Goal: Task Accomplishment & Management: Manage account settings

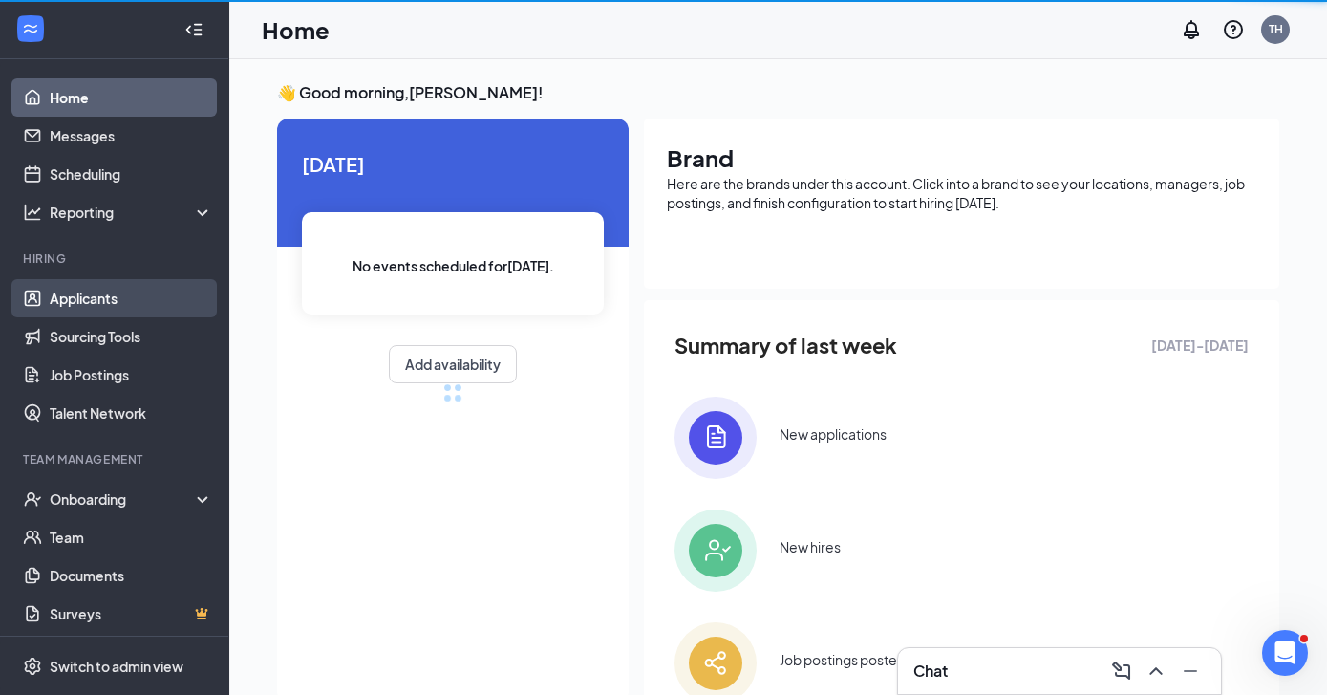
click at [70, 301] on link "Applicants" at bounding box center [131, 298] width 163 height 38
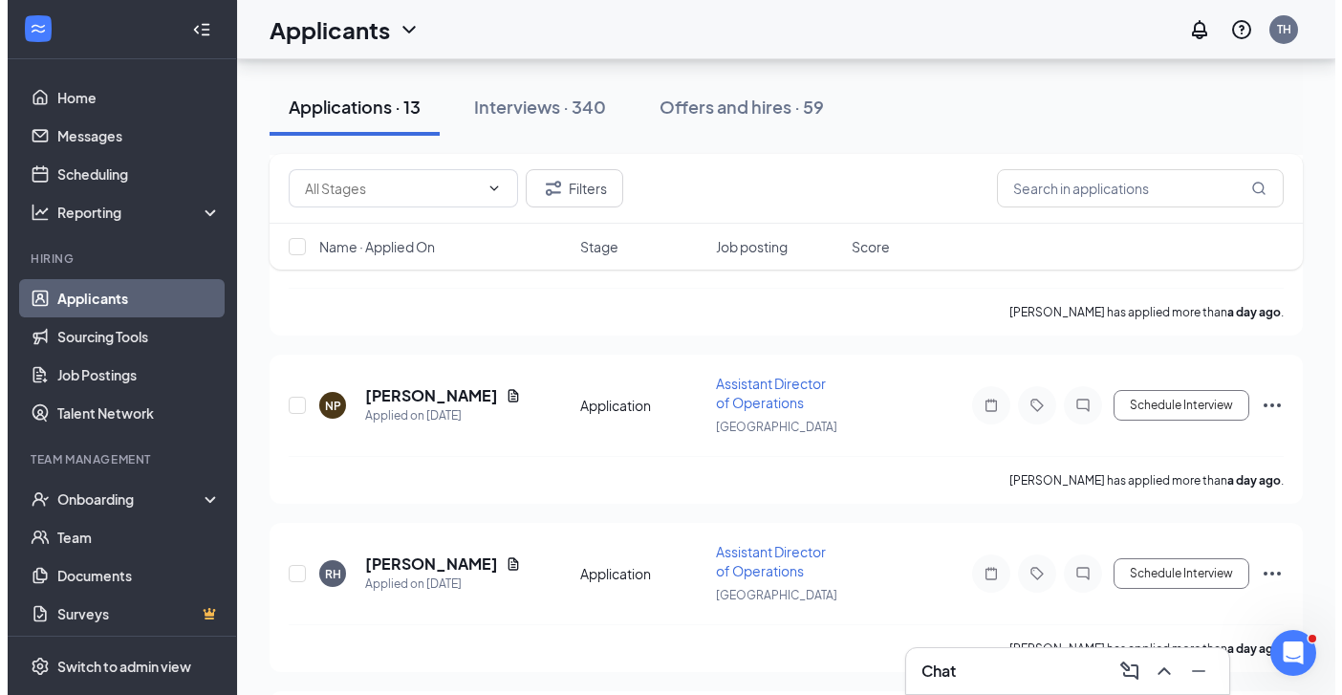
scroll to position [1865, 0]
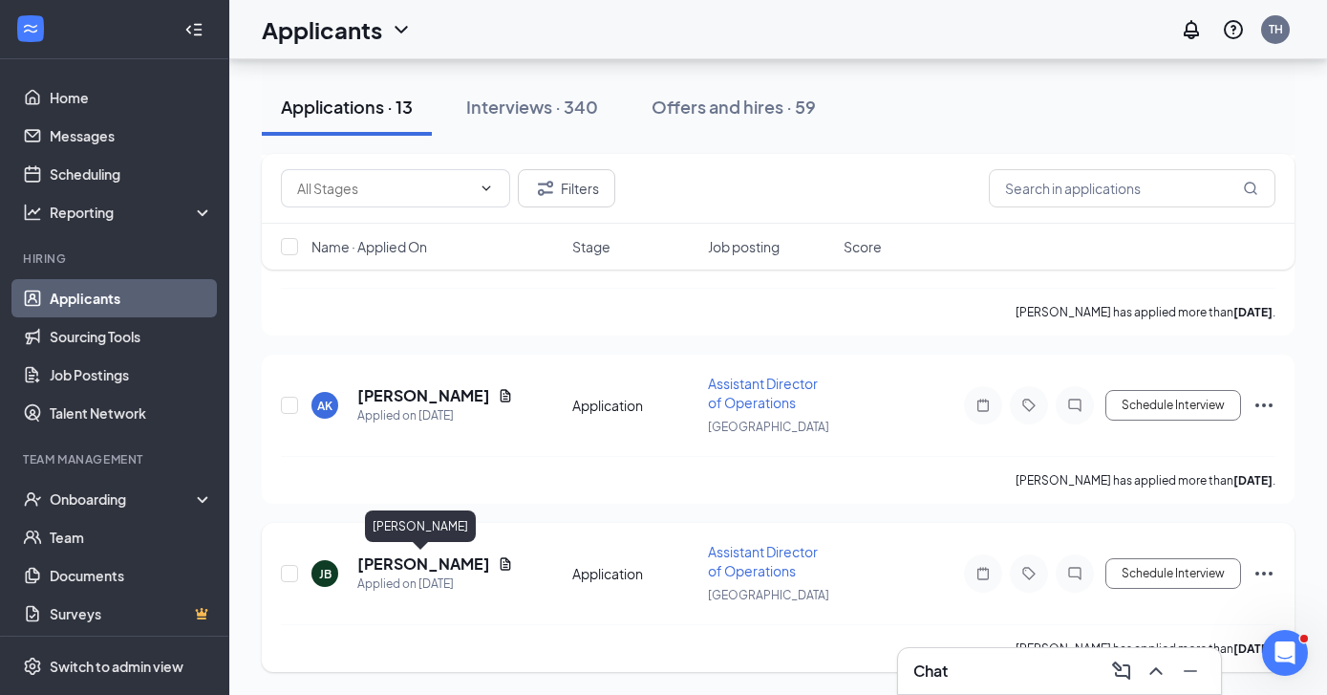
click at [421, 560] on h5 "[PERSON_NAME]" at bounding box center [423, 563] width 133 height 21
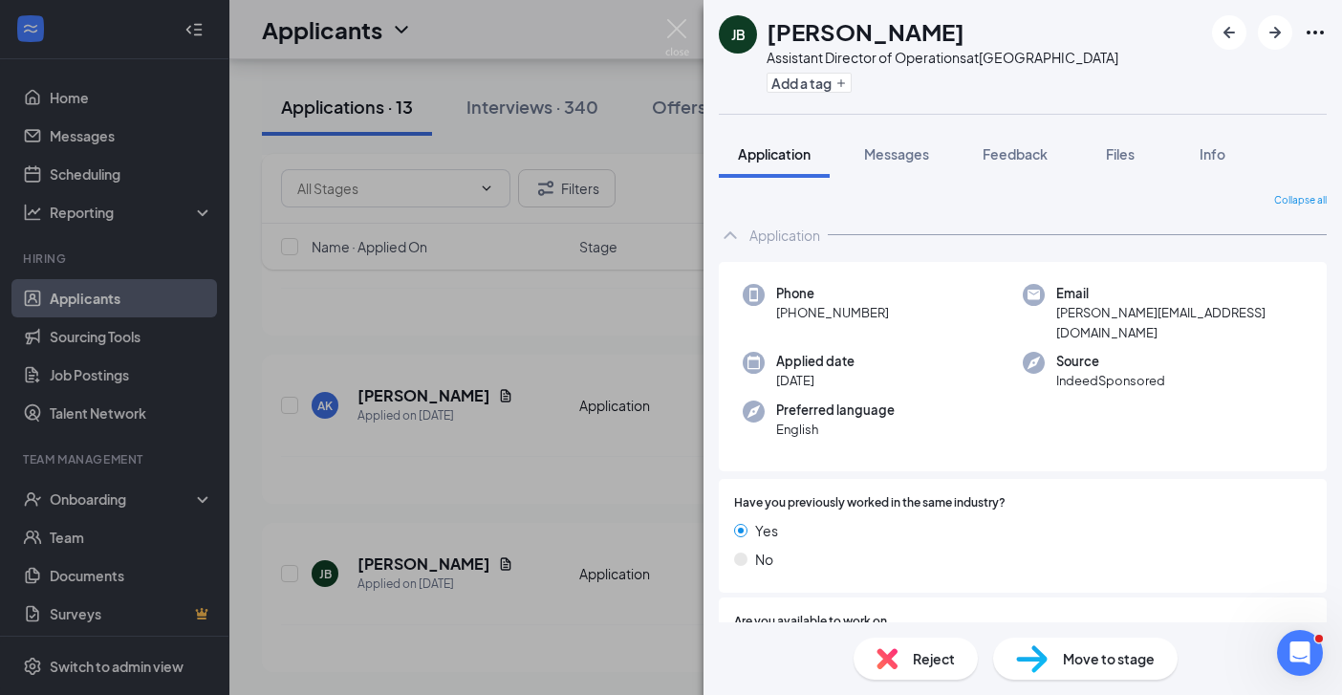
scroll to position [379, 0]
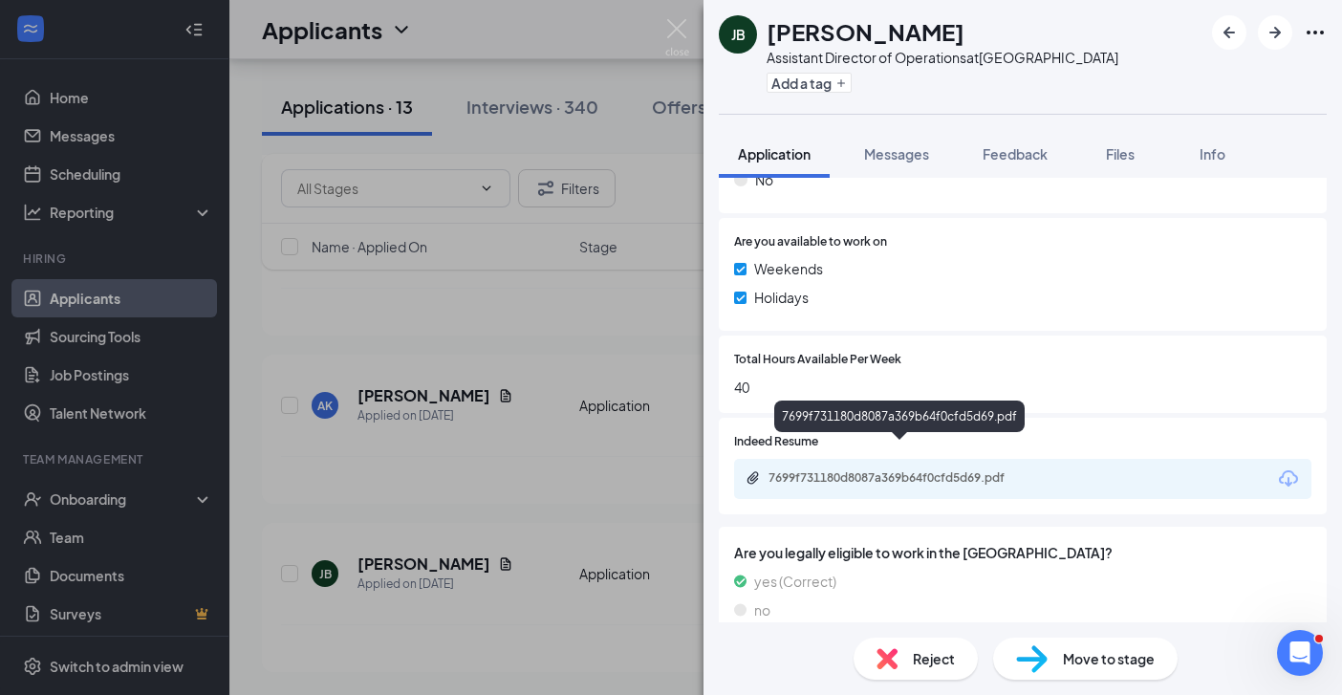
click at [936, 470] on div "7699f731180d8087a369b64f0cfd5d69.pdf" at bounding box center [902, 477] width 268 height 15
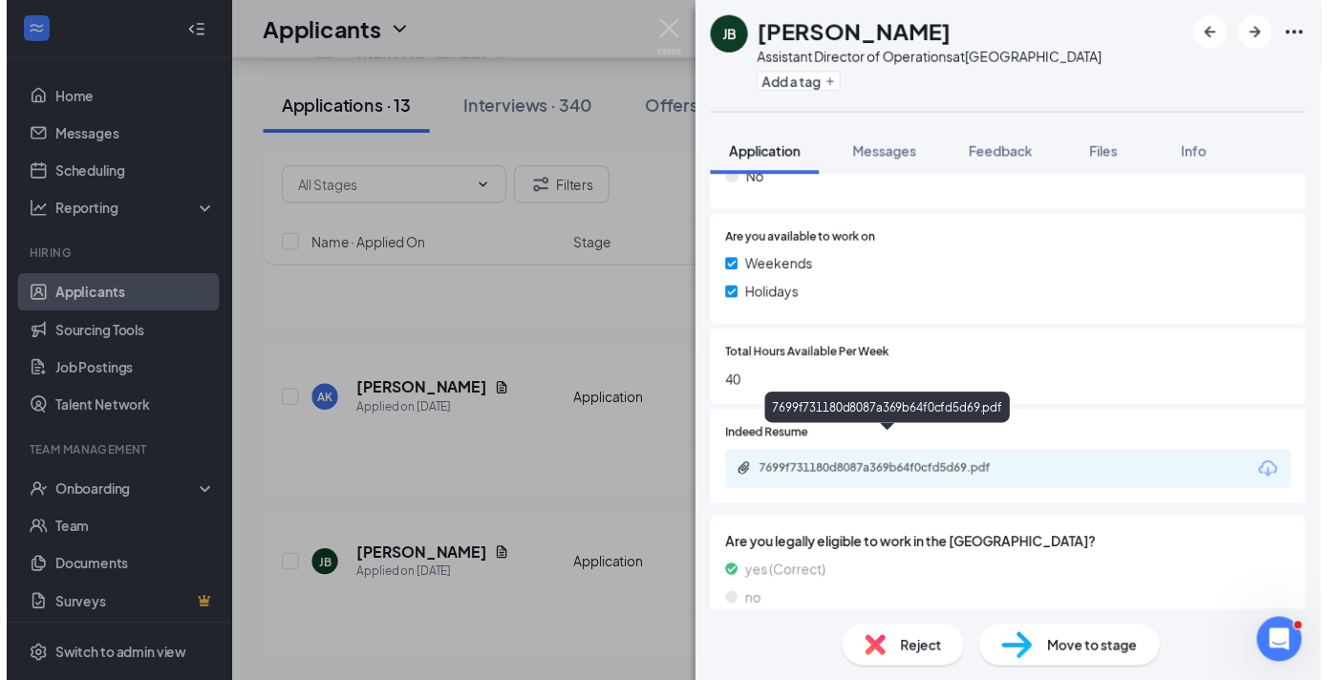
scroll to position [372, 0]
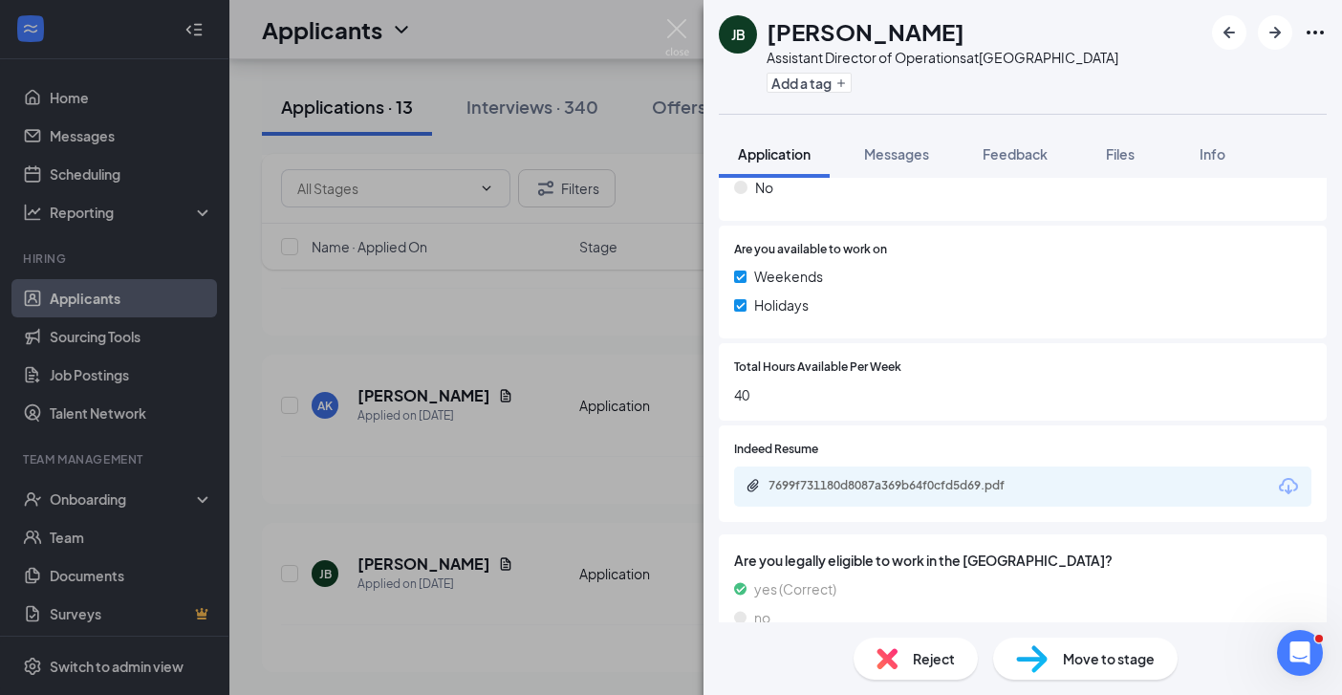
click at [485, 459] on div "[PERSON_NAME] Assistant Director of Operations at [GEOGRAPHIC_DATA] Add a tag A…" at bounding box center [671, 347] width 1342 height 695
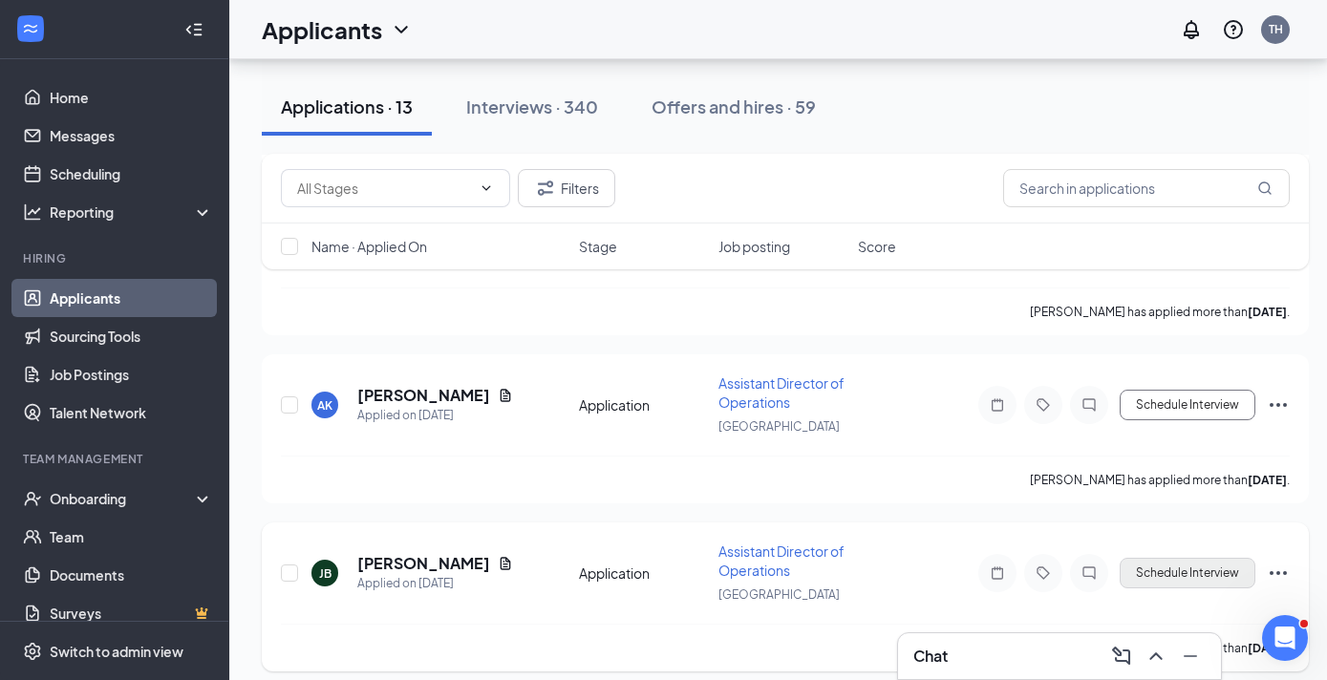
click at [1166, 572] on button "Schedule Interview" at bounding box center [1188, 573] width 136 height 31
type input "Onsite Interview (next stage)"
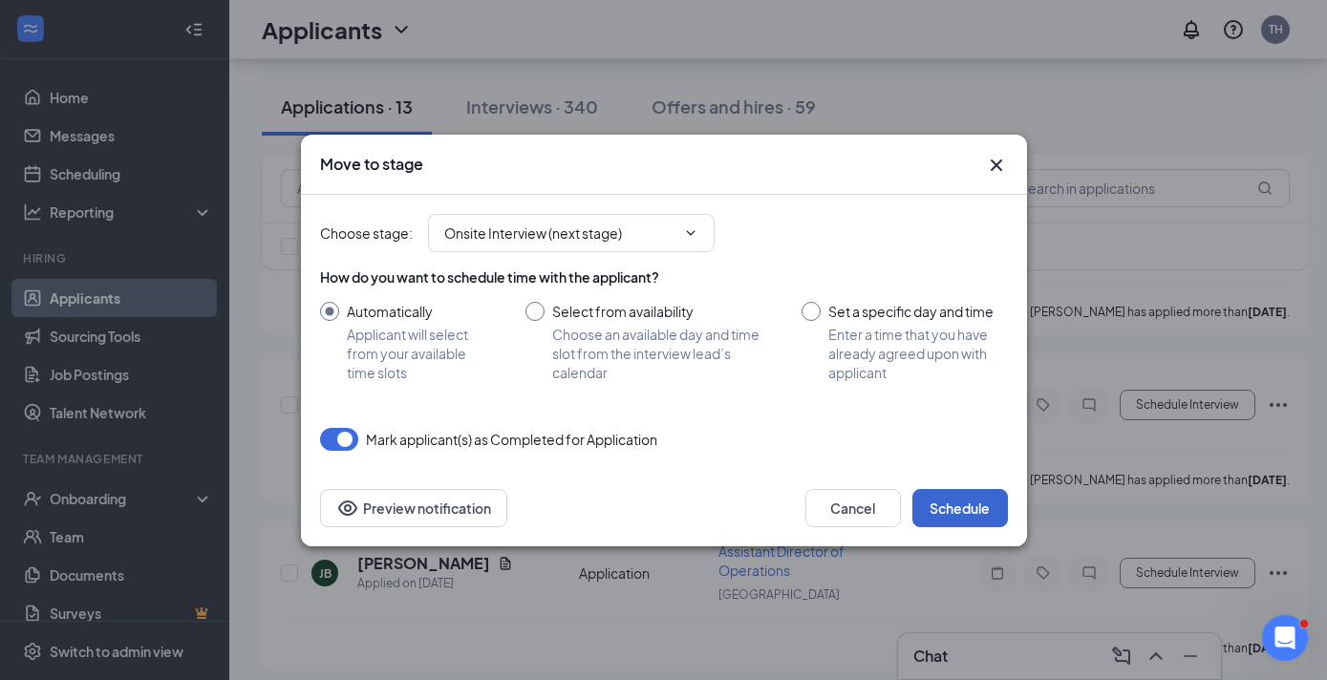
click at [948, 499] on button "Schedule" at bounding box center [961, 508] width 96 height 38
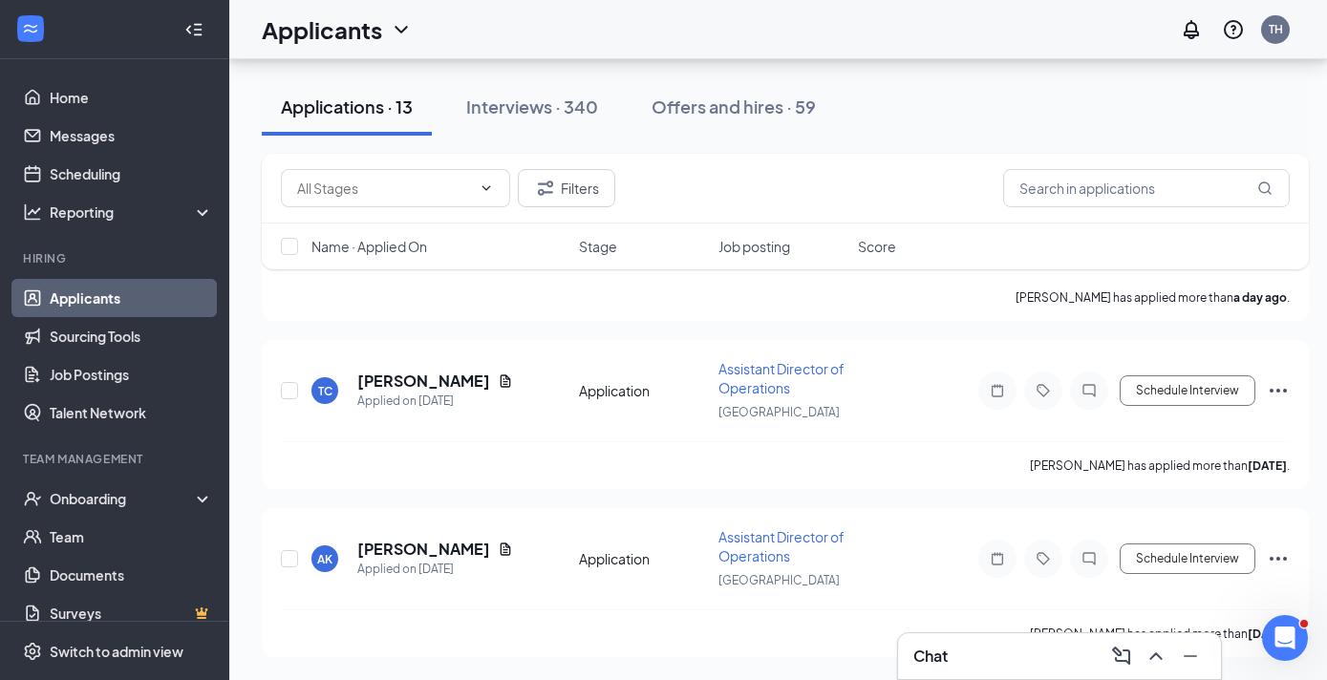
scroll to position [1712, 0]
click at [94, 642] on div "Switch to admin view" at bounding box center [117, 651] width 134 height 19
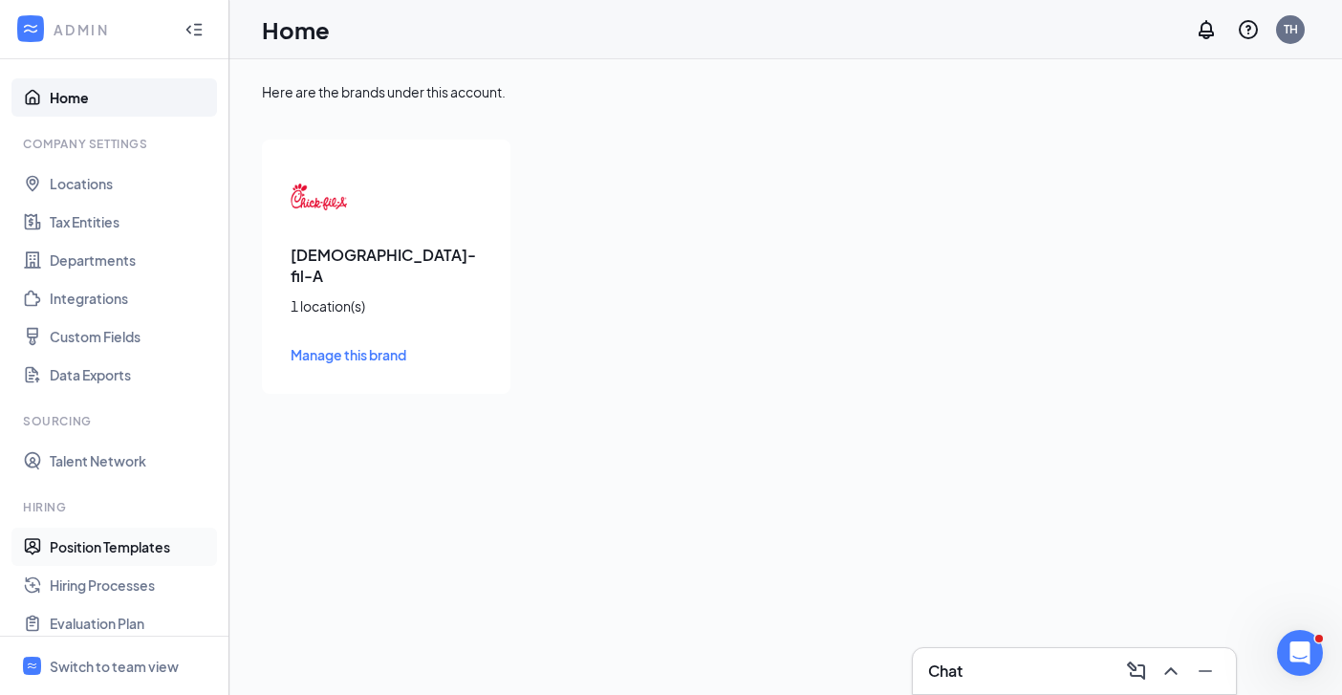
click at [129, 540] on link "Position Templates" at bounding box center [131, 547] width 163 height 38
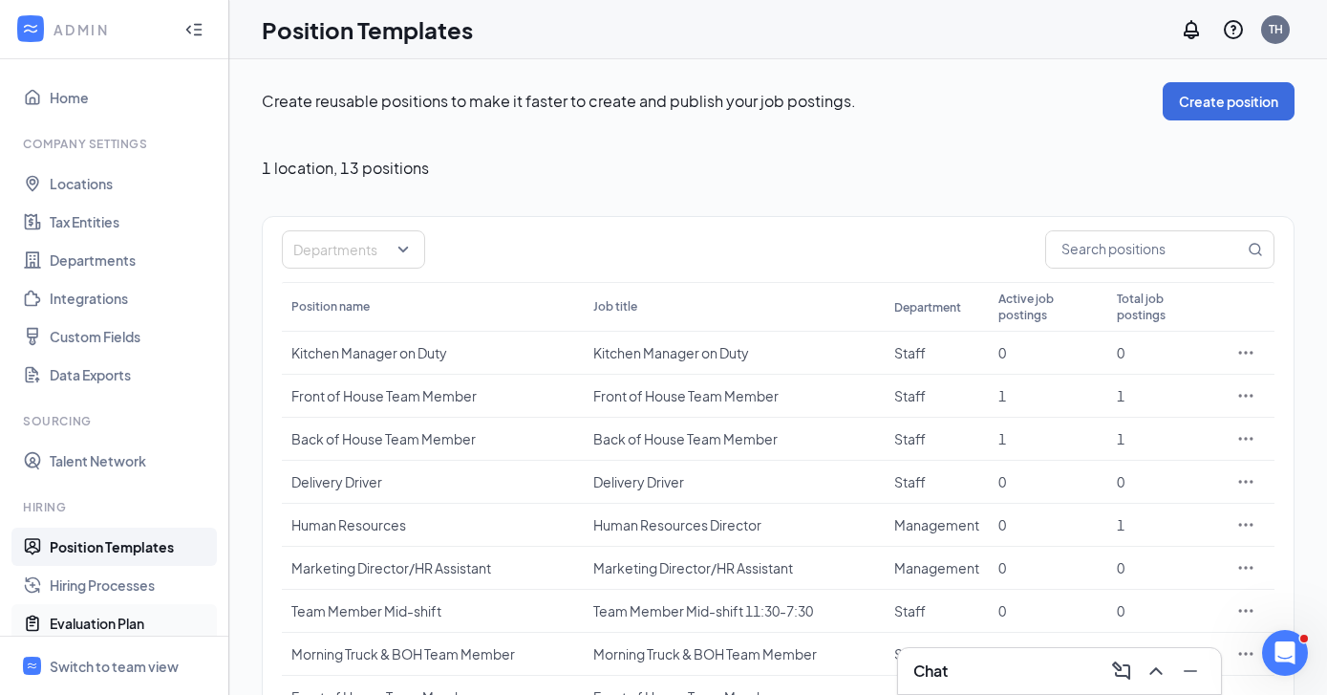
click at [121, 620] on link "Evaluation Plan" at bounding box center [131, 623] width 163 height 38
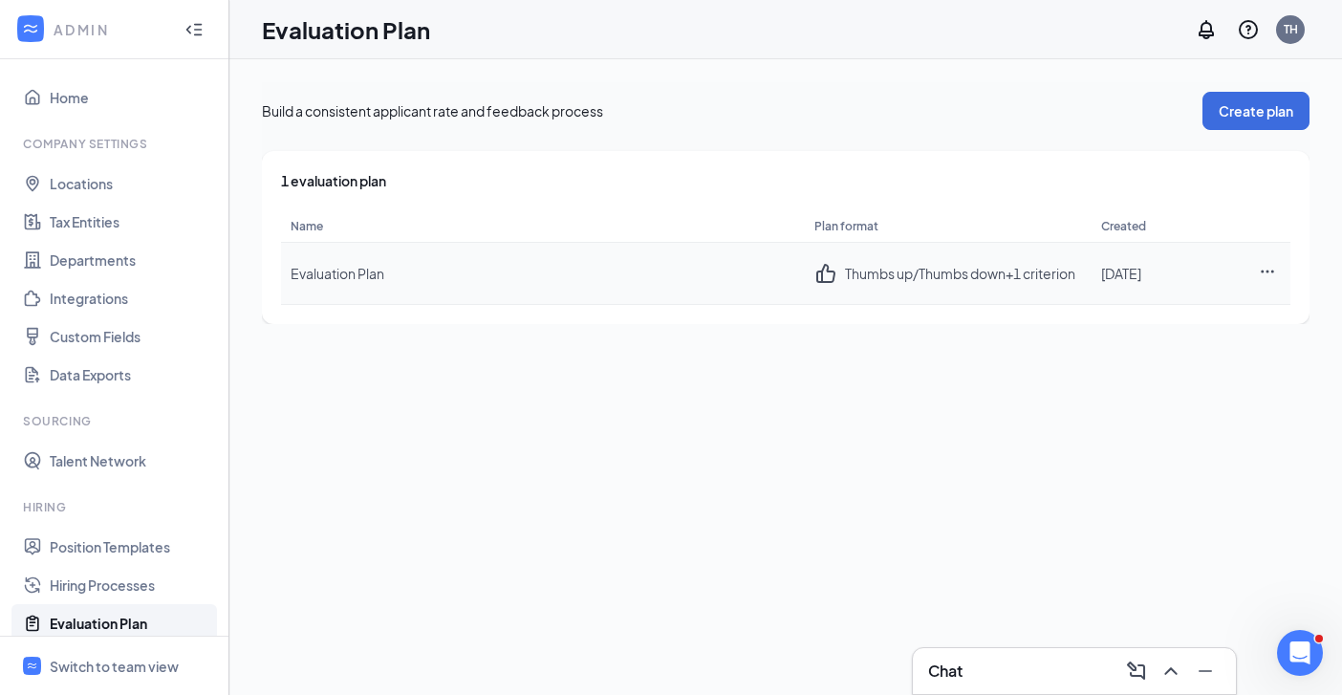
click at [1262, 268] on icon "Ellipses" at bounding box center [1267, 271] width 17 height 17
click at [1094, 320] on div "Edit plan" at bounding box center [1161, 312] width 206 height 19
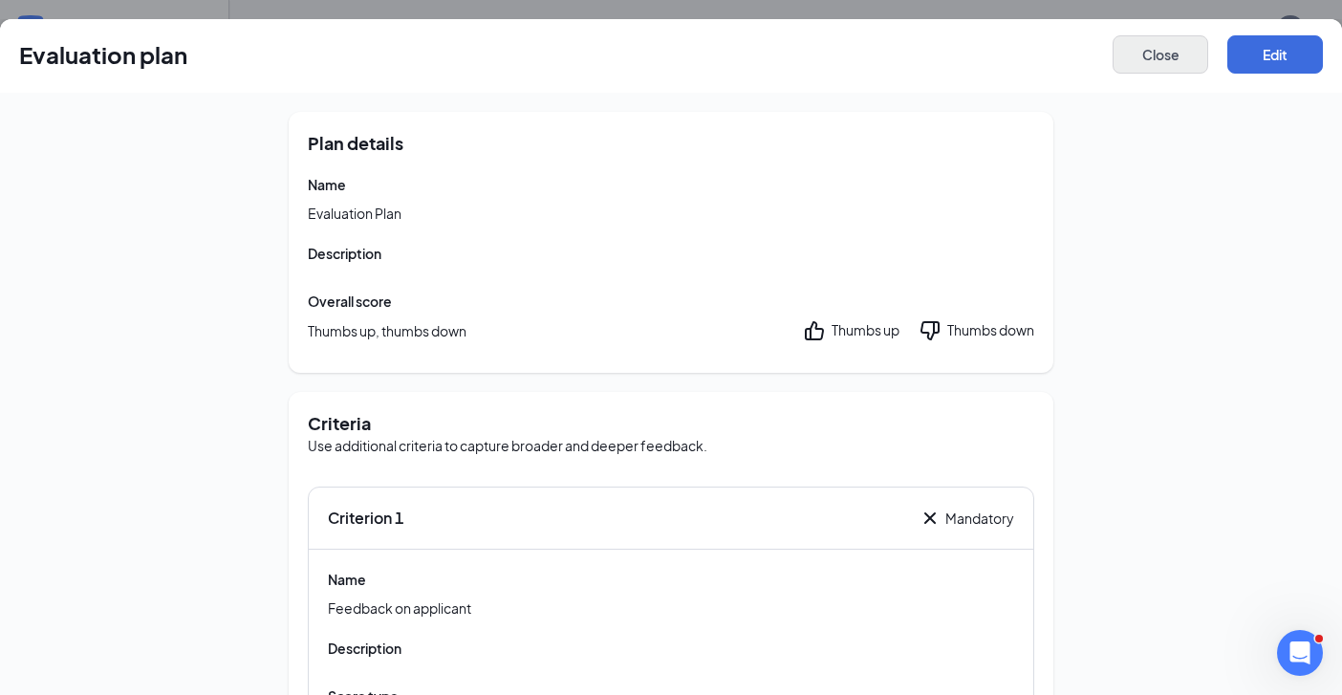
click at [1155, 60] on button "Close" at bounding box center [1160, 54] width 96 height 38
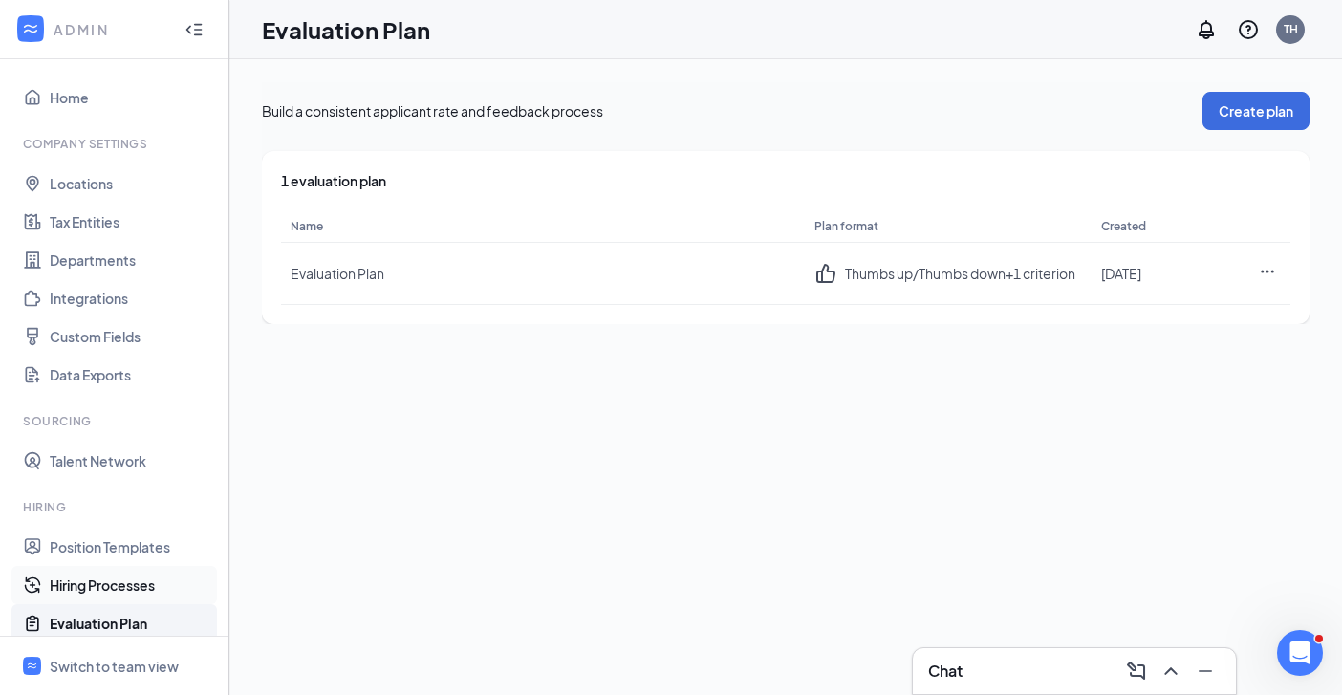
click at [110, 586] on link "Hiring Processes" at bounding box center [131, 585] width 163 height 38
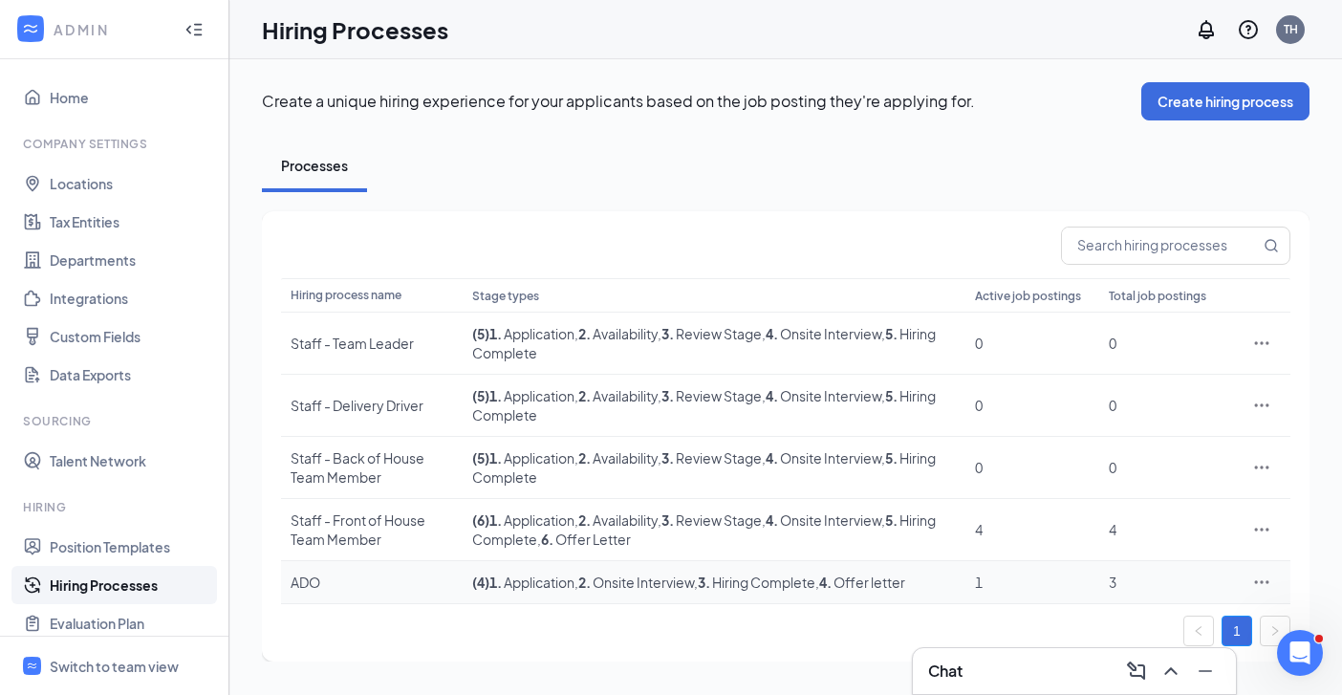
click at [1257, 582] on icon "Ellipses" at bounding box center [1262, 581] width 14 height 3
click at [1099, 415] on span "Edit" at bounding box center [1103, 410] width 25 height 17
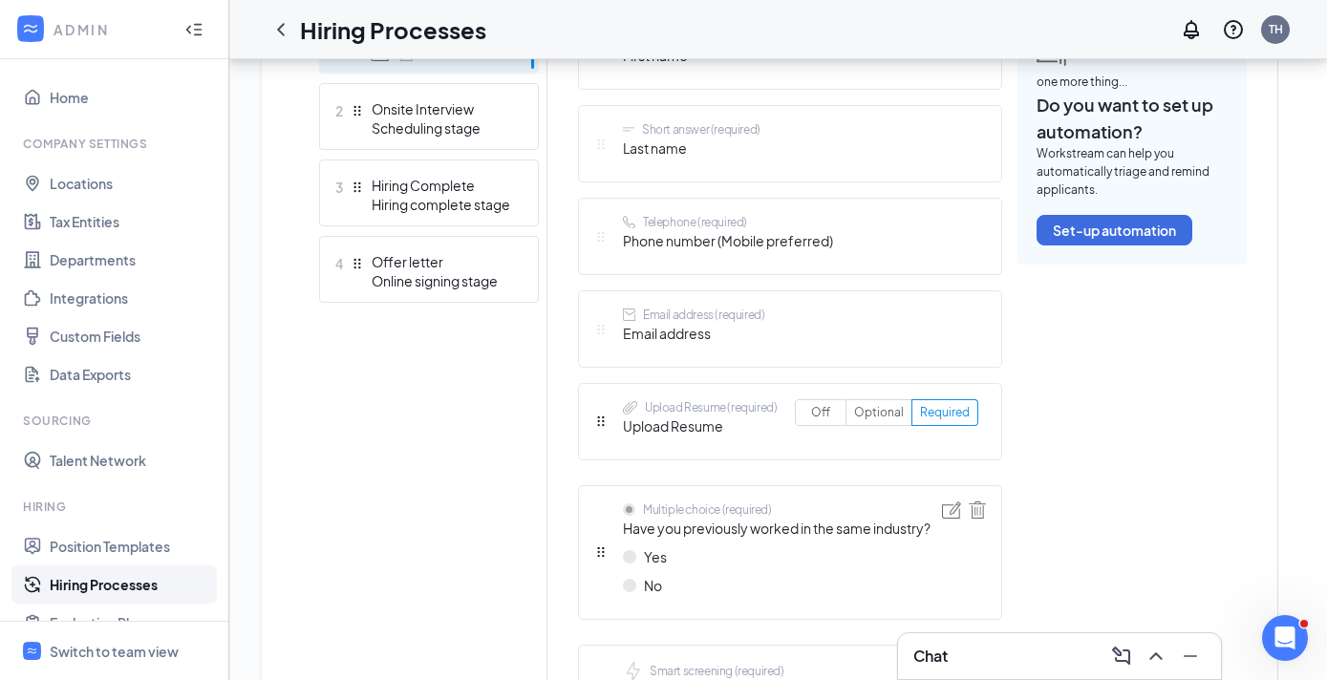
scroll to position [523, 0]
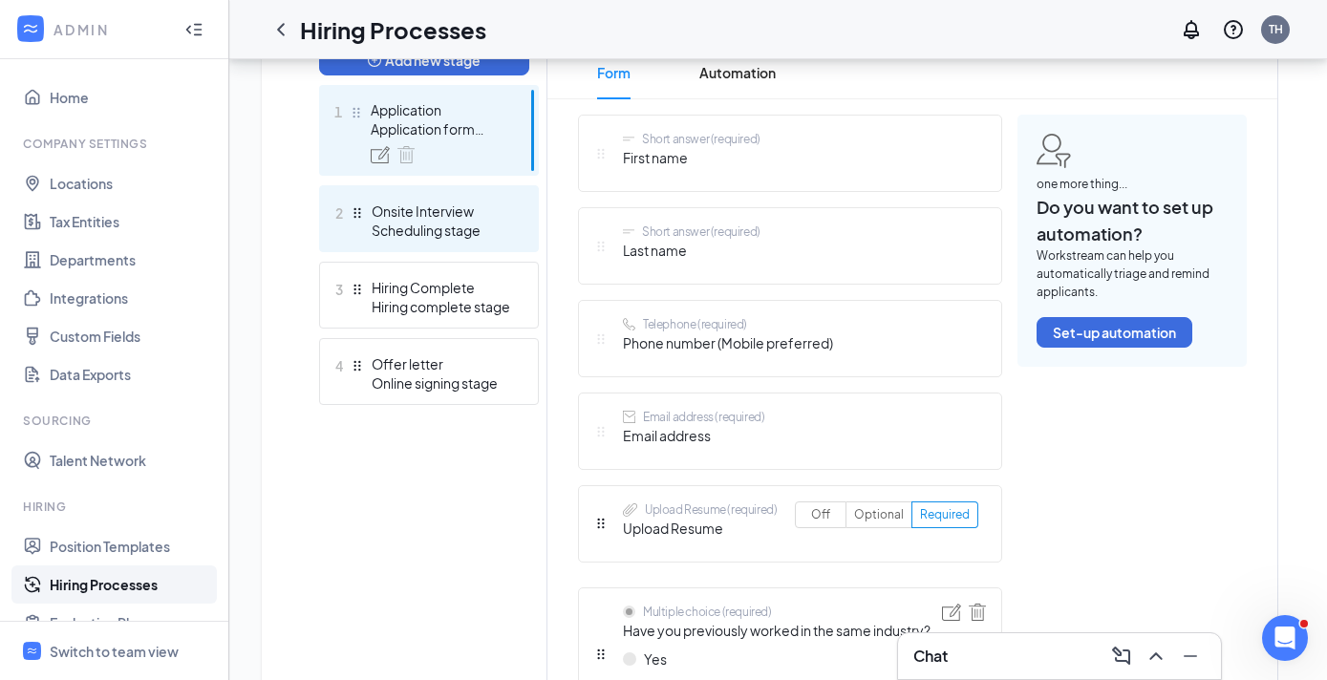
click at [446, 227] on div "Scheduling stage" at bounding box center [442, 230] width 140 height 19
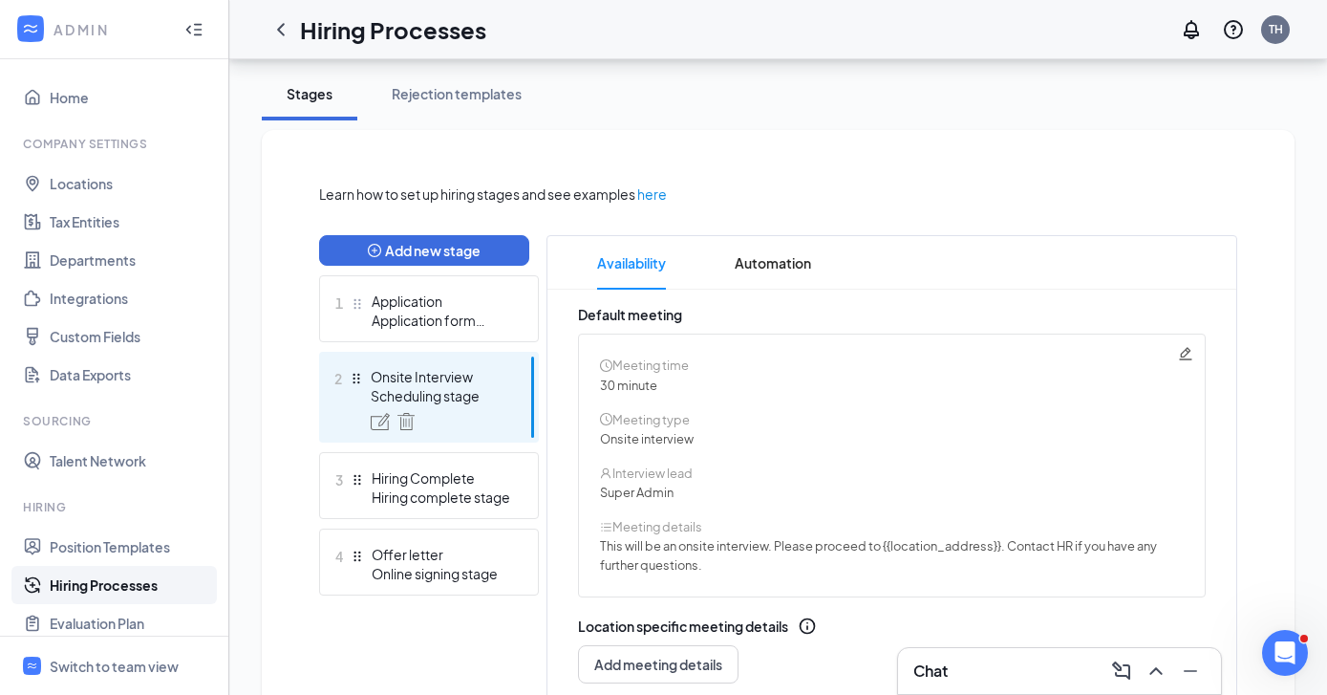
scroll to position [475, 0]
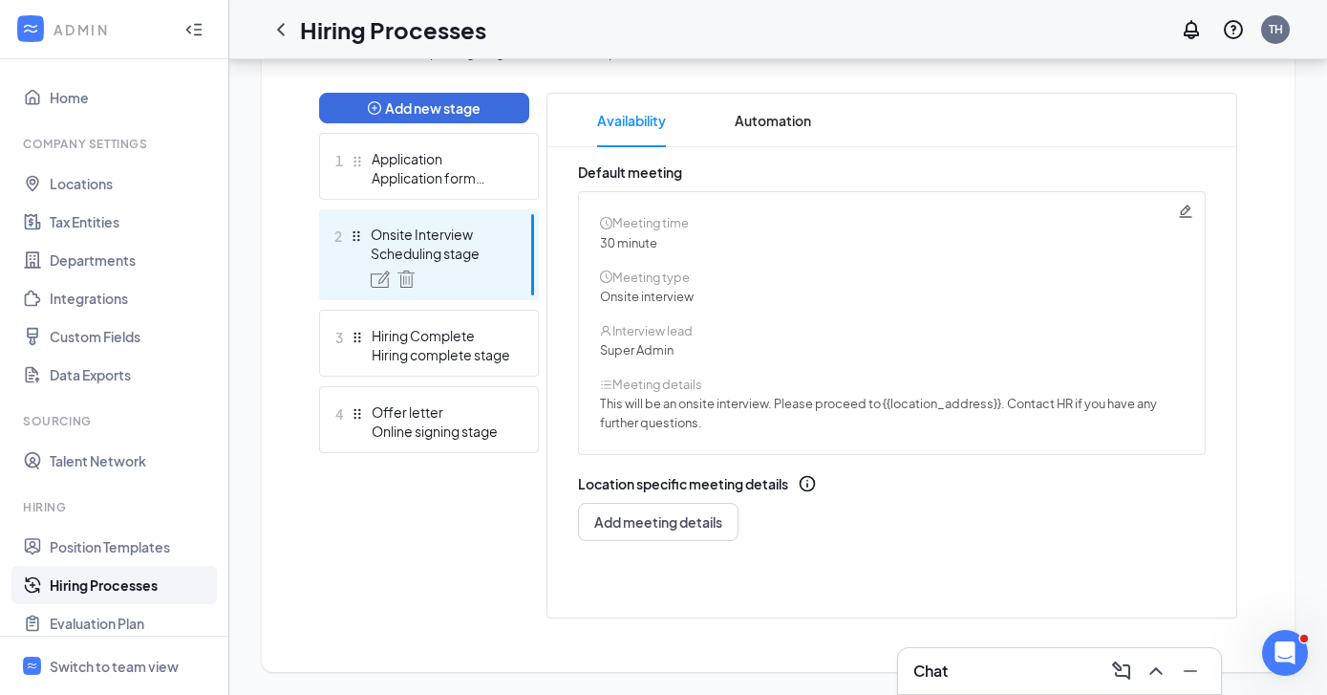
click at [1182, 214] on icon "Pencil" at bounding box center [1185, 211] width 15 height 15
radio input "true"
radio input "false"
type textarea "This will be an onsite interview. Please proceed to {{location_address}}. Conta…"
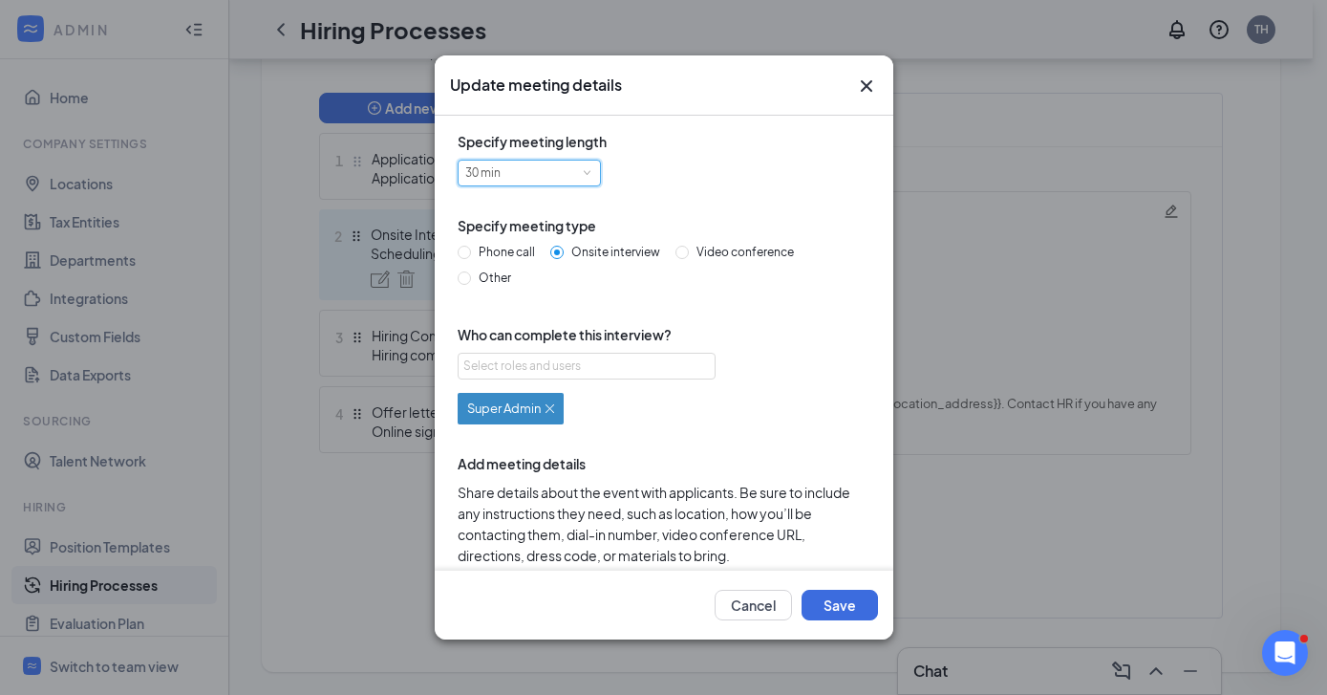
click at [583, 169] on span at bounding box center [586, 173] width 9 height 9
click at [531, 206] on li "15 min" at bounding box center [528, 206] width 143 height 32
click at [836, 612] on button "Save" at bounding box center [840, 605] width 76 height 31
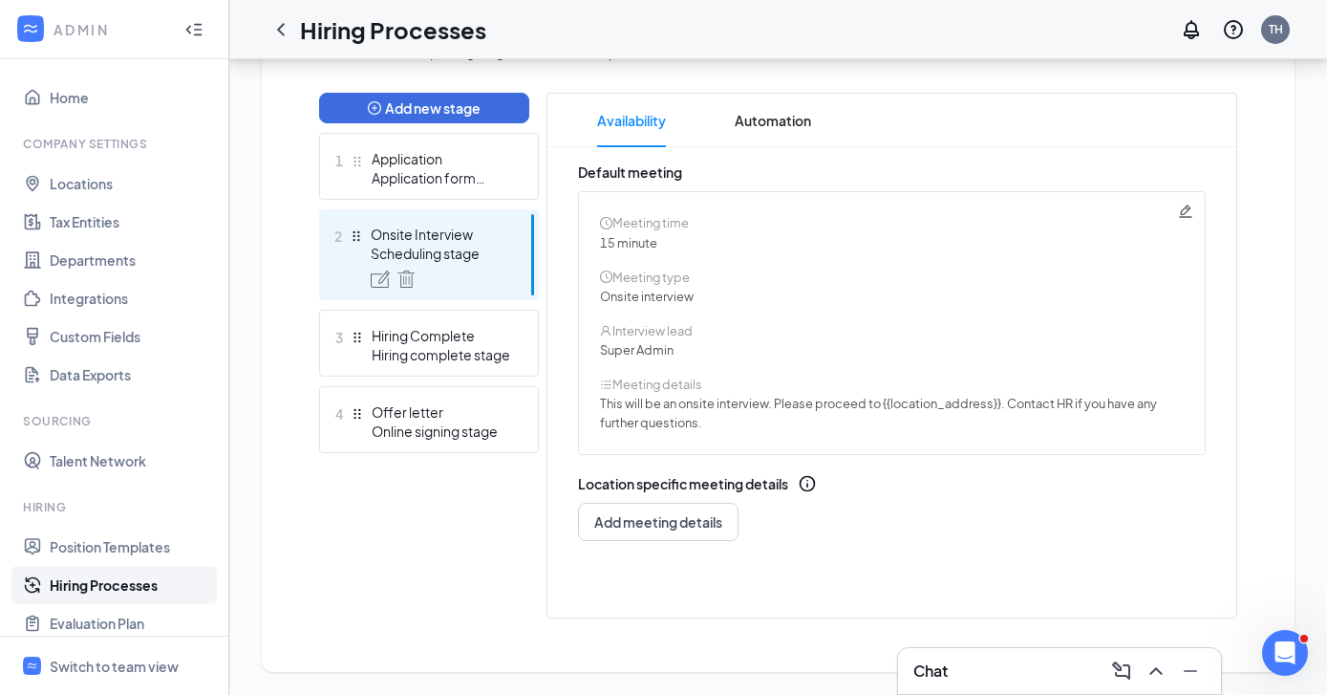
click at [916, 529] on div "Default meeting Meeting time 15 minute Meeting type Onsite interview Interview …" at bounding box center [892, 351] width 628 height 378
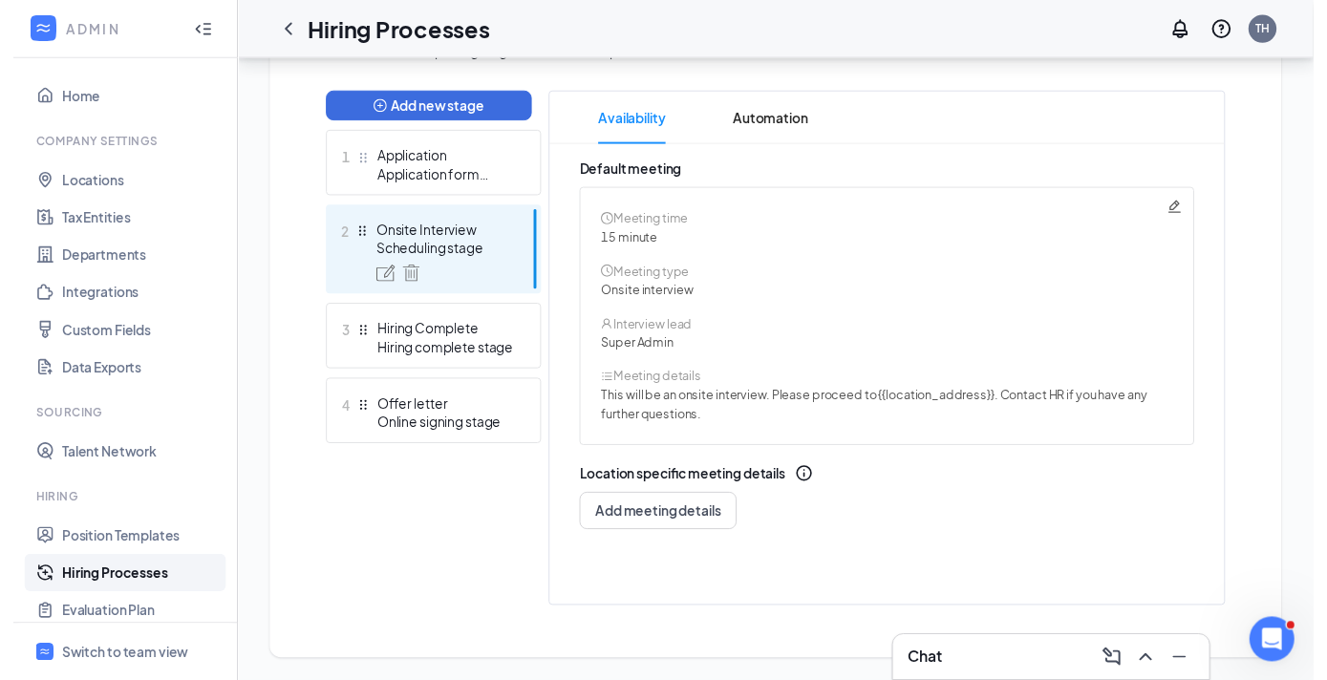
scroll to position [0, 0]
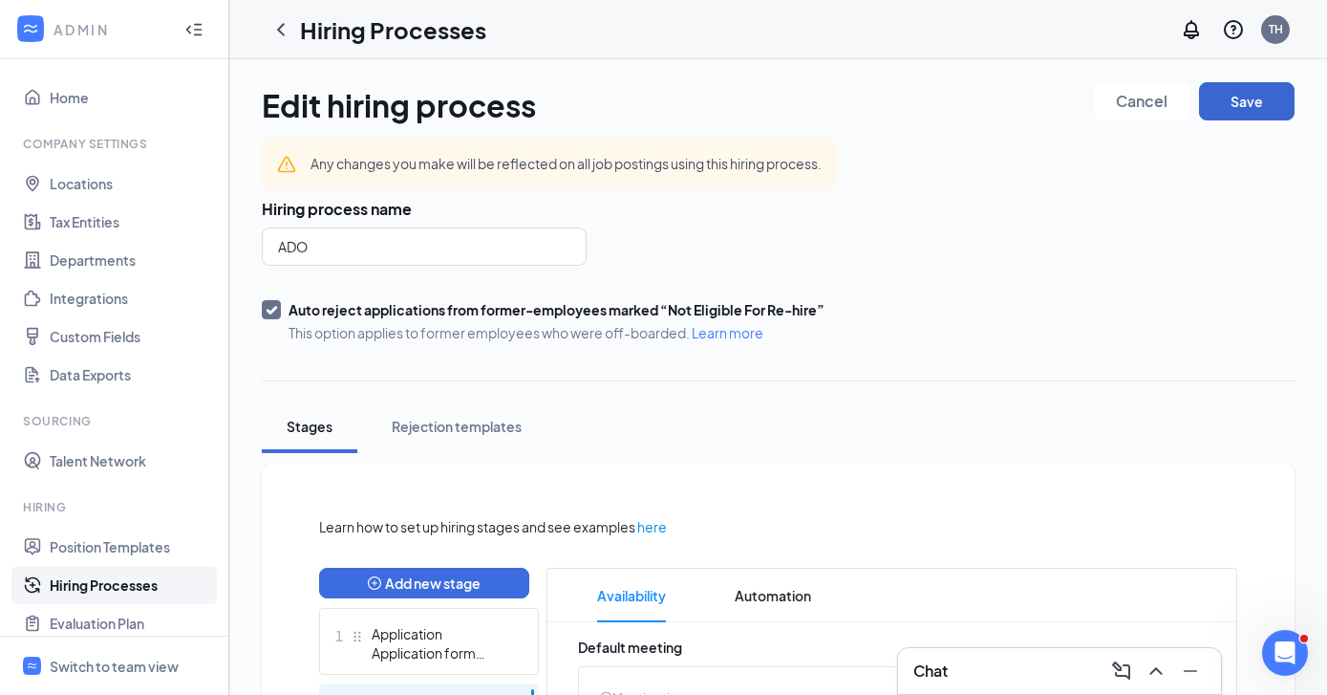
click at [1277, 99] on button "Save" at bounding box center [1247, 101] width 96 height 38
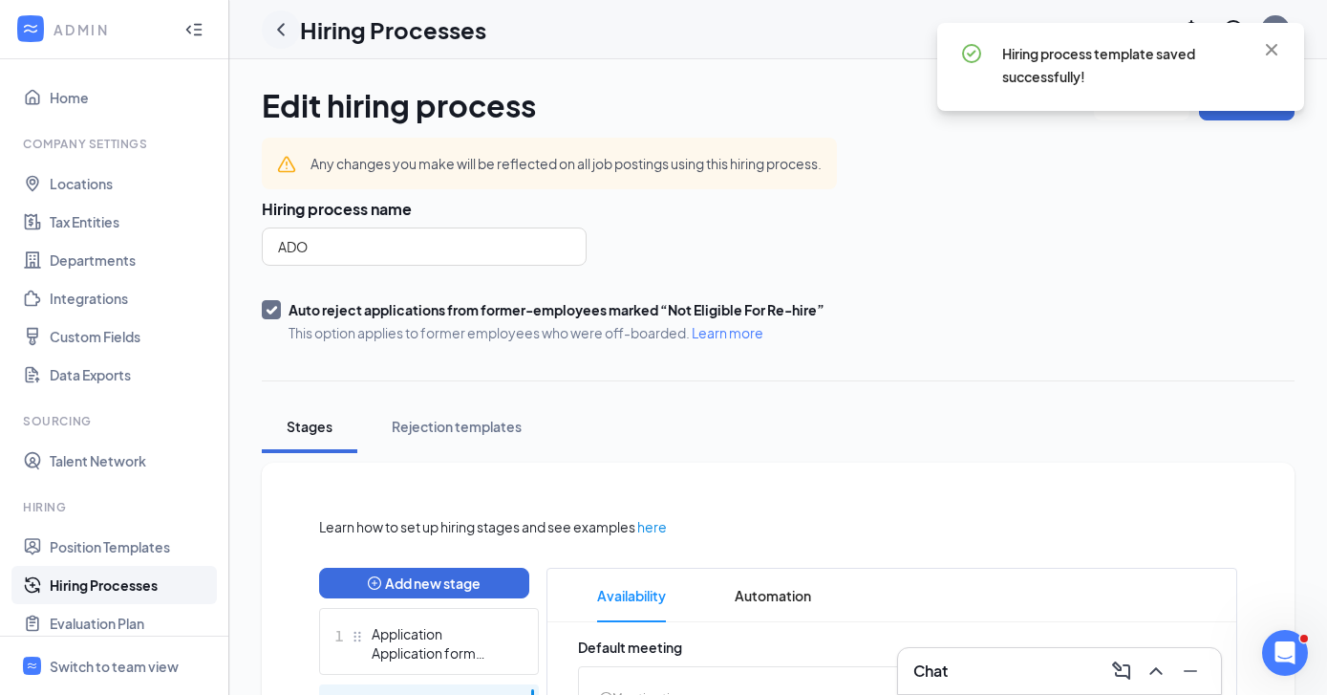
click at [279, 23] on icon "ChevronLeft" at bounding box center [280, 29] width 23 height 23
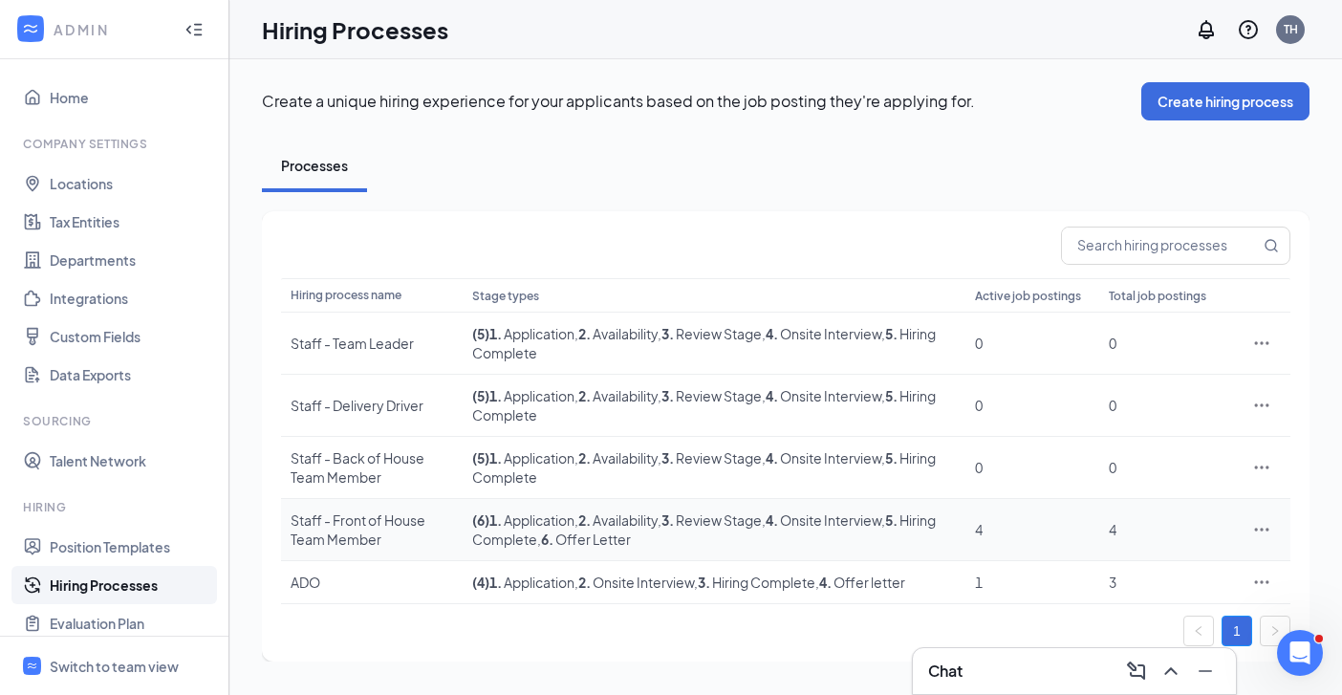
click at [1259, 537] on icon "Ellipses" at bounding box center [1261, 529] width 19 height 19
click at [1109, 355] on span "Edit" at bounding box center [1103, 358] width 25 height 17
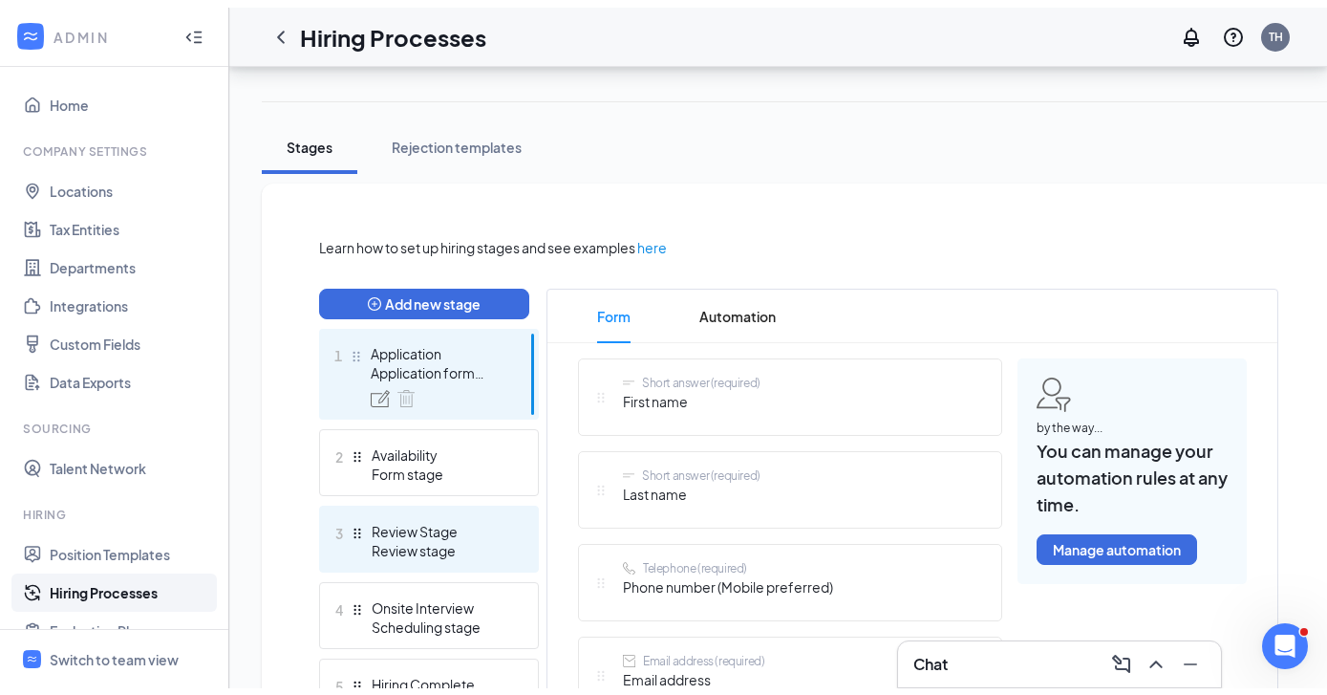
scroll to position [320, 0]
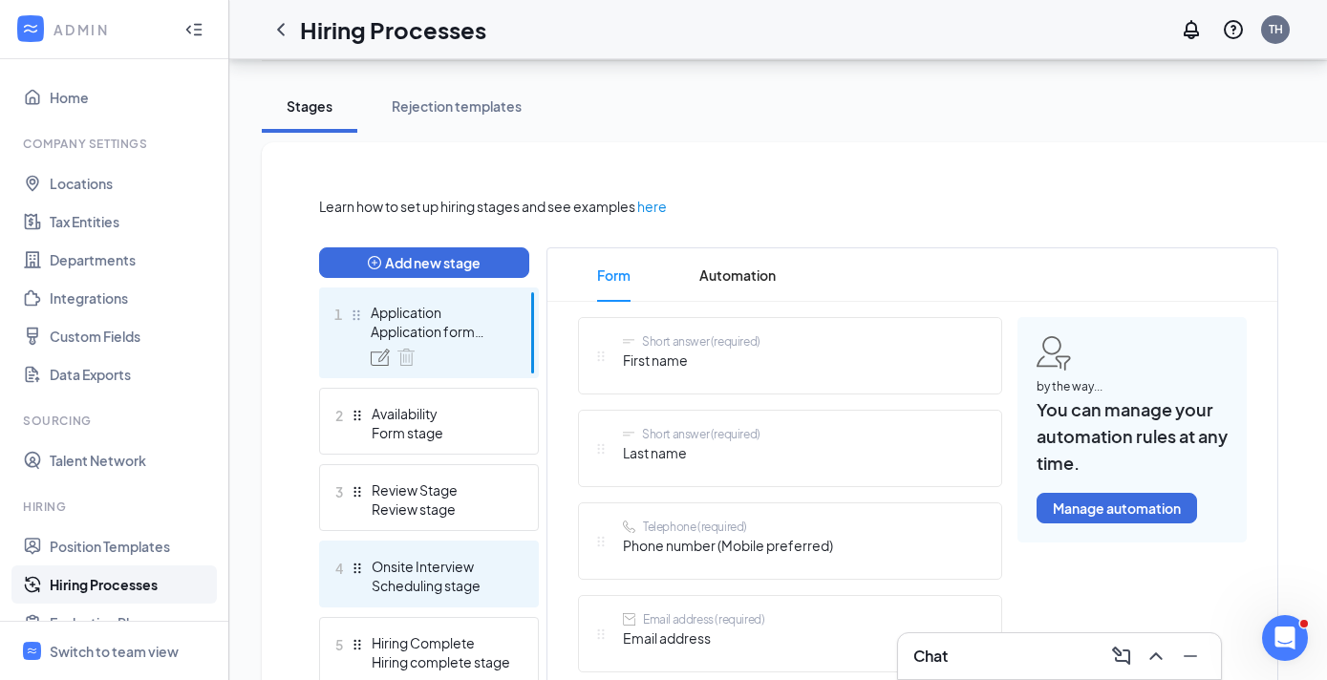
click at [439, 589] on div "Scheduling stage" at bounding box center [442, 585] width 140 height 19
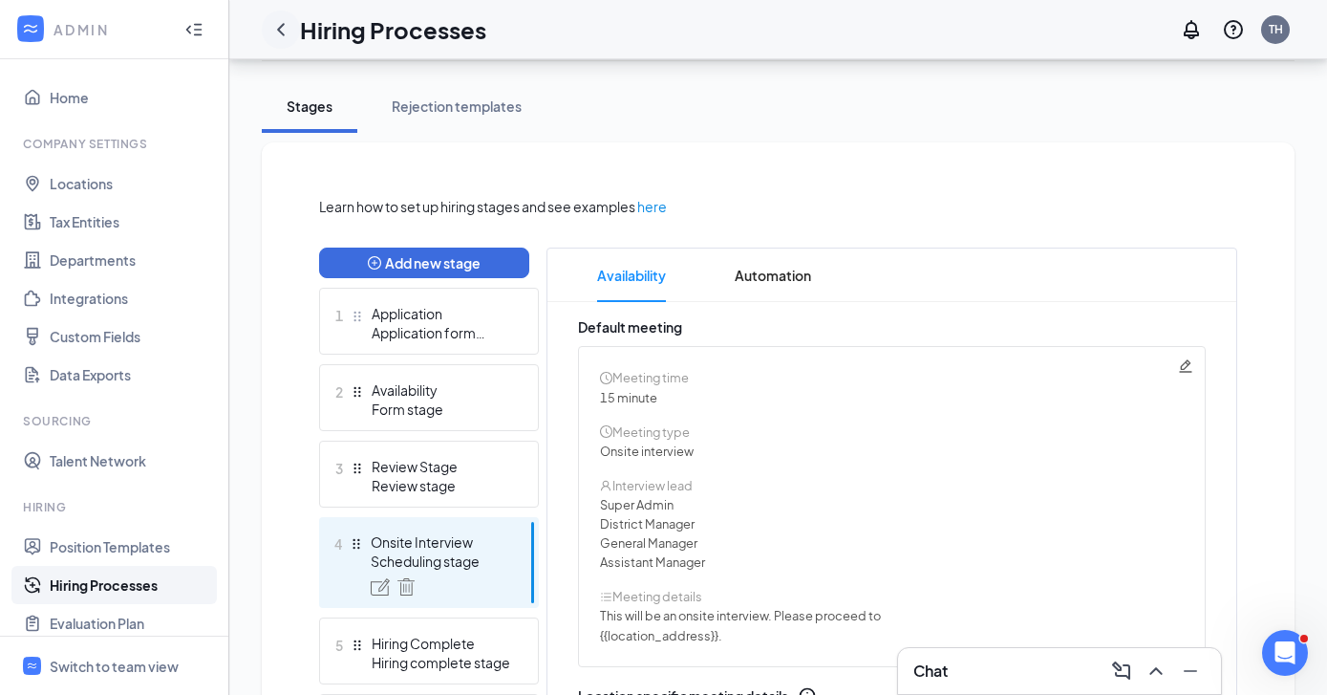
click at [283, 23] on icon "ChevronLeft" at bounding box center [280, 29] width 23 height 23
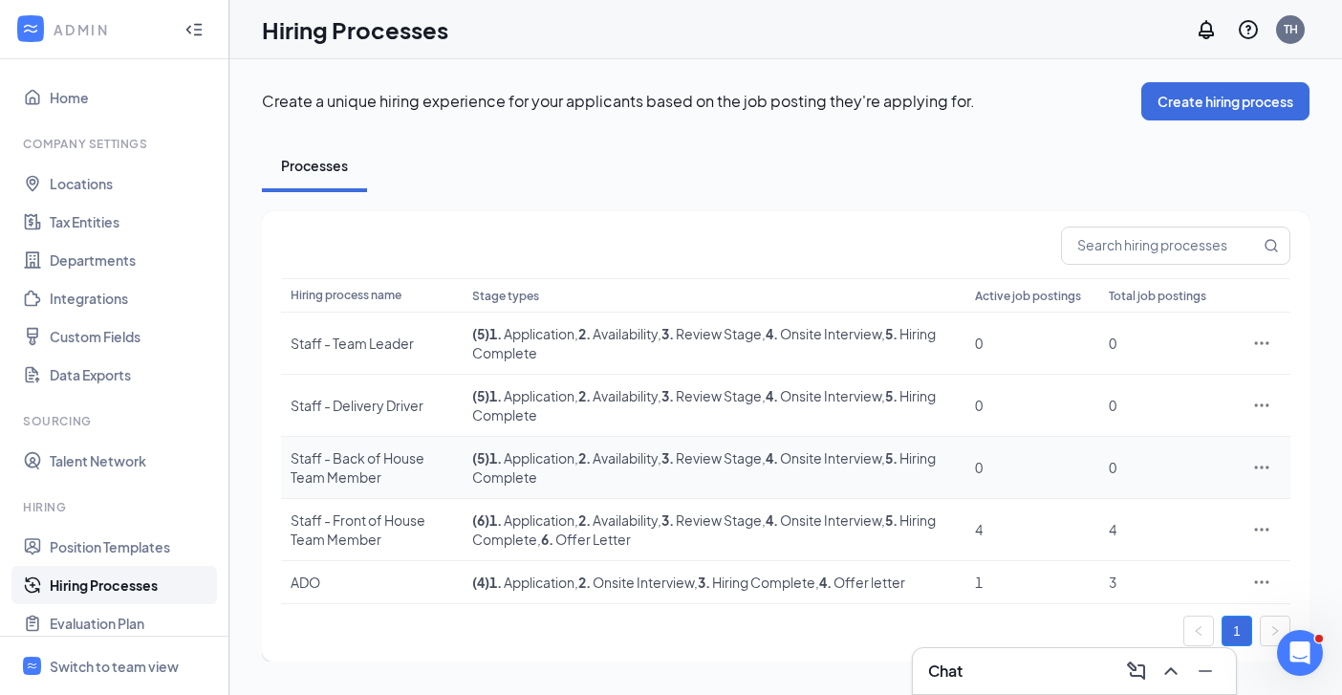
click at [1265, 466] on icon "Ellipses" at bounding box center [1261, 467] width 19 height 19
click at [1128, 502] on span "Edit" at bounding box center [1173, 506] width 164 height 21
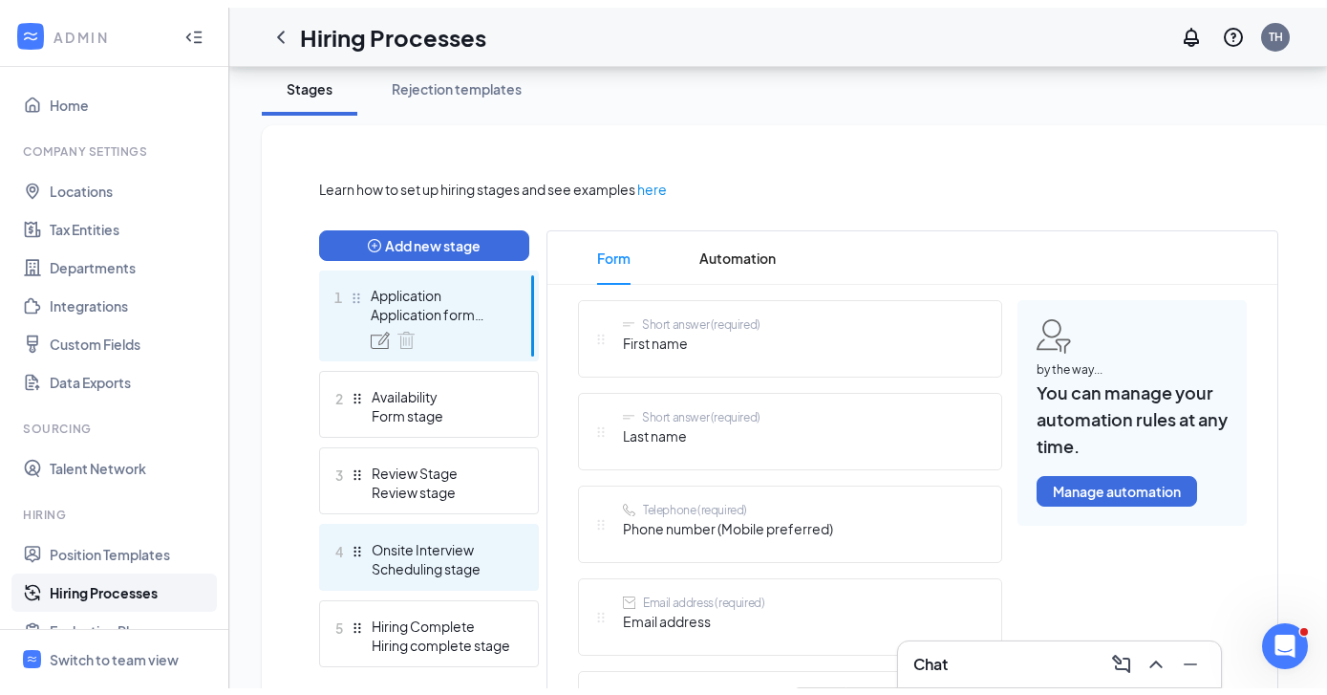
scroll to position [420, 0]
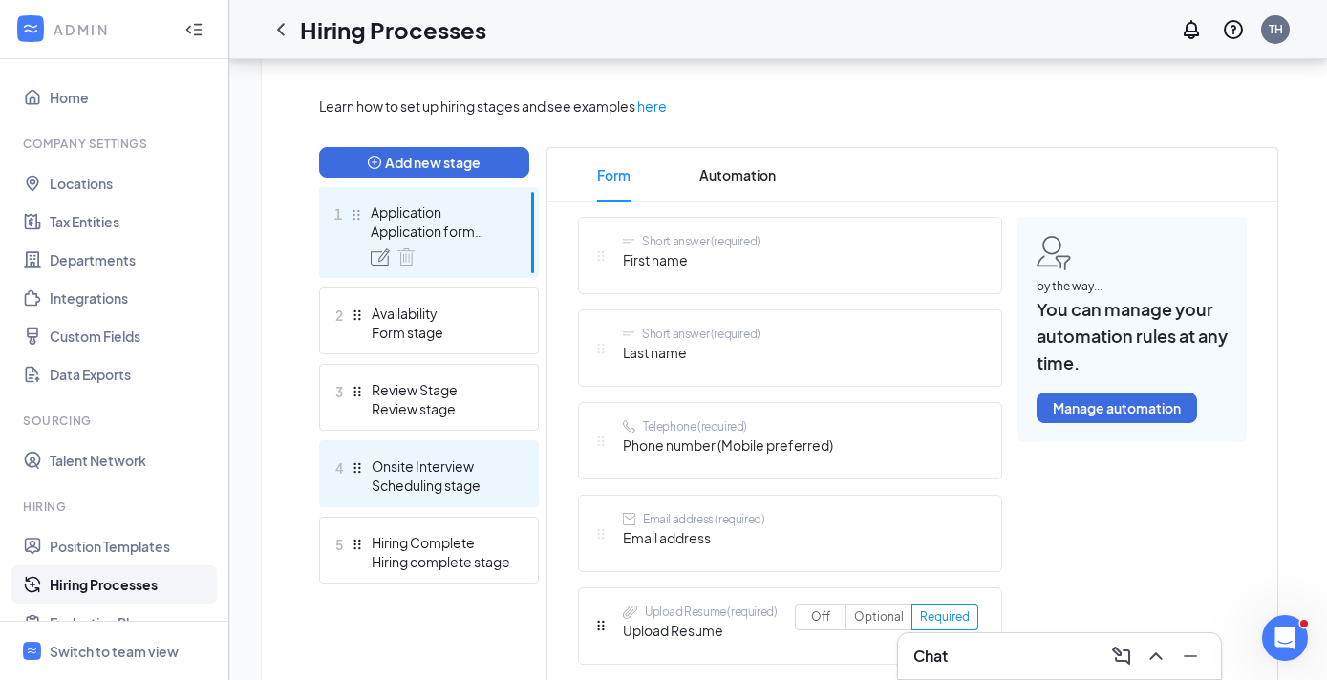
click at [452, 495] on div "4 Onsite Interview Scheduling stage" at bounding box center [429, 474] width 220 height 67
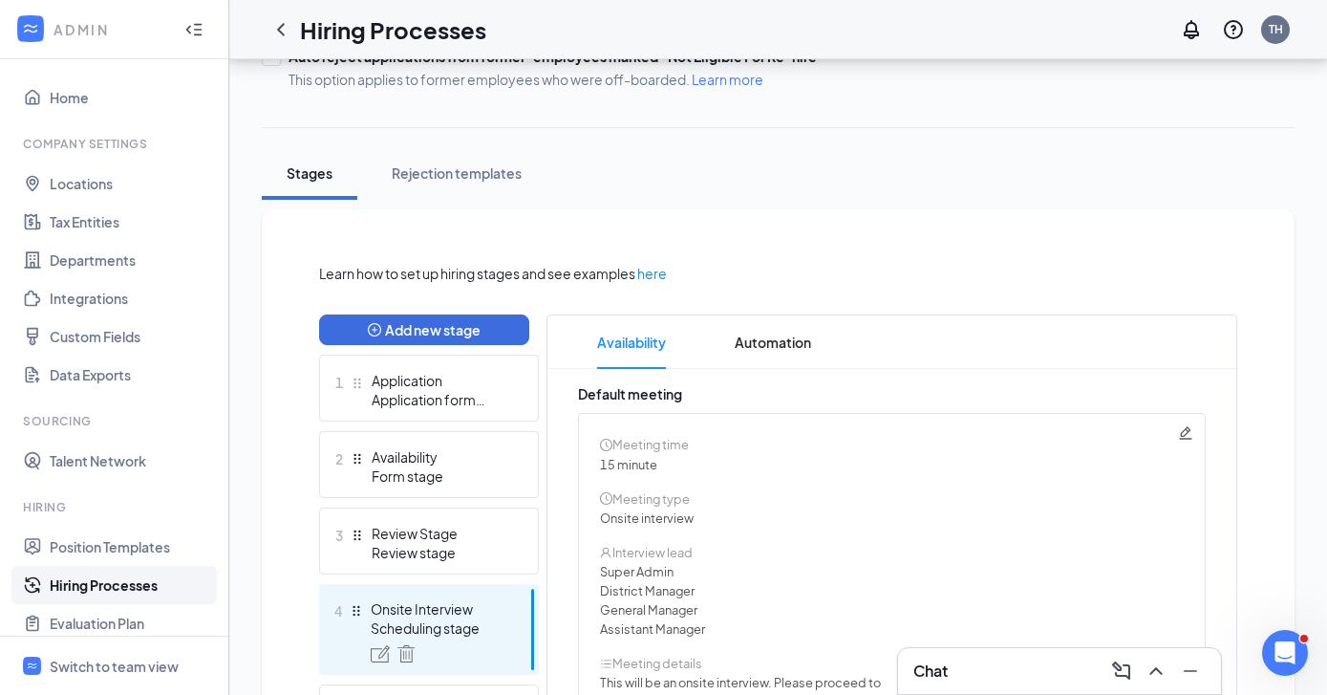
scroll to position [62, 0]
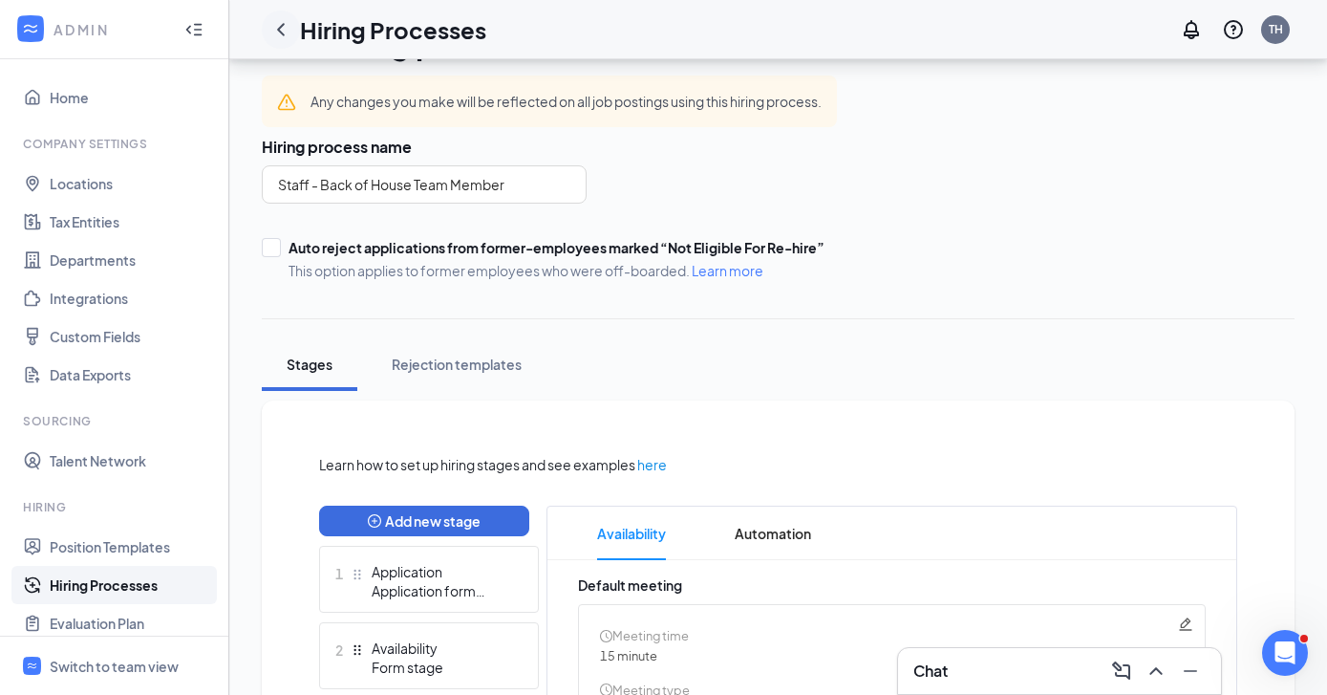
click at [279, 32] on icon "ChevronLeft" at bounding box center [280, 29] width 23 height 23
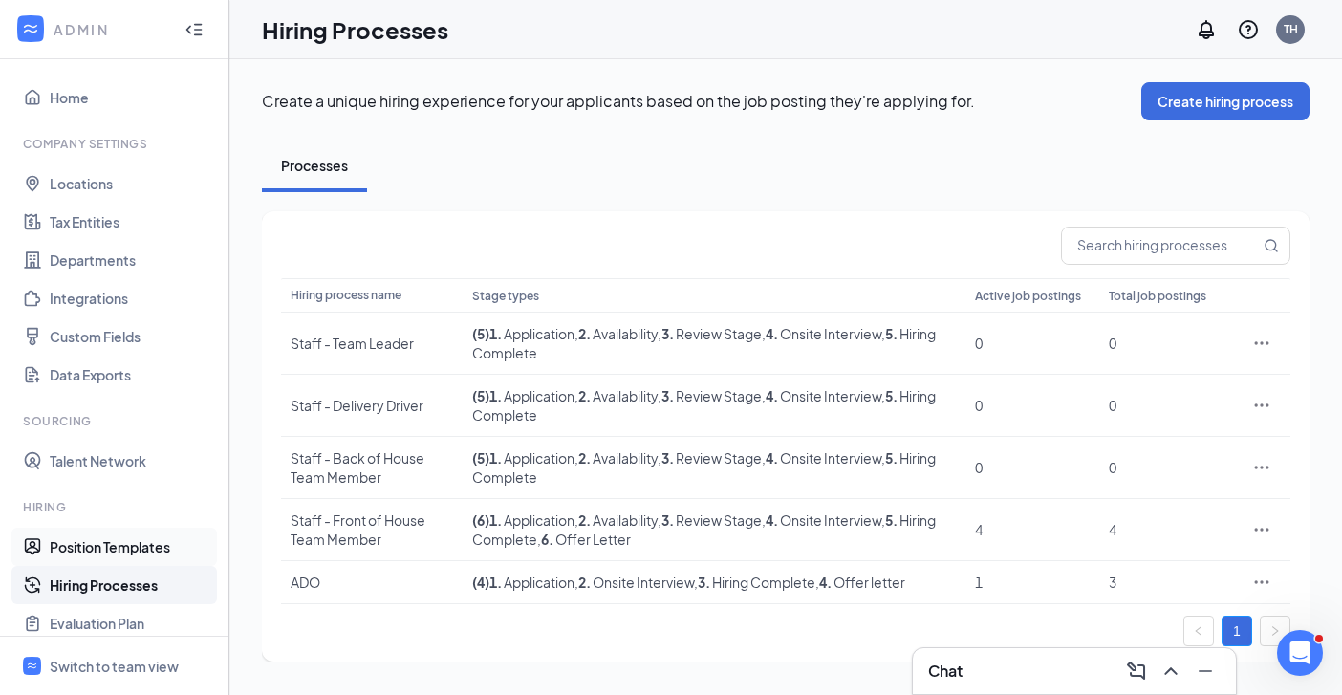
click at [89, 549] on link "Position Templates" at bounding box center [131, 547] width 163 height 38
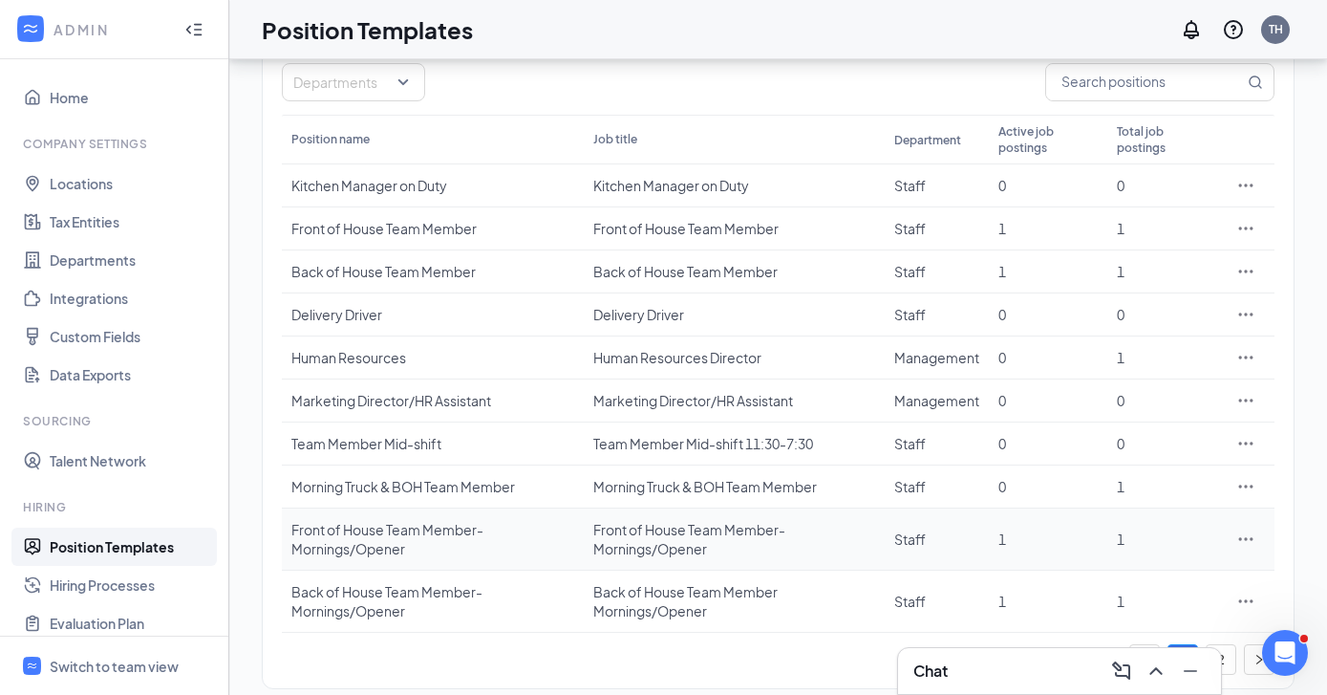
scroll to position [184, 0]
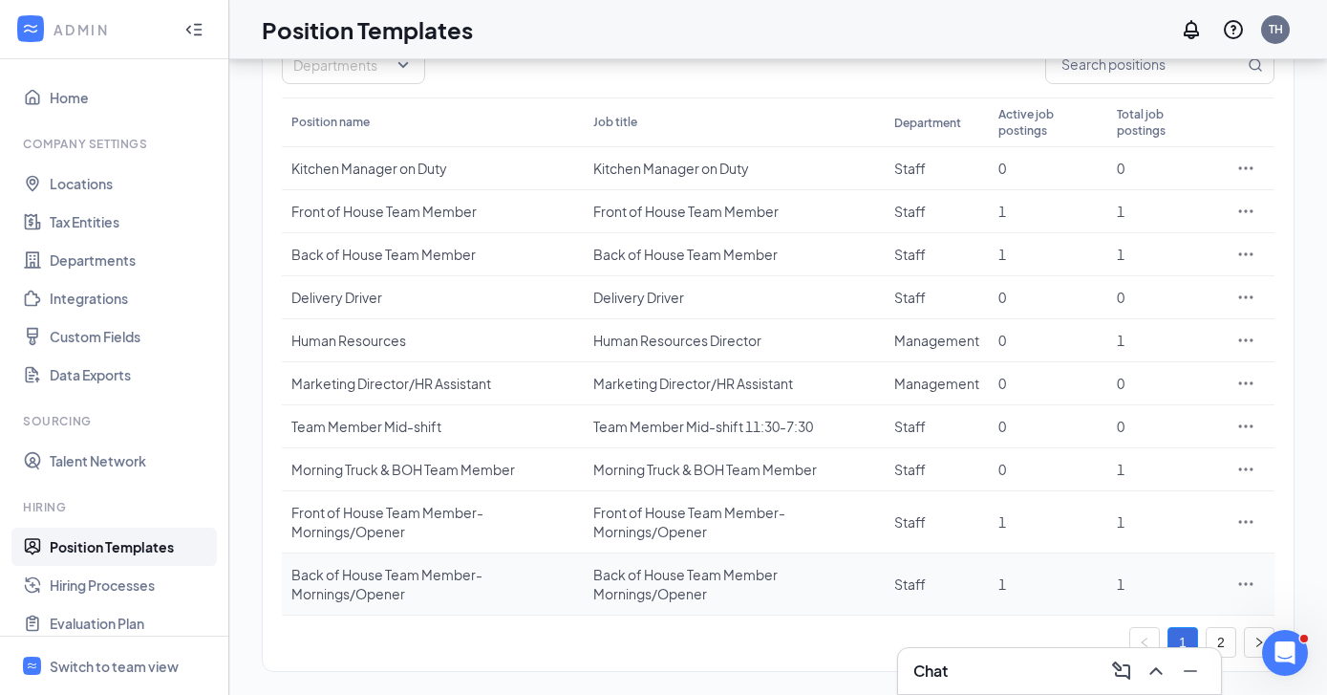
click at [1244, 581] on icon "Ellipses" at bounding box center [1246, 583] width 19 height 19
click at [1116, 415] on span "Edit" at bounding box center [1158, 412] width 164 height 21
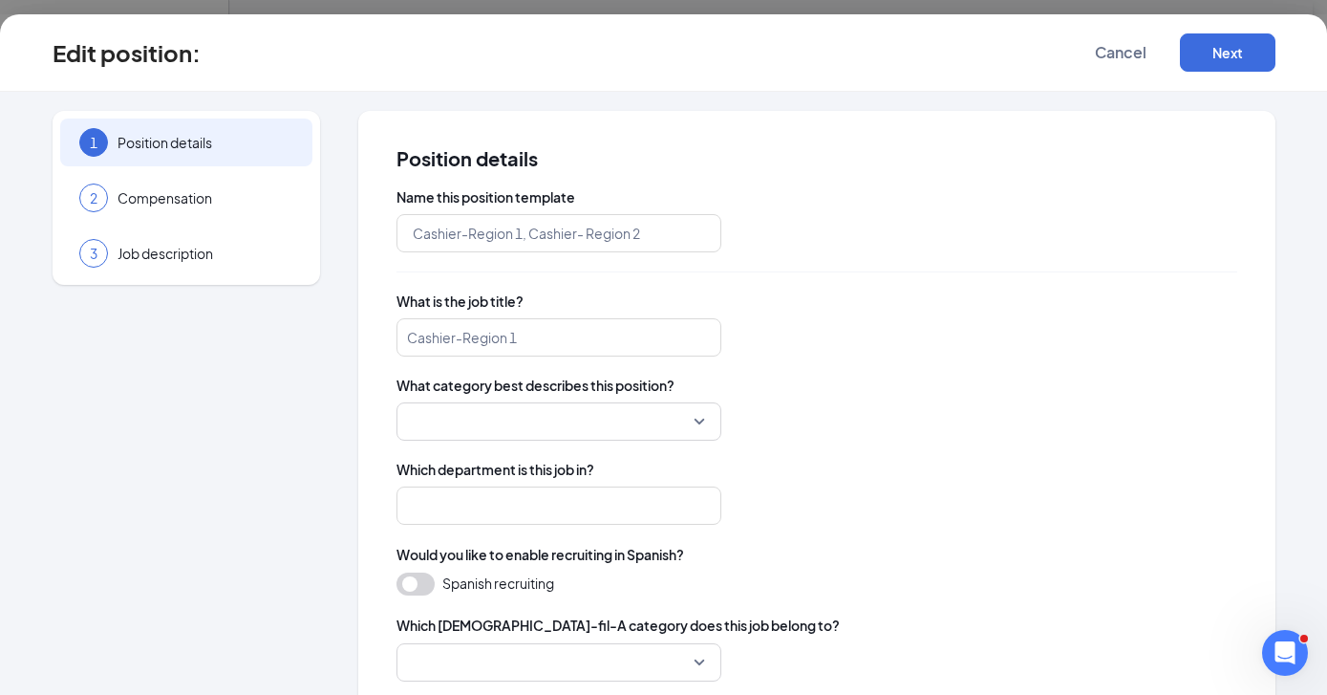
type input "Back of House Team Member- Mornings/Opener"
type input "Back of House Team Member Mornings/Opener"
type input "Staff"
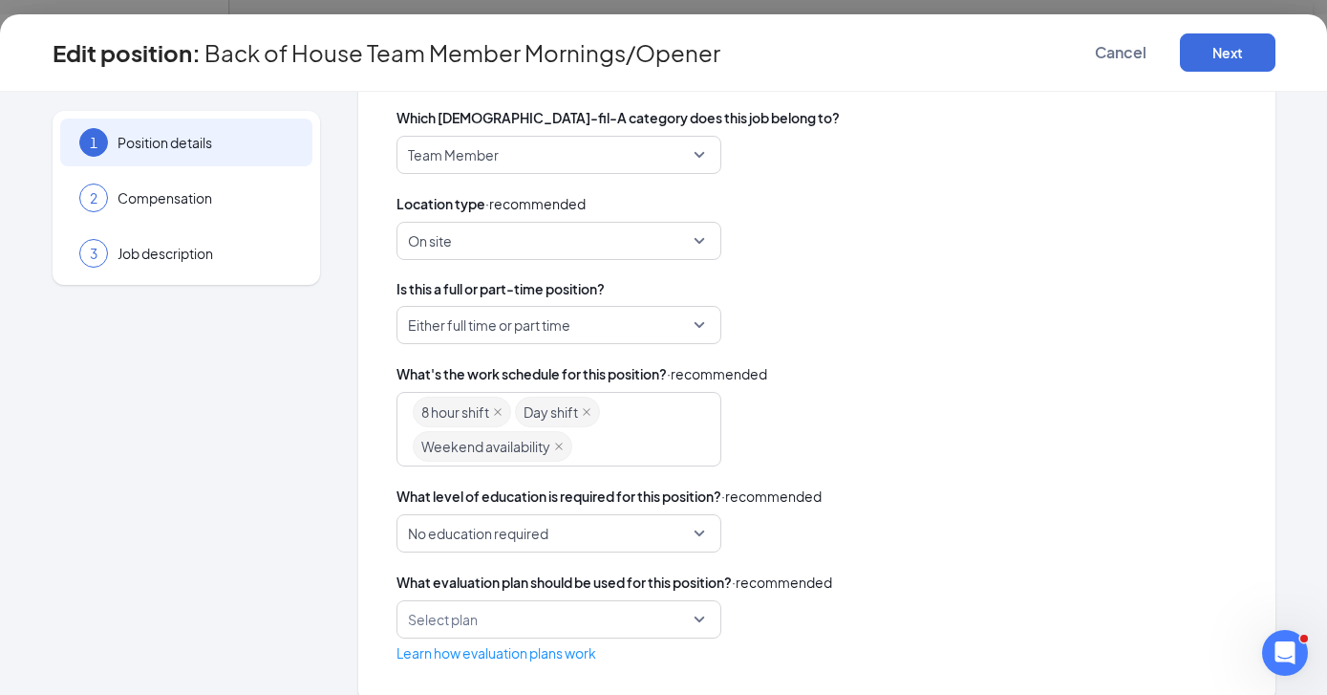
scroll to position [602, 0]
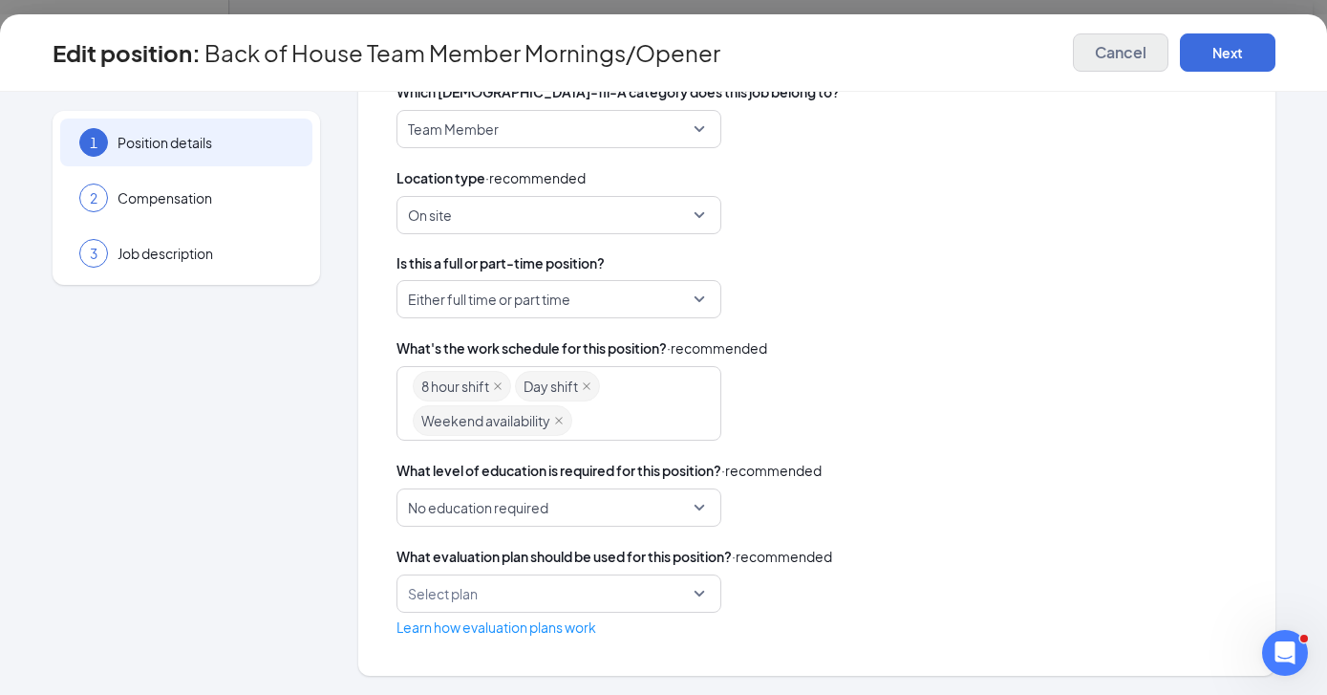
click at [1125, 47] on span "Cancel" at bounding box center [1121, 52] width 52 height 19
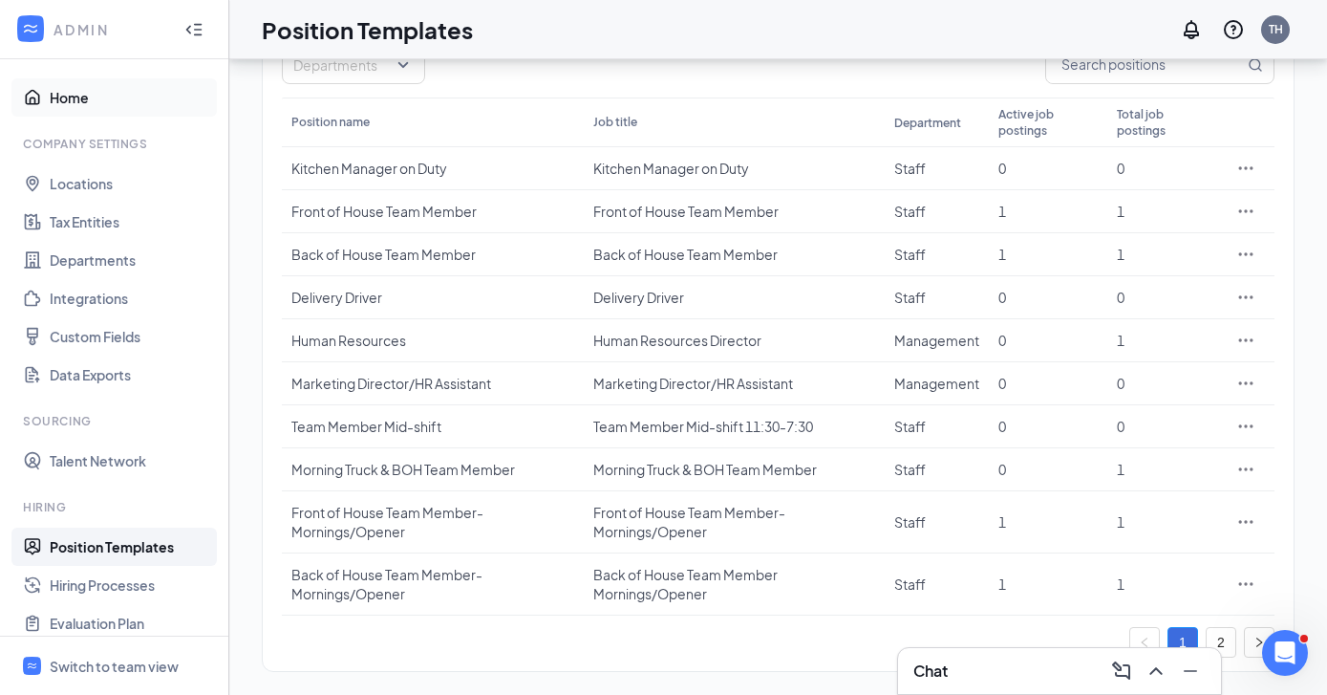
click at [67, 96] on link "Home" at bounding box center [131, 97] width 163 height 38
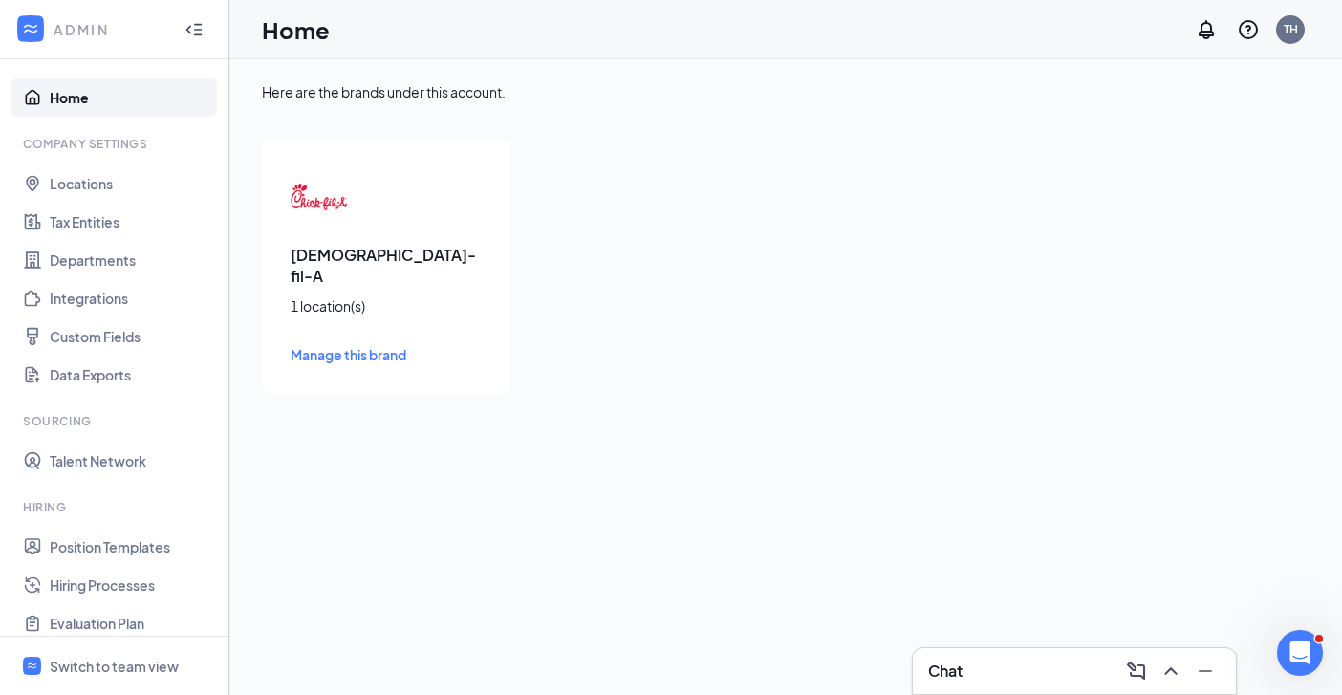
click at [73, 109] on link "Home" at bounding box center [131, 97] width 163 height 38
click at [92, 660] on div "Switch to team view" at bounding box center [114, 666] width 129 height 19
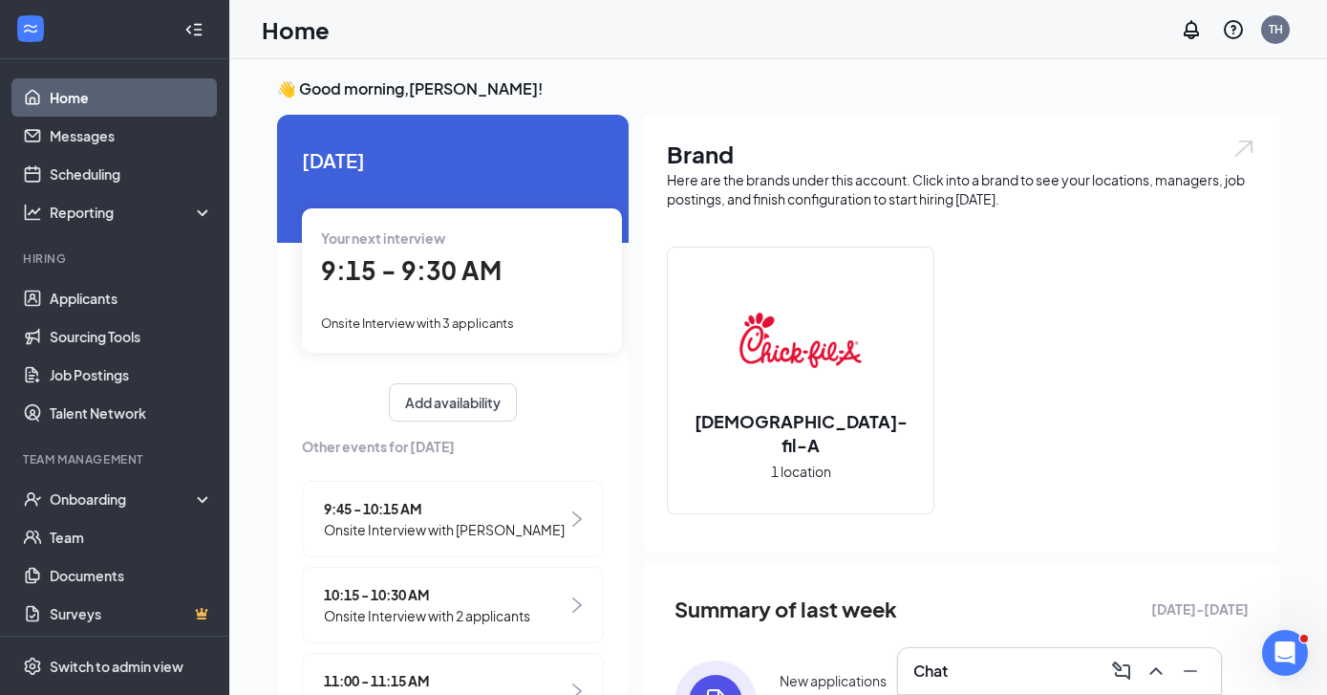
scroll to position [137, 0]
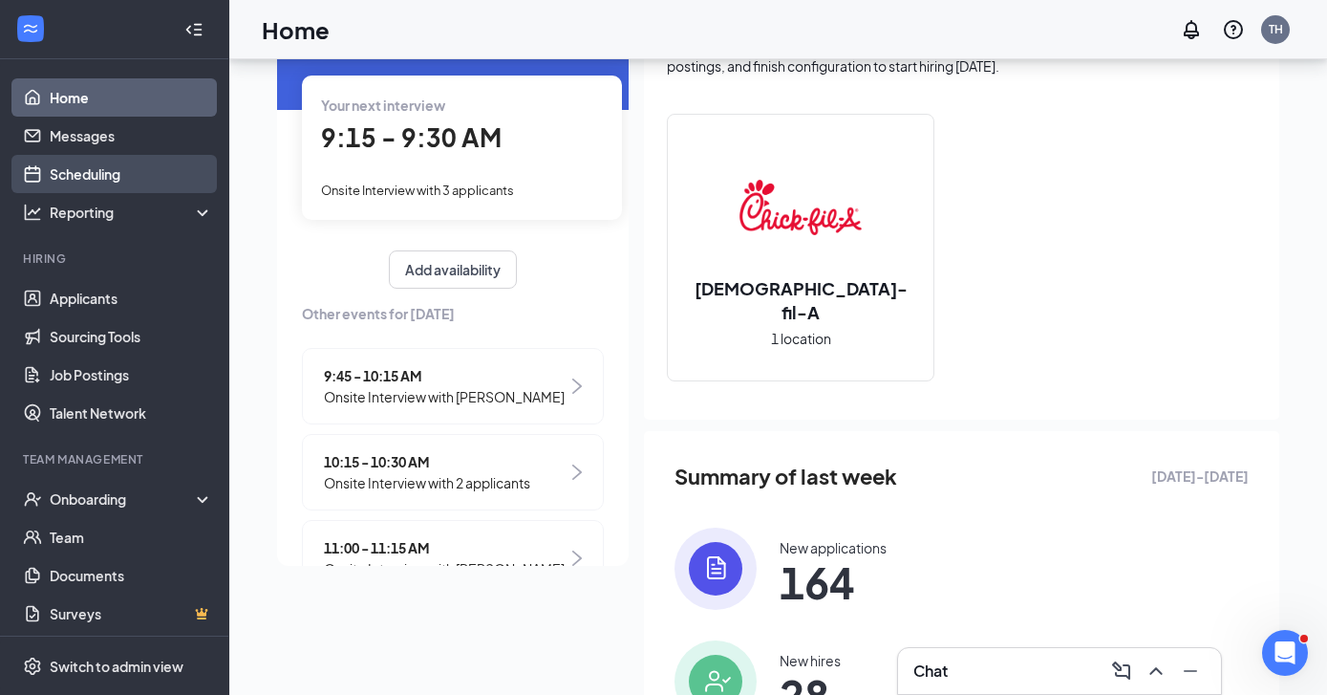
click at [126, 171] on link "Scheduling" at bounding box center [131, 174] width 163 height 38
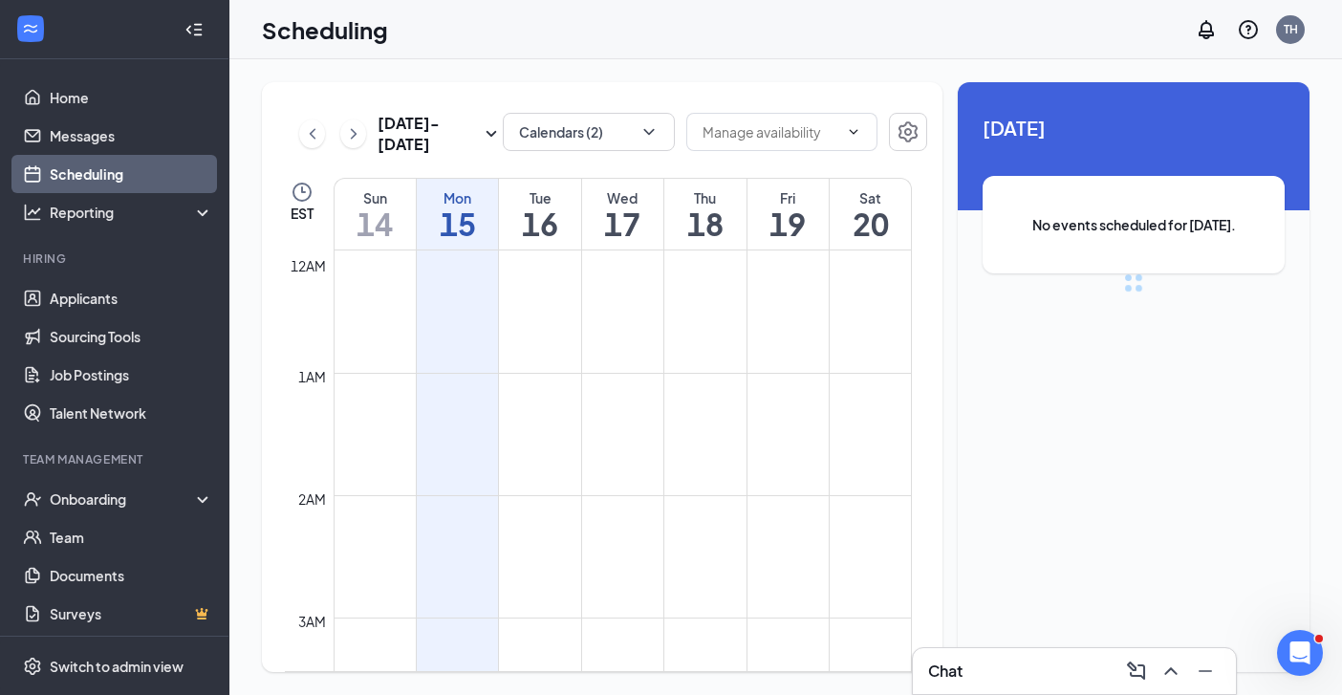
scroll to position [939, 0]
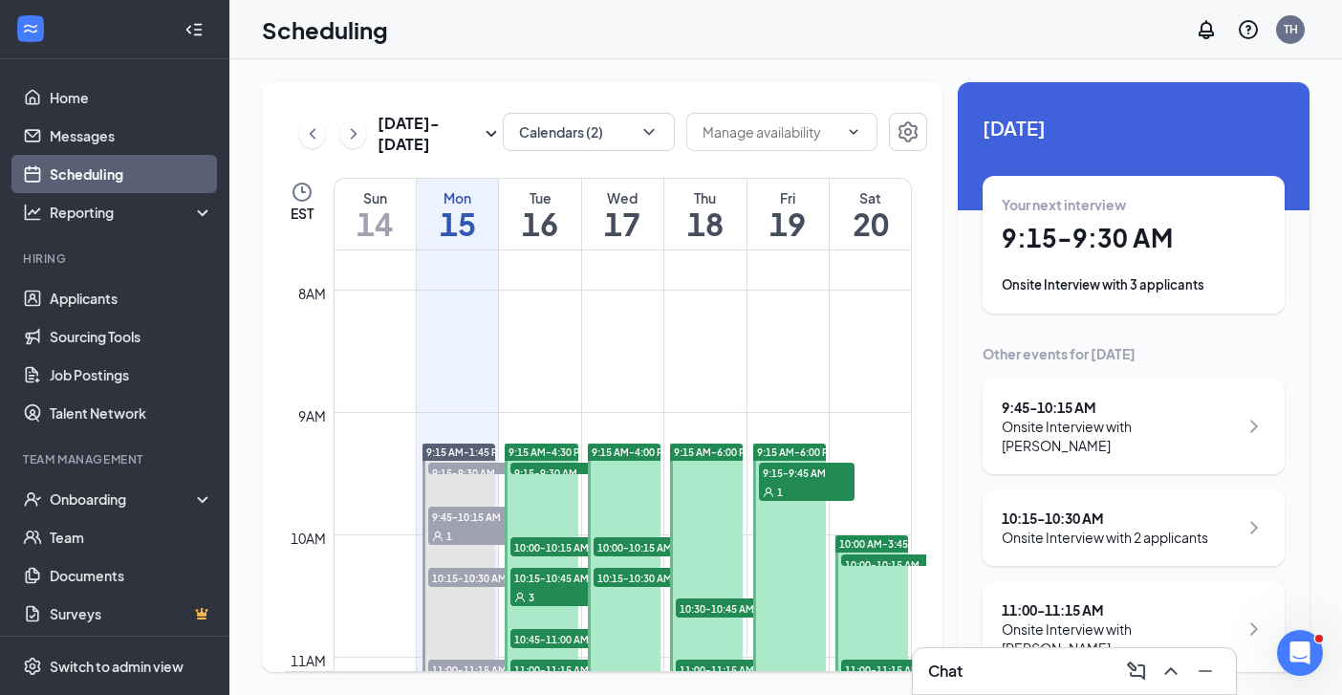
click at [543, 212] on h1 "16" at bounding box center [539, 223] width 81 height 32
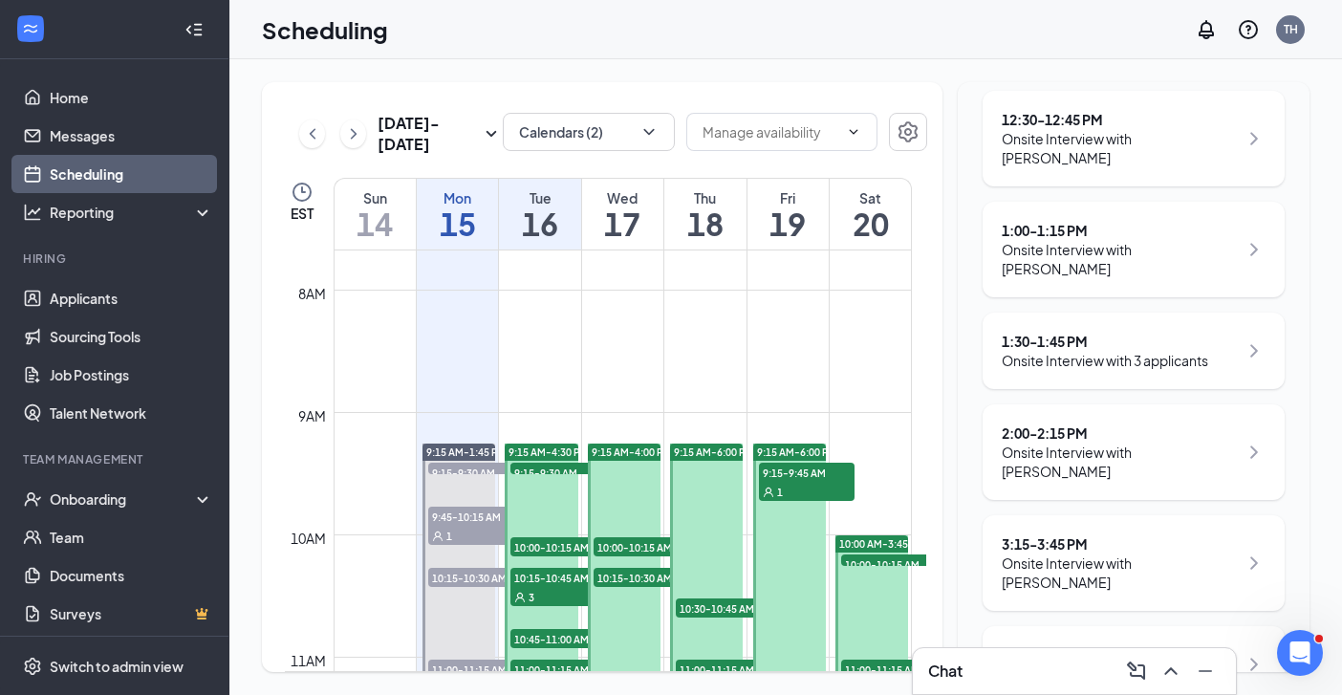
scroll to position [1010, 0]
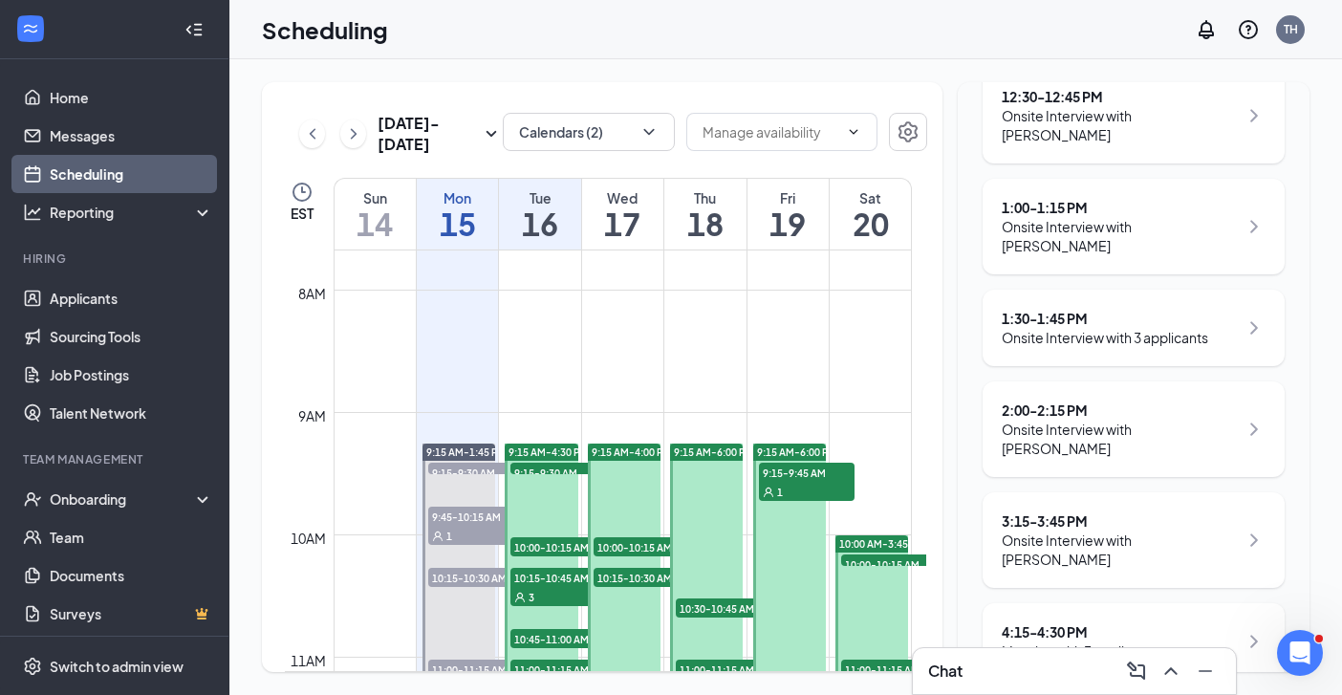
click at [613, 213] on h1 "17" at bounding box center [622, 223] width 81 height 32
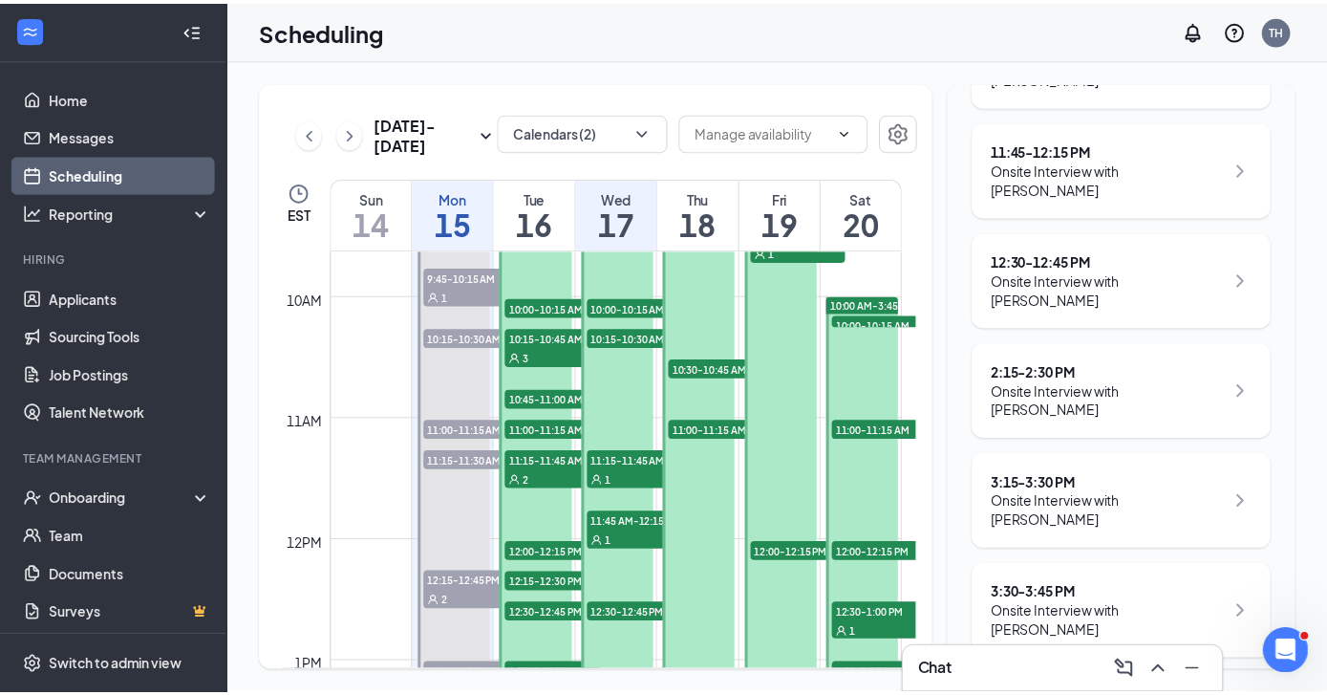
scroll to position [1315, 0]
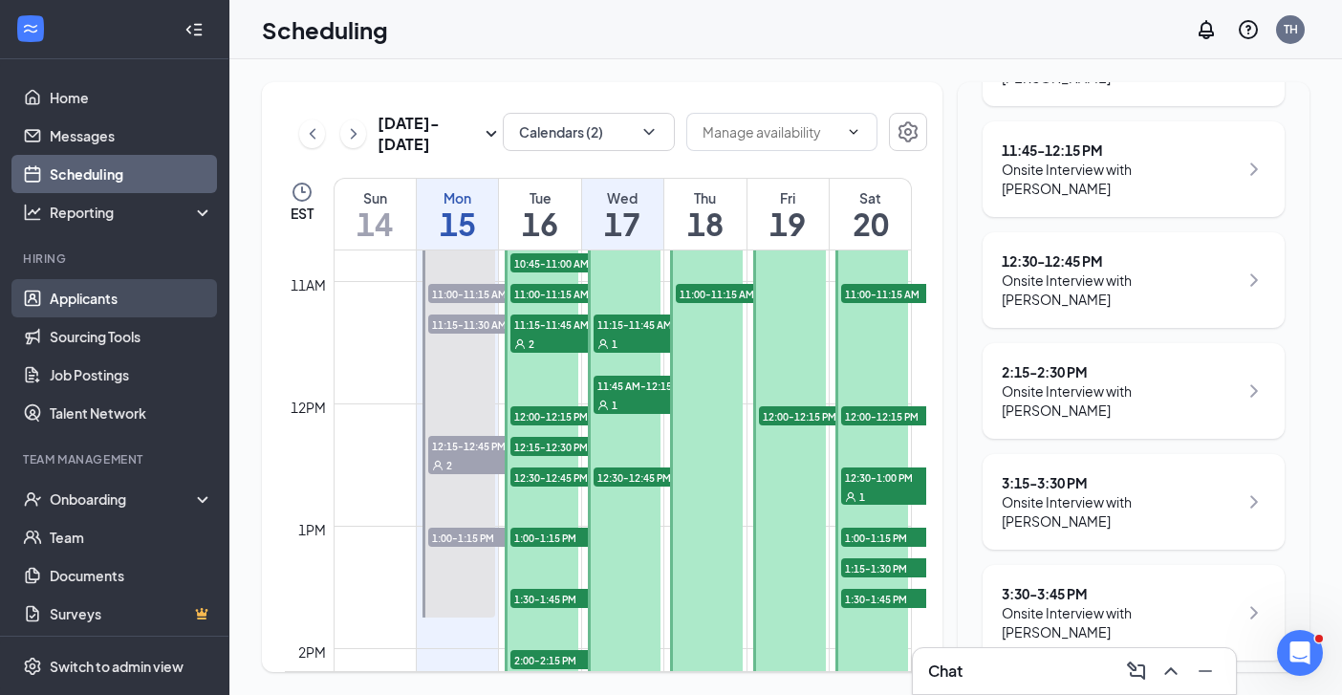
click at [97, 304] on link "Applicants" at bounding box center [131, 298] width 163 height 38
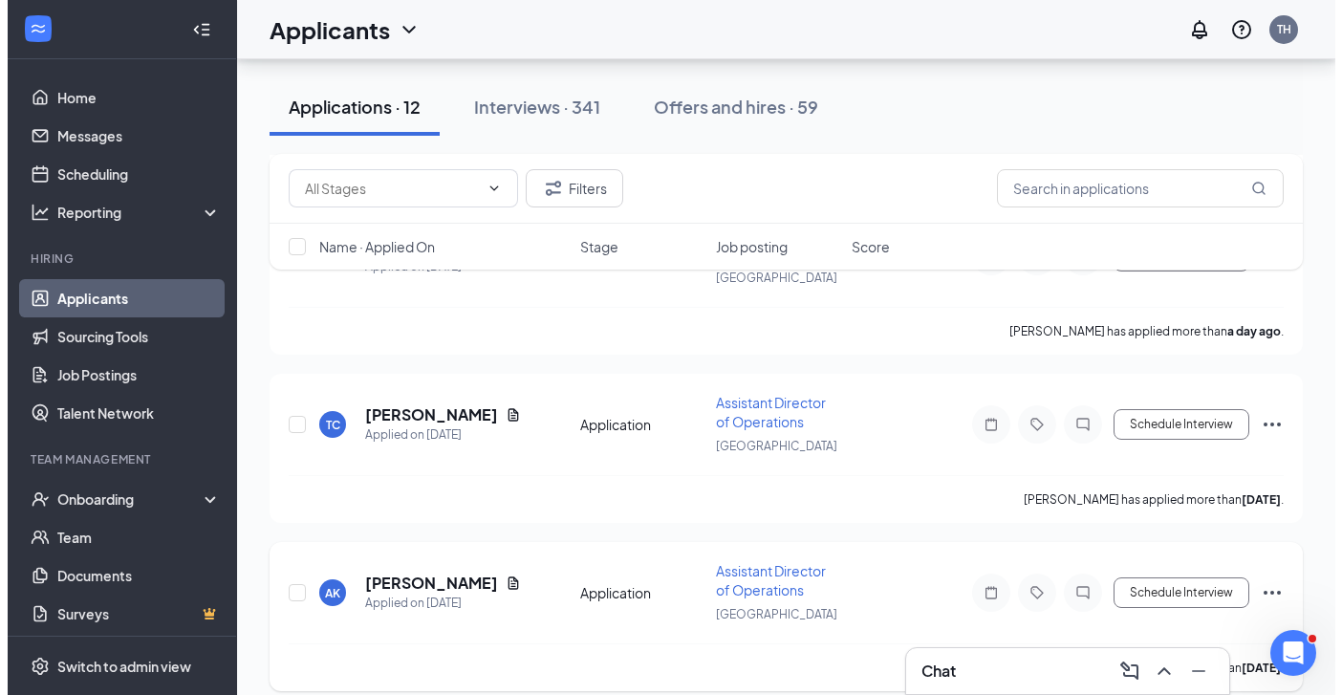
scroll to position [1697, 0]
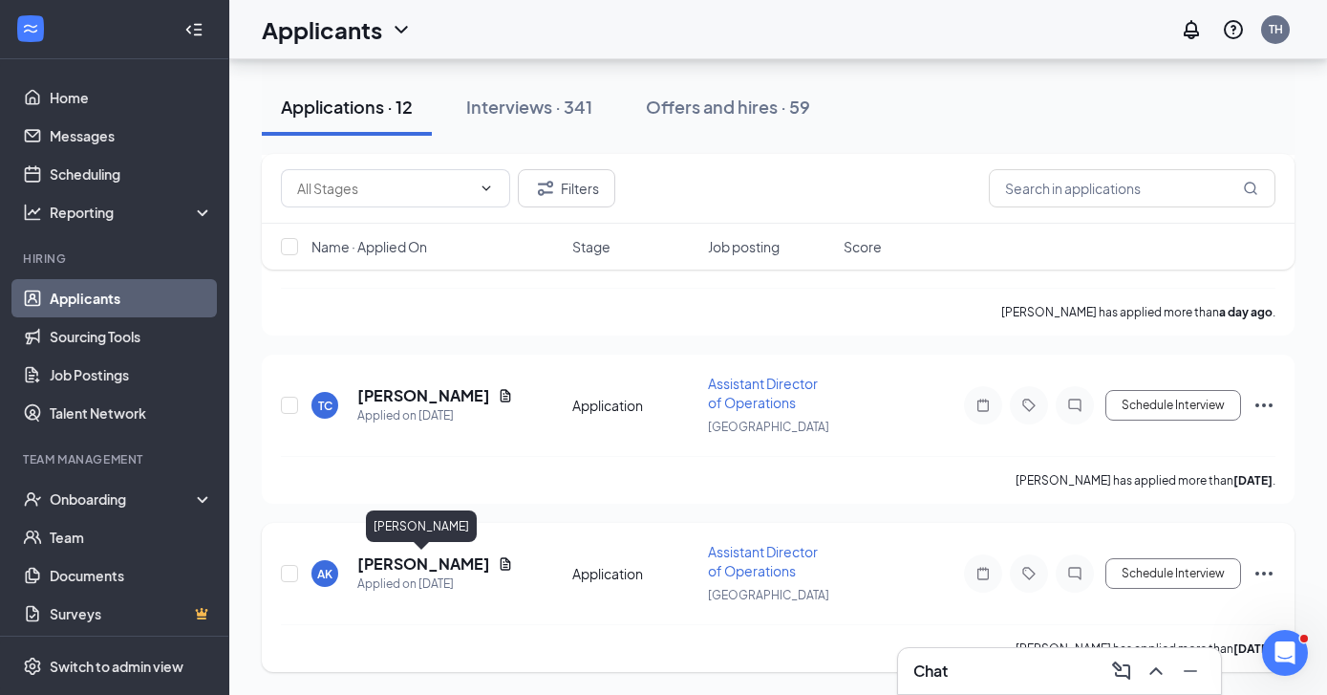
click at [389, 559] on h5 "[PERSON_NAME]" at bounding box center [423, 563] width 133 height 21
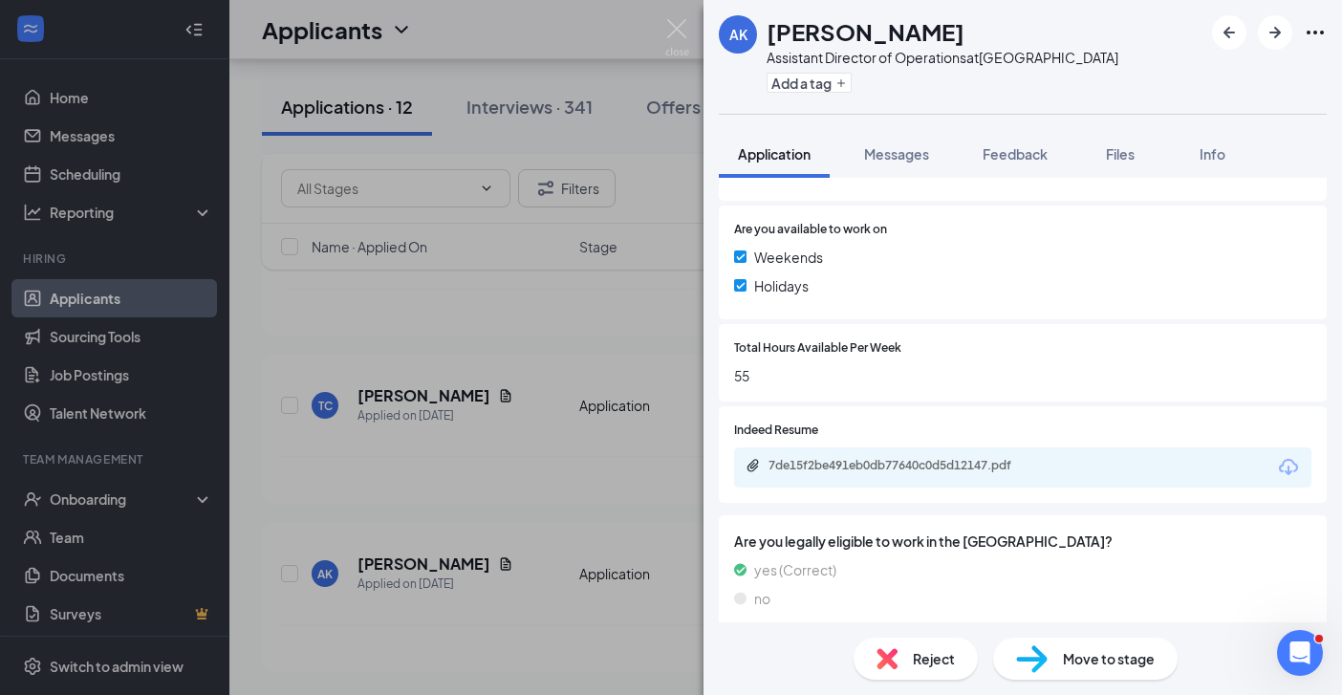
scroll to position [379, 0]
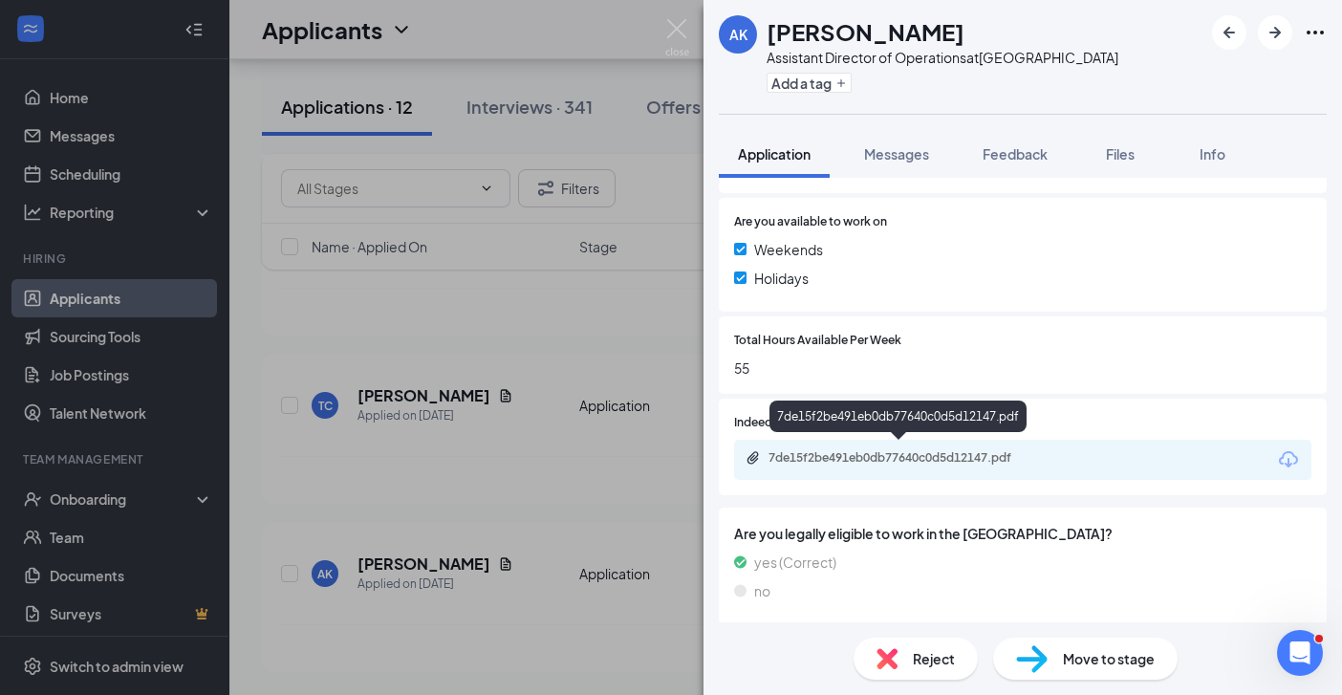
click at [895, 450] on div "7de15f2be491eb0db77640c0d5d12147.pdf" at bounding box center [902, 457] width 268 height 15
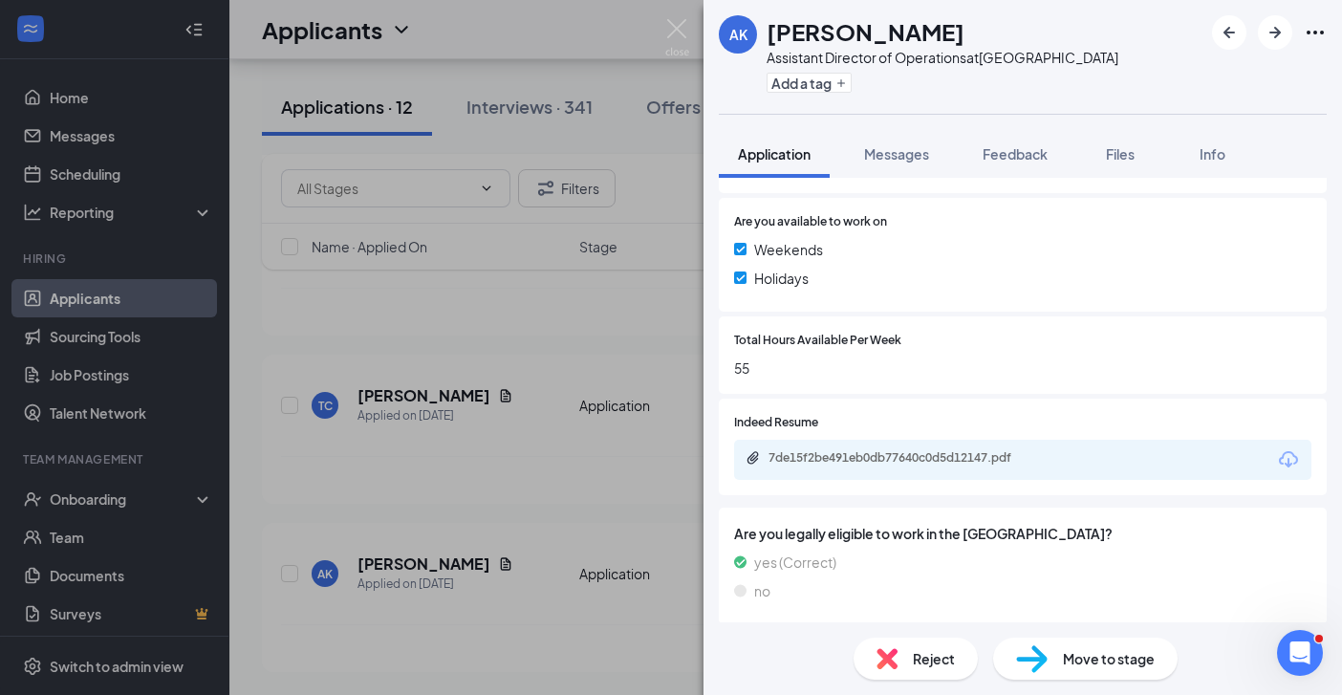
click at [930, 666] on span "Reject" at bounding box center [934, 658] width 42 height 21
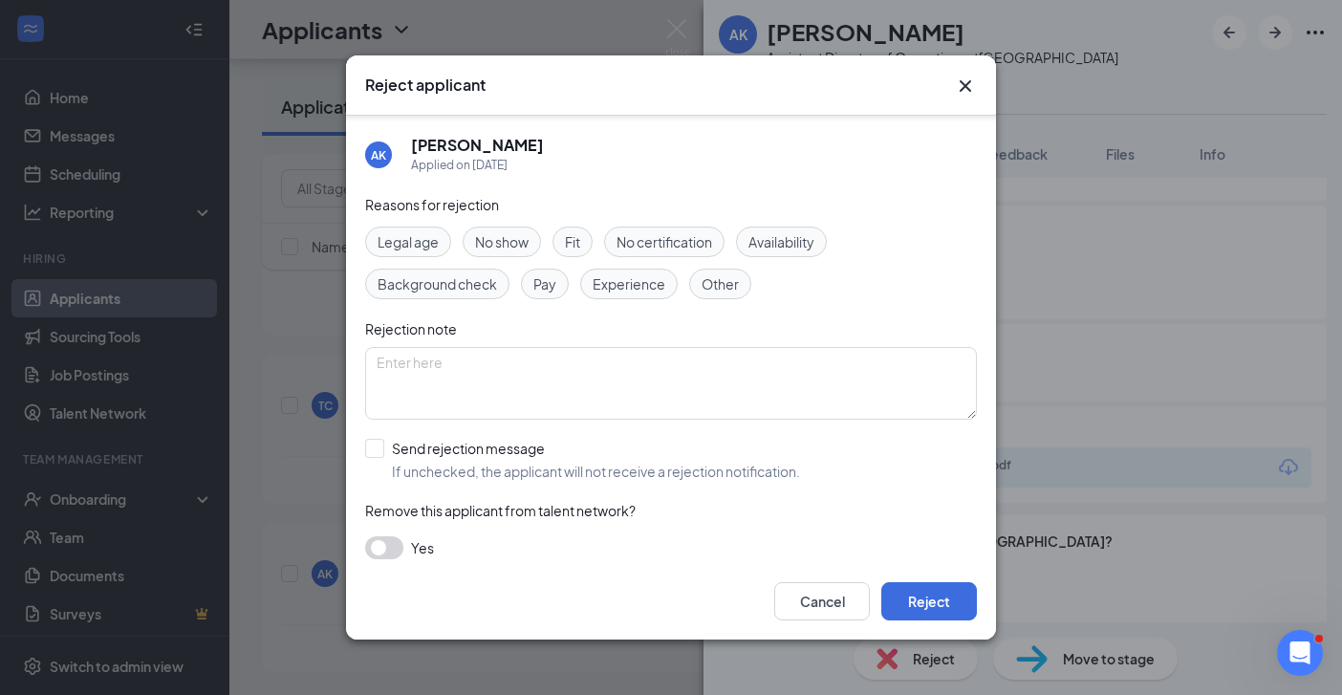
scroll to position [15, 0]
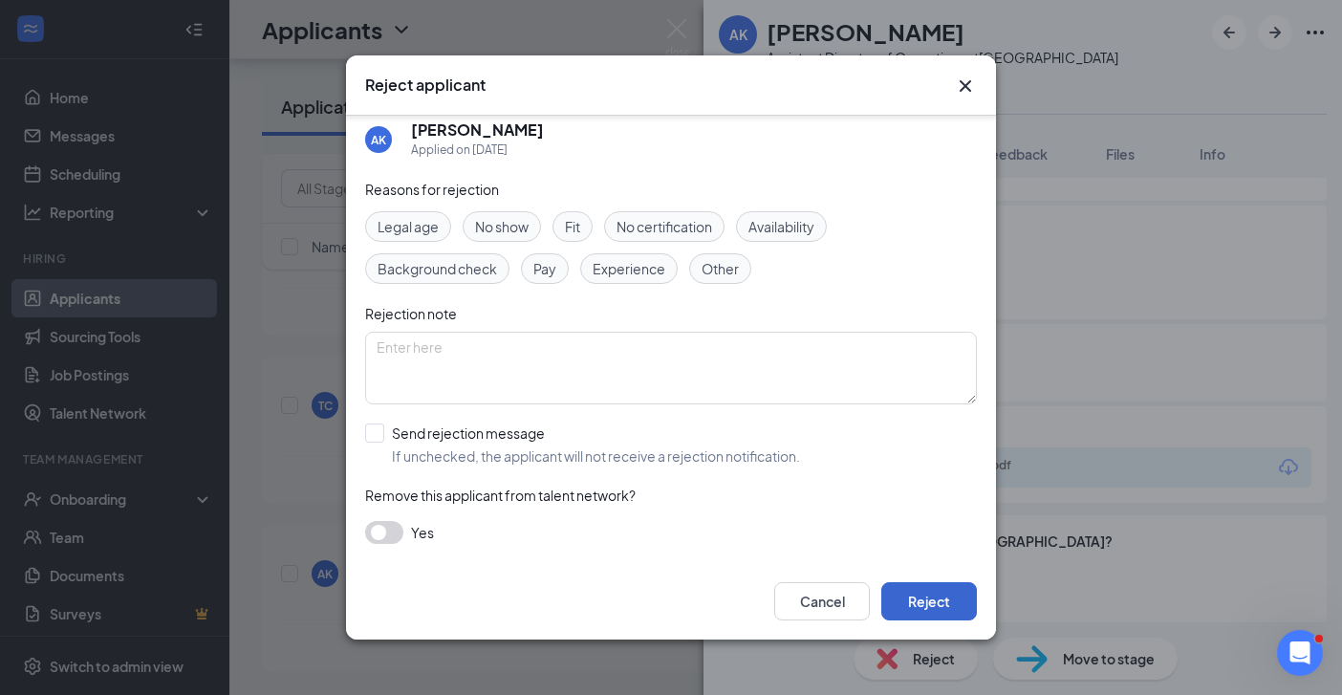
click at [904, 598] on button "Reject" at bounding box center [929, 601] width 96 height 38
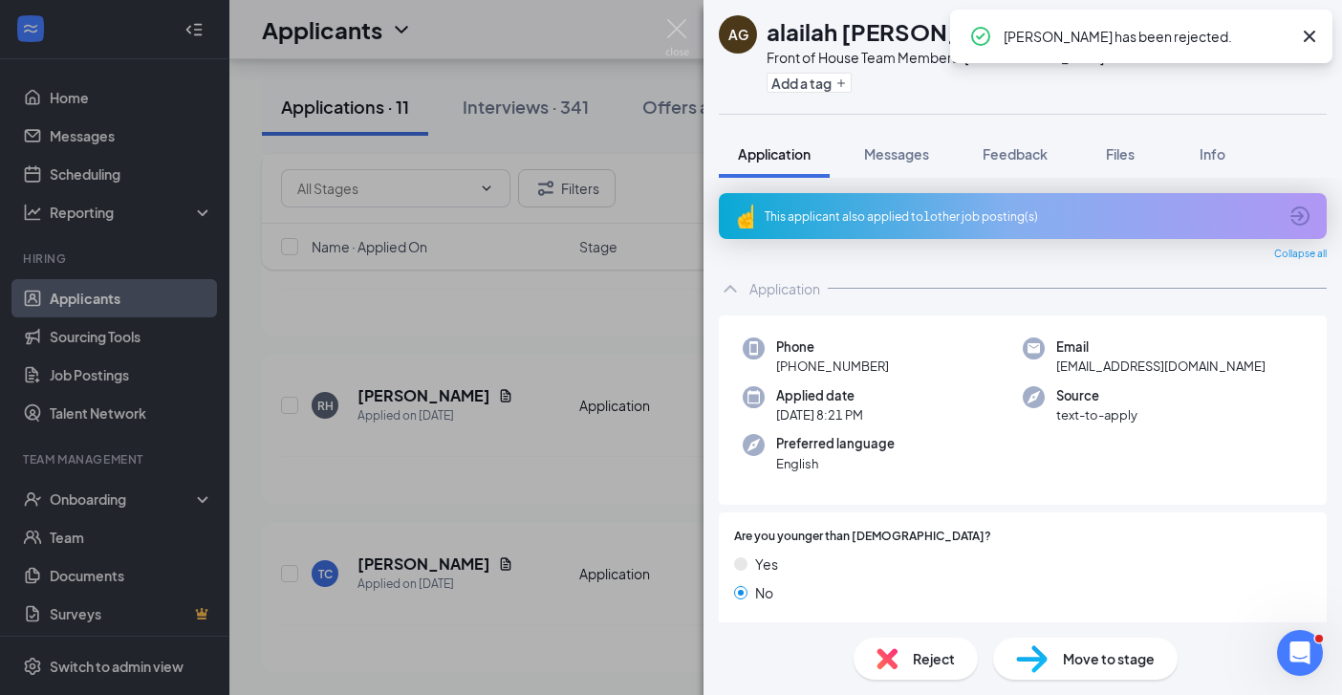
click at [527, 504] on div "AG alailah [PERSON_NAME] Front of House Team Member at [GEOGRAPHIC_DATA] Add a …" at bounding box center [671, 347] width 1342 height 695
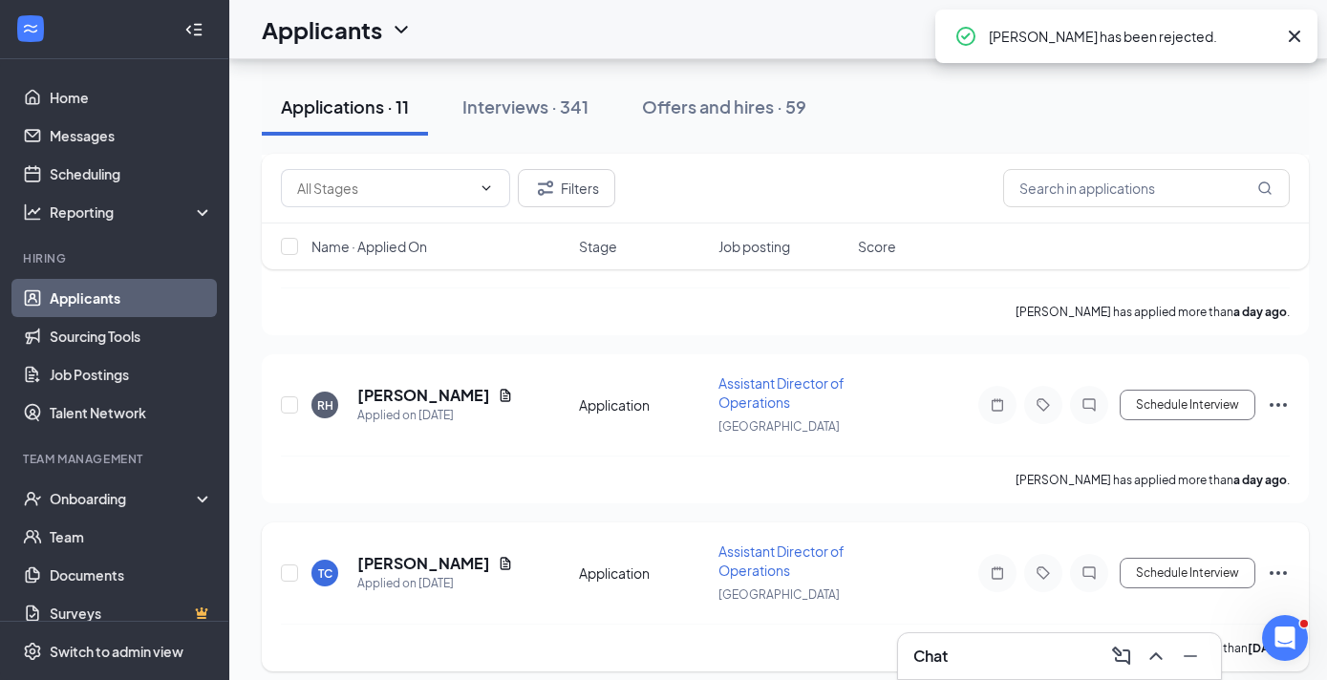
scroll to position [1543, 0]
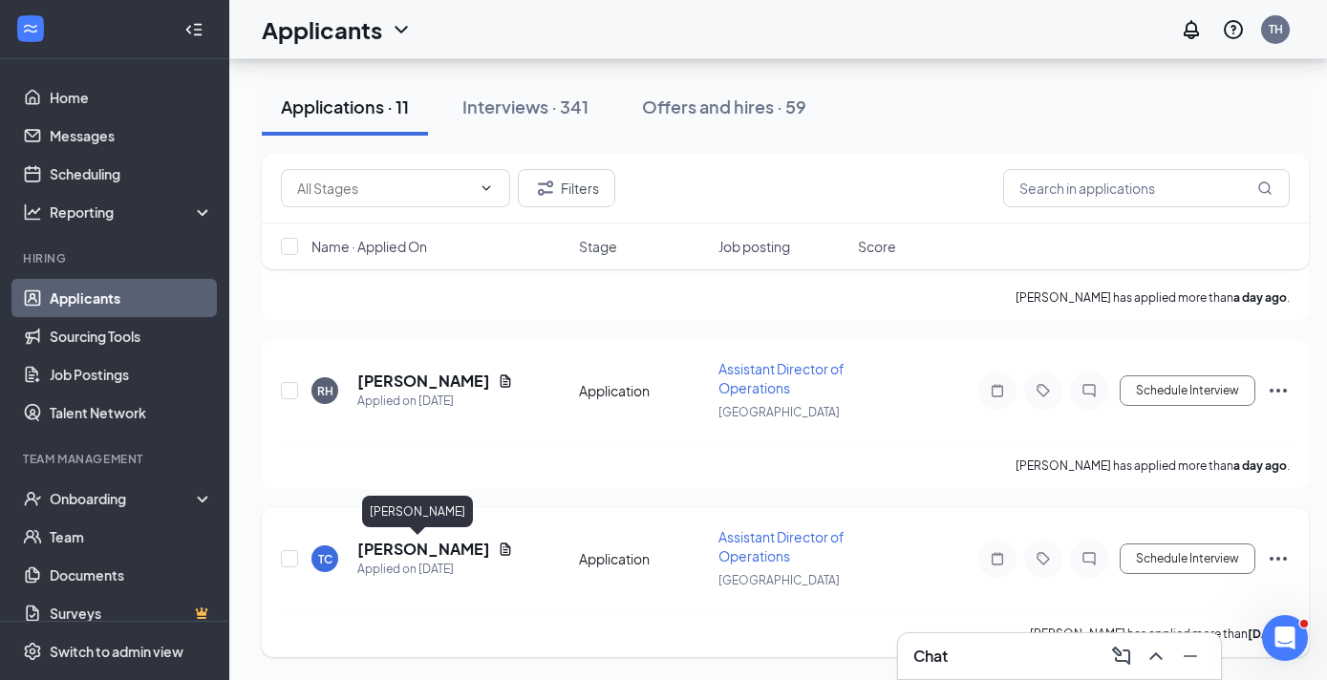
click at [407, 553] on h5 "[PERSON_NAME]" at bounding box center [423, 549] width 133 height 21
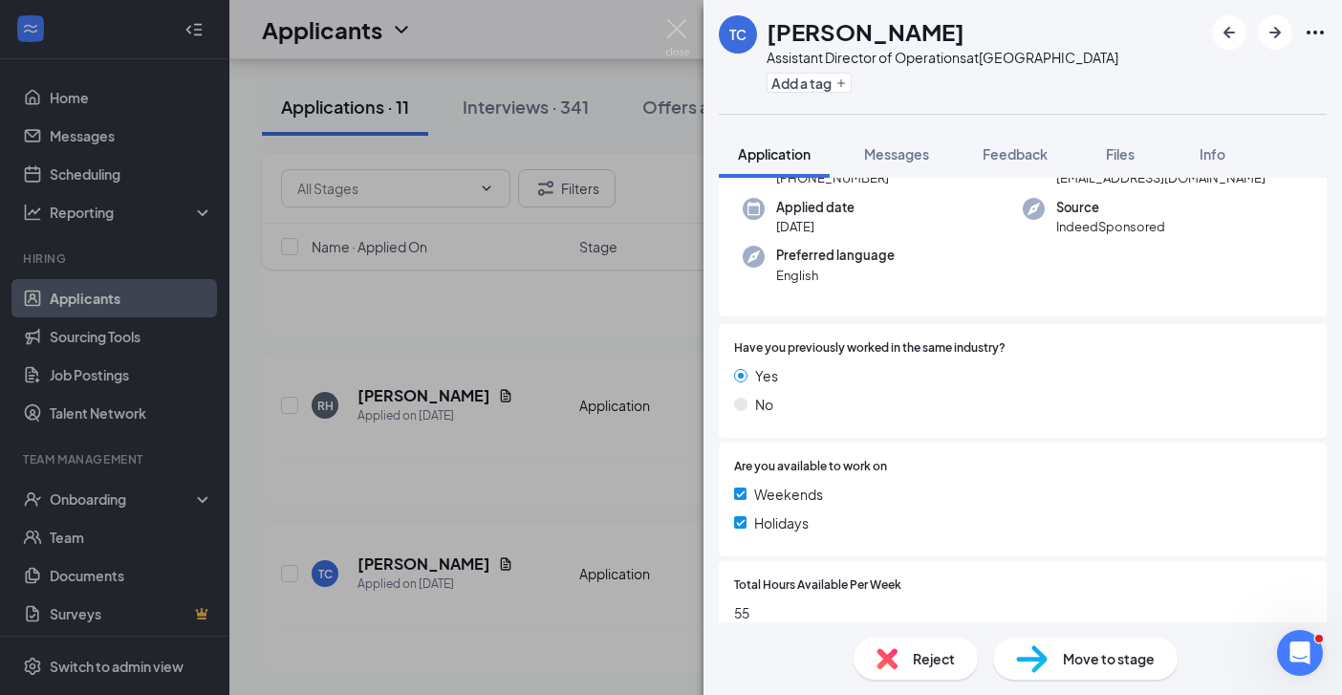
scroll to position [379, 0]
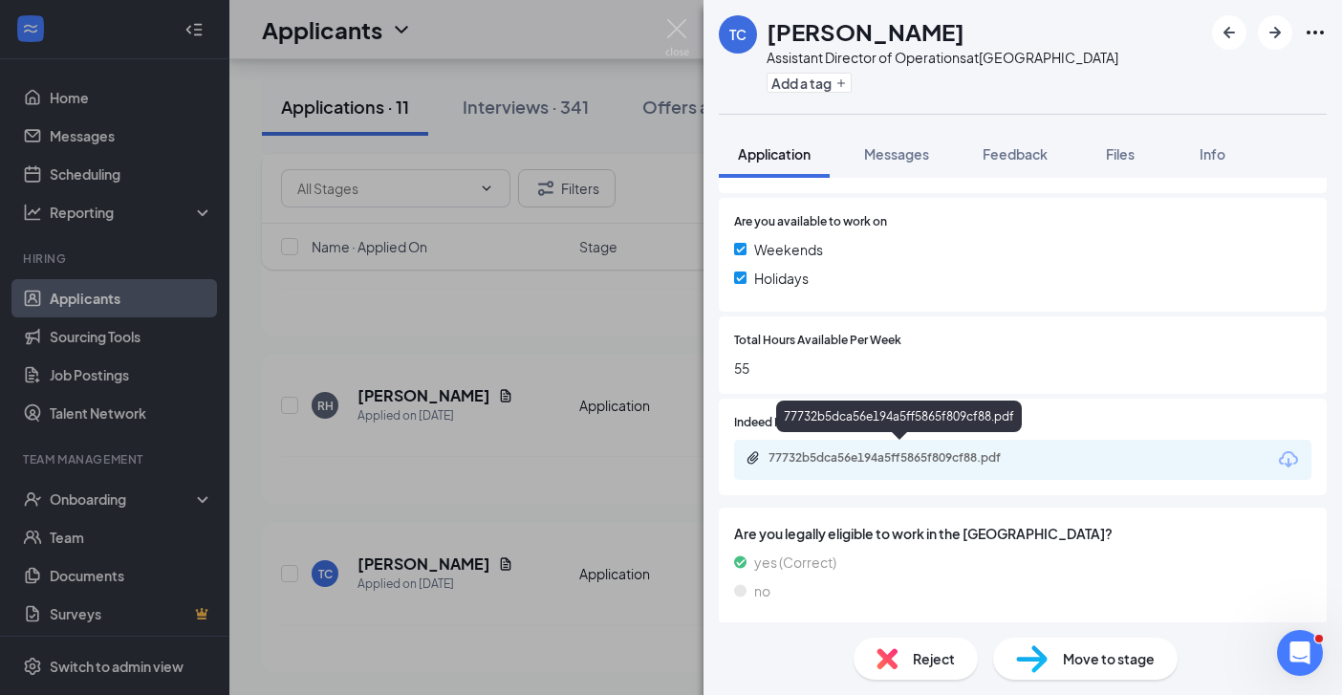
click at [964, 451] on div "77732b5dca56e194a5ff5865f809cf88.pdf" at bounding box center [902, 457] width 268 height 15
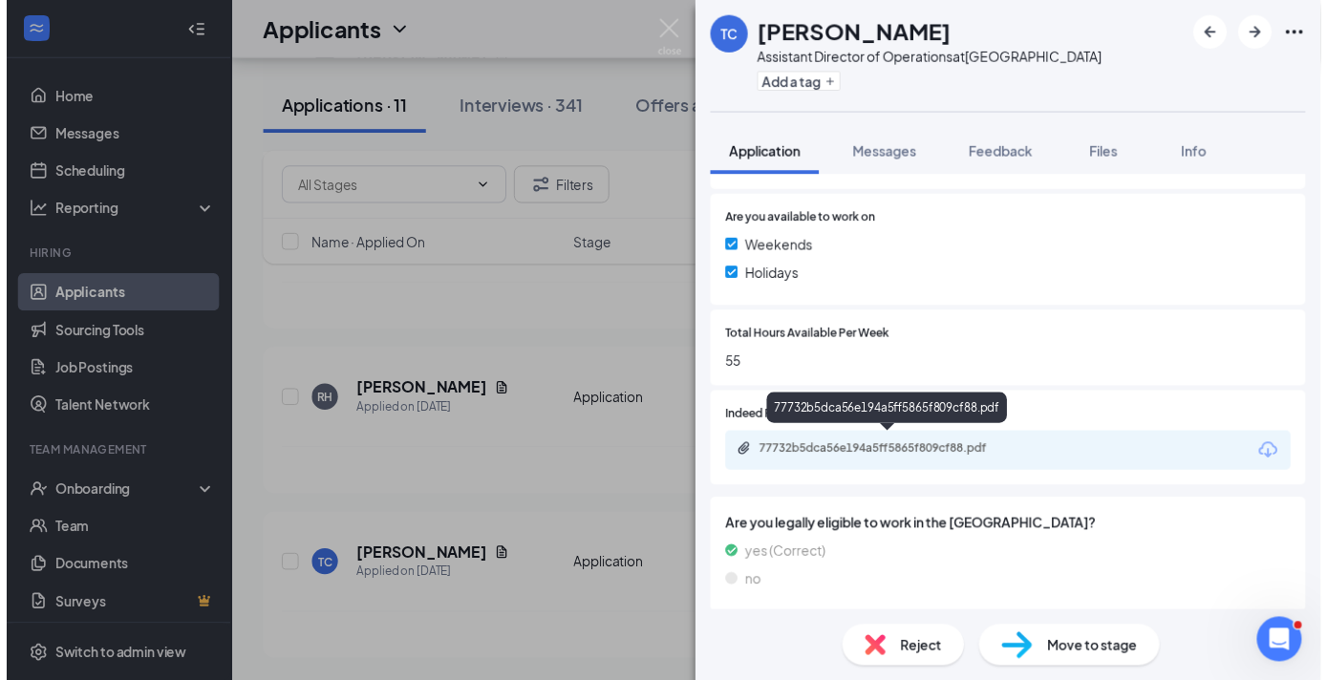
scroll to position [372, 0]
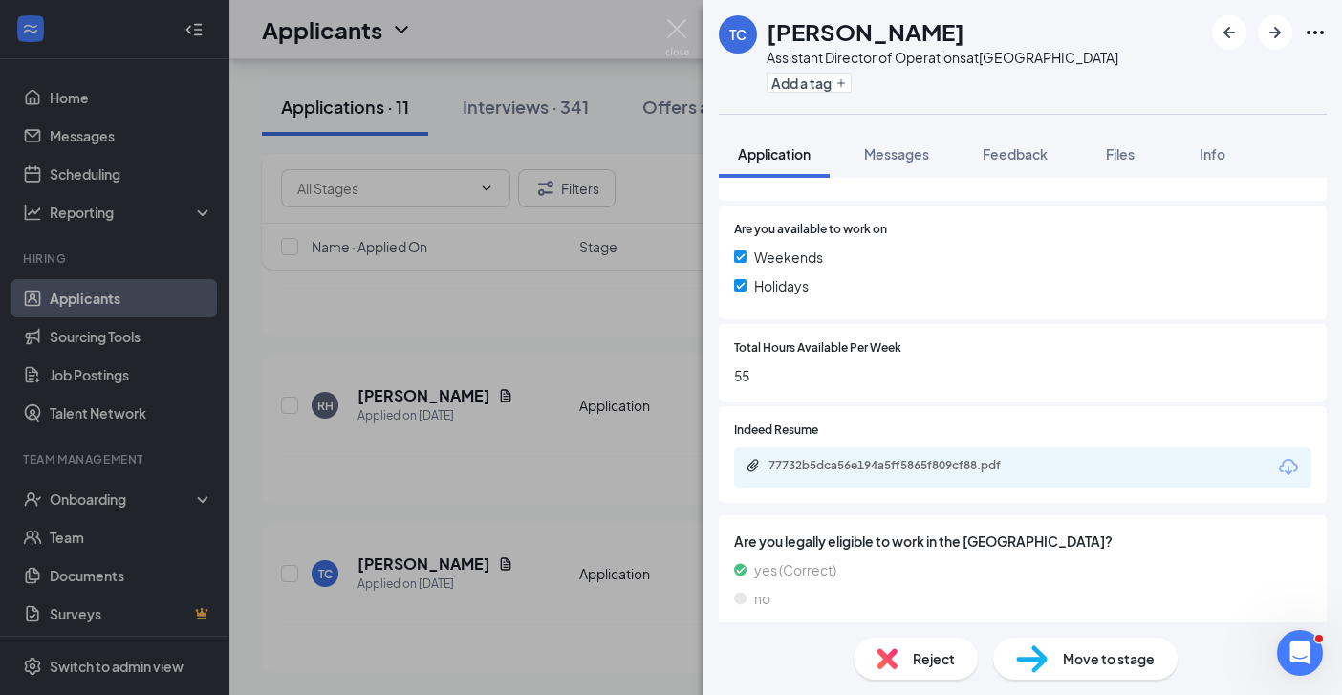
click at [611, 507] on div "[PERSON_NAME] [PERSON_NAME] Assistant Director of Operations at [GEOGRAPHIC_DAT…" at bounding box center [671, 347] width 1342 height 695
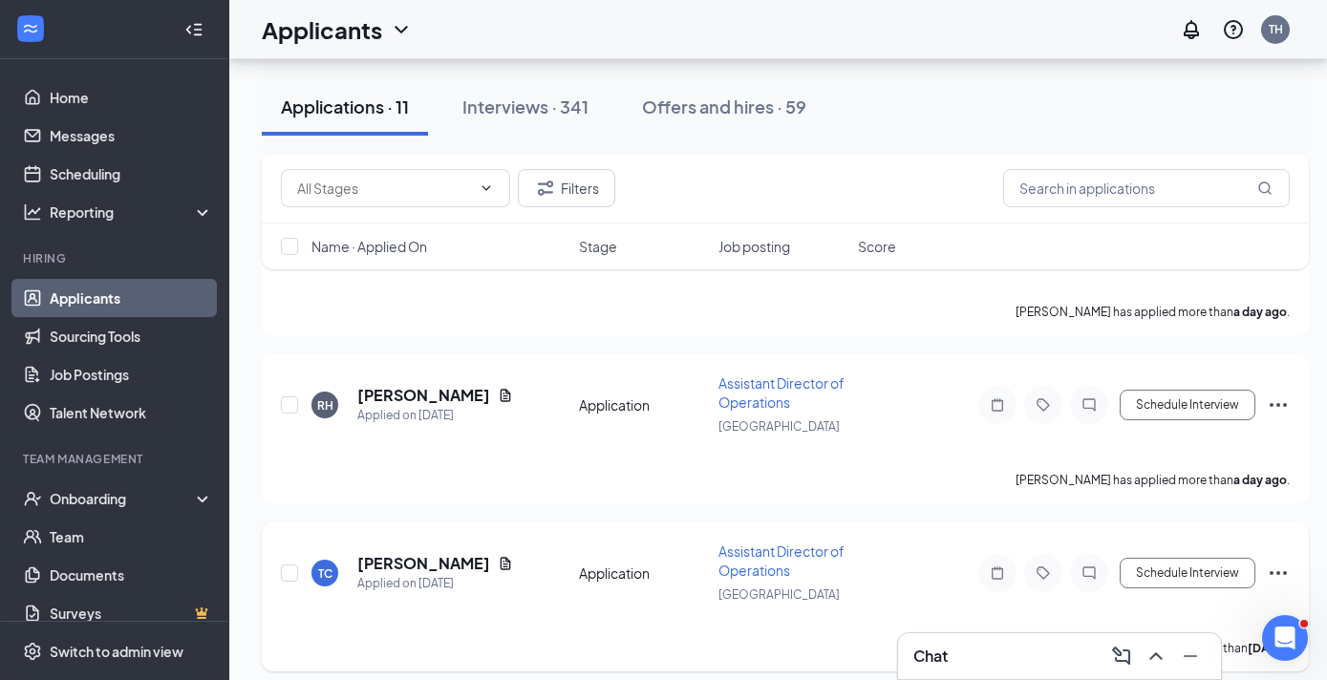
click at [1274, 572] on icon "Ellipses" at bounding box center [1278, 573] width 23 height 23
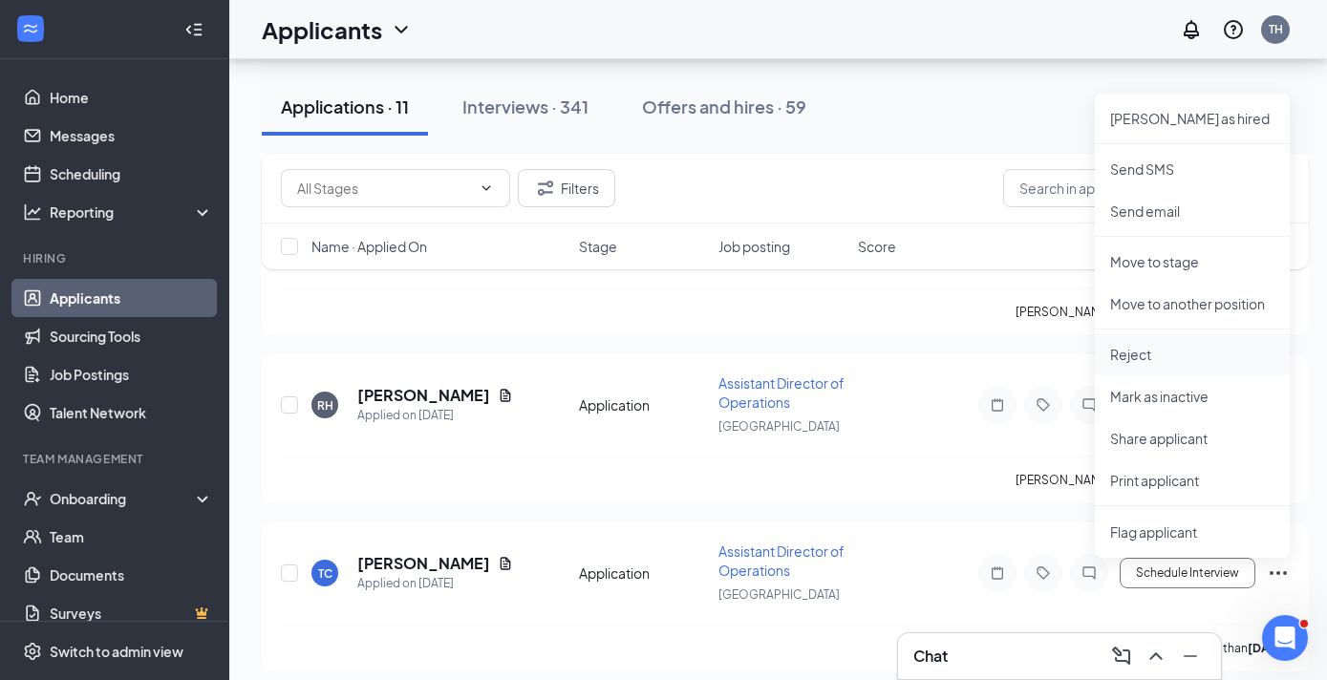
click at [1142, 355] on p "Reject" at bounding box center [1192, 354] width 164 height 19
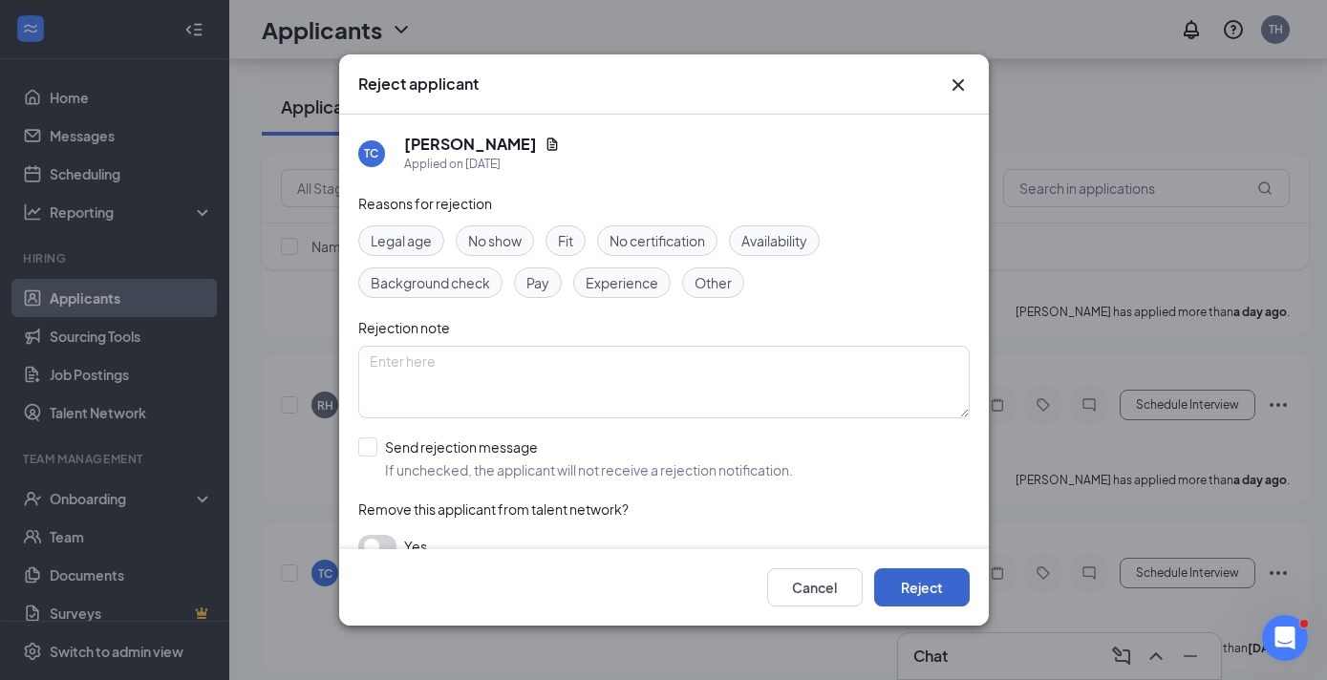
click at [937, 596] on button "Reject" at bounding box center [922, 588] width 96 height 38
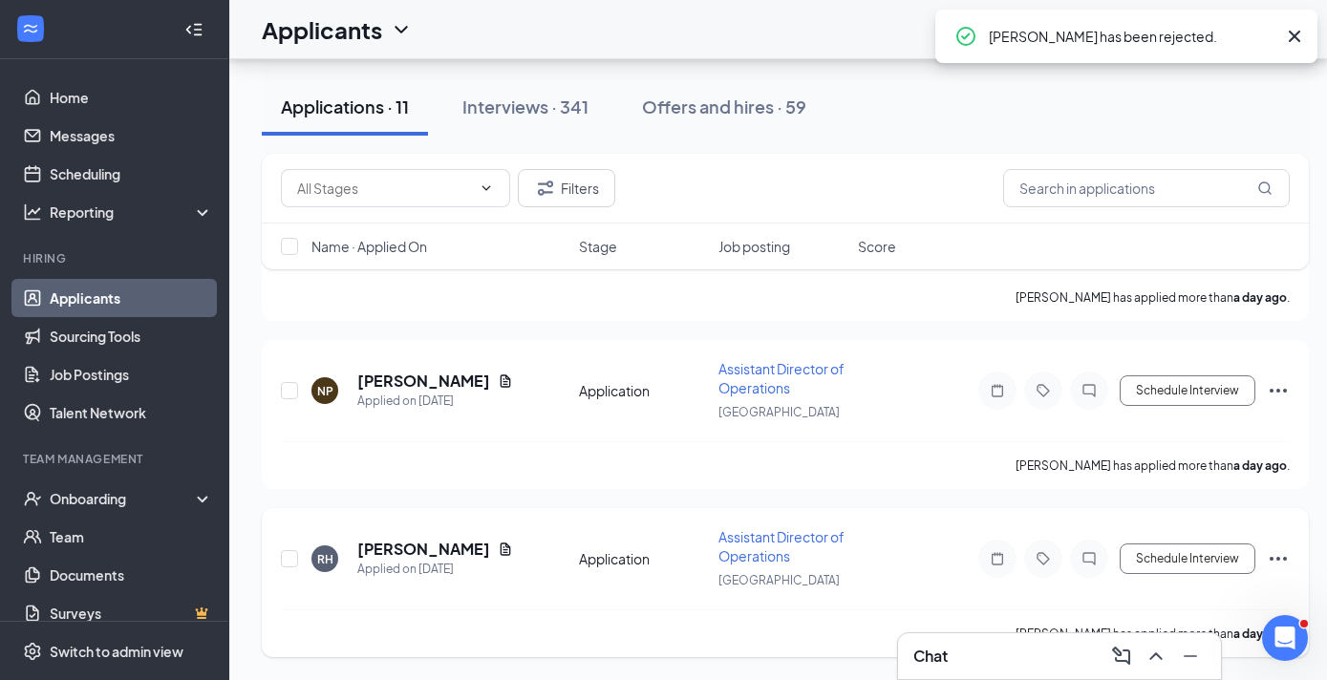
scroll to position [1375, 0]
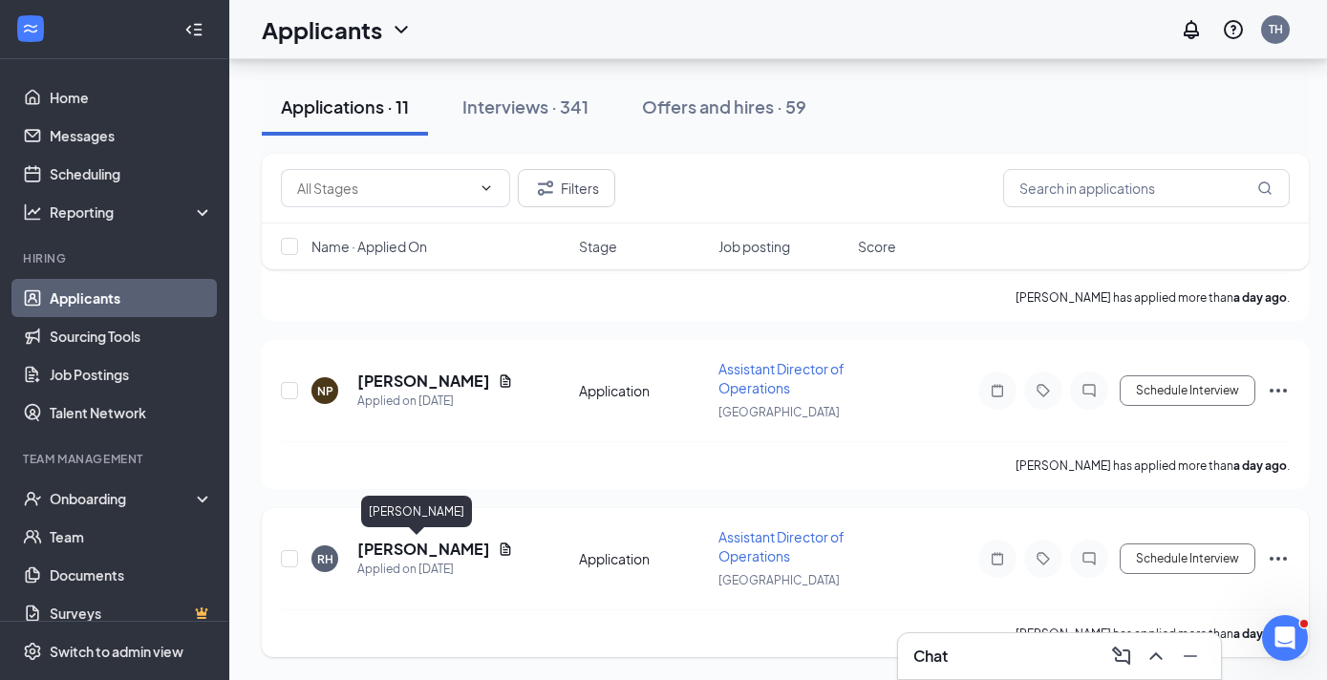
click at [392, 547] on h5 "[PERSON_NAME]" at bounding box center [423, 549] width 133 height 21
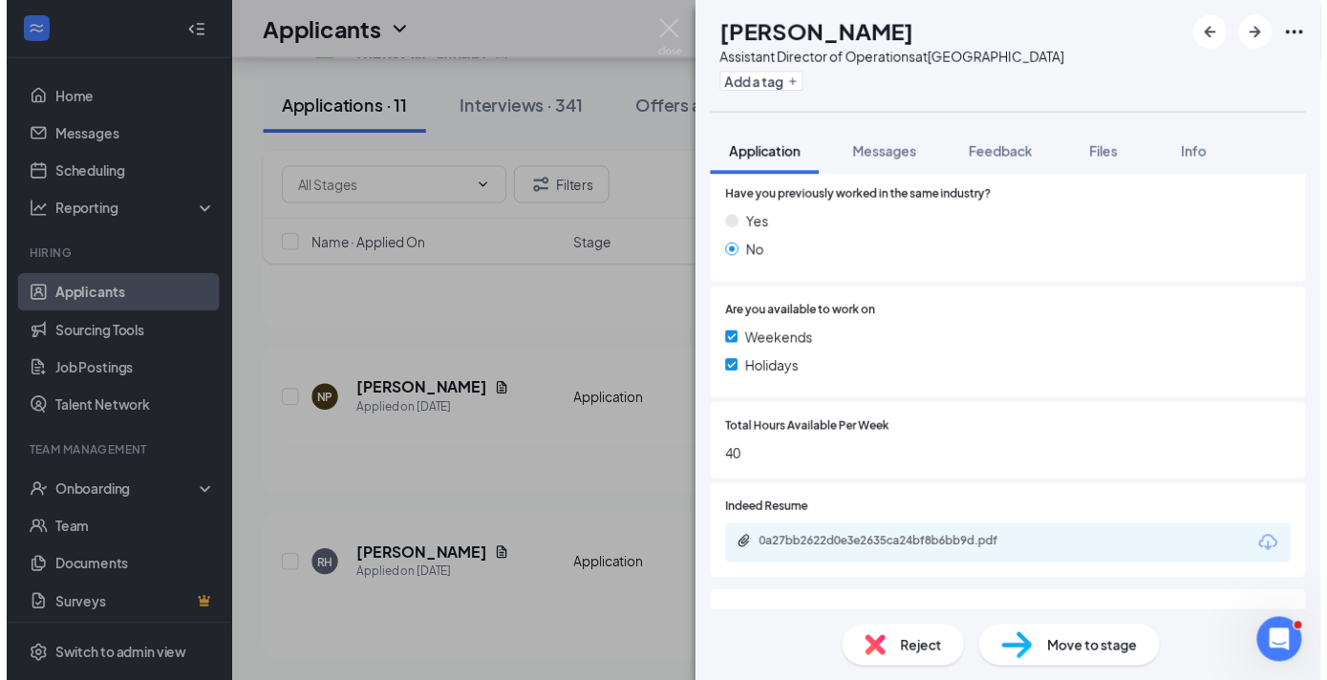
scroll to position [372, 0]
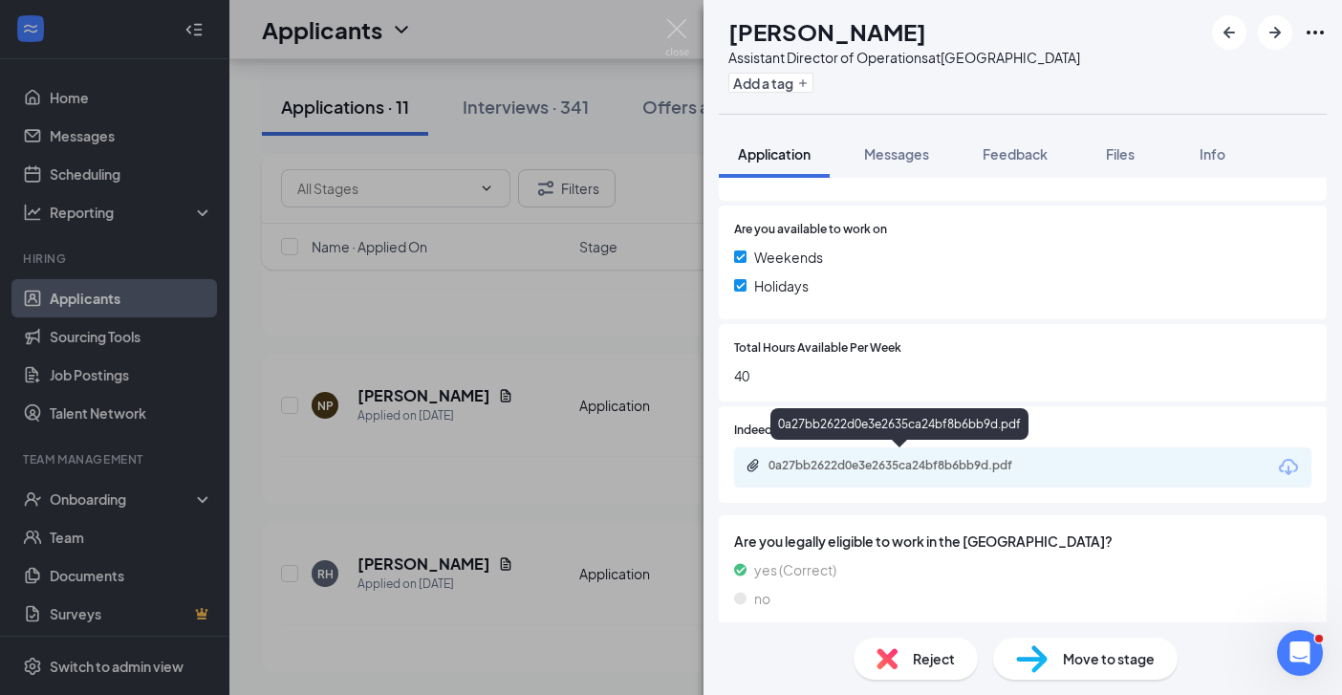
click at [959, 462] on div "0a27bb2622d0e3e2635ca24bf8b6bb9d.pdf" at bounding box center [902, 465] width 268 height 15
click at [530, 500] on div "RH [PERSON_NAME] Assistant Director of Operations at [GEOGRAPHIC_DATA] Add a ta…" at bounding box center [671, 347] width 1342 height 695
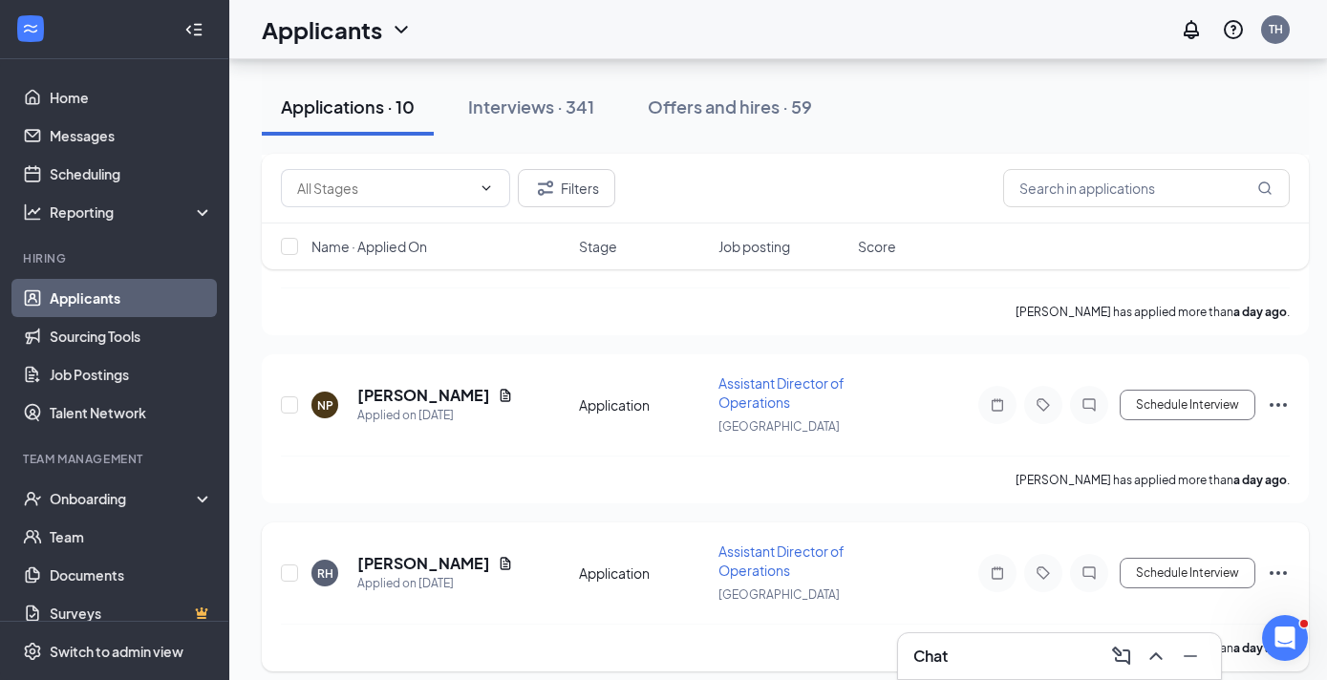
click at [1273, 571] on icon "Ellipses" at bounding box center [1278, 573] width 23 height 23
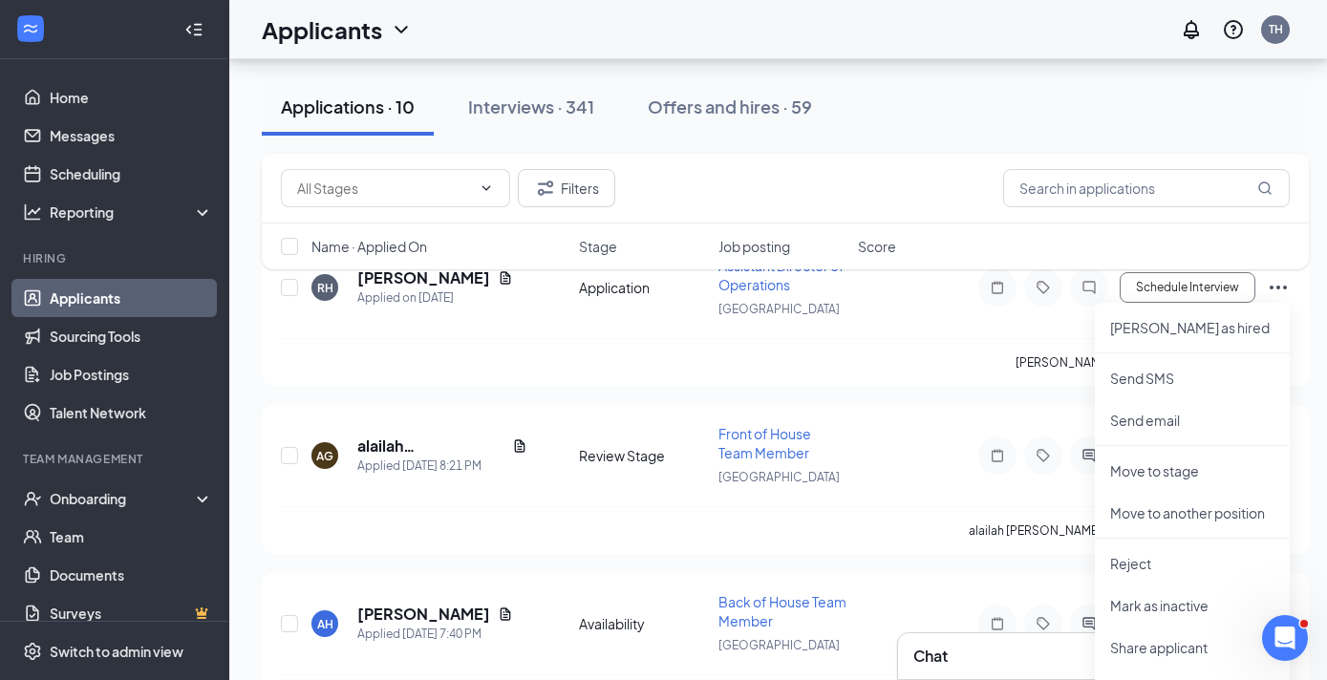
scroll to position [1817, 0]
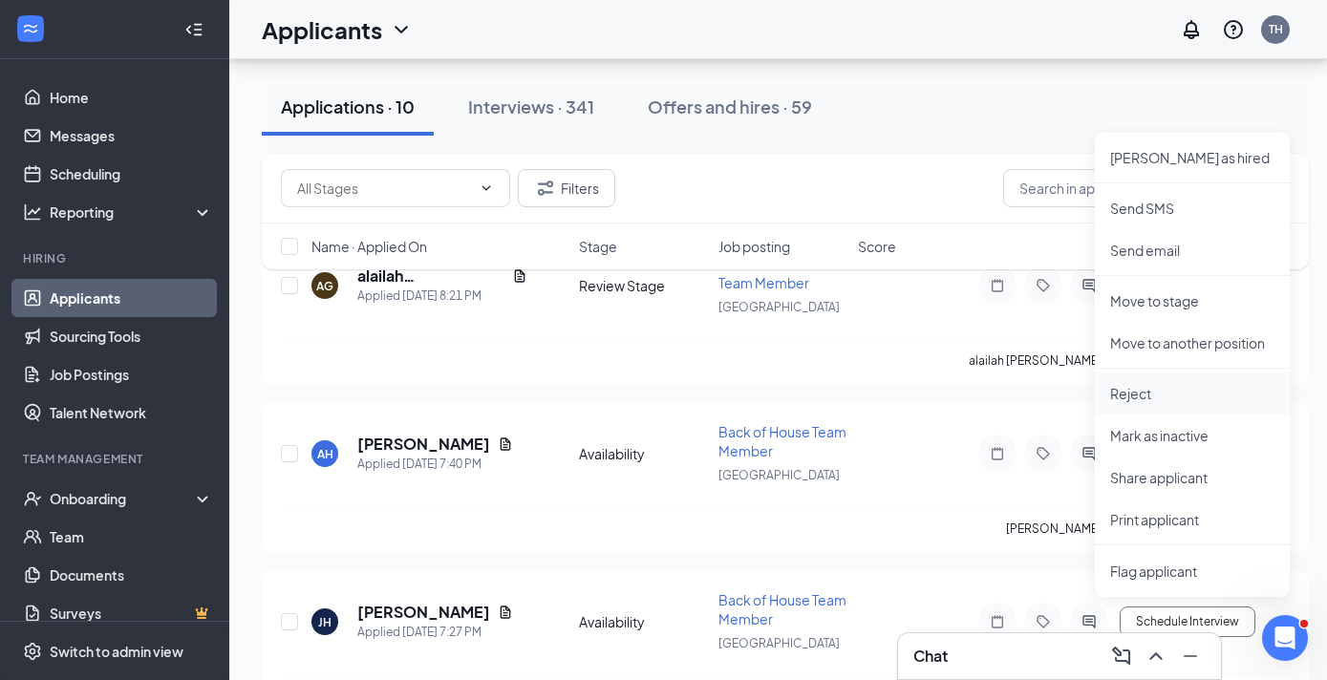
click at [1140, 393] on p "Reject" at bounding box center [1192, 393] width 164 height 19
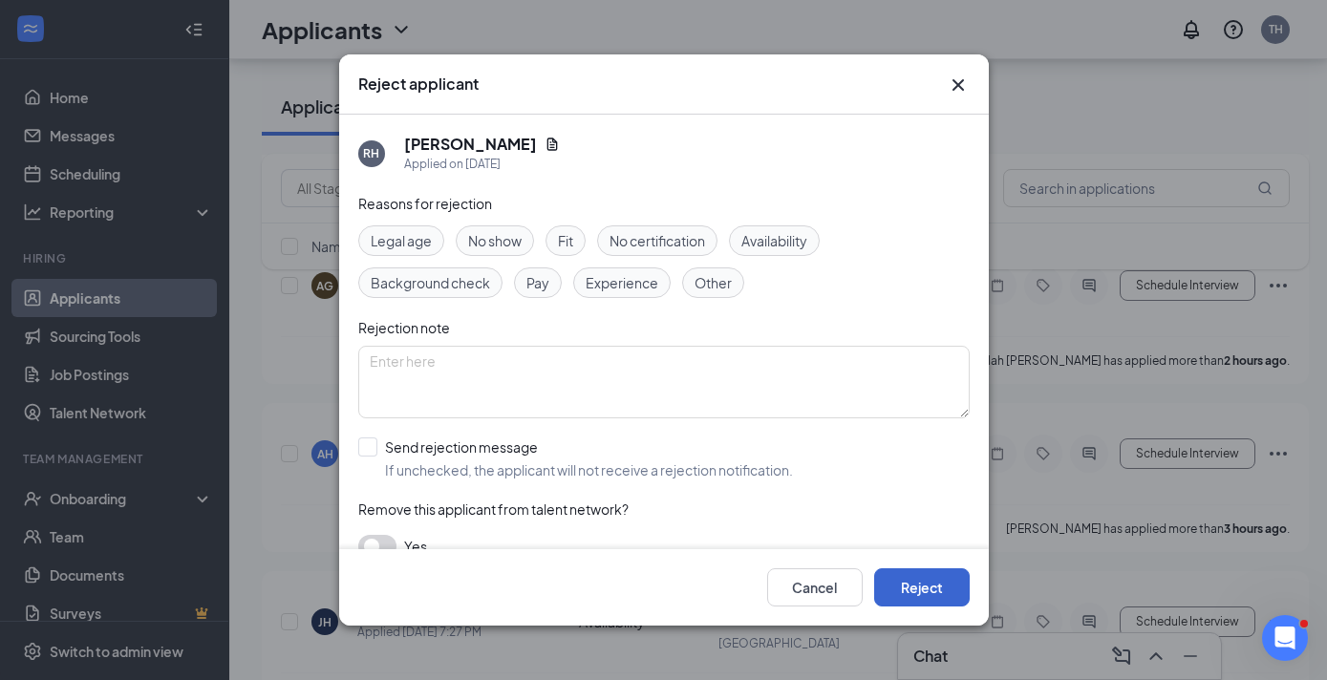
click at [917, 579] on button "Reject" at bounding box center [922, 588] width 96 height 38
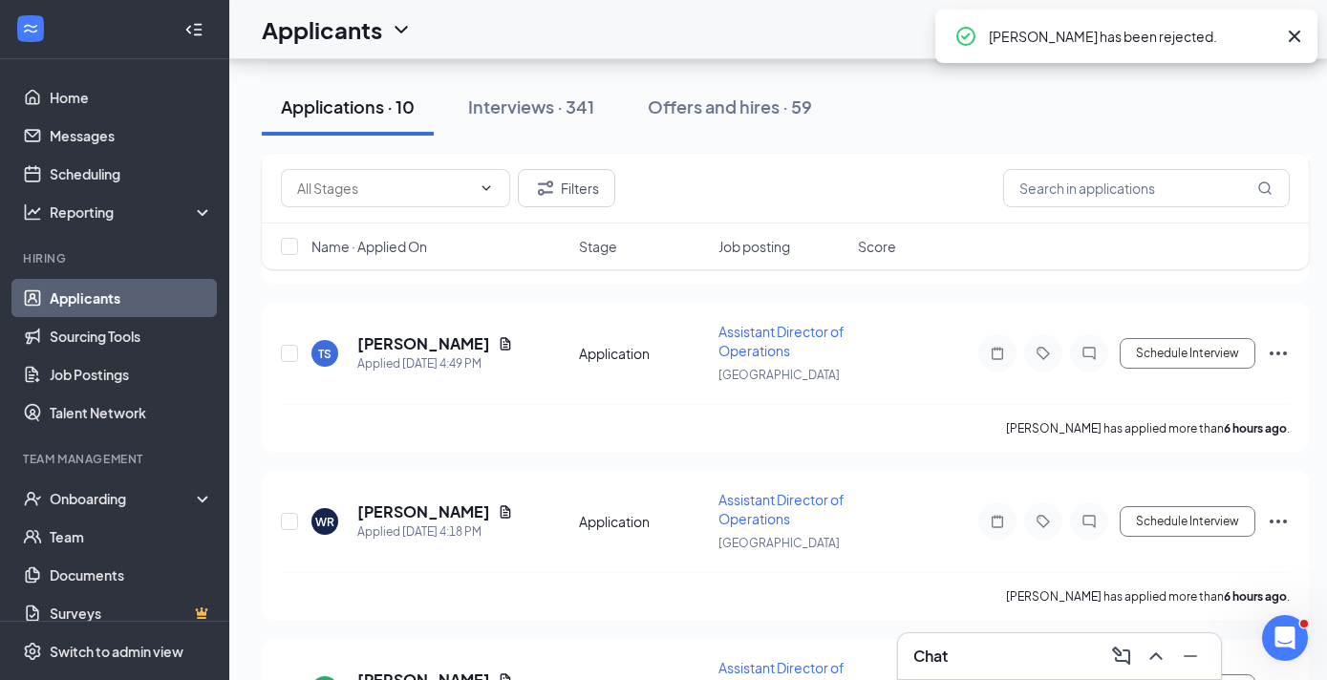
scroll to position [2889, 0]
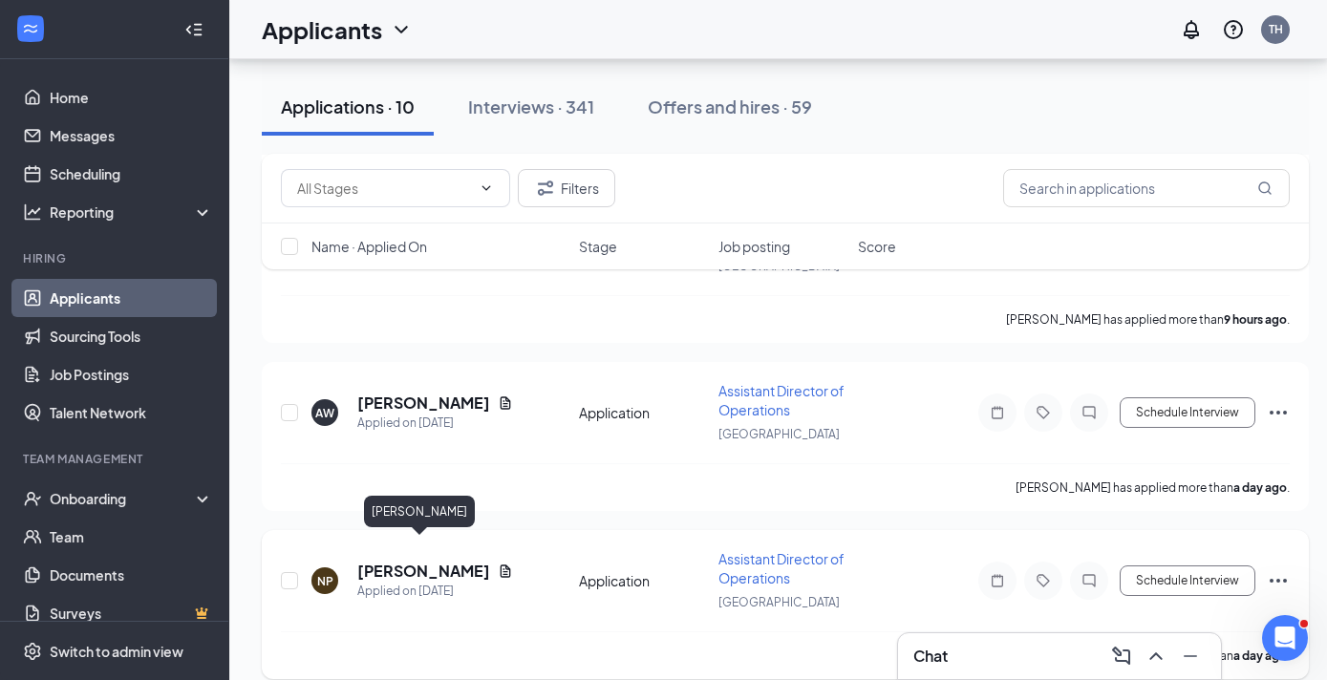
click at [394, 561] on h5 "[PERSON_NAME]" at bounding box center [423, 571] width 133 height 21
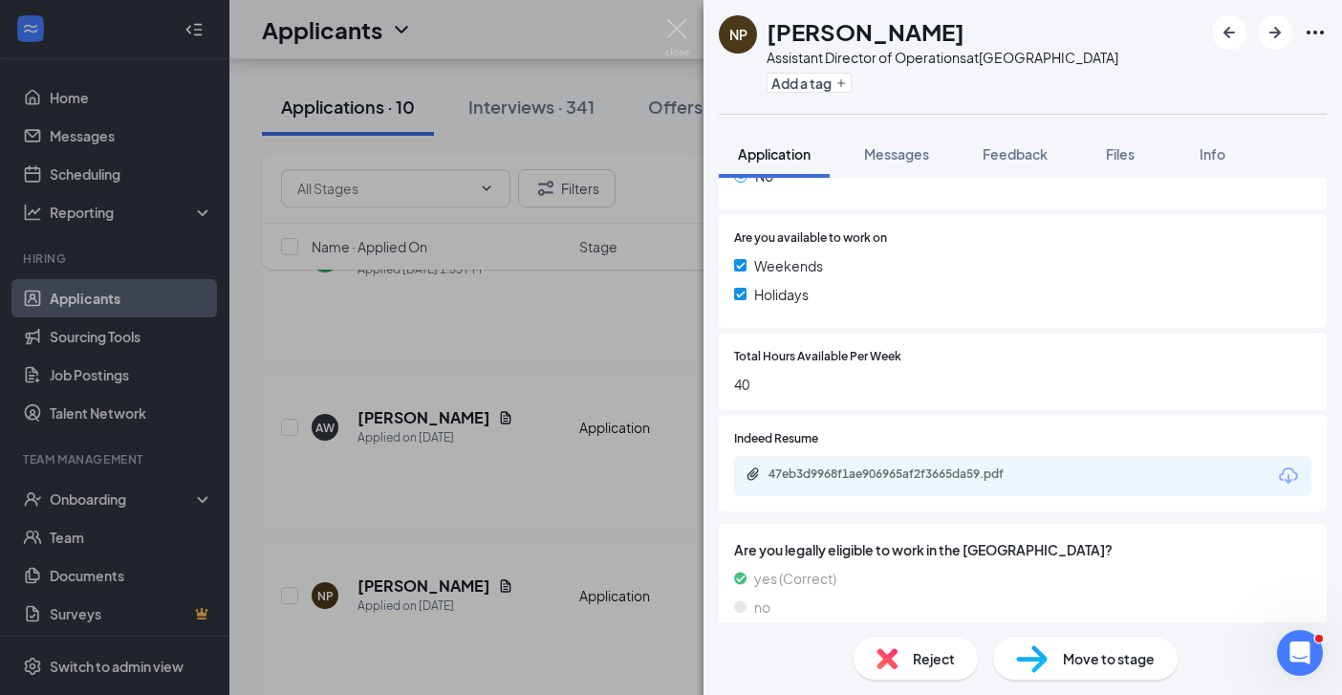
scroll to position [433, 0]
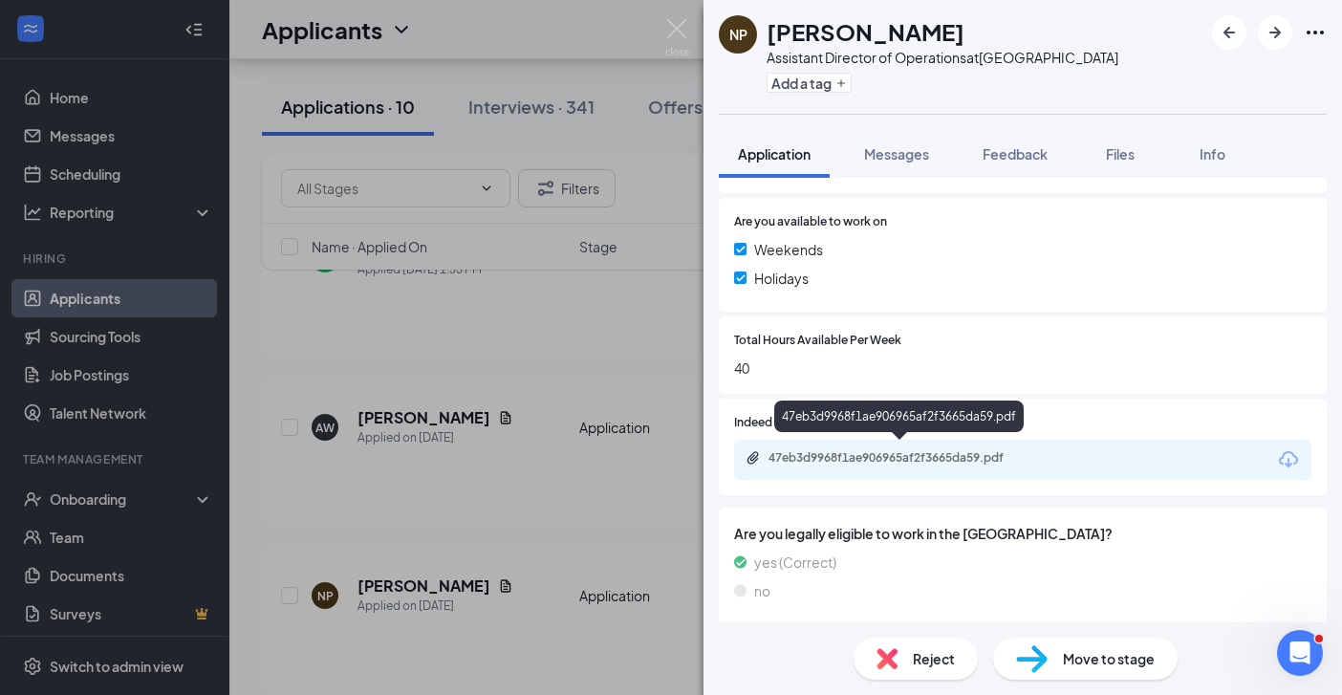
click at [883, 452] on div "47eb3d9968f1ae906965af2f3665da59.pdf" at bounding box center [902, 457] width 268 height 15
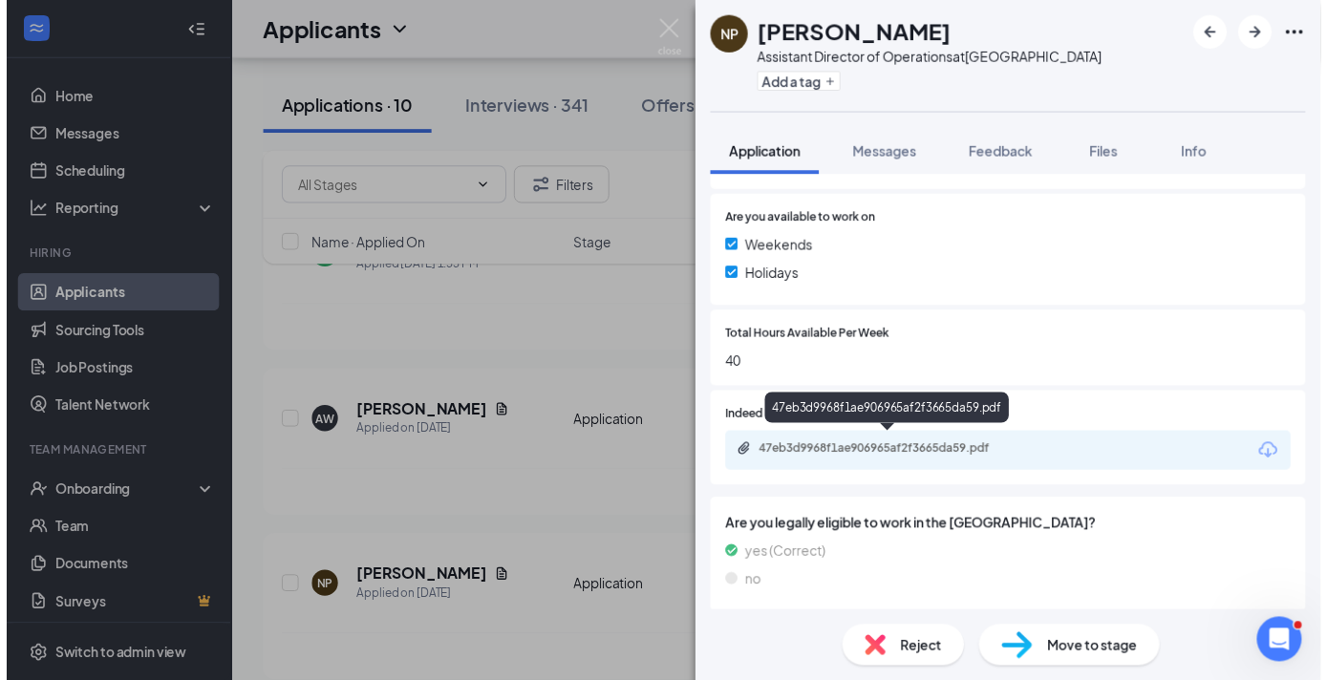
scroll to position [425, 0]
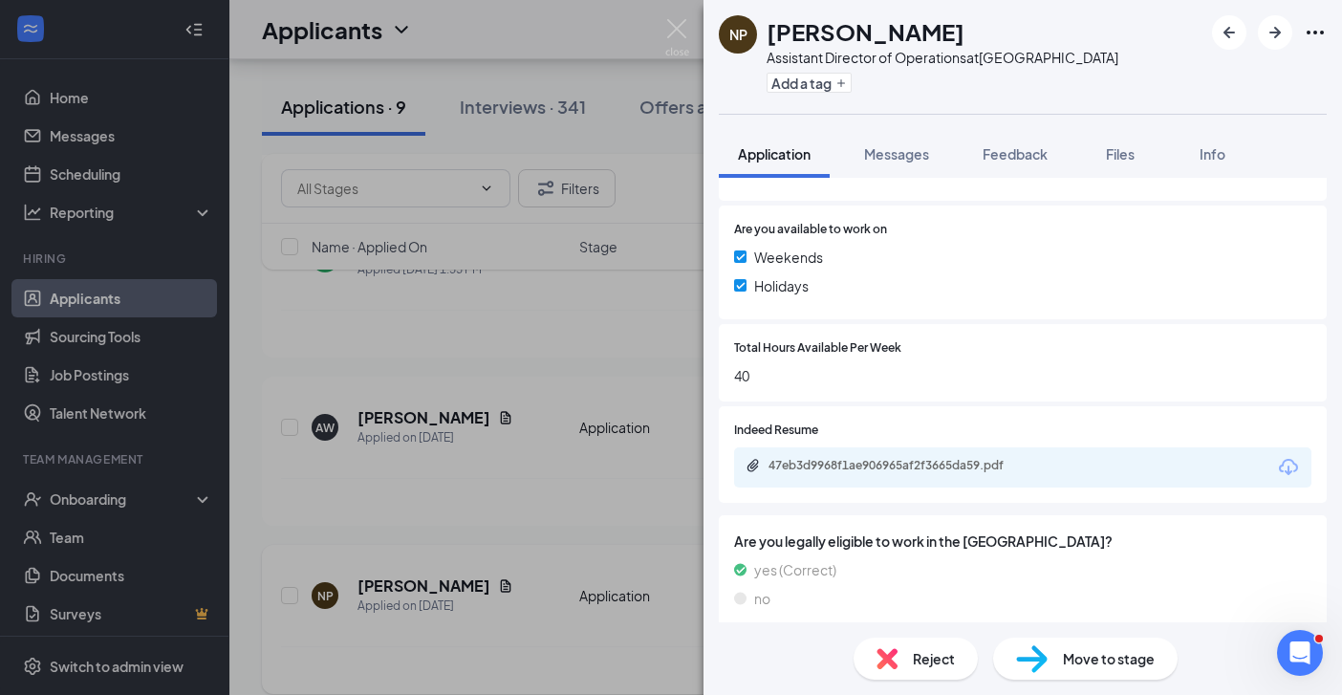
drag, startPoint x: 500, startPoint y: 535, endPoint x: 528, endPoint y: 531, distance: 28.9
click at [501, 533] on div "[PERSON_NAME] Assistant Director of Operations at [GEOGRAPHIC_DATA] Add a tag A…" at bounding box center [671, 347] width 1342 height 695
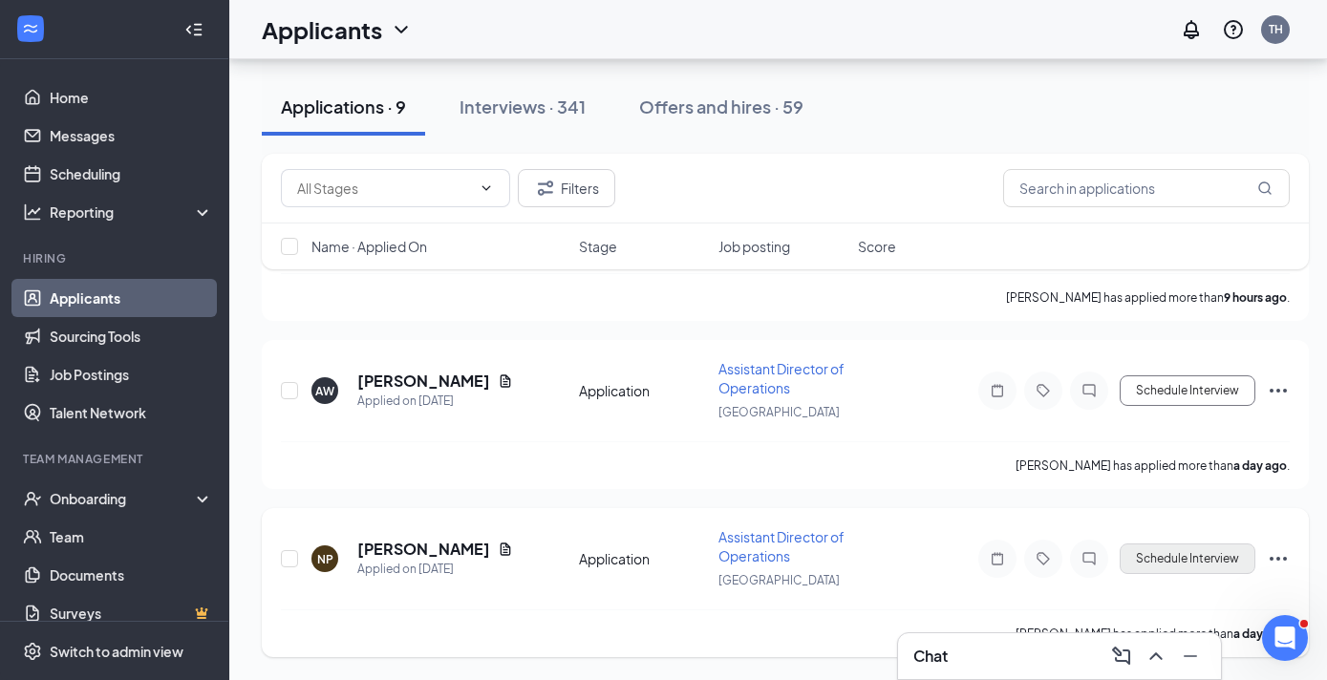
scroll to position [2721, 0]
click at [1164, 549] on button "Schedule Interview" at bounding box center [1188, 559] width 136 height 31
type input "Onsite Interview (next stage)"
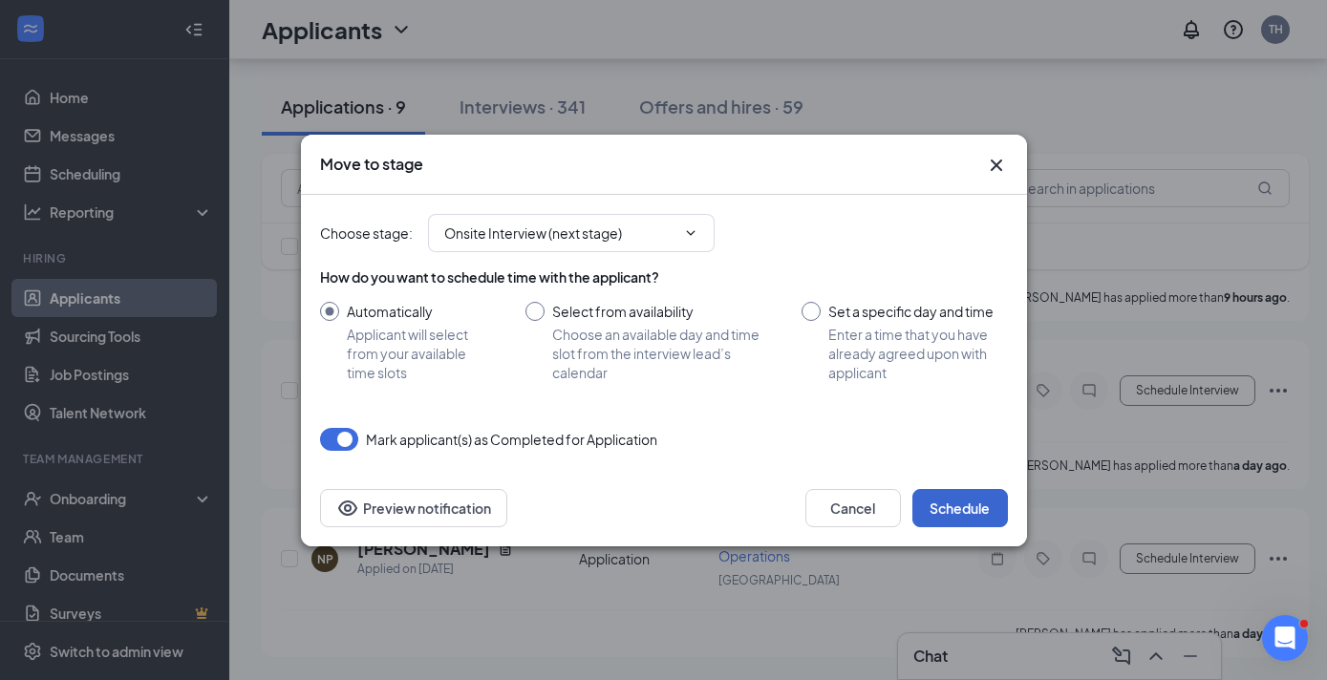
click at [948, 511] on button "Schedule" at bounding box center [961, 508] width 96 height 38
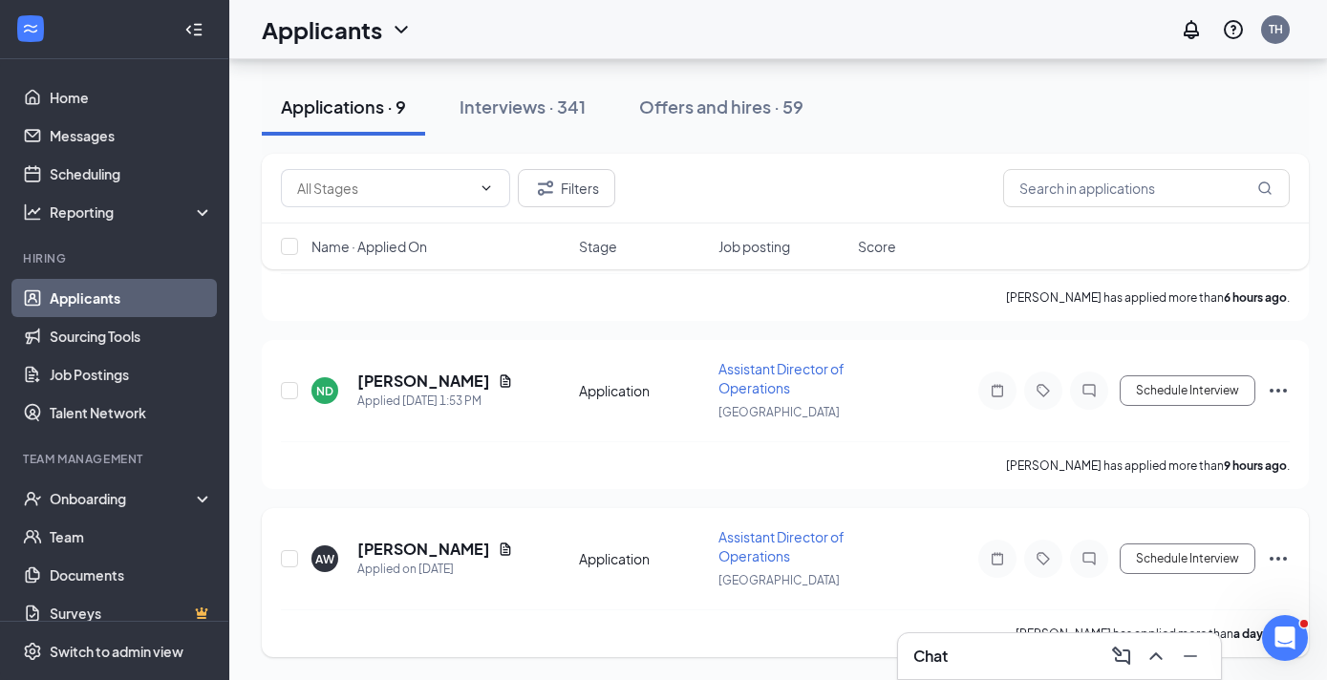
scroll to position [2552, 0]
click at [415, 547] on h5 "[PERSON_NAME]" at bounding box center [423, 549] width 133 height 21
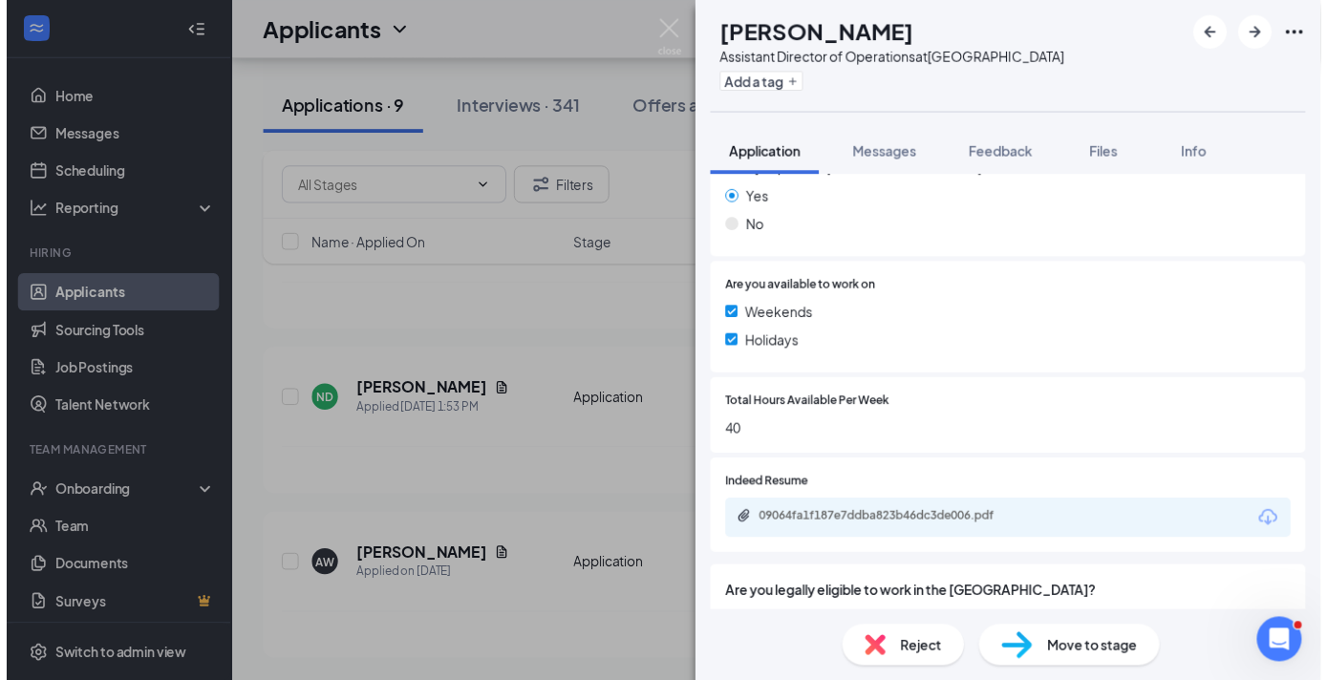
scroll to position [371, 0]
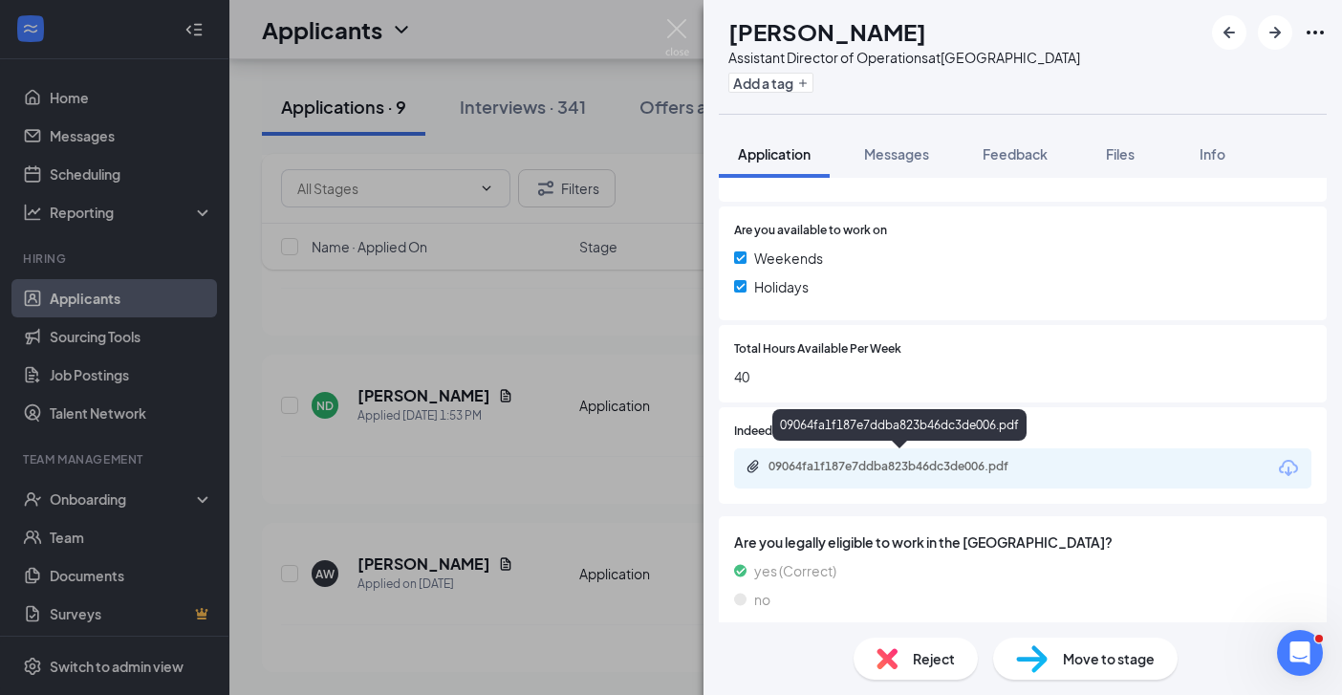
click at [950, 466] on div "09064fa1f187e7ddba823b46dc3de006.pdf" at bounding box center [902, 466] width 268 height 15
click at [538, 498] on div "AW [PERSON_NAME] Assistant Director of Operations at [GEOGRAPHIC_DATA] Add a ta…" at bounding box center [671, 347] width 1342 height 695
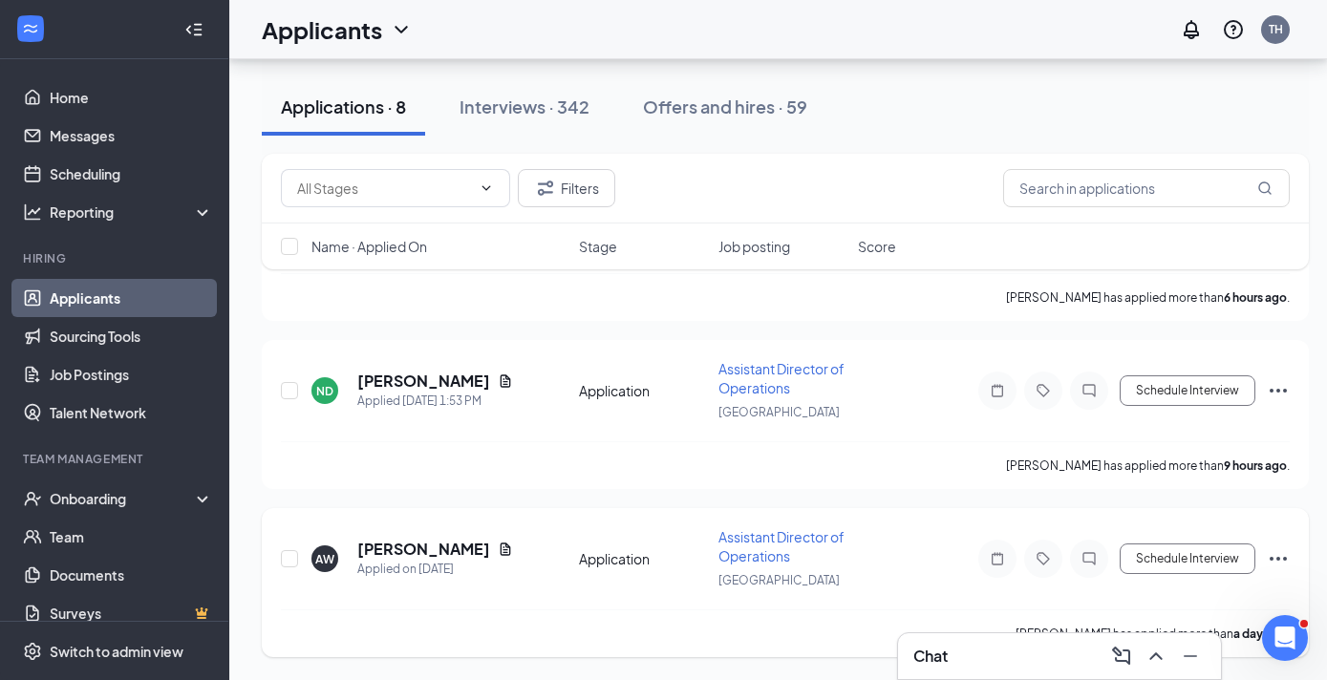
scroll to position [2384, 0]
click at [1281, 557] on icon "Ellipses" at bounding box center [1278, 559] width 23 height 23
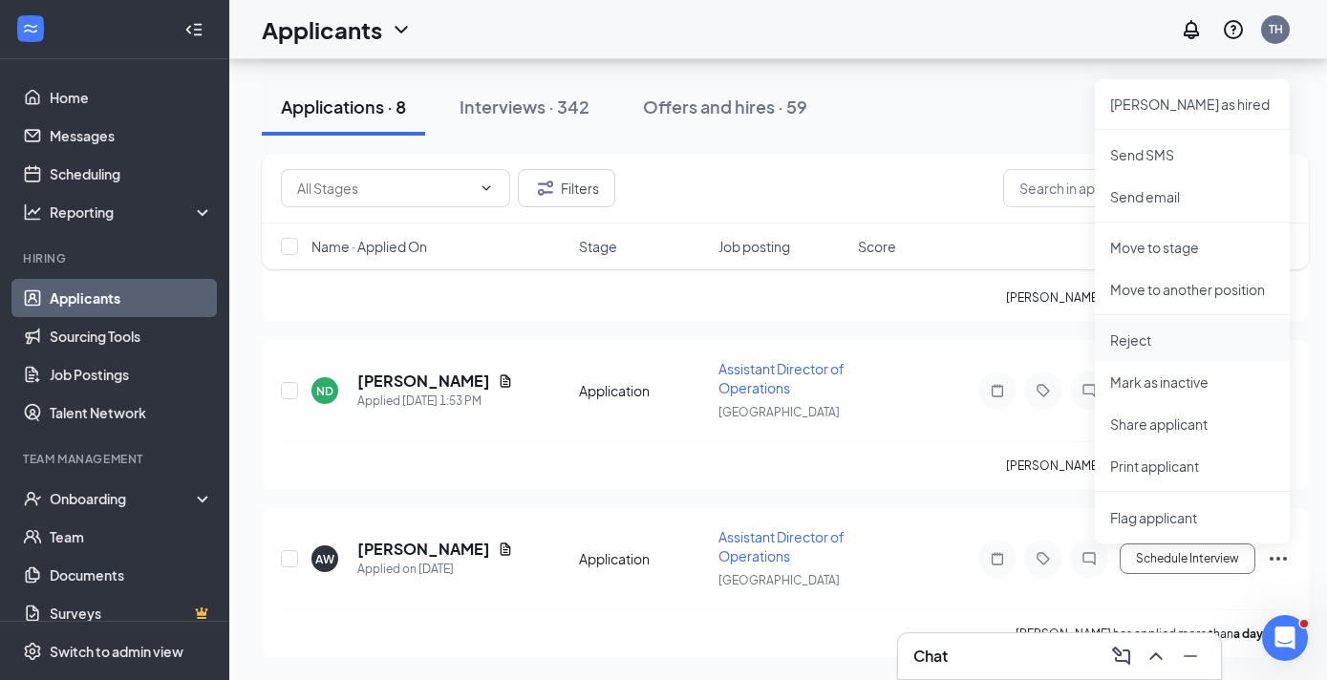
click at [1149, 338] on p "Reject" at bounding box center [1192, 340] width 164 height 19
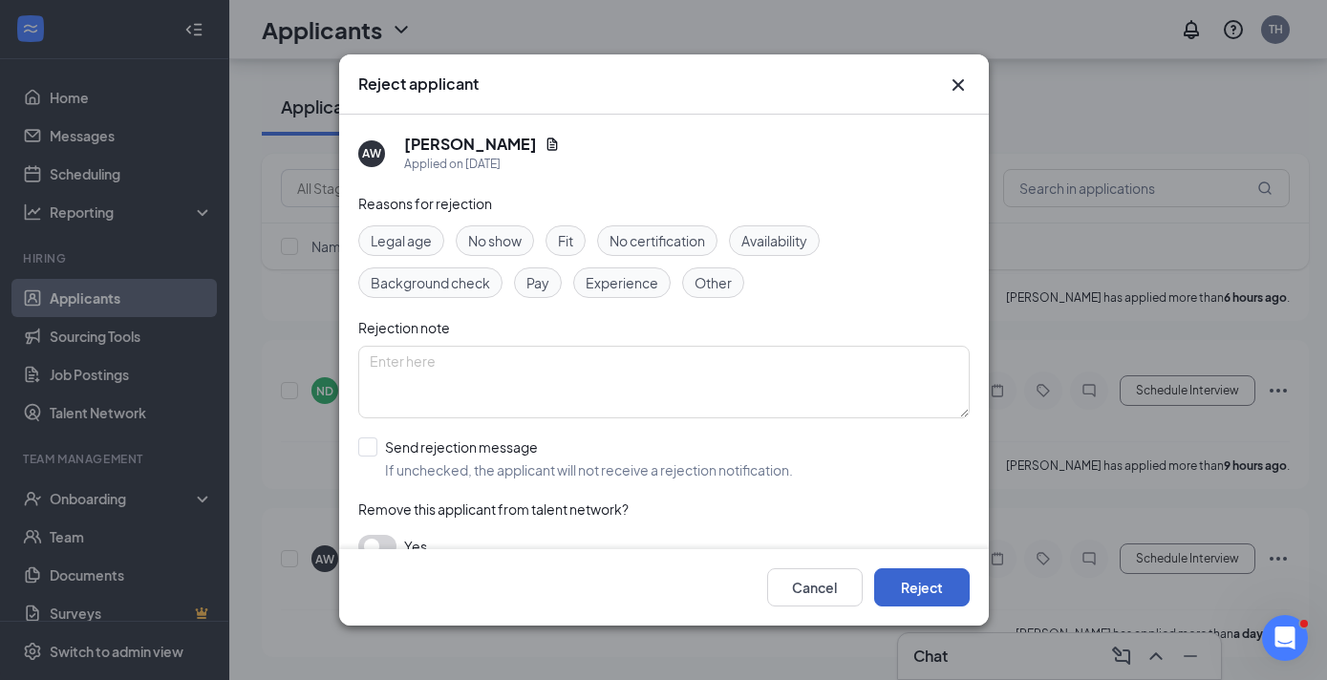
click at [939, 579] on button "Reject" at bounding box center [922, 588] width 96 height 38
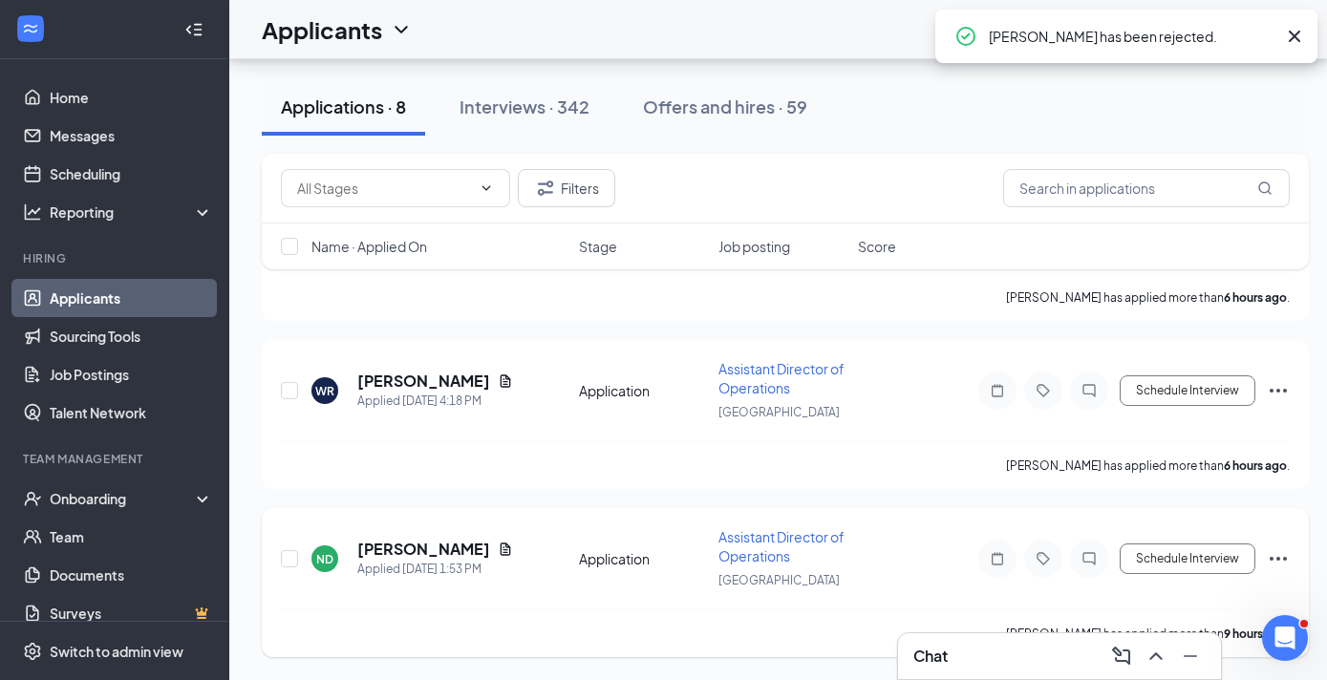
scroll to position [2216, 0]
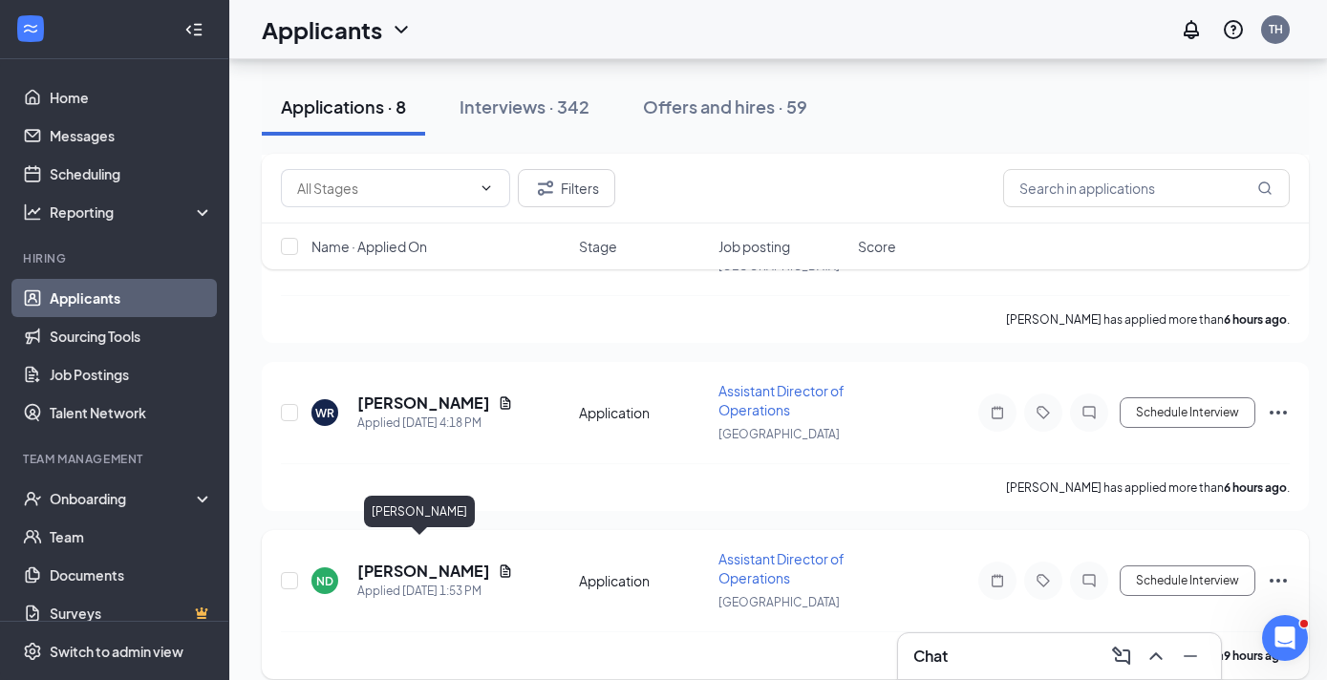
click at [415, 561] on h5 "[PERSON_NAME]" at bounding box center [423, 571] width 133 height 21
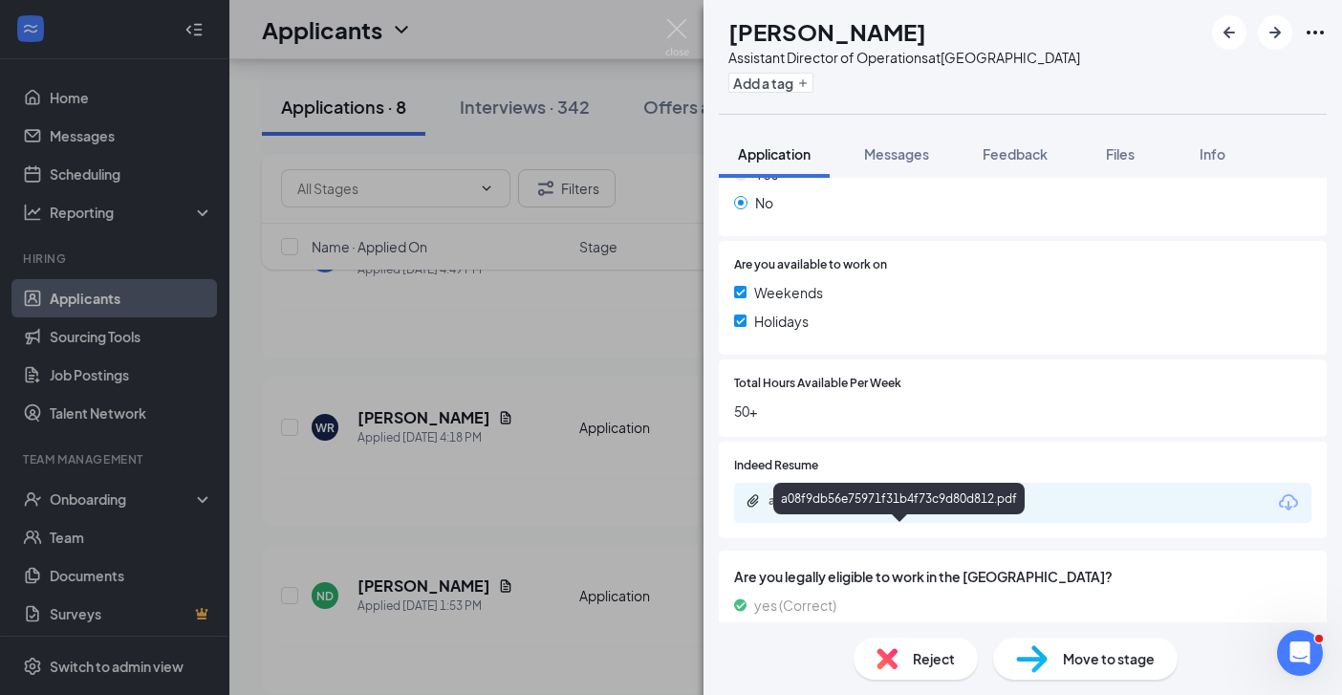
scroll to position [379, 0]
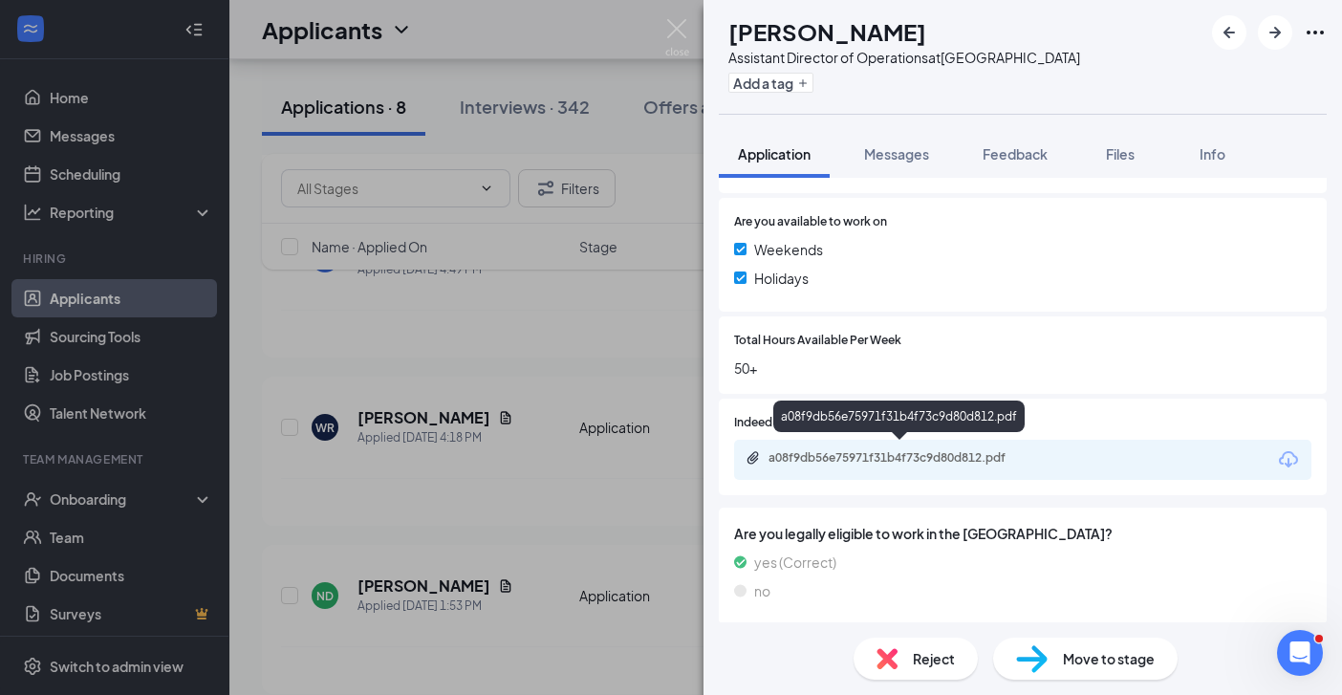
click at [919, 451] on div "a08f9db56e75971f31b4f73c9d80d812.pdf" at bounding box center [902, 457] width 268 height 15
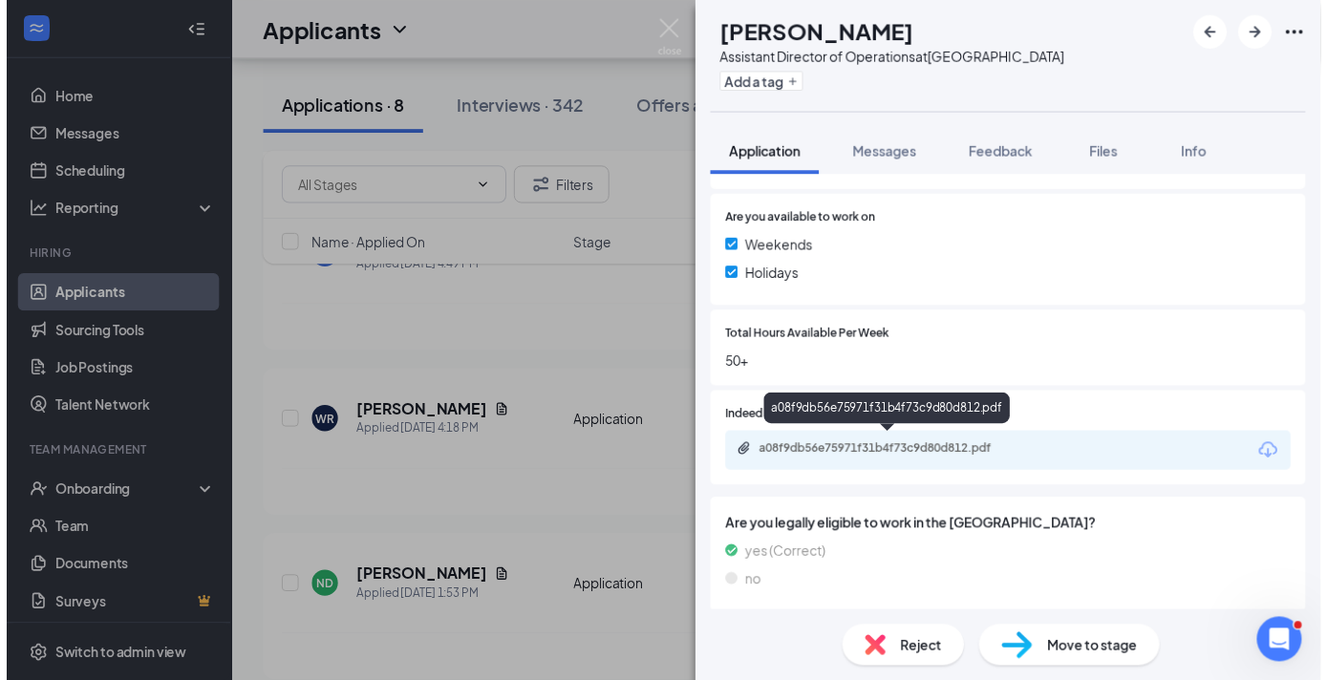
scroll to position [372, 0]
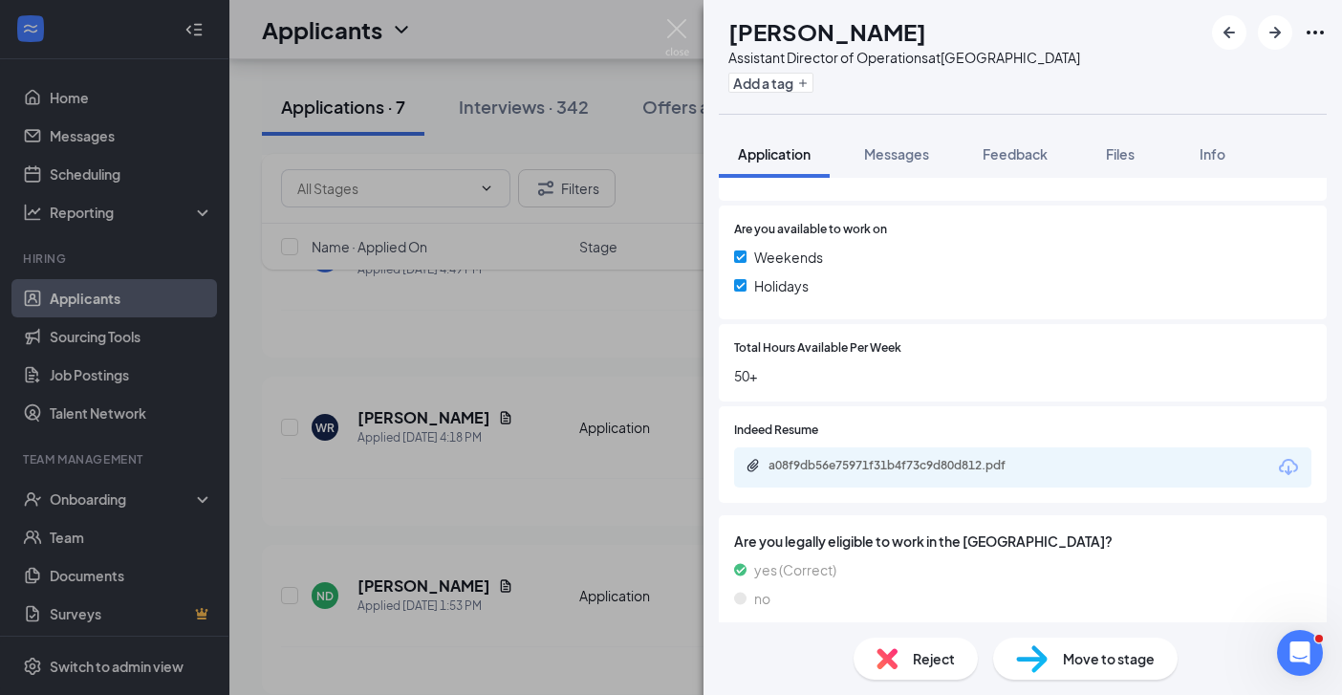
click at [597, 523] on div "ND [PERSON_NAME] Assistant Director of Operations at [GEOGRAPHIC_DATA] Add a ta…" at bounding box center [671, 347] width 1342 height 695
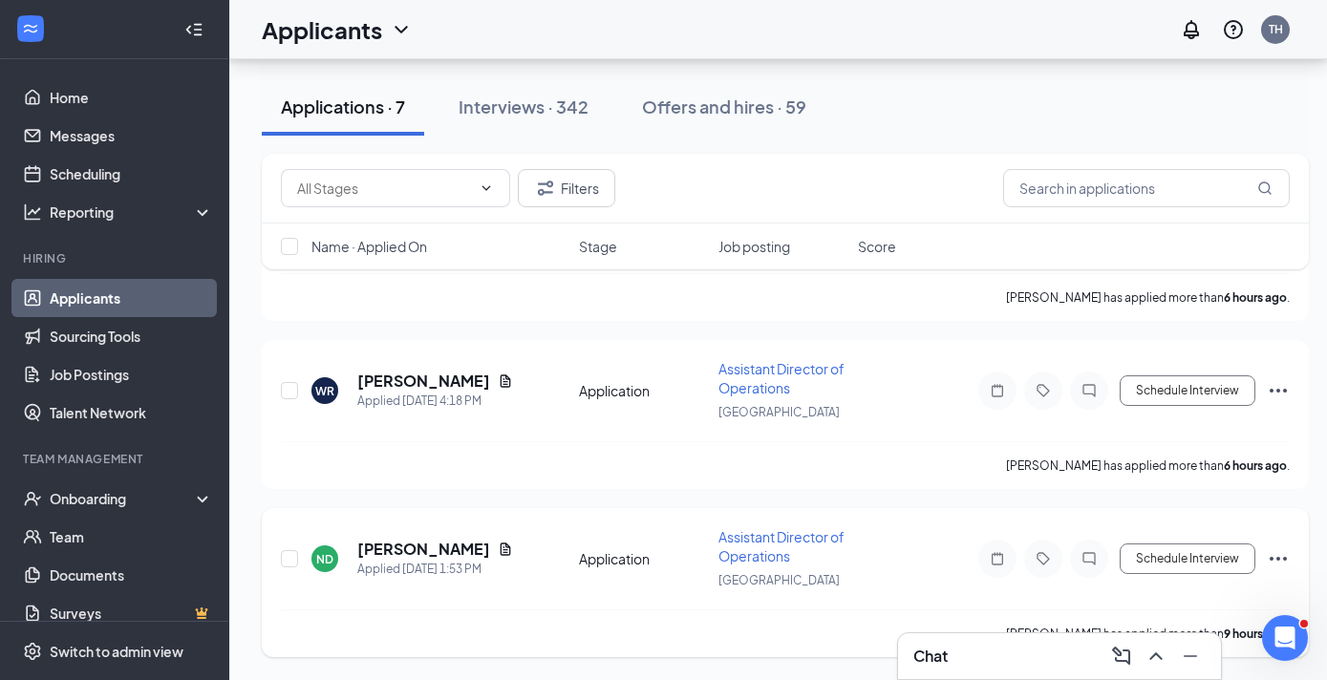
scroll to position [2048, 0]
click at [1281, 556] on icon "Ellipses" at bounding box center [1278, 559] width 23 height 23
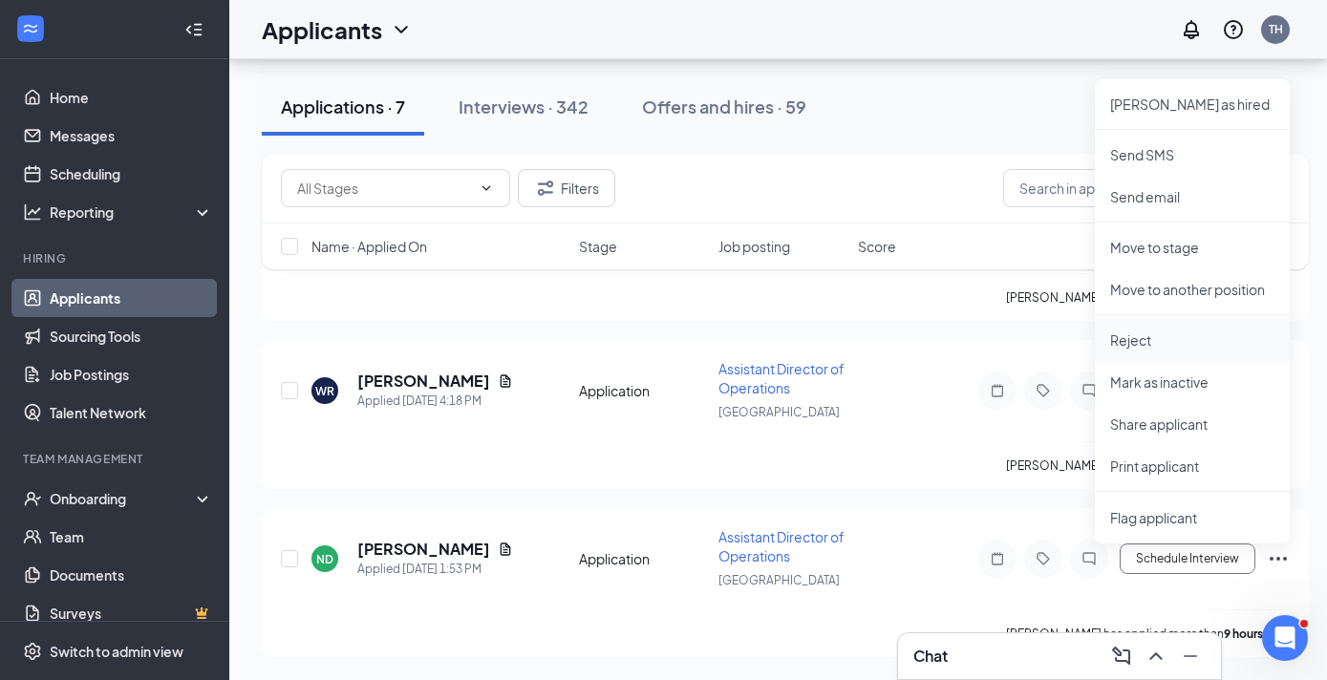
click at [1150, 341] on p "Reject" at bounding box center [1192, 340] width 164 height 19
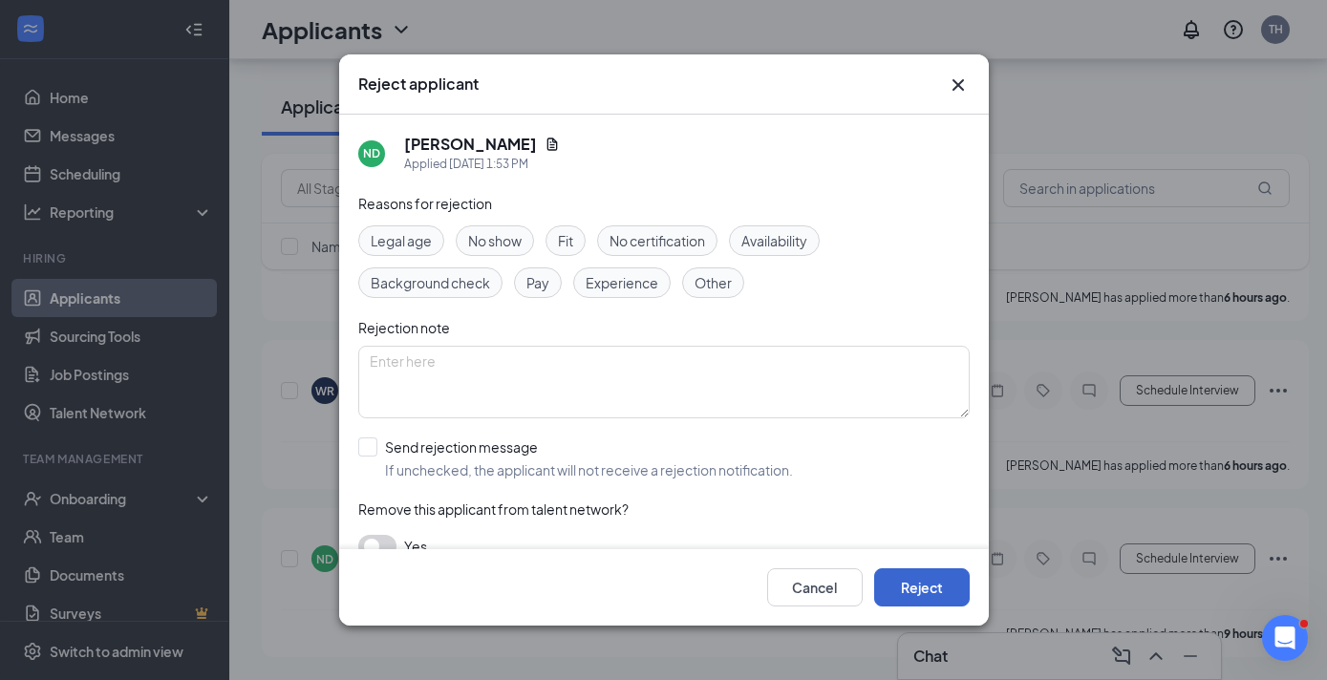
click at [928, 593] on button "Reject" at bounding box center [922, 588] width 96 height 38
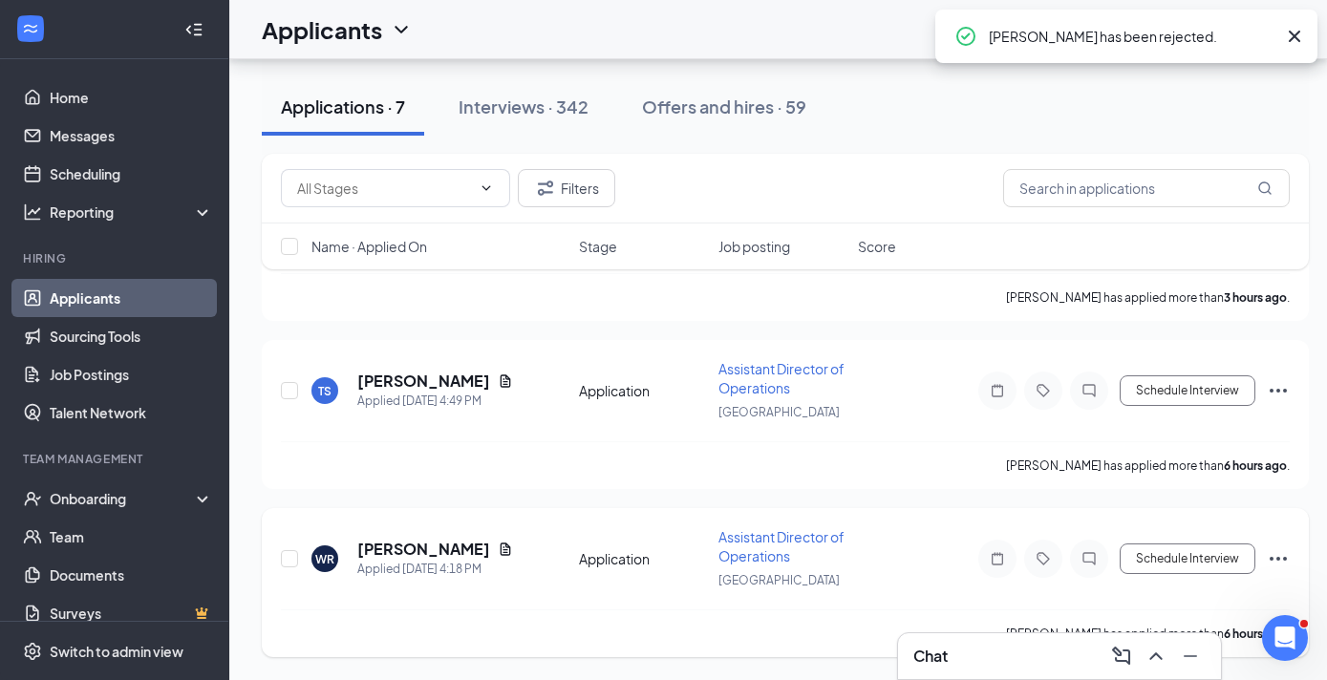
scroll to position [1880, 0]
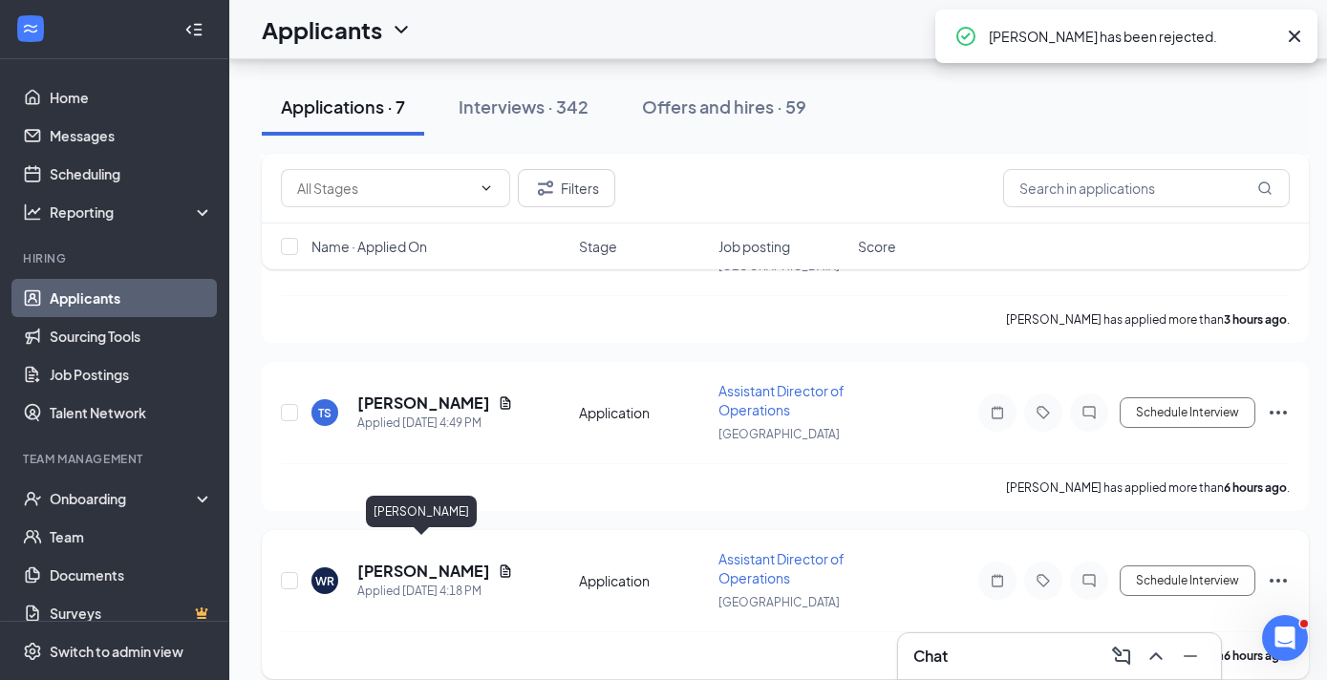
click at [428, 561] on h5 "[PERSON_NAME]" at bounding box center [423, 571] width 133 height 21
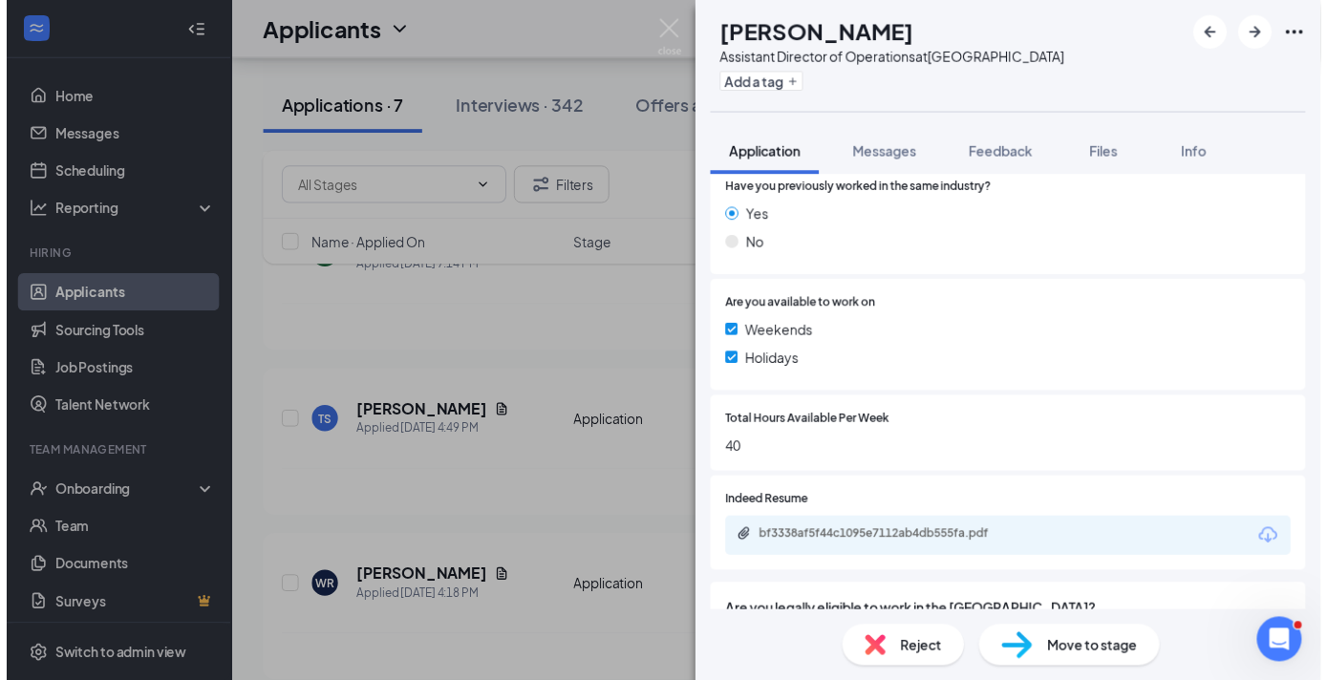
scroll to position [372, 0]
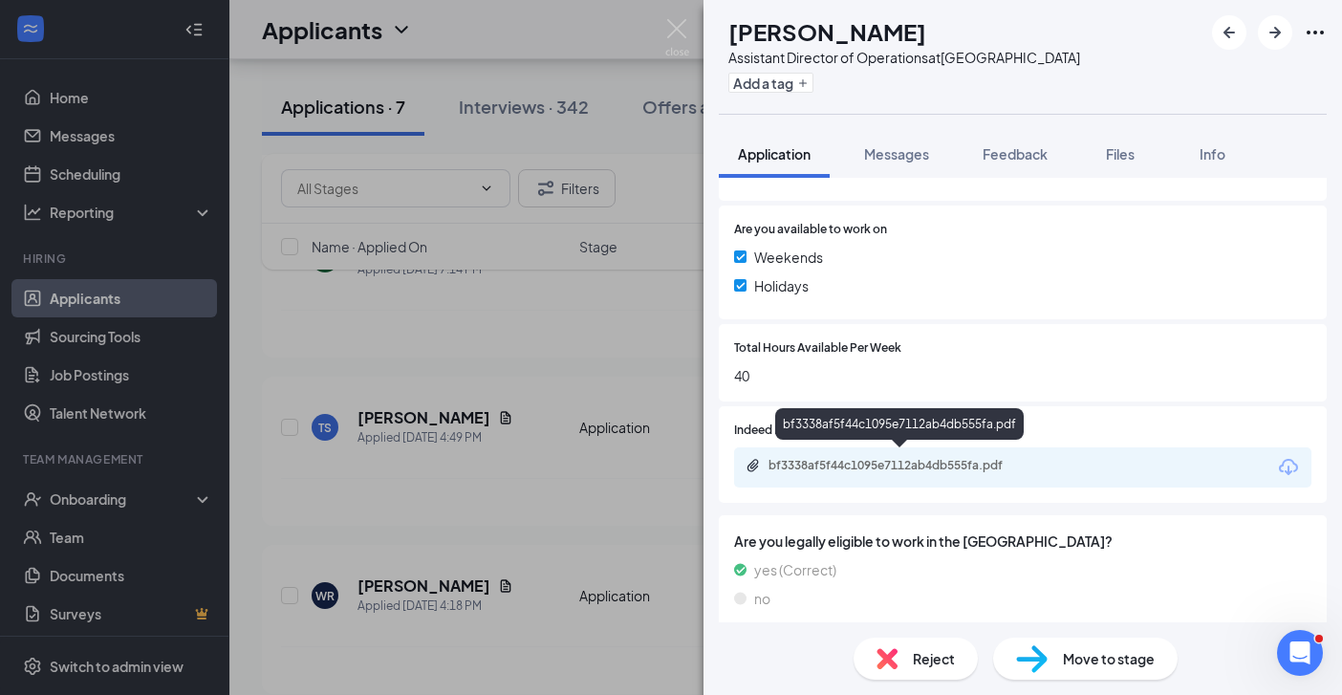
click at [878, 458] on div "bf3338af5f44c1095e7112ab4db555fa.pdf" at bounding box center [902, 465] width 268 height 15
click at [568, 526] on div "WR [PERSON_NAME] Assistant Director of Operations at [GEOGRAPHIC_DATA] Add a ta…" at bounding box center [671, 347] width 1342 height 695
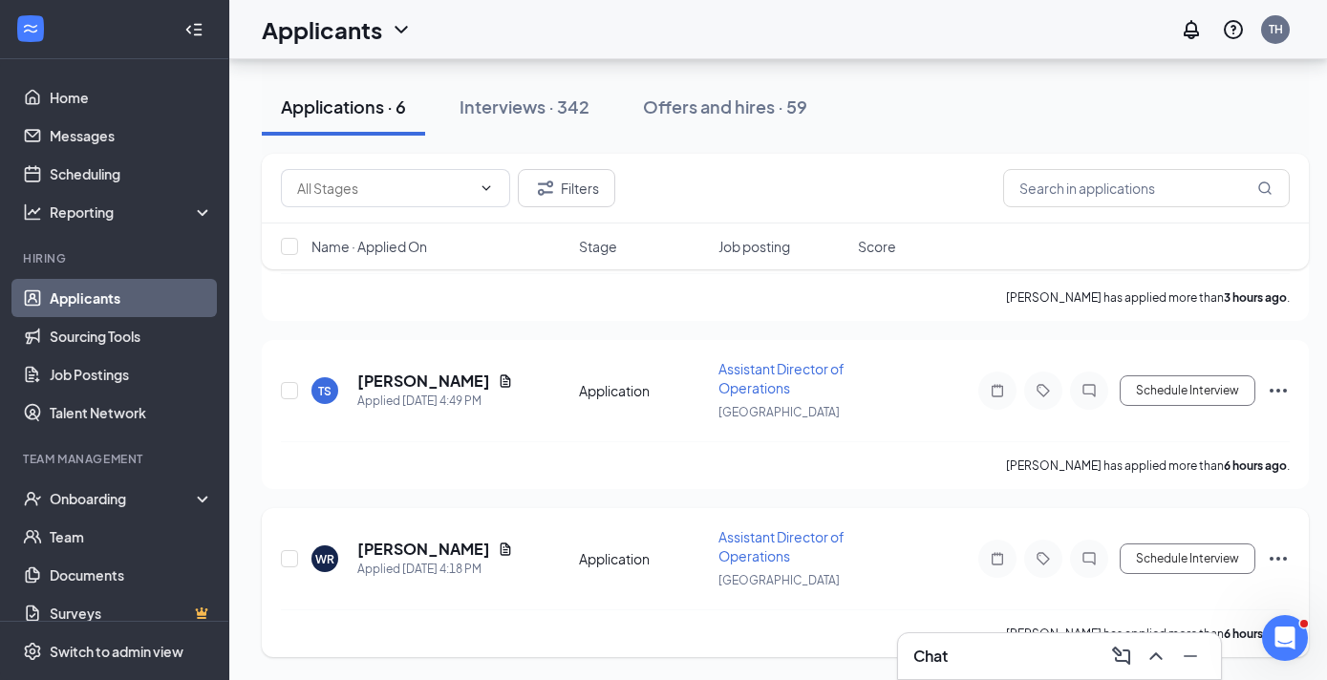
scroll to position [1712, 0]
click at [1279, 558] on icon "Ellipses" at bounding box center [1278, 559] width 17 height 4
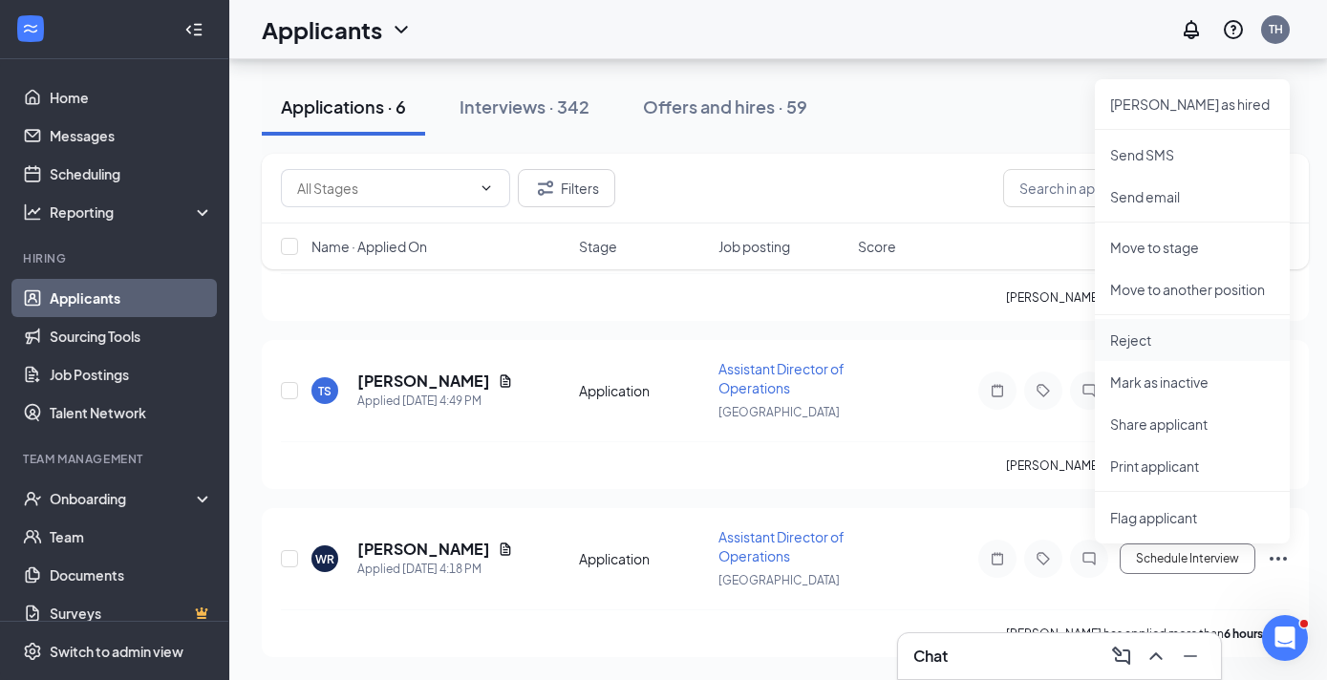
click at [1131, 326] on li "Reject" at bounding box center [1192, 340] width 195 height 42
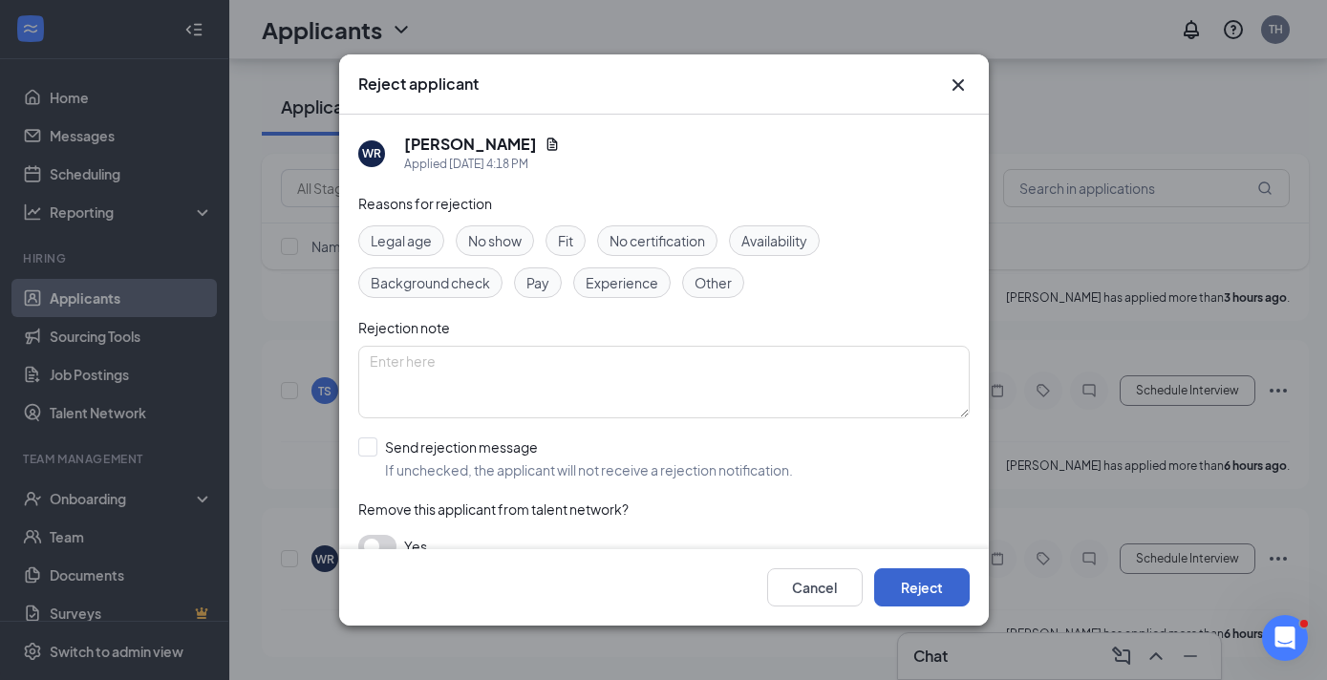
click at [902, 587] on button "Reject" at bounding box center [922, 588] width 96 height 38
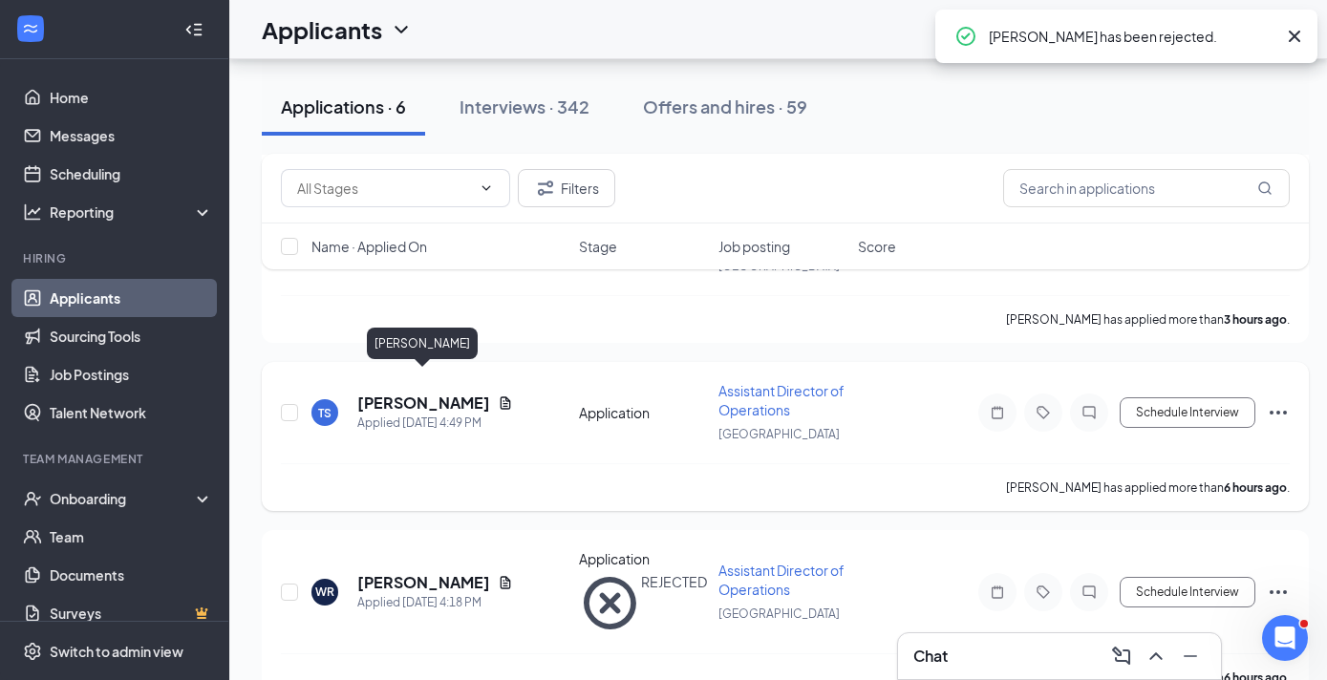
click at [427, 393] on h5 "[PERSON_NAME]" at bounding box center [423, 403] width 133 height 21
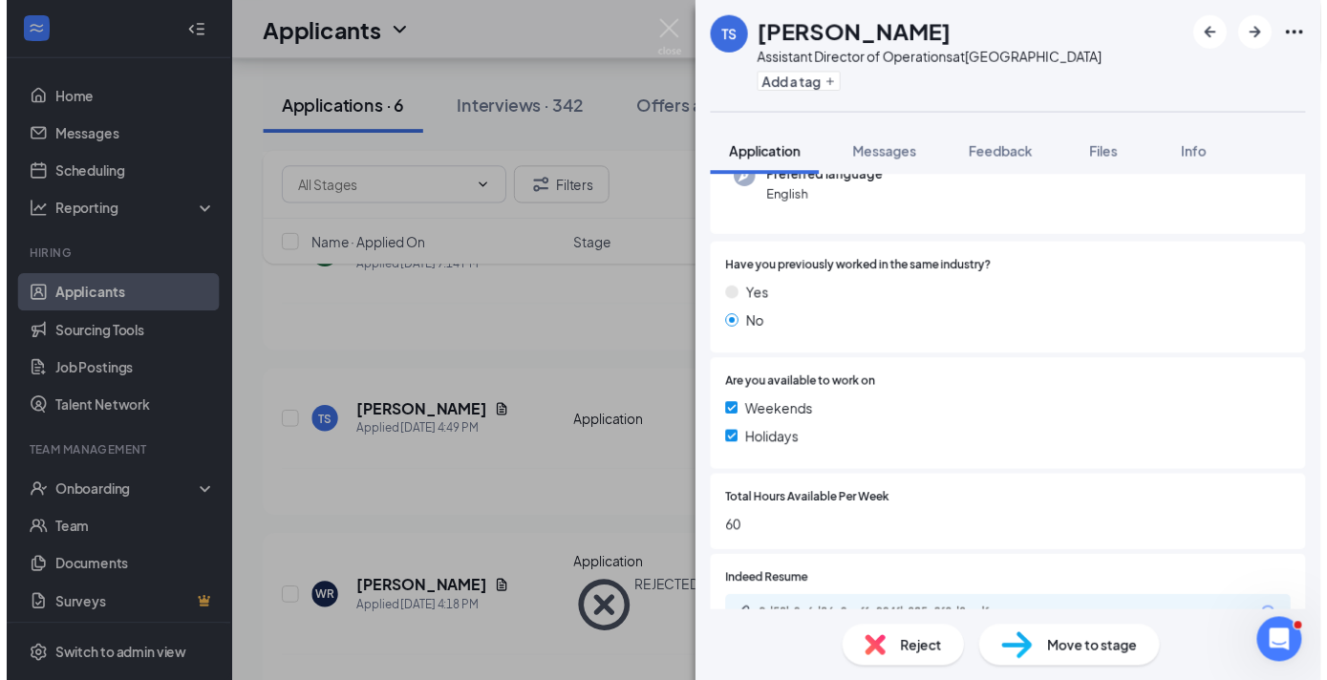
scroll to position [365, 0]
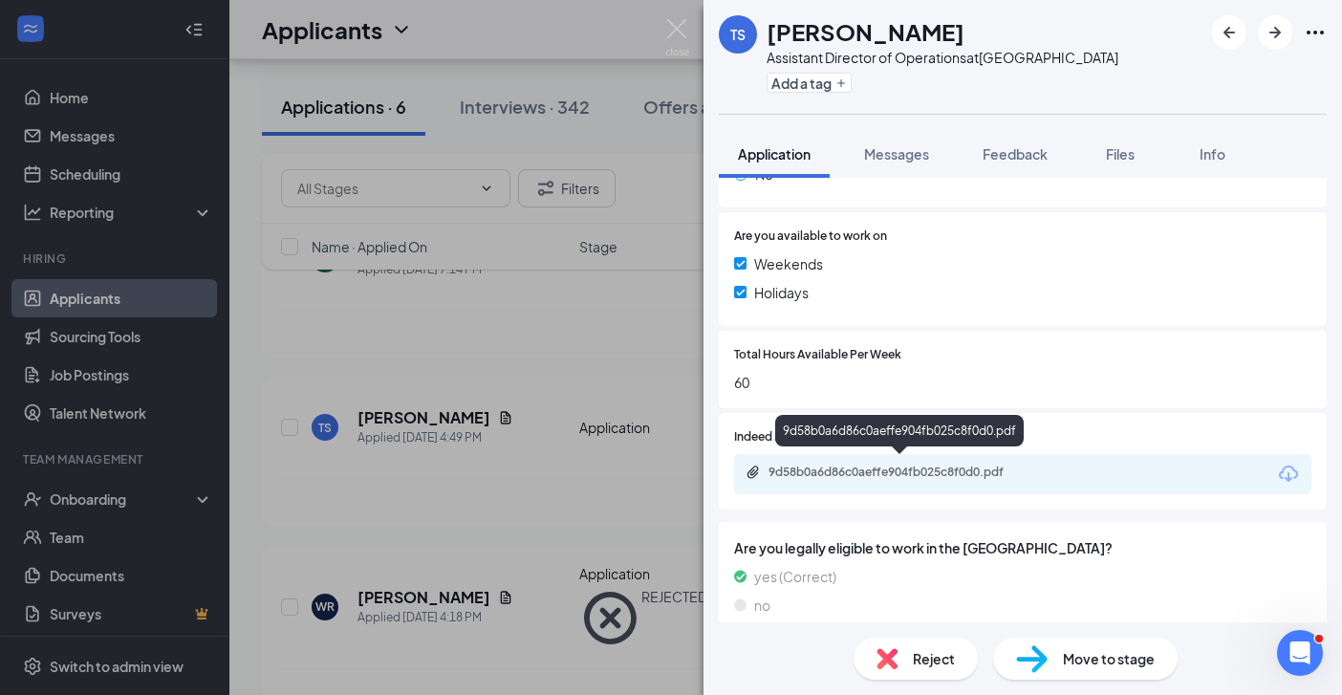
click at [875, 468] on div "9d58b0a6d86c0aeffe904fb025c8f0d0.pdf" at bounding box center [902, 471] width 268 height 15
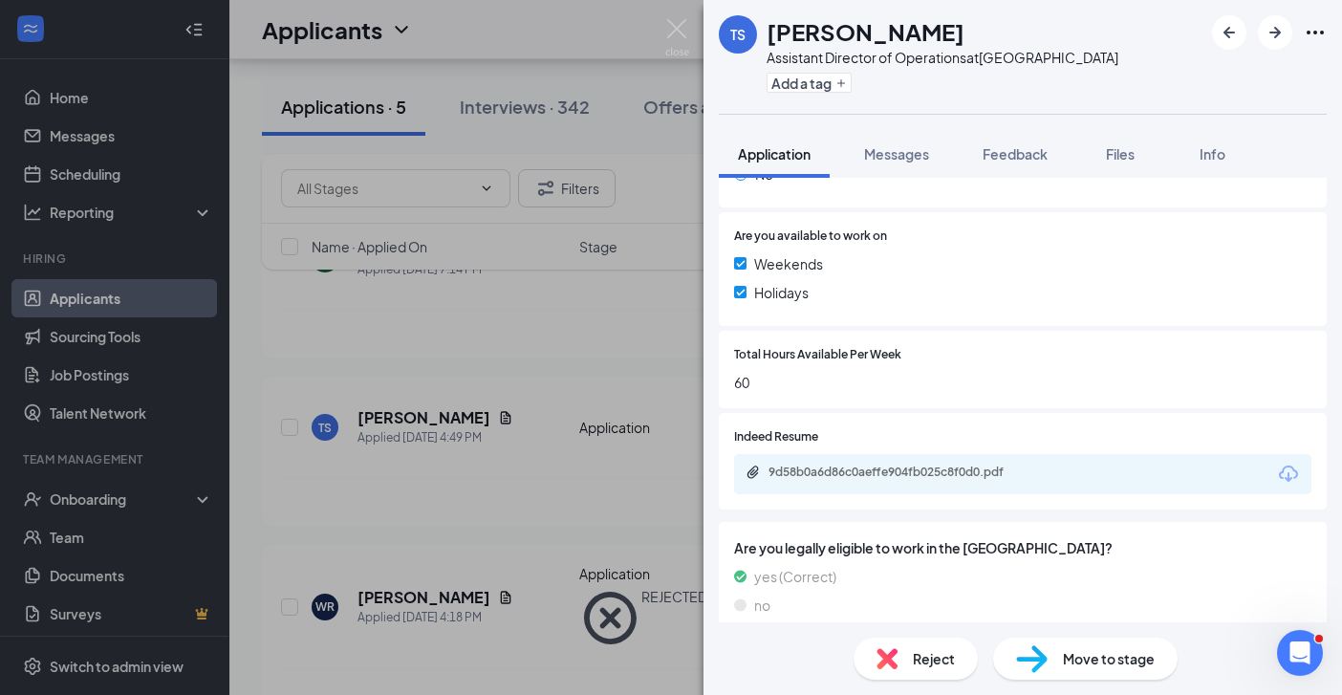
click at [638, 454] on div "TS [PERSON_NAME] Assistant Director of Operations at [GEOGRAPHIC_DATA] Add a ta…" at bounding box center [671, 347] width 1342 height 695
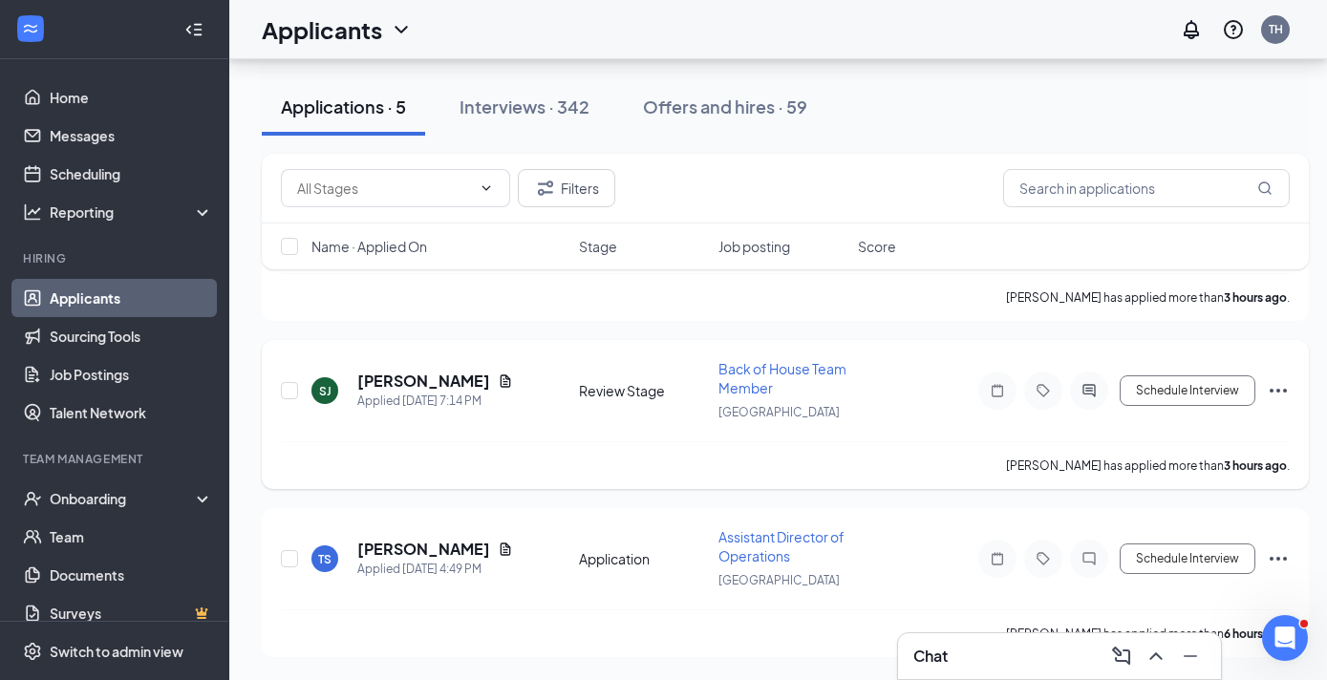
scroll to position [1375, 0]
click at [1164, 402] on button "Schedule Interview" at bounding box center [1188, 391] width 136 height 31
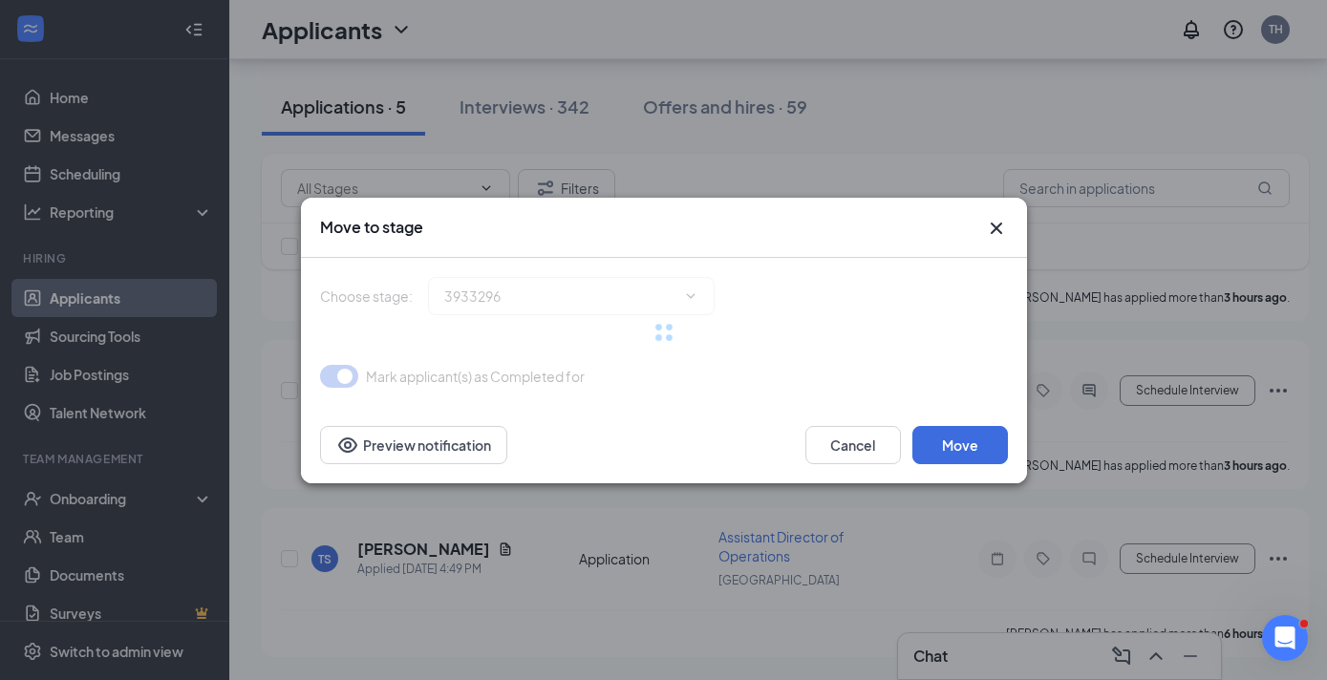
type input "Onsite Interview (next stage)"
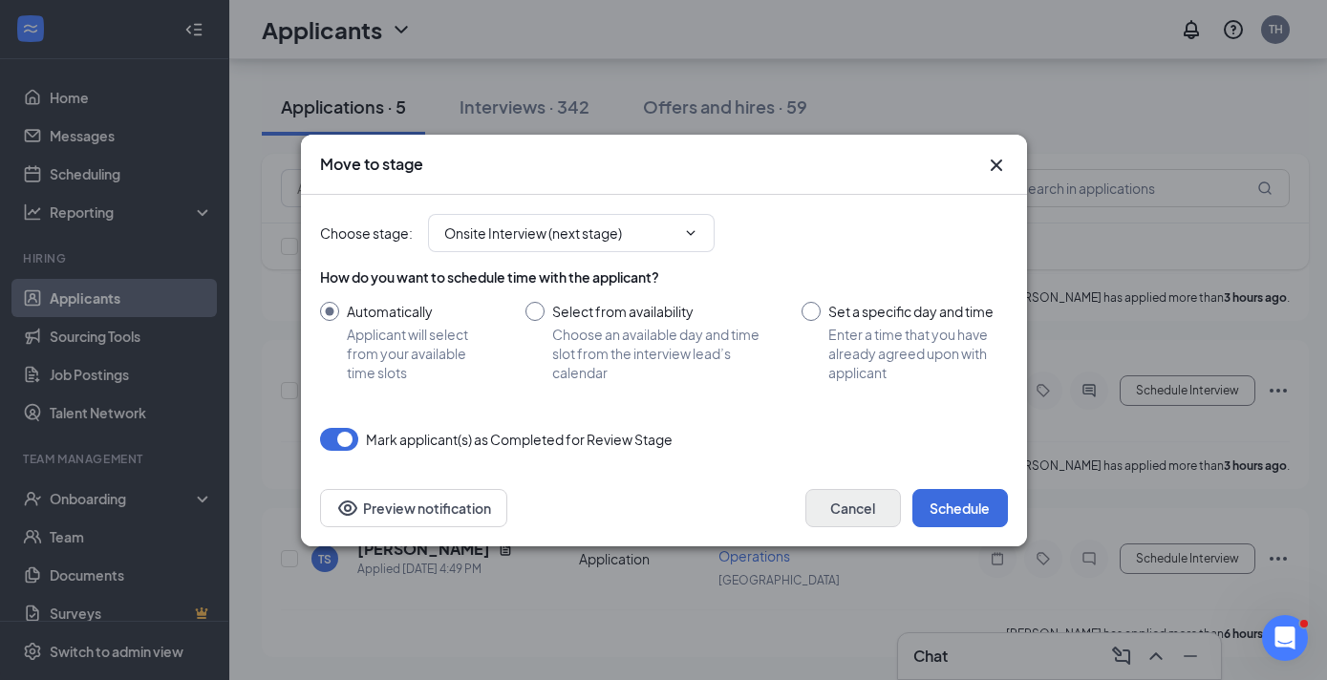
click at [840, 497] on button "Cancel" at bounding box center [854, 508] width 96 height 38
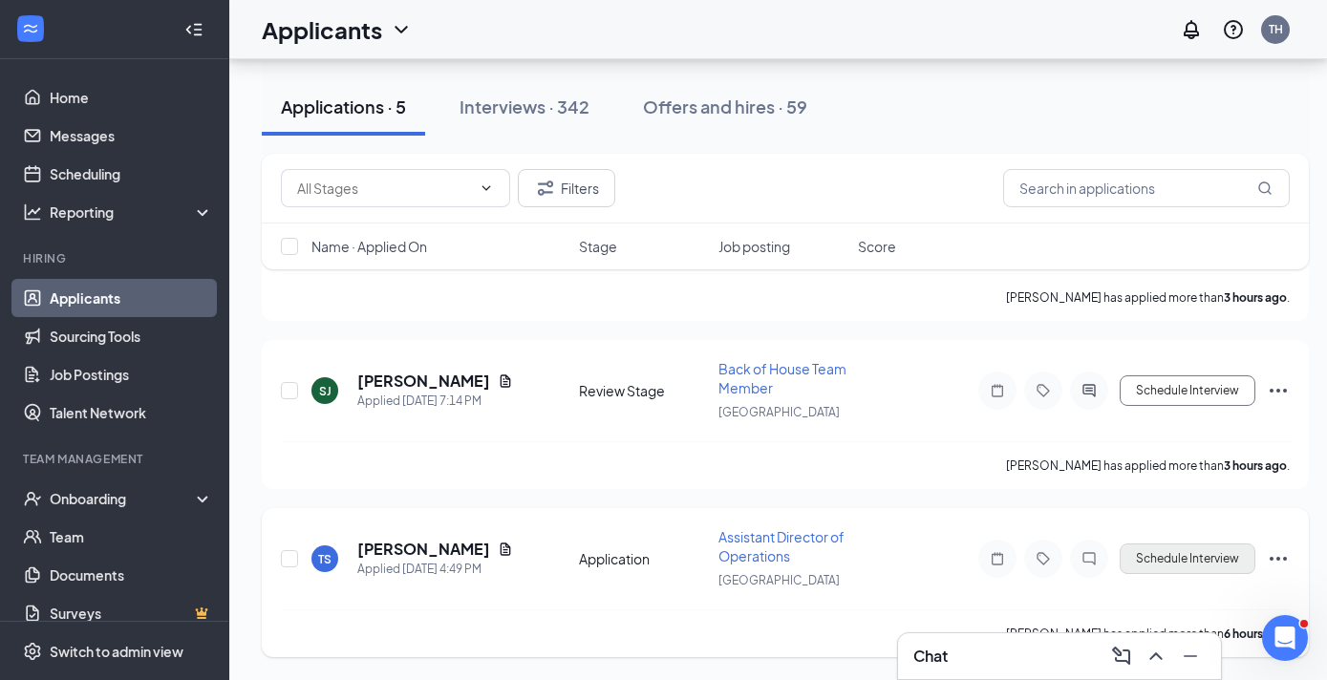
click at [1157, 549] on button "Schedule Interview" at bounding box center [1188, 559] width 136 height 31
type input "Onsite Interview (next stage)"
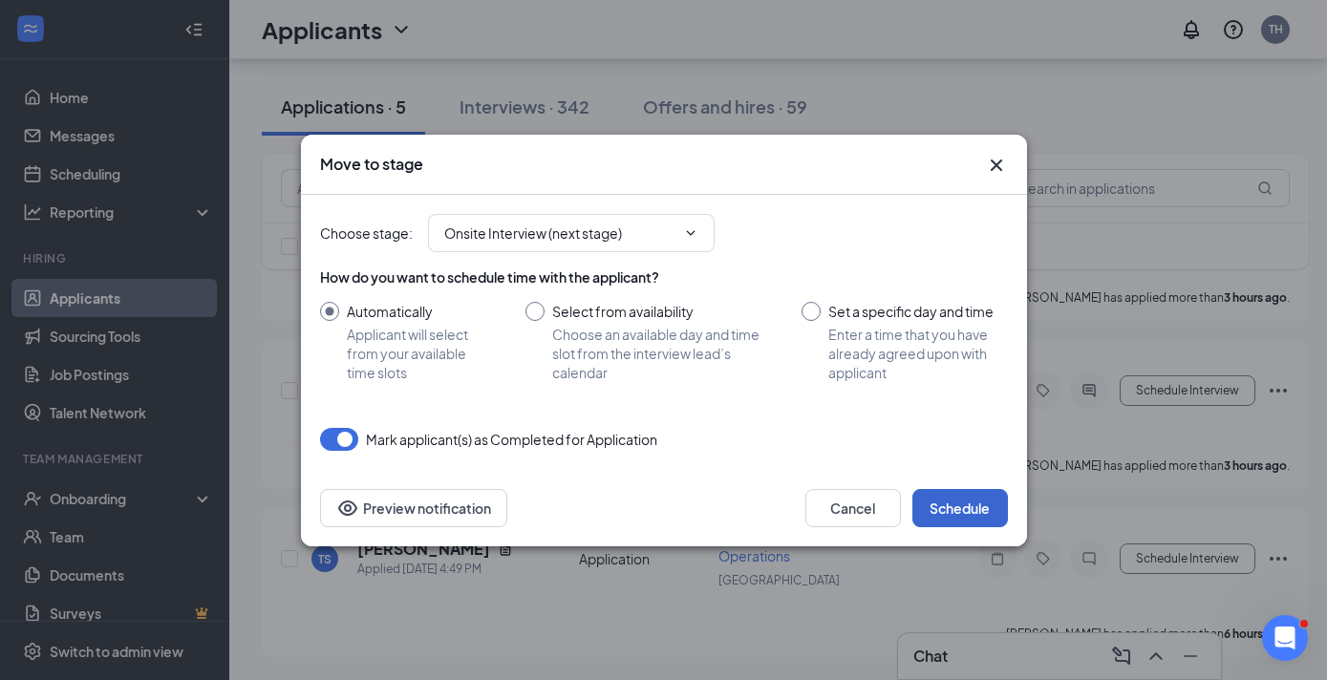
click at [993, 515] on button "Schedule" at bounding box center [961, 508] width 96 height 38
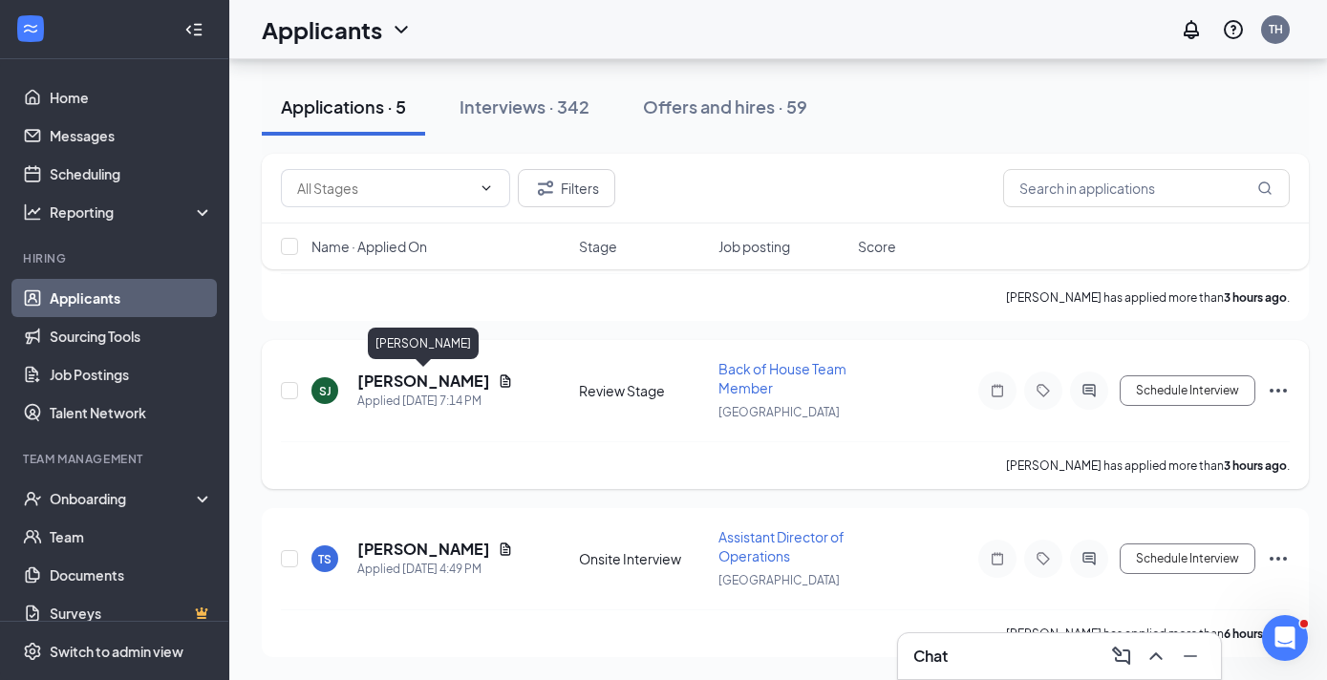
click at [439, 381] on h5 "[PERSON_NAME]" at bounding box center [423, 381] width 133 height 21
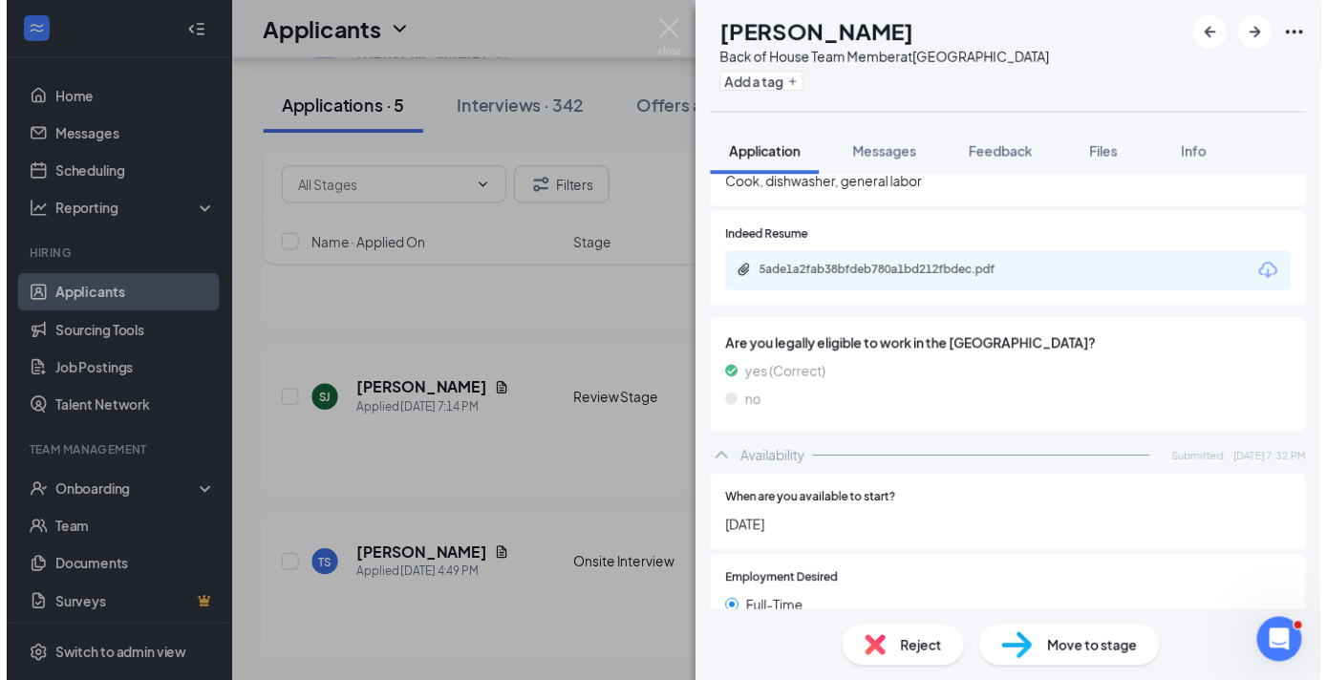
scroll to position [602, 0]
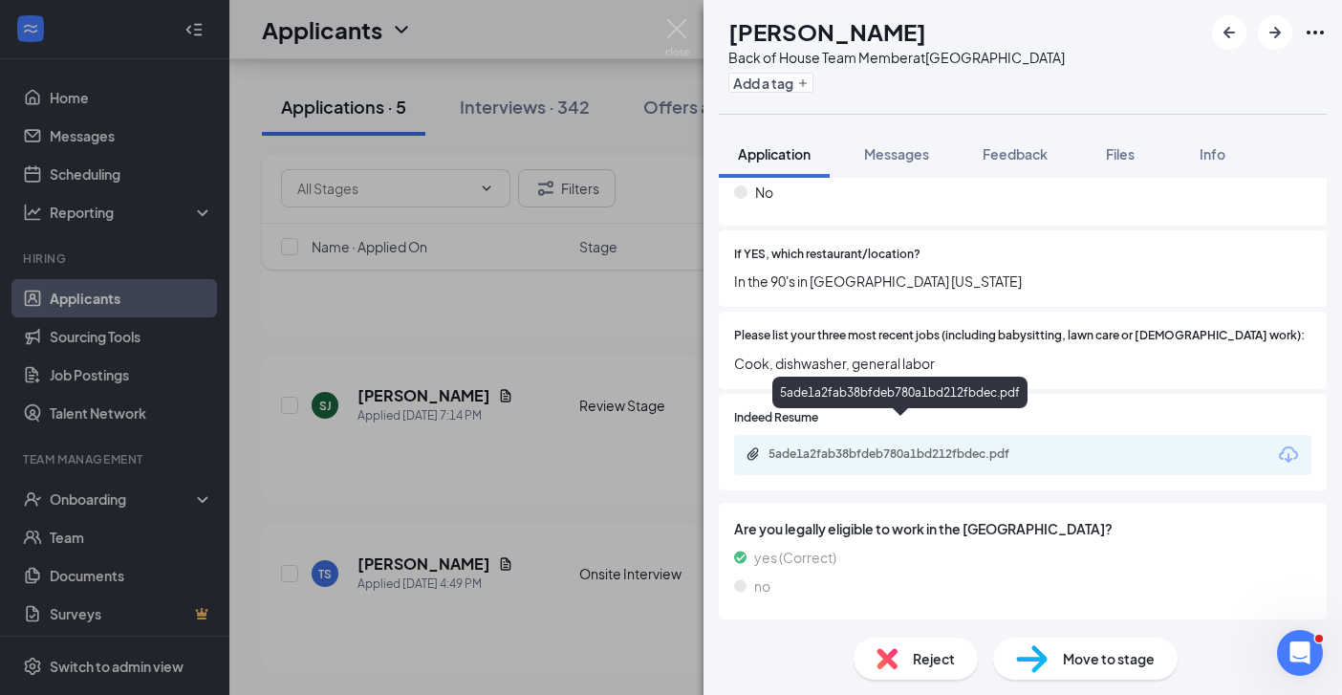
click at [885, 446] on div "5ade1a2fab38bfdeb780a1bd212fbdec.pdf" at bounding box center [902, 453] width 268 height 15
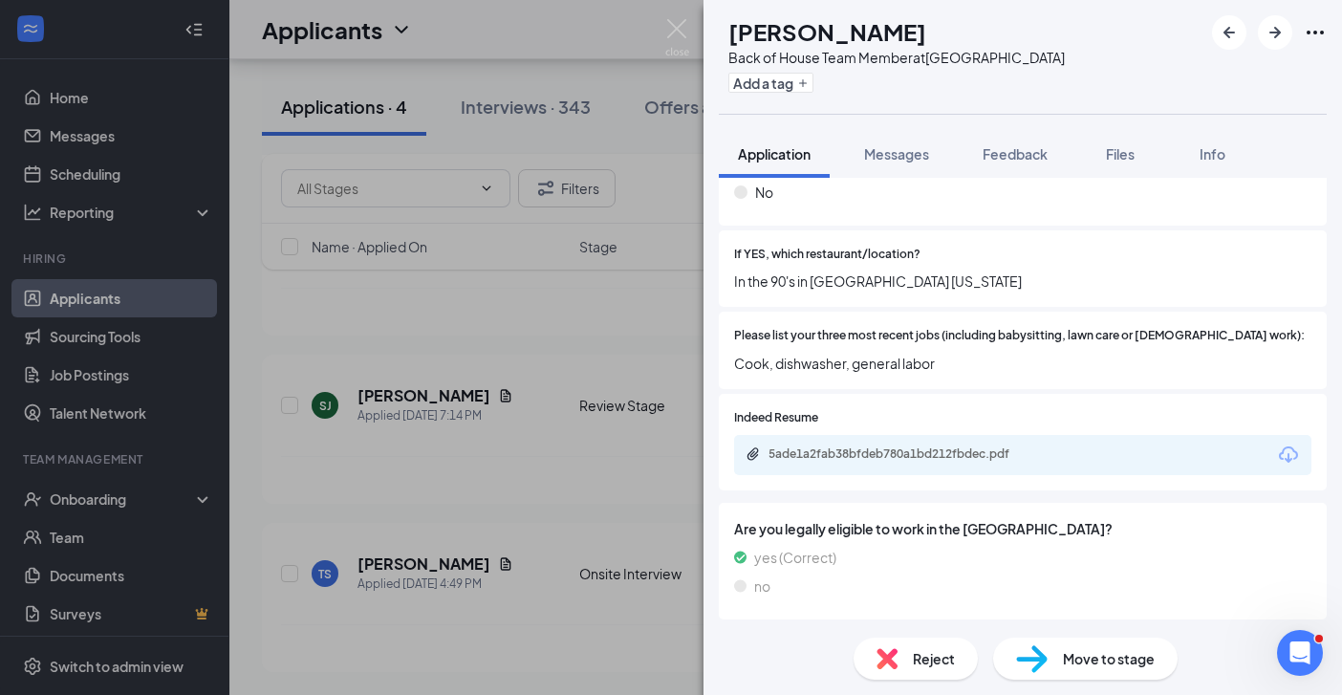
click at [614, 522] on div "[PERSON_NAME] [PERSON_NAME] Back of House Team Member at [GEOGRAPHIC_DATA] Add …" at bounding box center [671, 347] width 1342 height 695
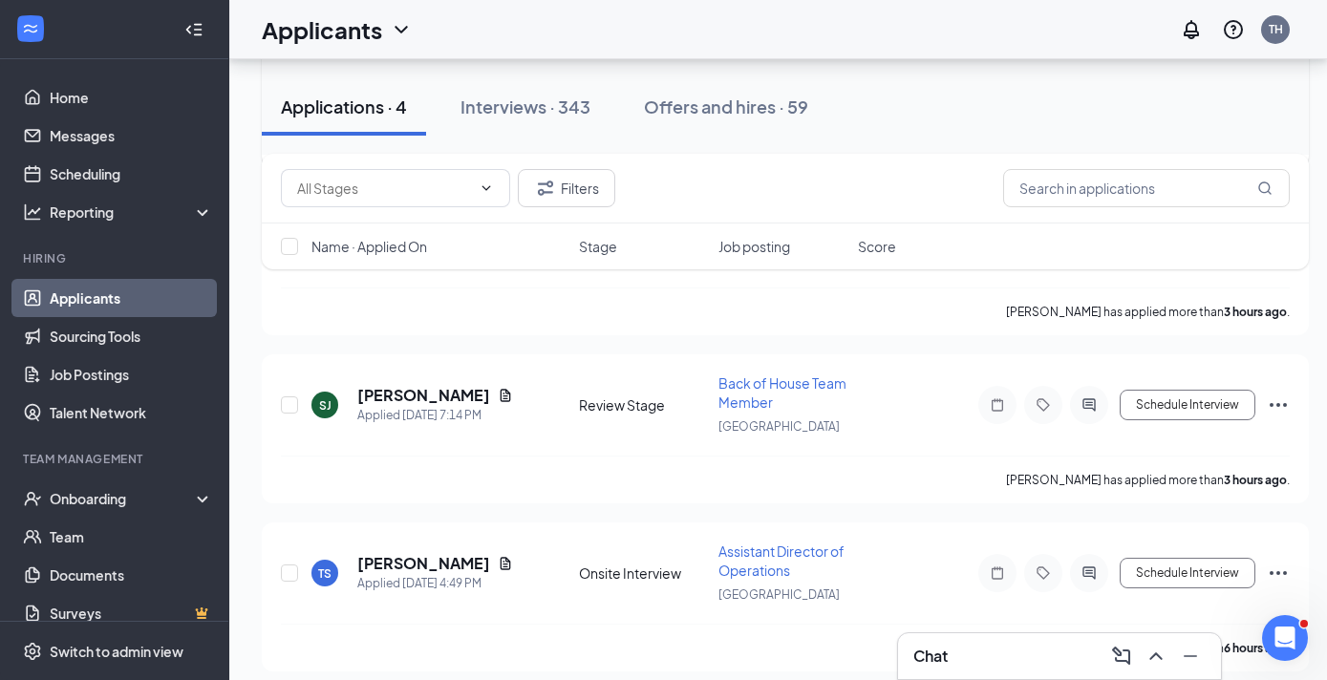
scroll to position [1039, 0]
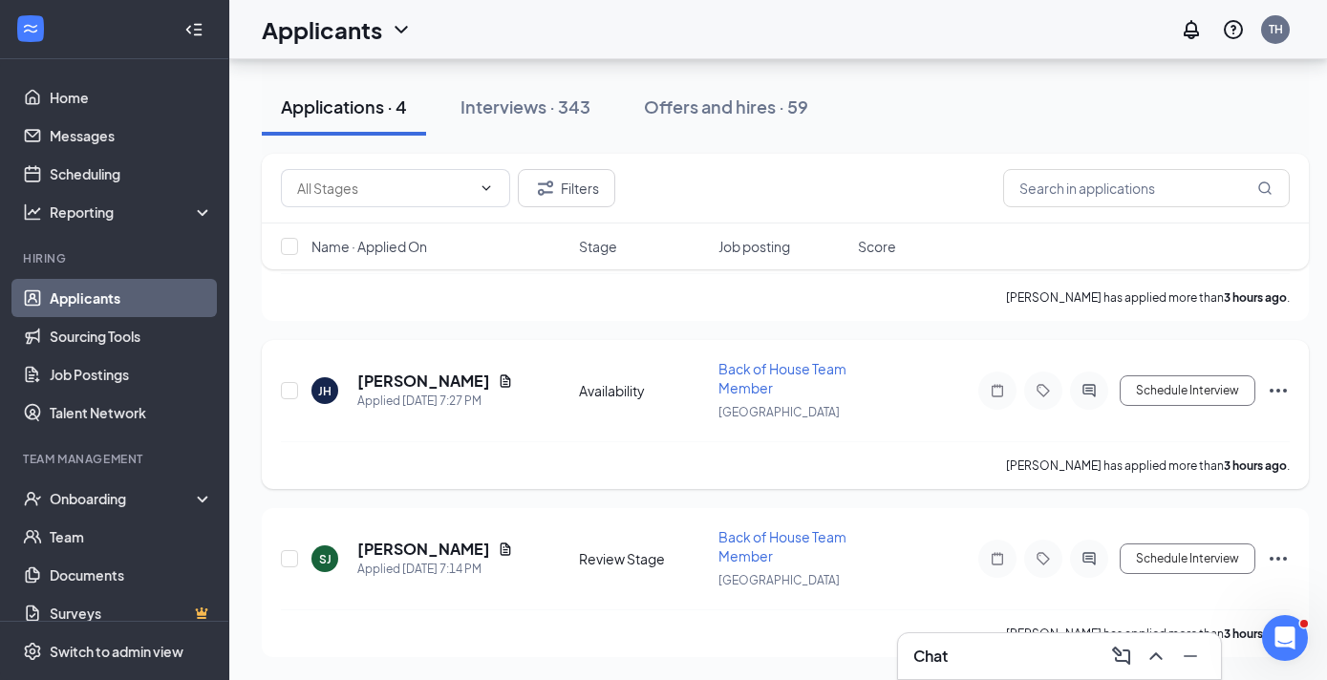
click at [1276, 393] on icon "Ellipses" at bounding box center [1278, 390] width 23 height 23
click at [1272, 555] on icon "Ellipses" at bounding box center [1278, 559] width 23 height 23
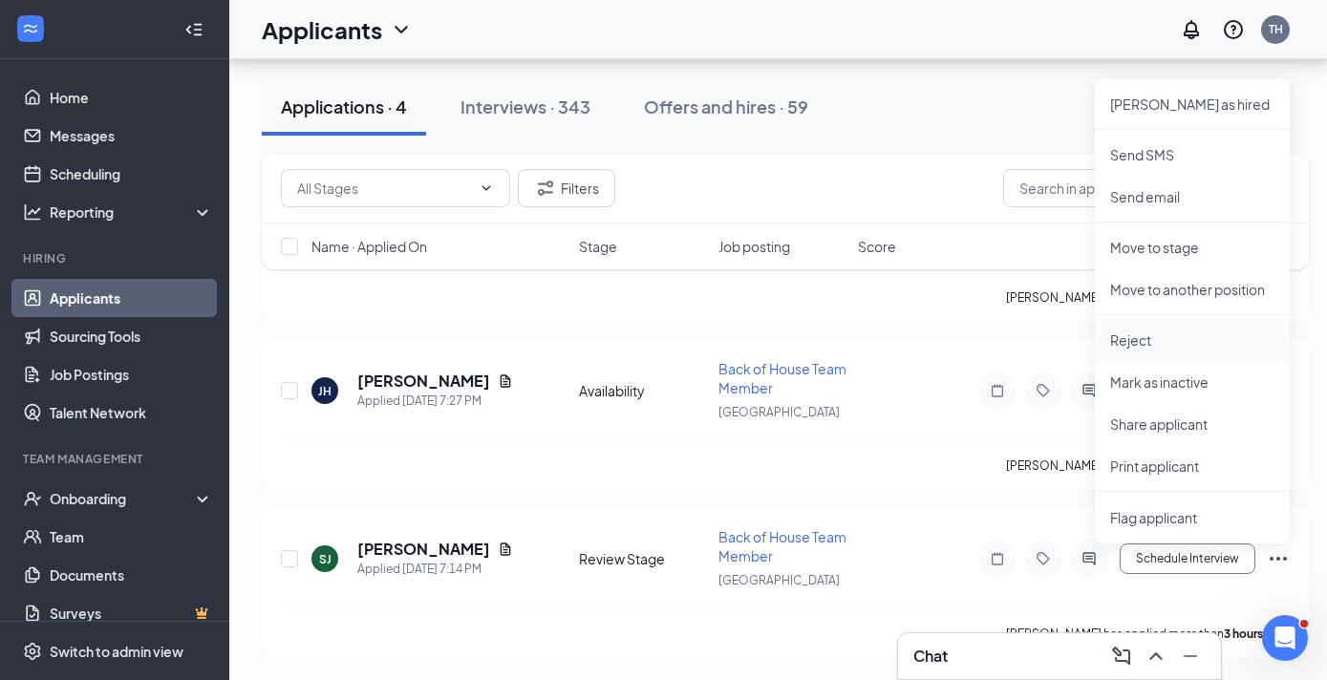
click at [1131, 340] on p "Reject" at bounding box center [1192, 340] width 164 height 19
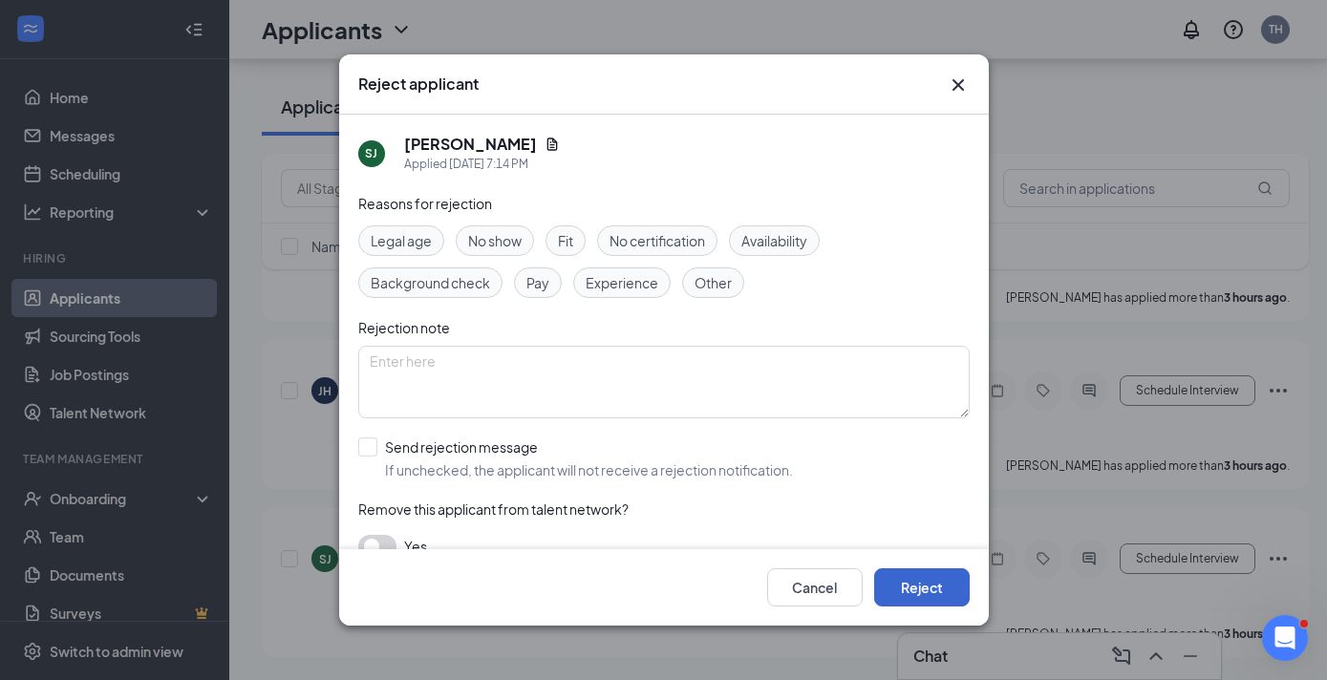
click at [905, 590] on button "Reject" at bounding box center [922, 588] width 96 height 38
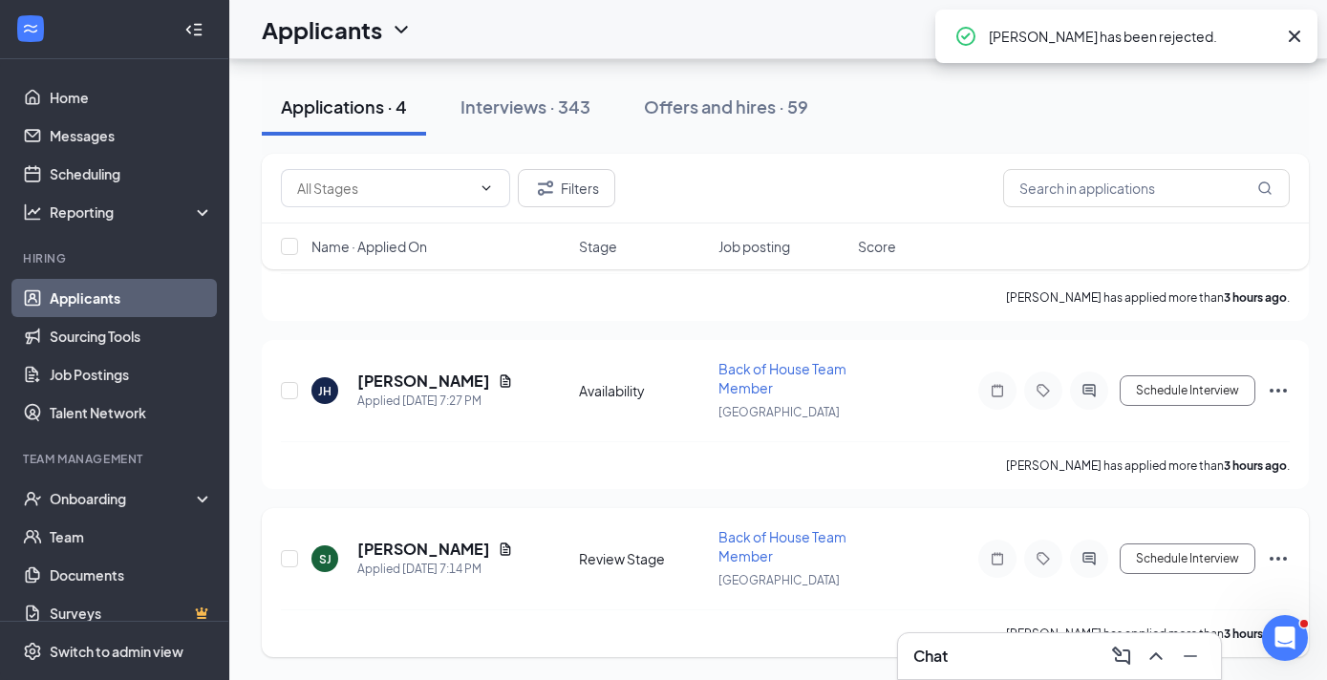
scroll to position [871, 0]
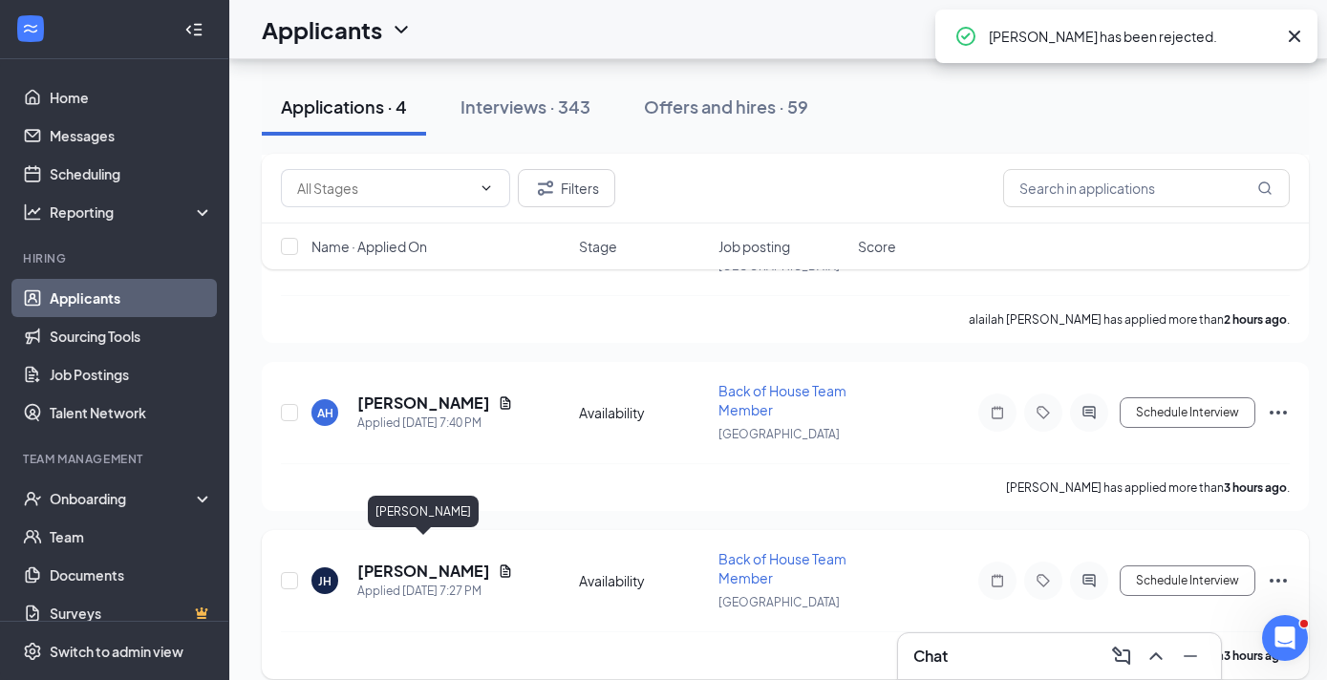
click at [426, 561] on h5 "[PERSON_NAME]" at bounding box center [423, 571] width 133 height 21
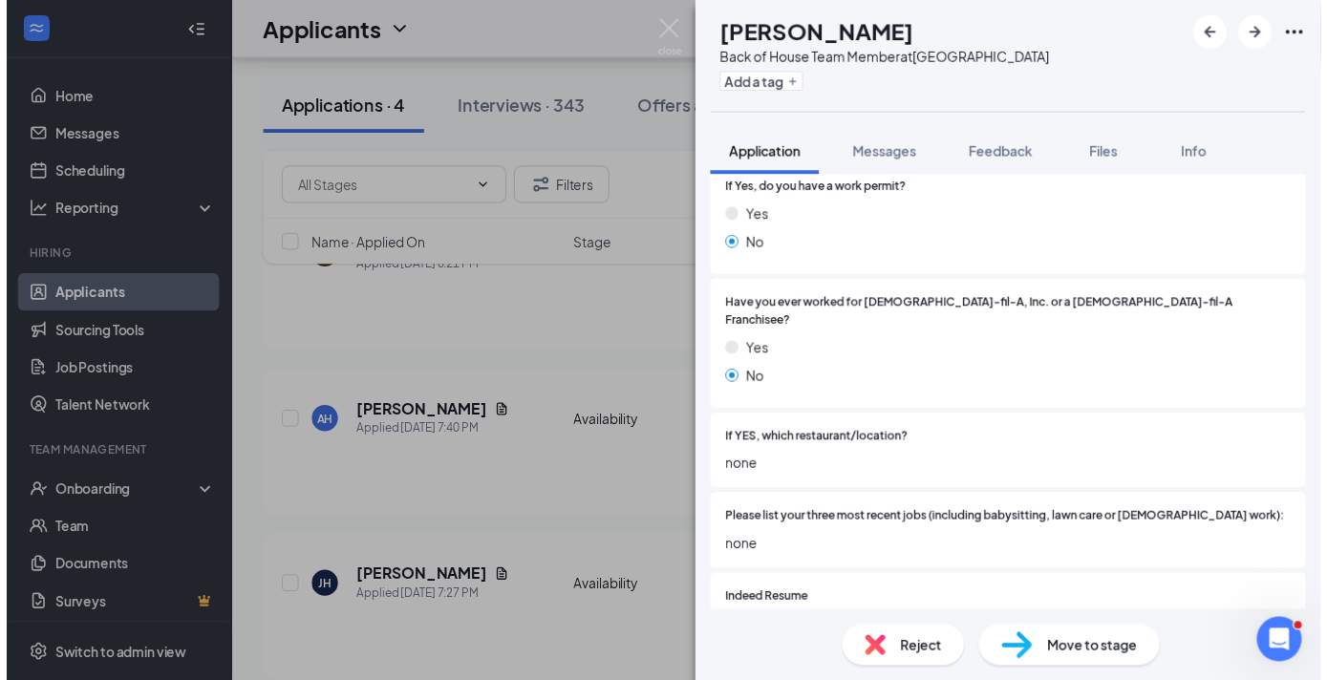
scroll to position [447, 0]
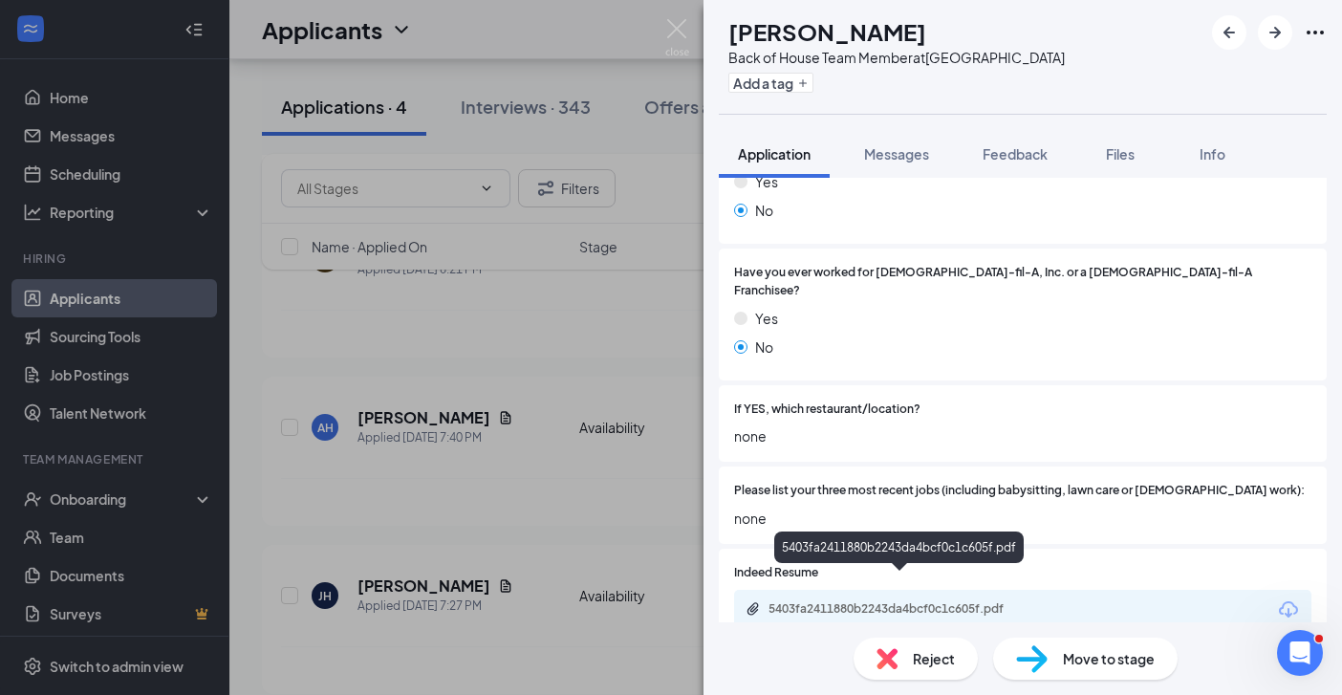
click at [906, 601] on div "5403fa2411880b2243da4bcf0c1c605f.pdf" at bounding box center [902, 608] width 268 height 15
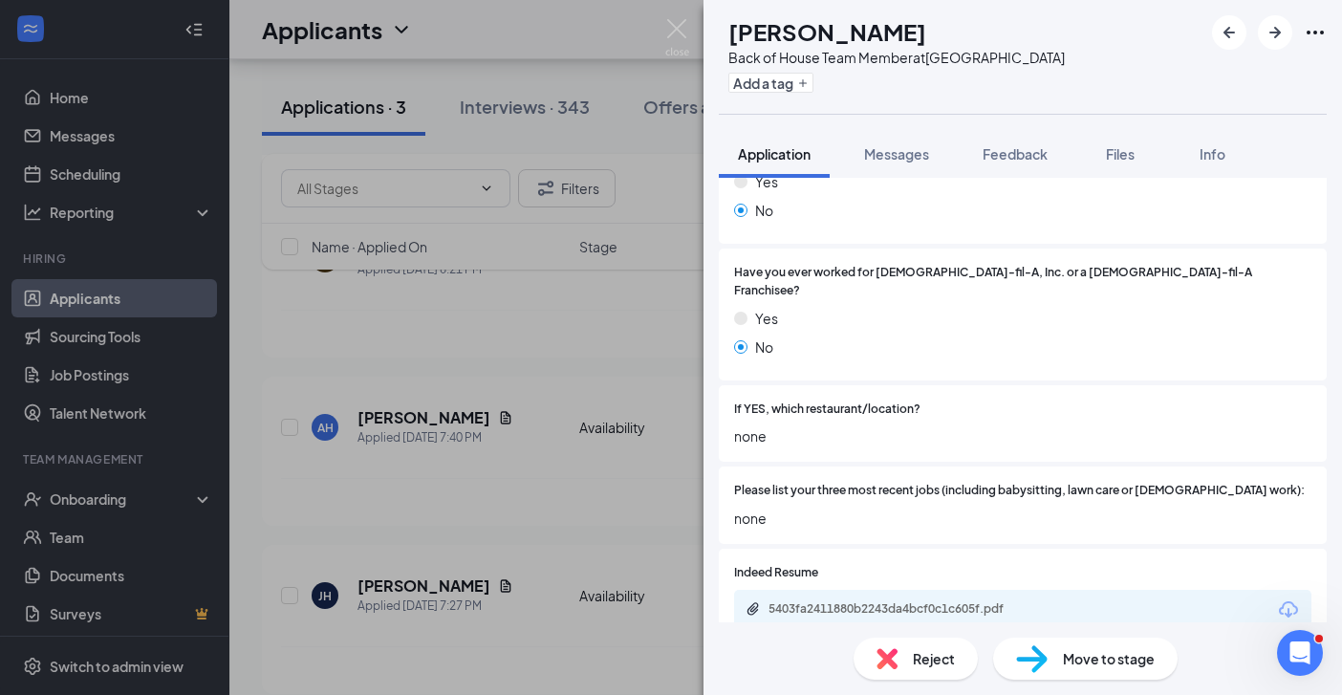
click at [549, 467] on div "[PERSON_NAME] Back of House Team Member at [GEOGRAPHIC_DATA] Add a tag Applicat…" at bounding box center [671, 347] width 1342 height 695
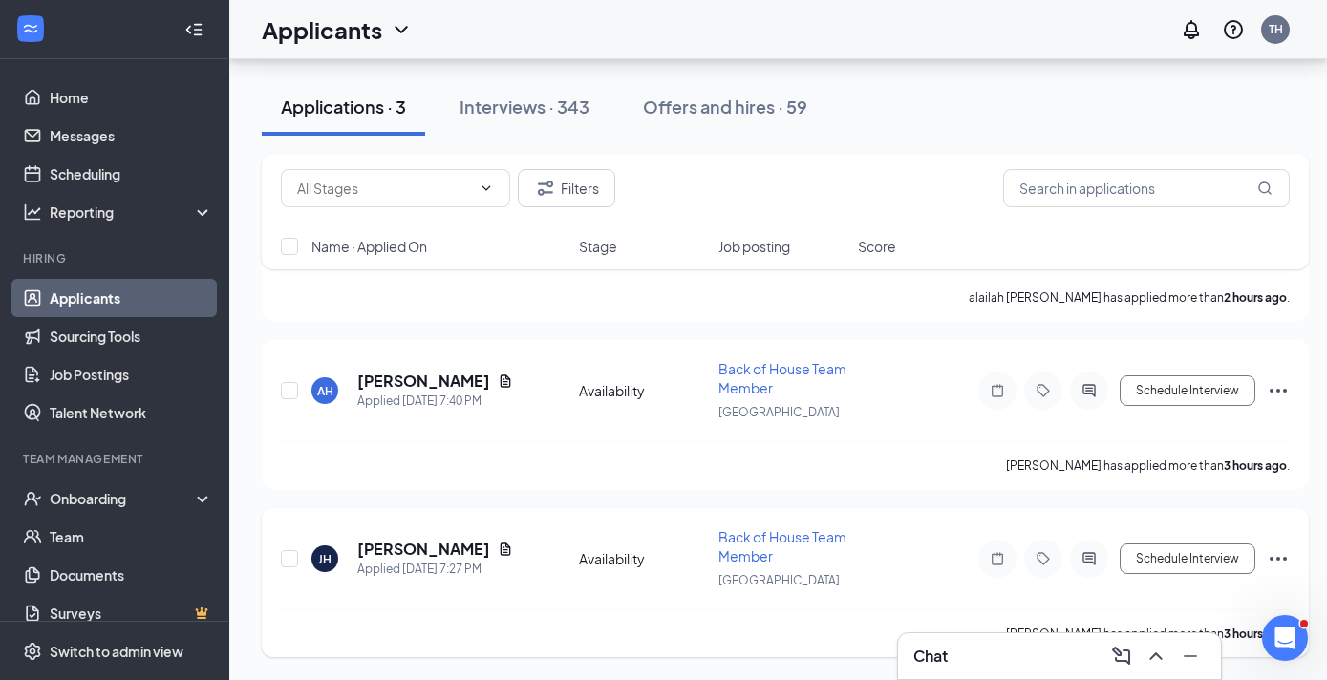
scroll to position [702, 0]
click at [1276, 558] on icon "Ellipses" at bounding box center [1278, 559] width 23 height 23
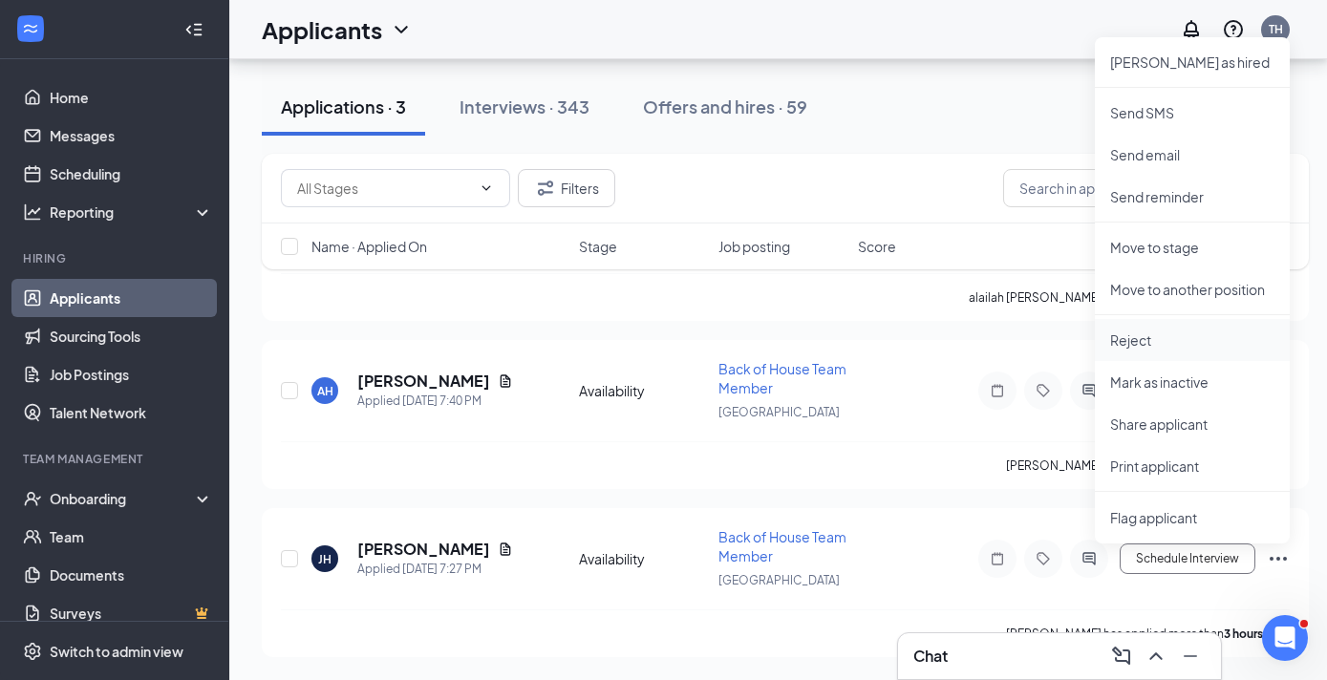
click at [1131, 338] on p "Reject" at bounding box center [1192, 340] width 164 height 19
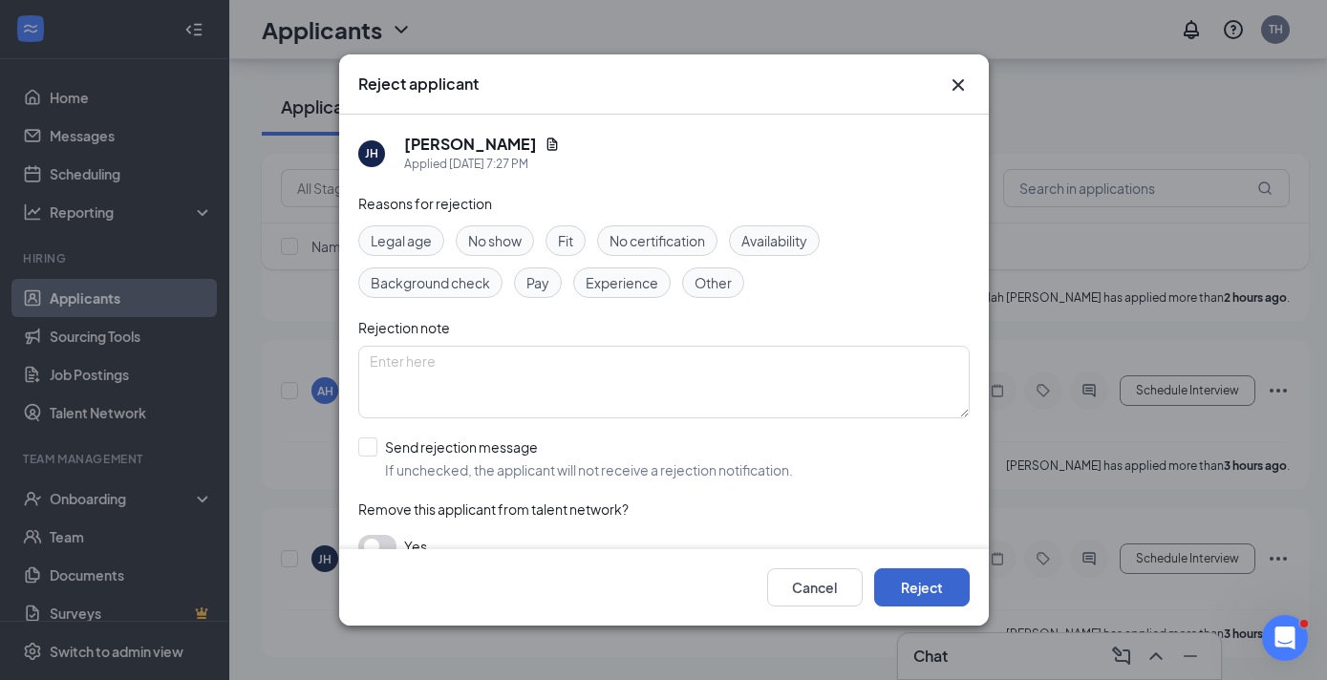
click at [909, 591] on button "Reject" at bounding box center [922, 588] width 96 height 38
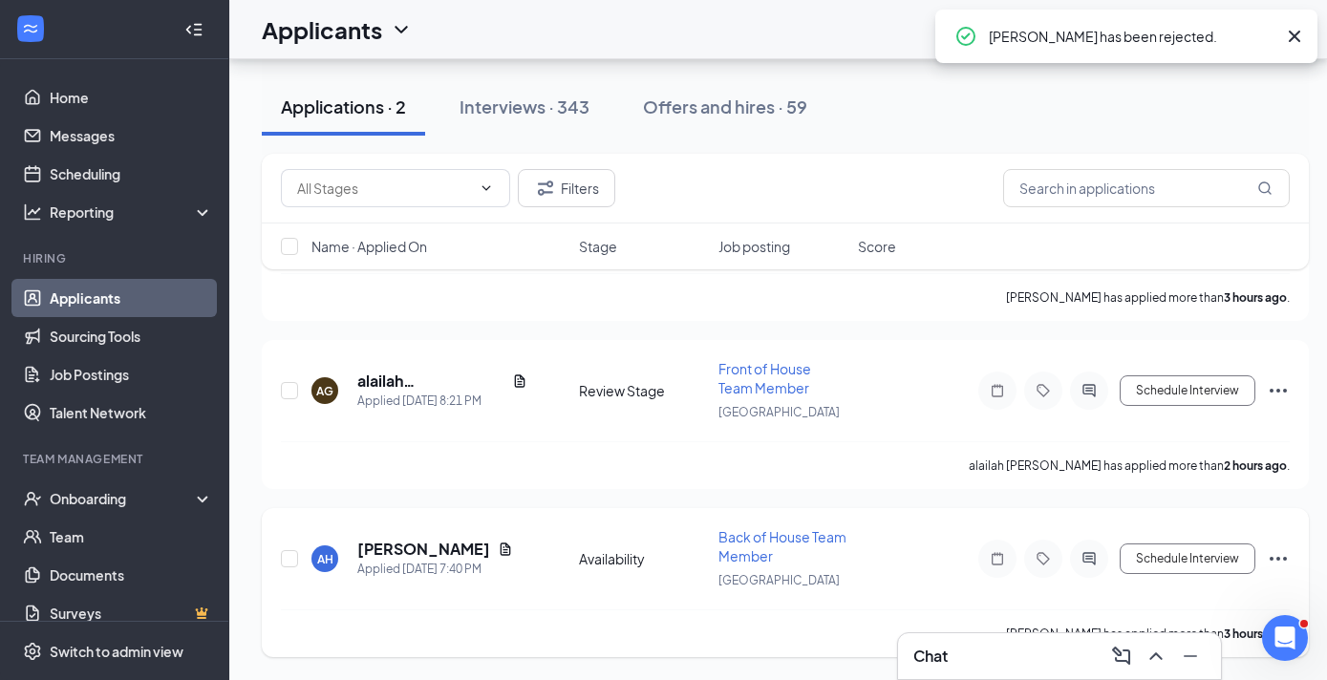
scroll to position [366, 0]
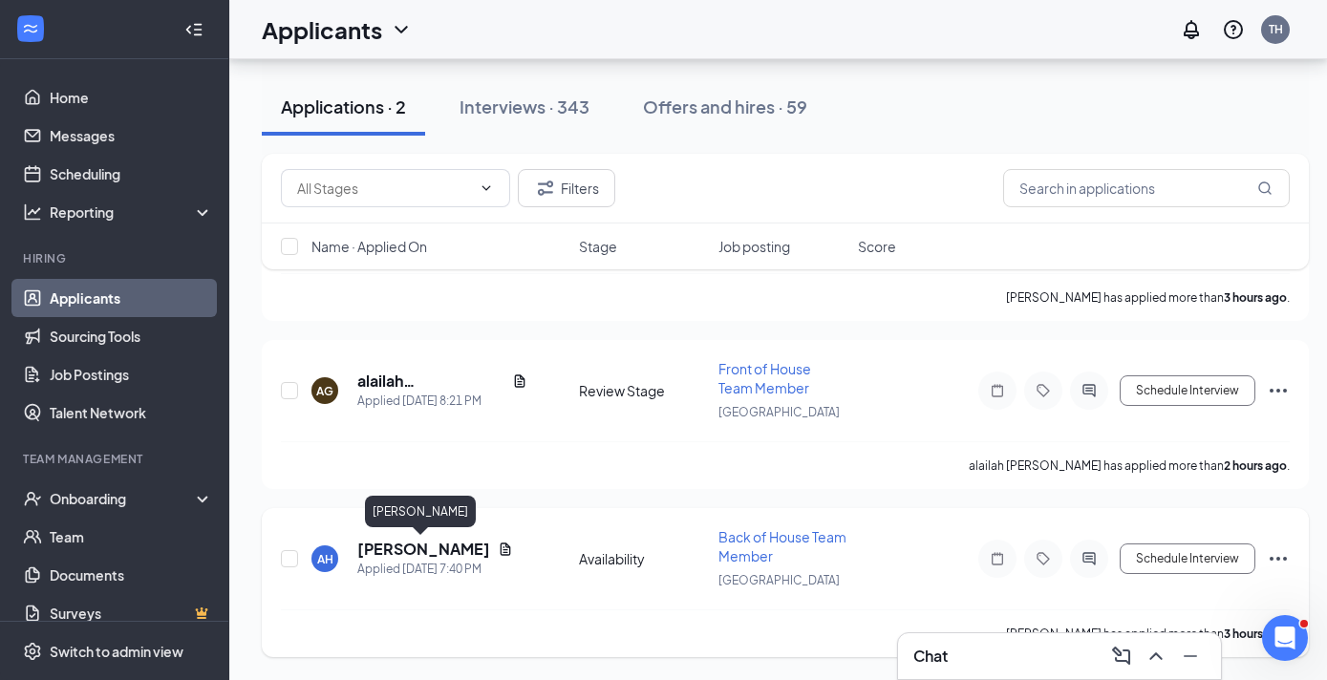
click at [418, 555] on h5 "[PERSON_NAME]" at bounding box center [423, 549] width 133 height 21
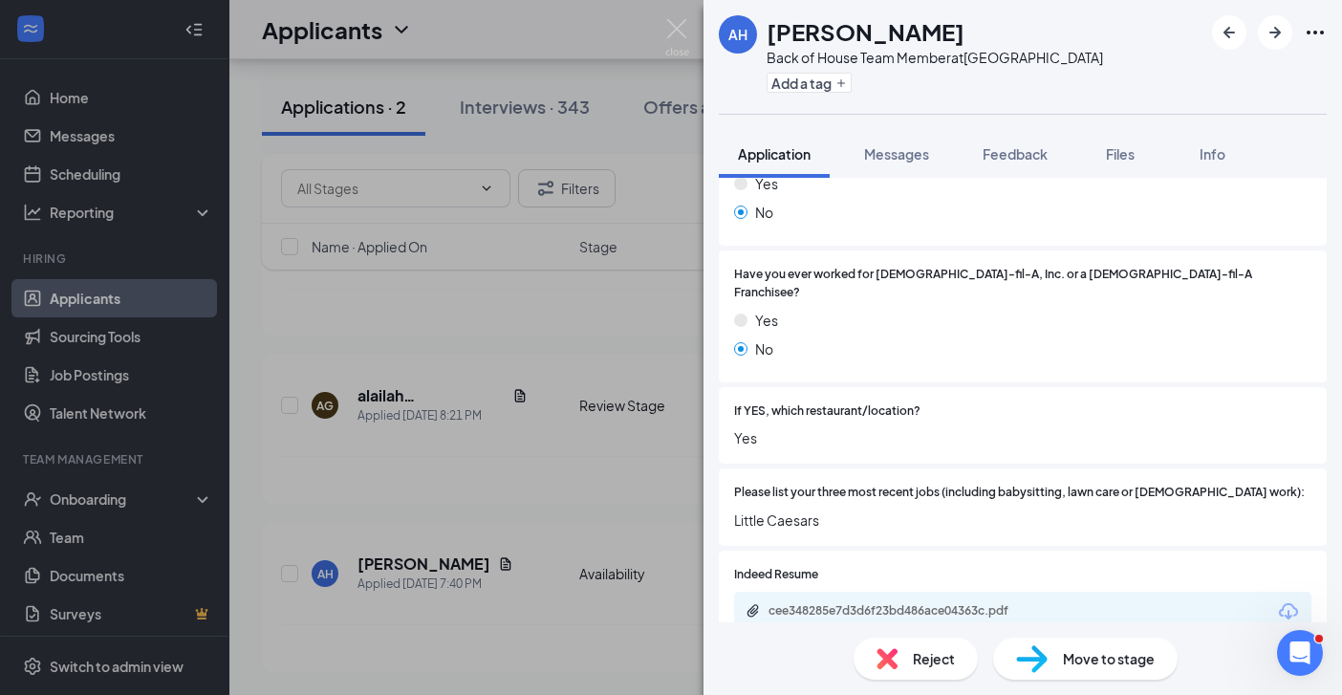
scroll to position [482, 0]
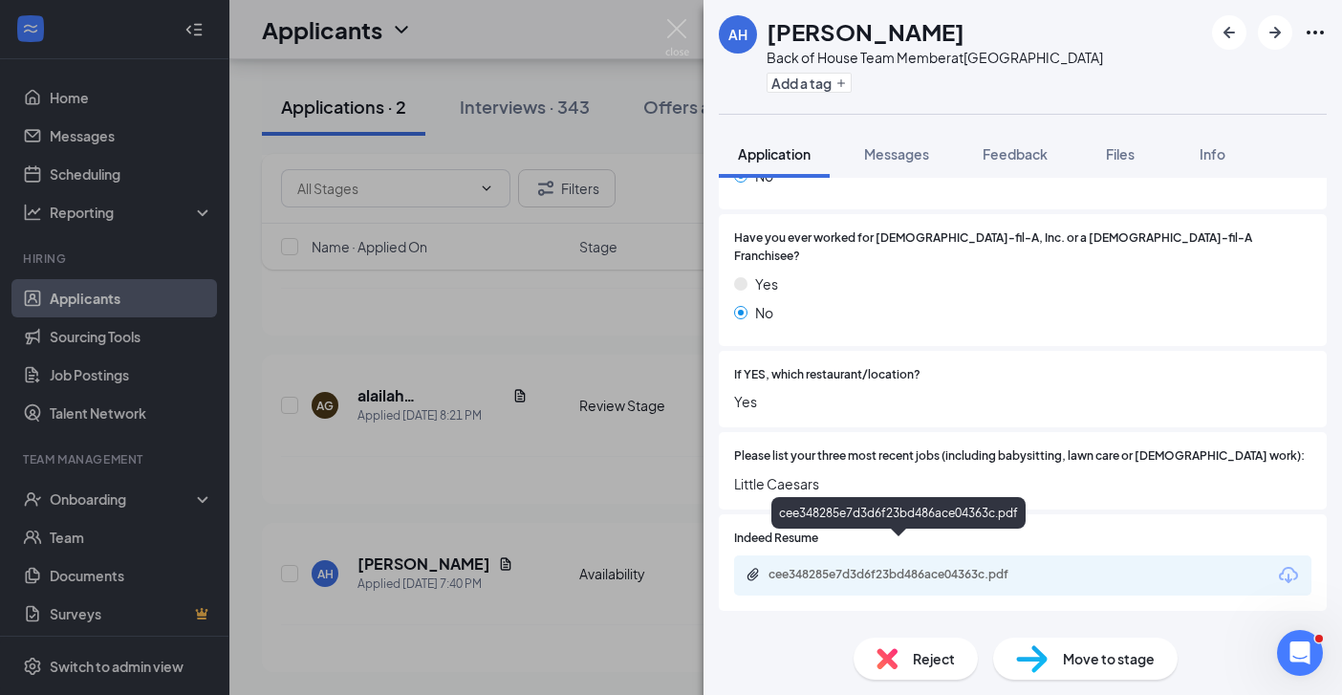
click at [992, 567] on div "cee348285e7d3d6f23bd486ace04363c.pdf" at bounding box center [902, 574] width 268 height 15
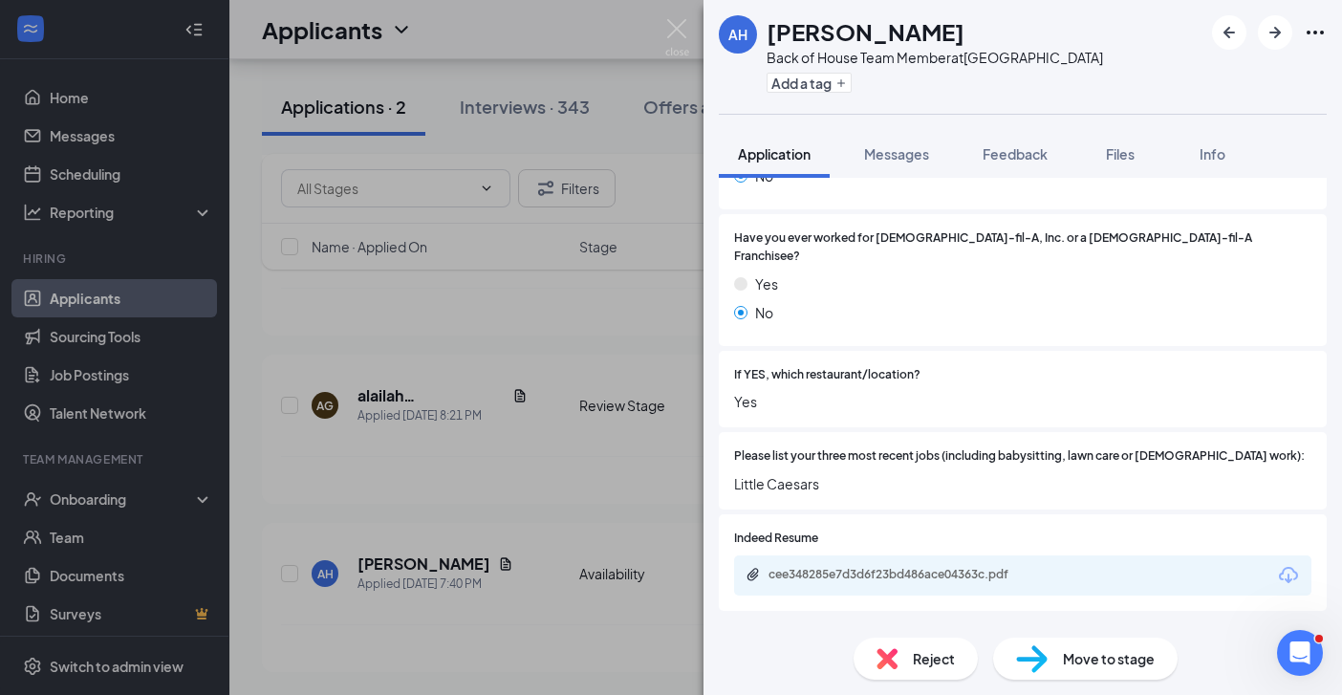
click at [577, 467] on div "AH [PERSON_NAME] Back of House Team Member at [GEOGRAPHIC_DATA] Add a tag Appli…" at bounding box center [671, 347] width 1342 height 695
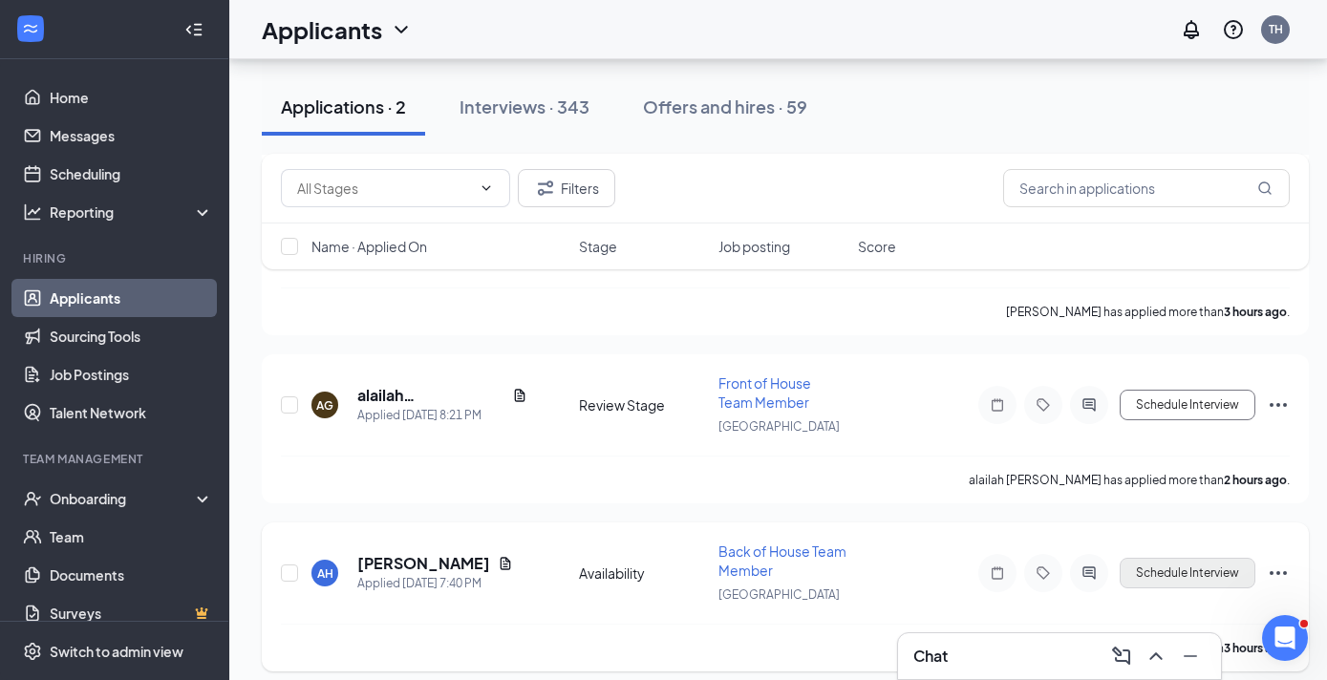
click at [1184, 571] on button "Schedule Interview" at bounding box center [1188, 573] width 136 height 31
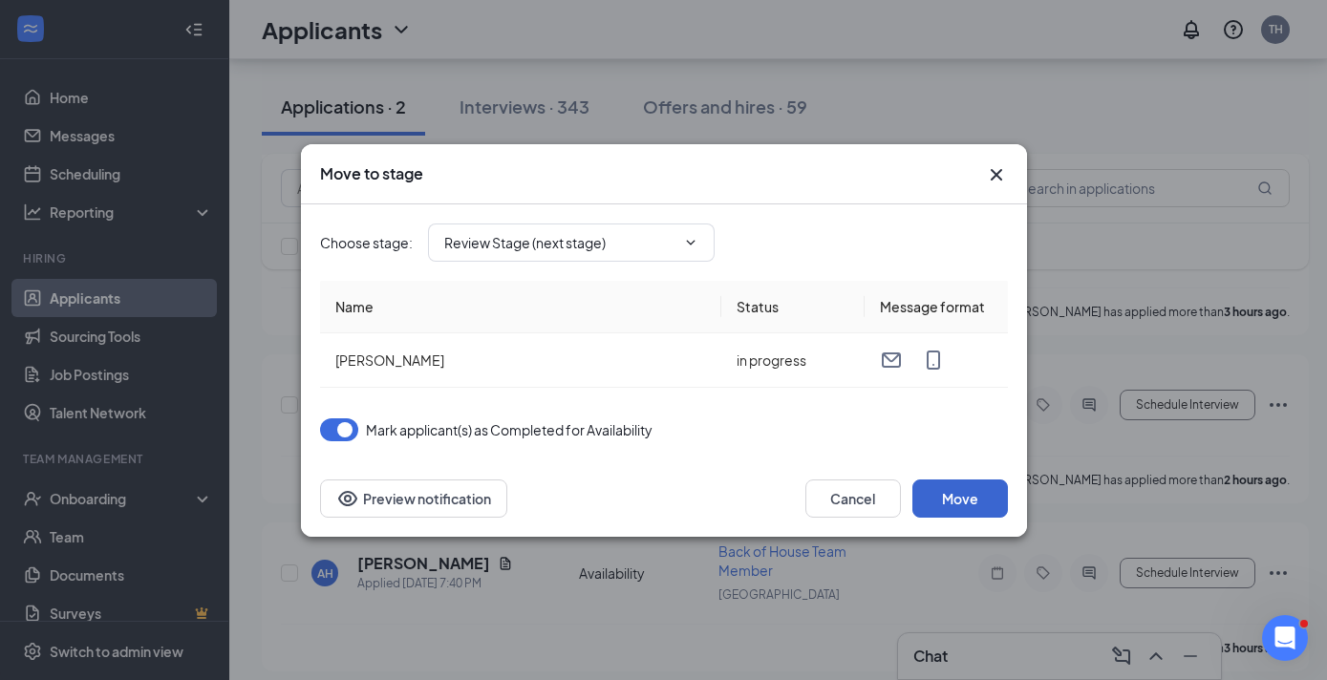
click at [946, 503] on button "Move" at bounding box center [961, 499] width 96 height 38
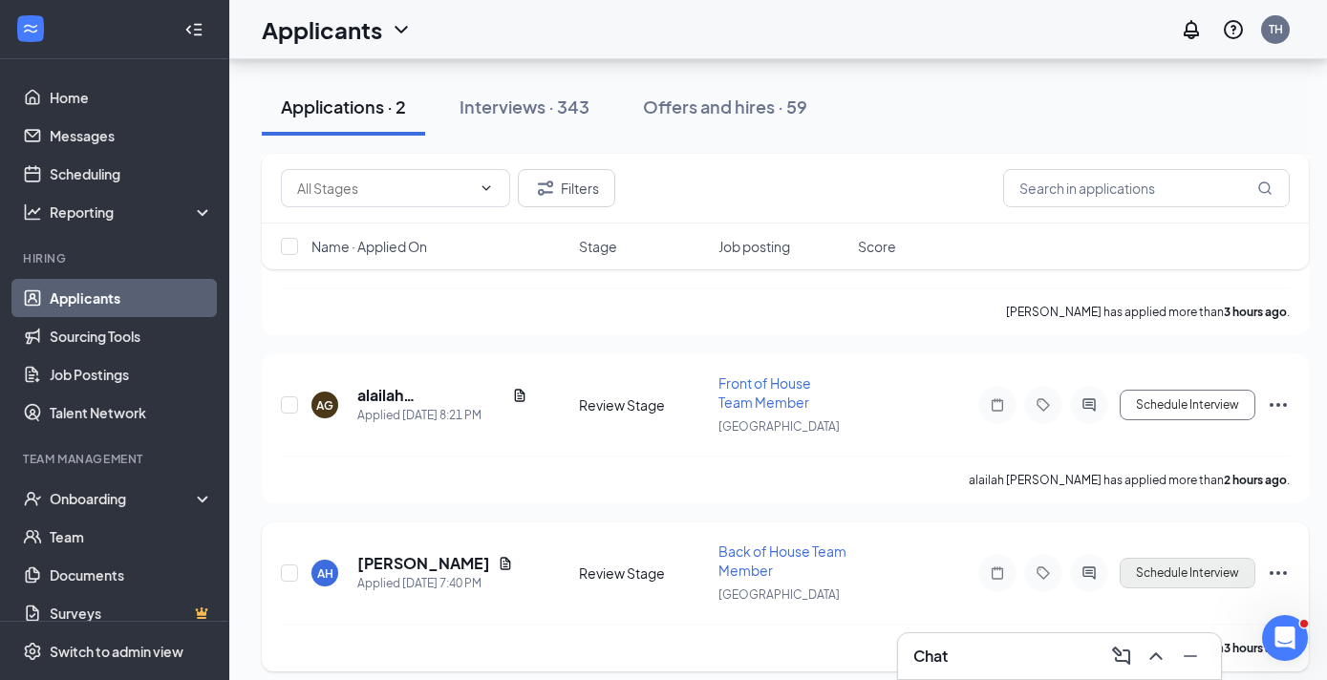
click at [1179, 572] on button "Schedule Interview" at bounding box center [1188, 573] width 136 height 31
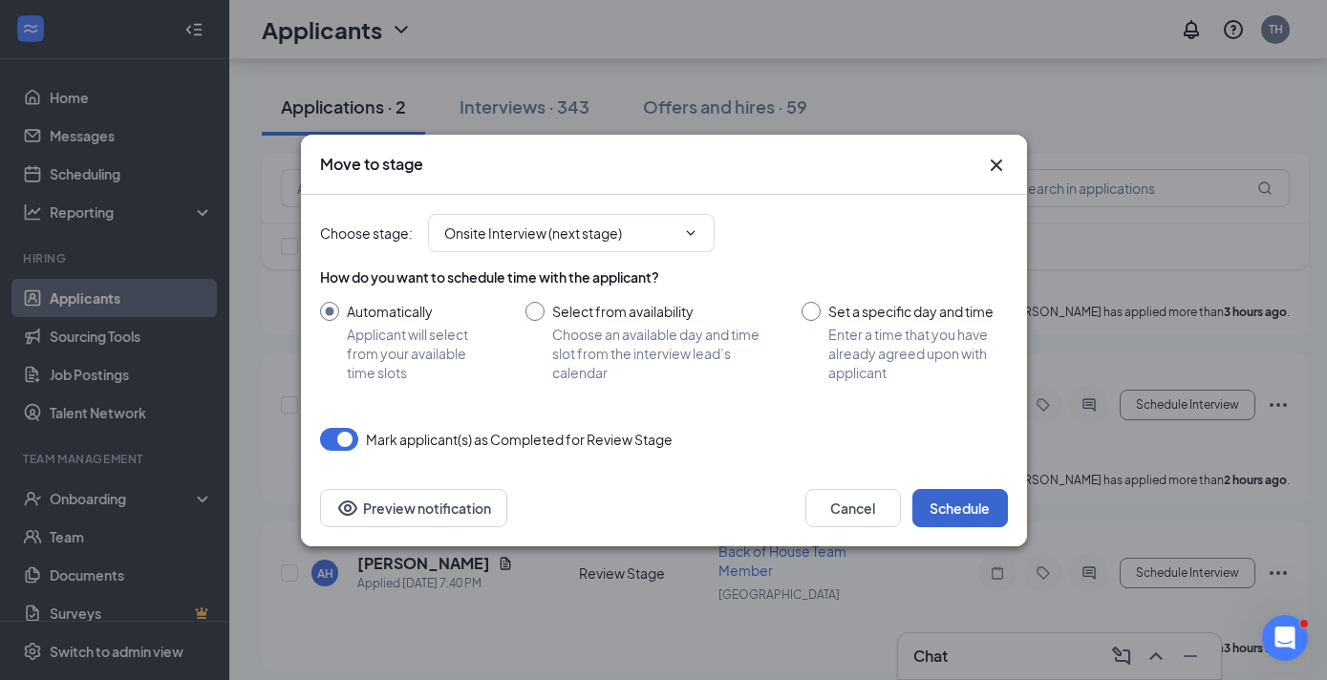
click at [967, 506] on button "Schedule" at bounding box center [961, 508] width 96 height 38
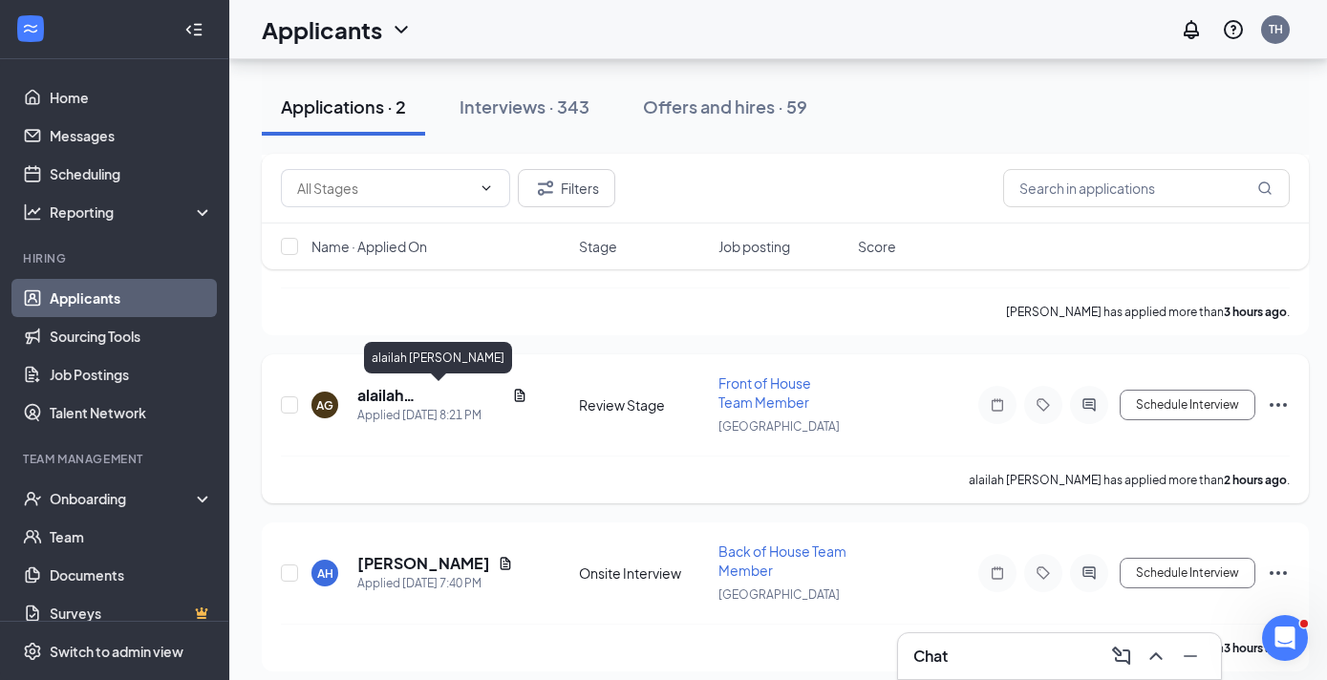
click at [379, 398] on h5 "alailah [PERSON_NAME]" at bounding box center [430, 395] width 147 height 21
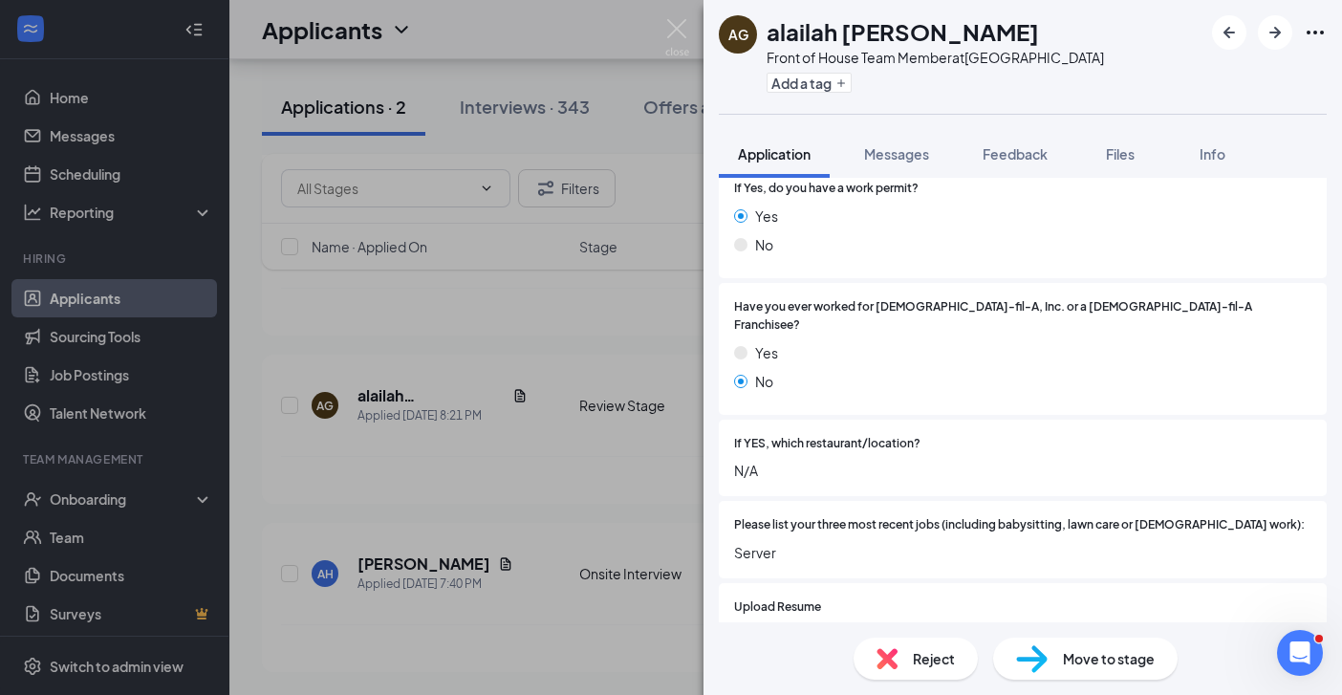
scroll to position [497, 0]
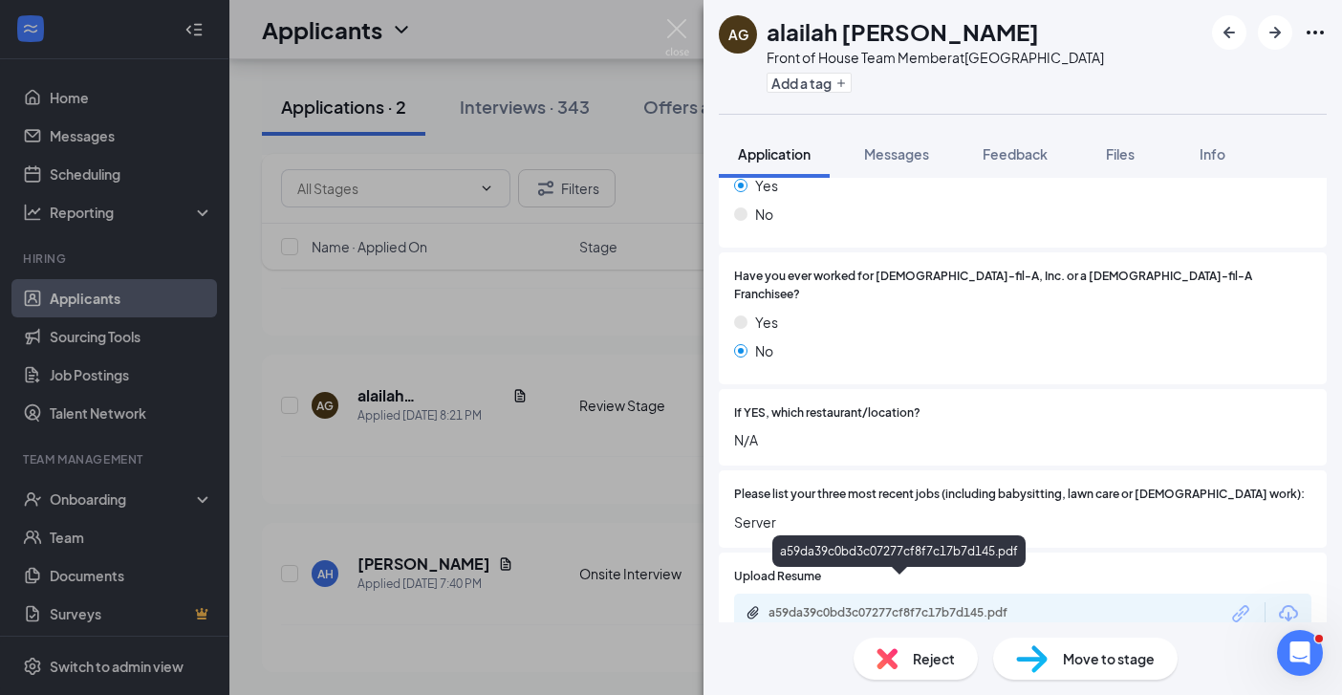
click at [952, 605] on div "a59da39c0bd3c07277cf8f7c17b7d145.pdf" at bounding box center [902, 612] width 268 height 15
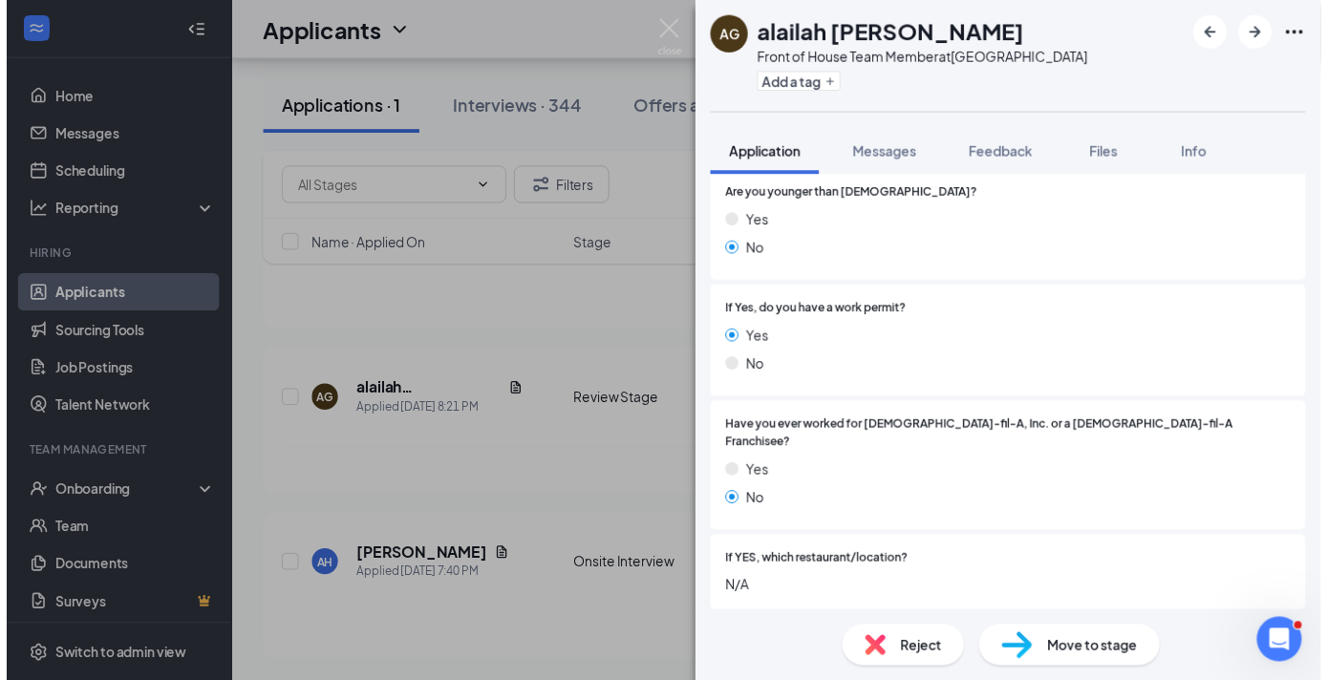
scroll to position [976, 0]
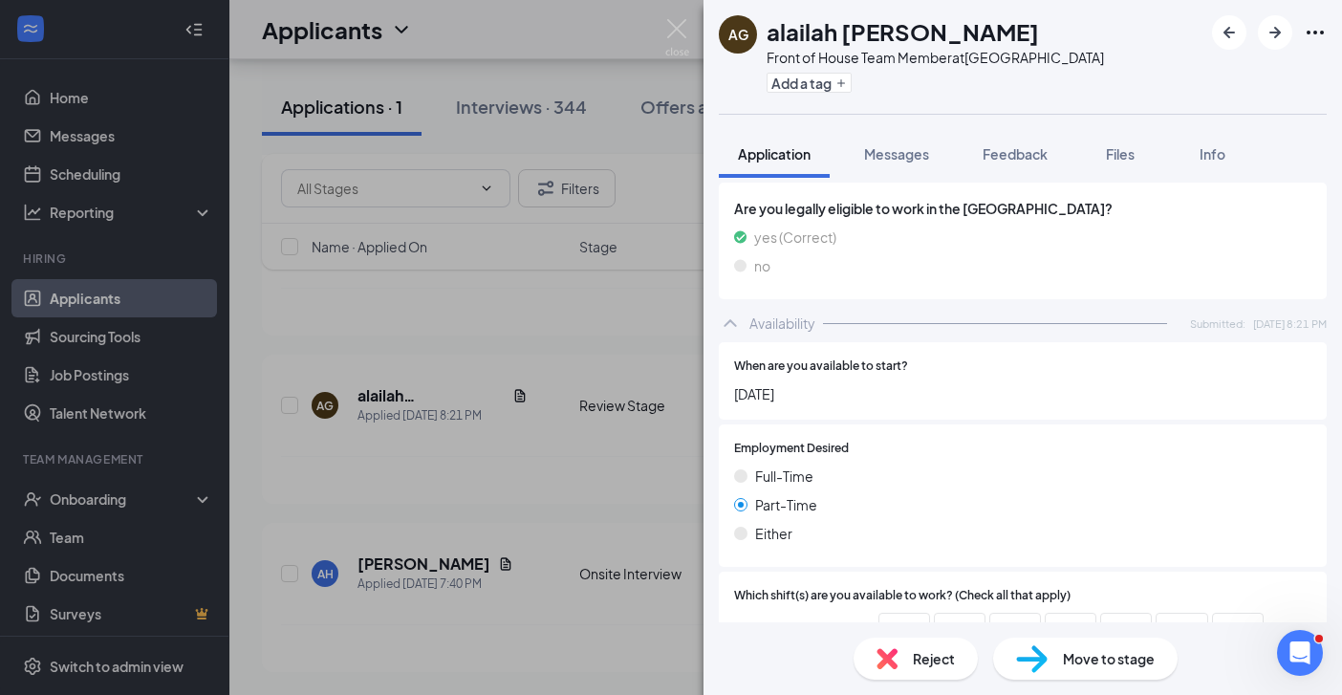
click at [545, 502] on div "AG alailah [PERSON_NAME] Front of House Team Member at [GEOGRAPHIC_DATA] Add a …" at bounding box center [671, 347] width 1342 height 695
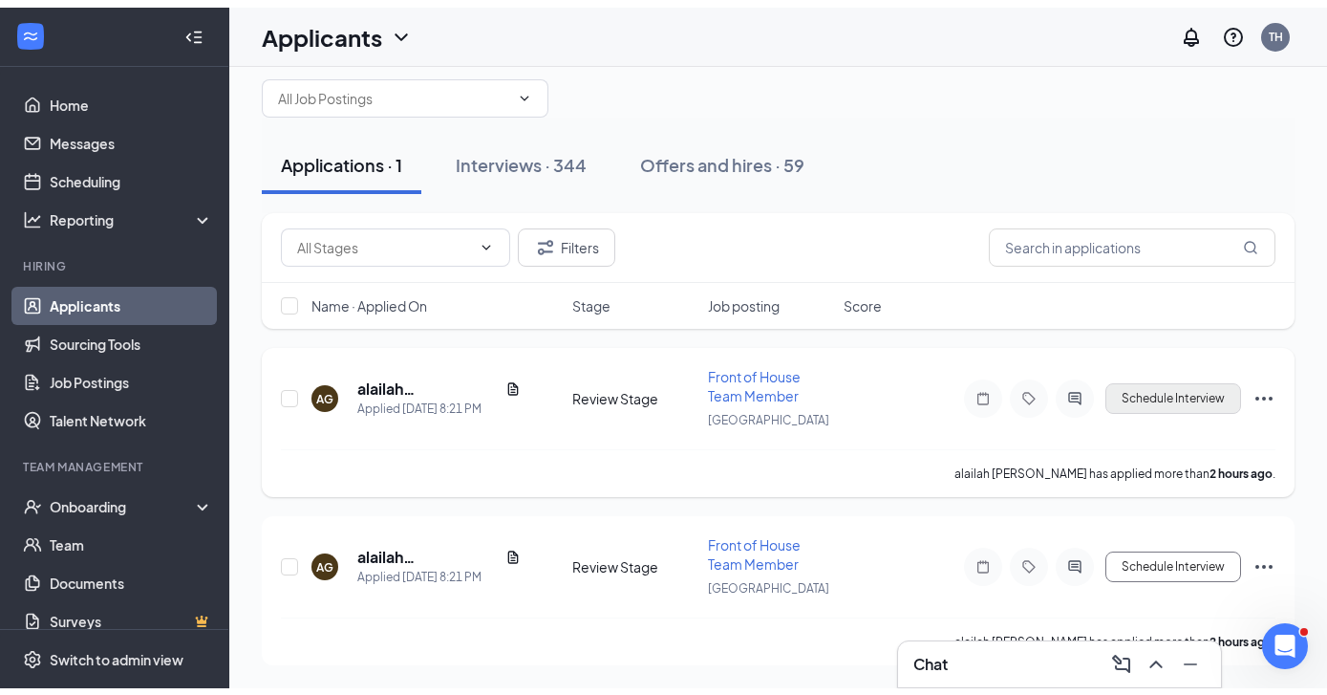
scroll to position [15, 0]
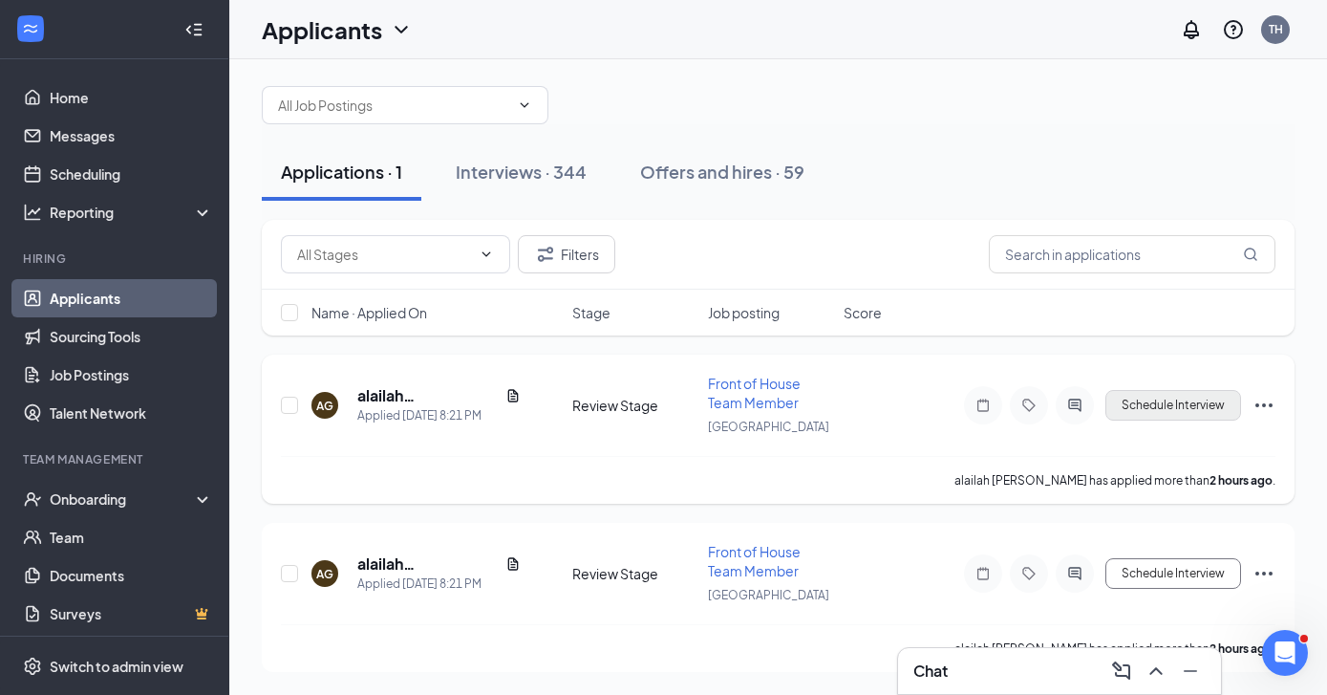
click at [1181, 404] on button "Schedule Interview" at bounding box center [1174, 405] width 136 height 31
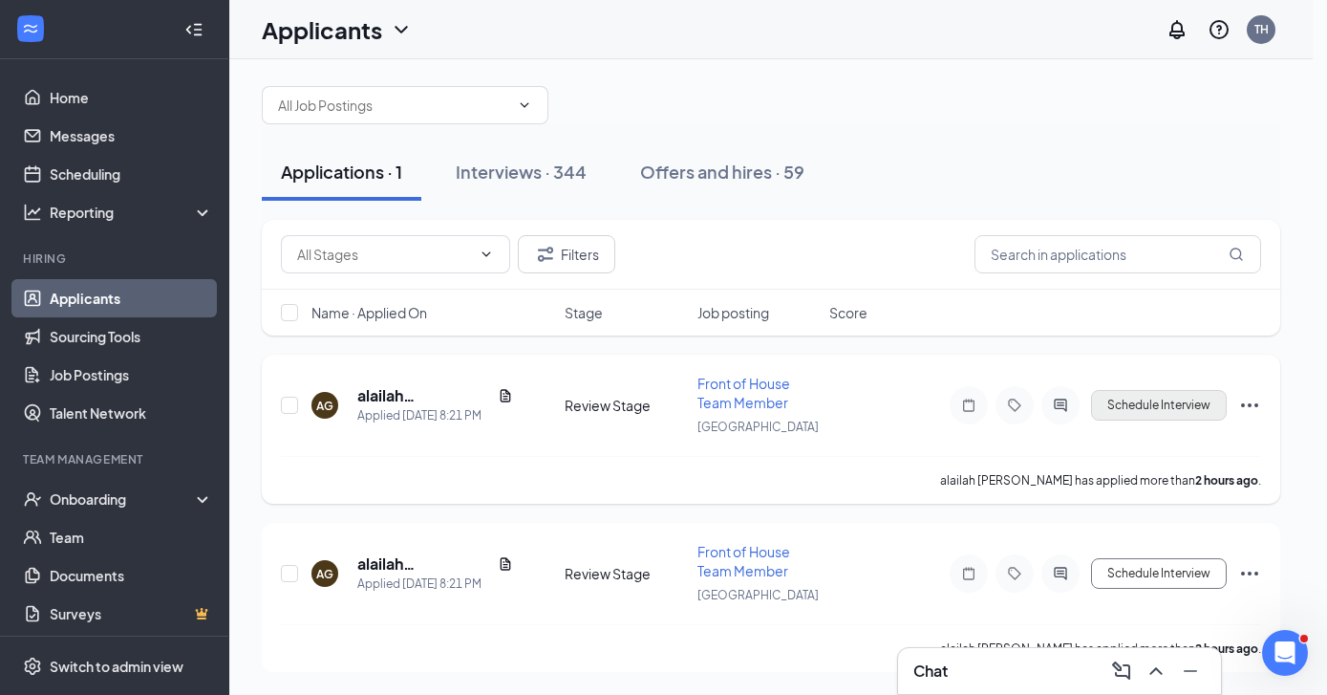
type input "Onsite Interview (next stage)"
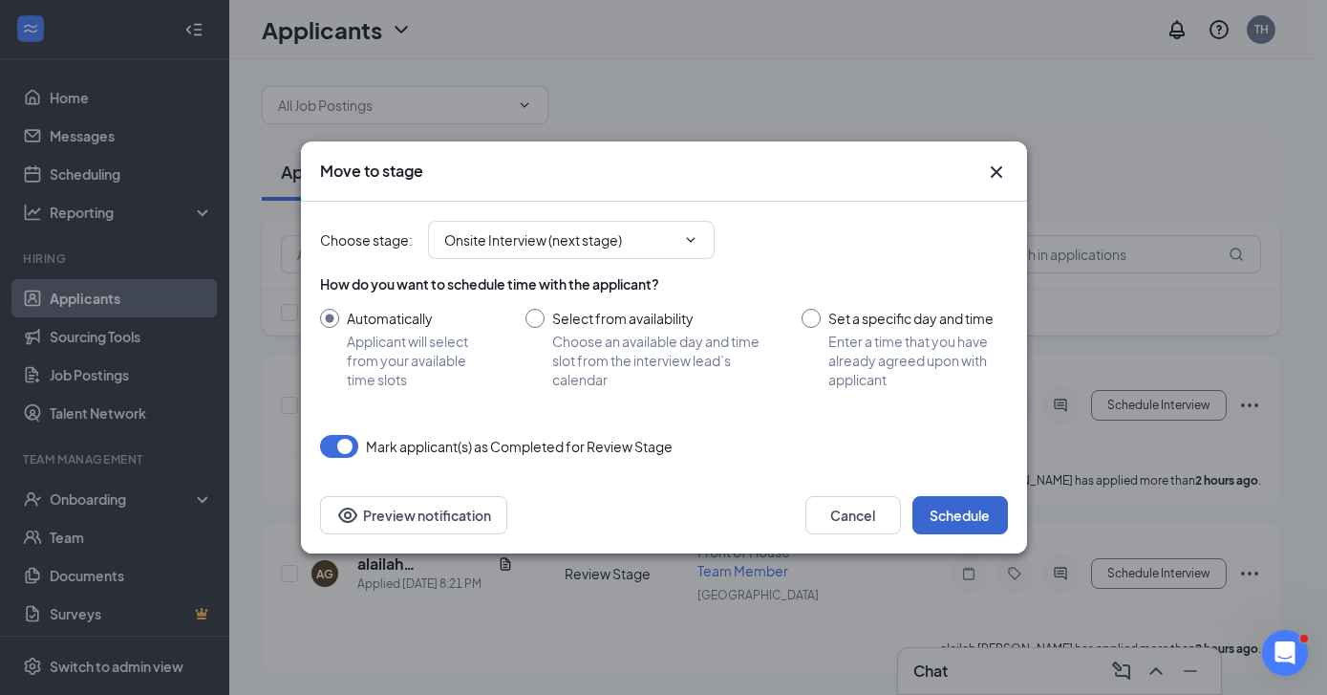
click at [976, 526] on button "Schedule" at bounding box center [961, 515] width 96 height 38
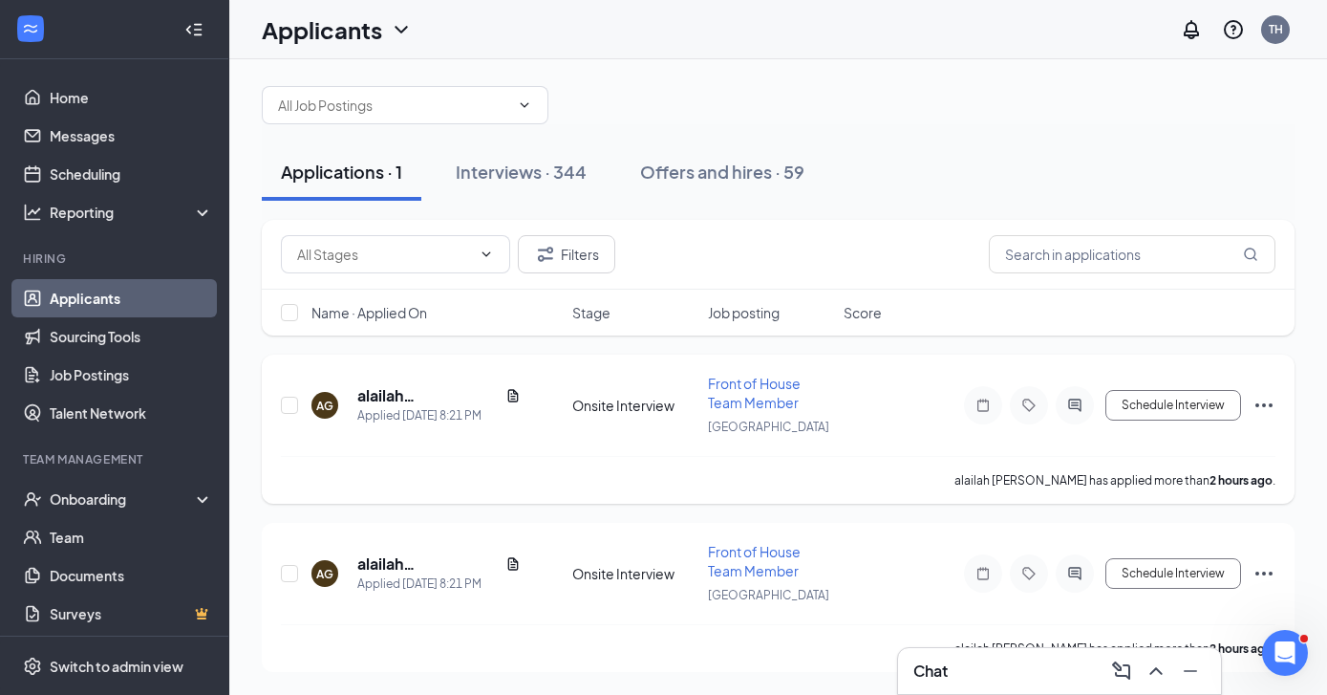
scroll to position [0, 0]
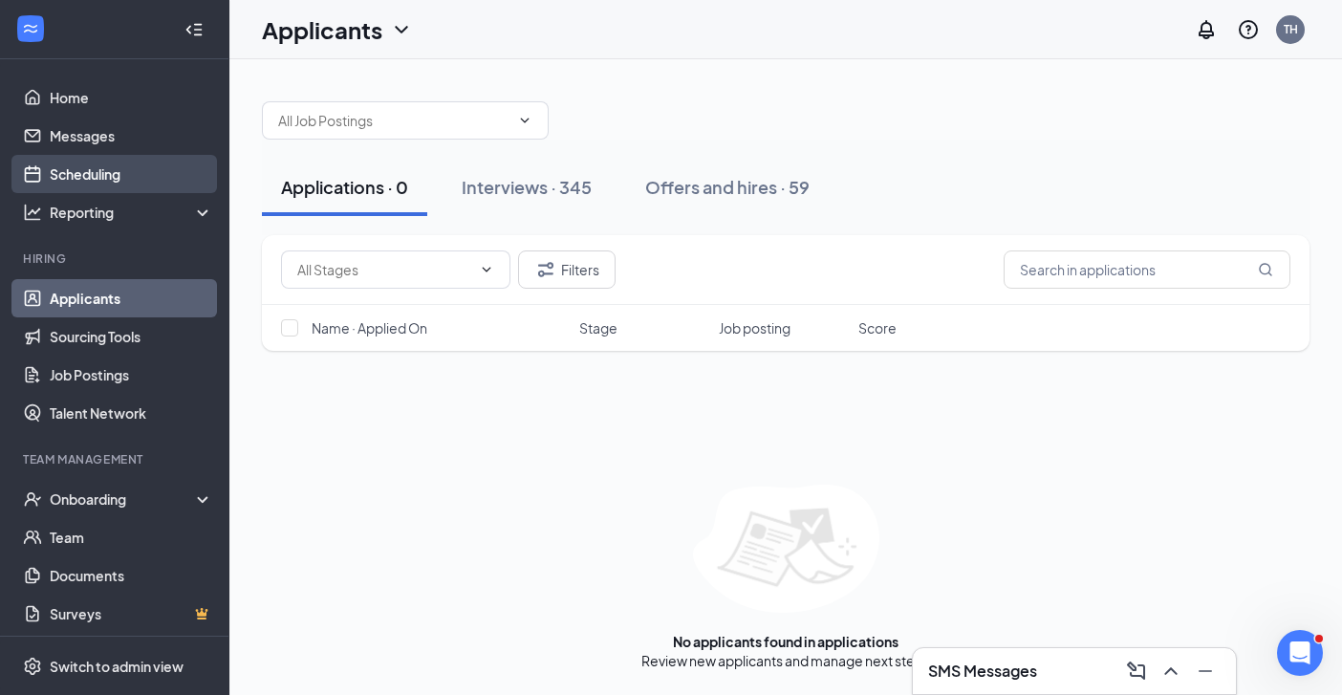
click at [98, 179] on link "Scheduling" at bounding box center [131, 174] width 163 height 38
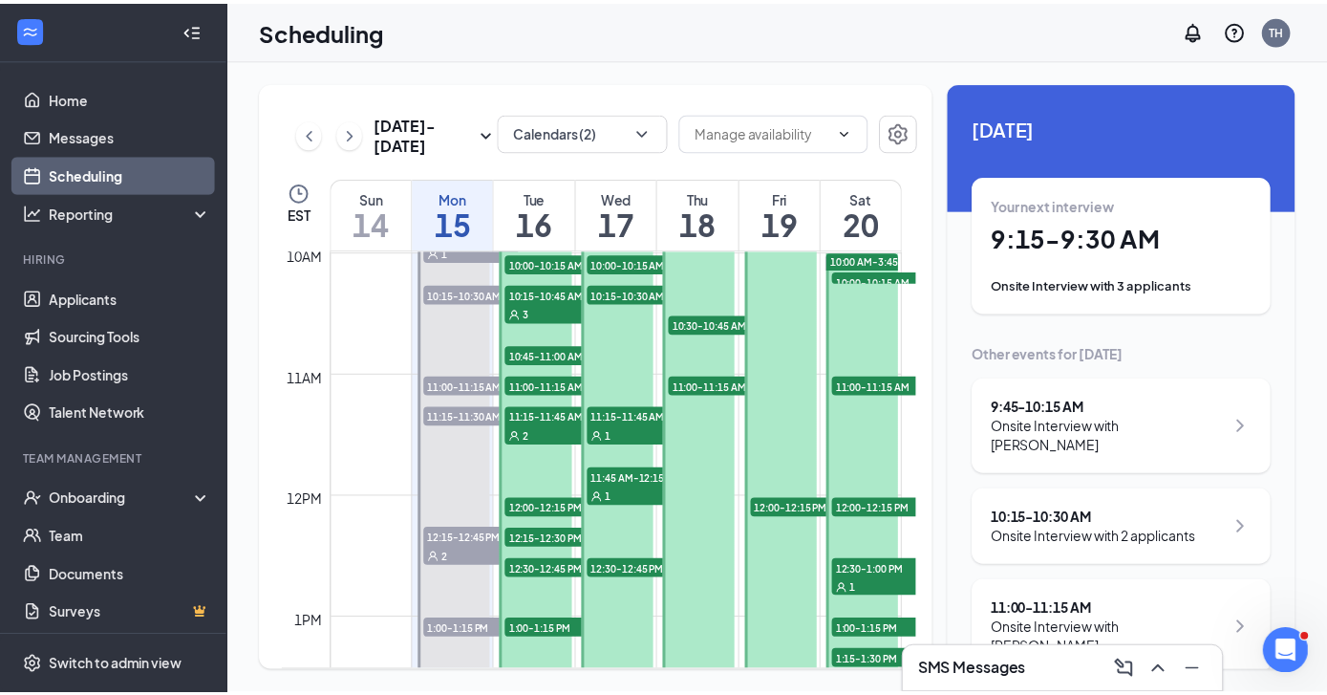
scroll to position [1044, 0]
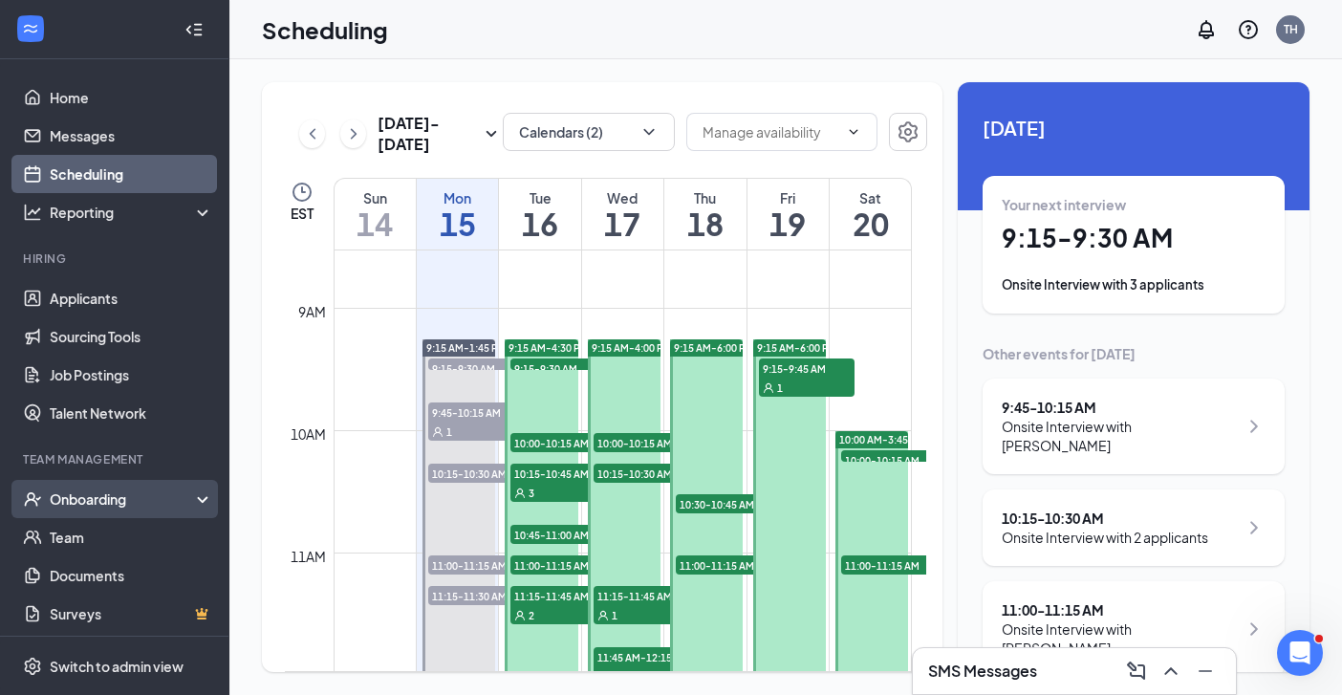
click at [67, 511] on div "Onboarding" at bounding box center [114, 499] width 229 height 38
click at [71, 509] on div "Onboarding" at bounding box center [114, 499] width 229 height 38
click at [80, 511] on div "Onboarding" at bounding box center [114, 499] width 229 height 38
click at [81, 532] on link "Overview" at bounding box center [131, 537] width 163 height 38
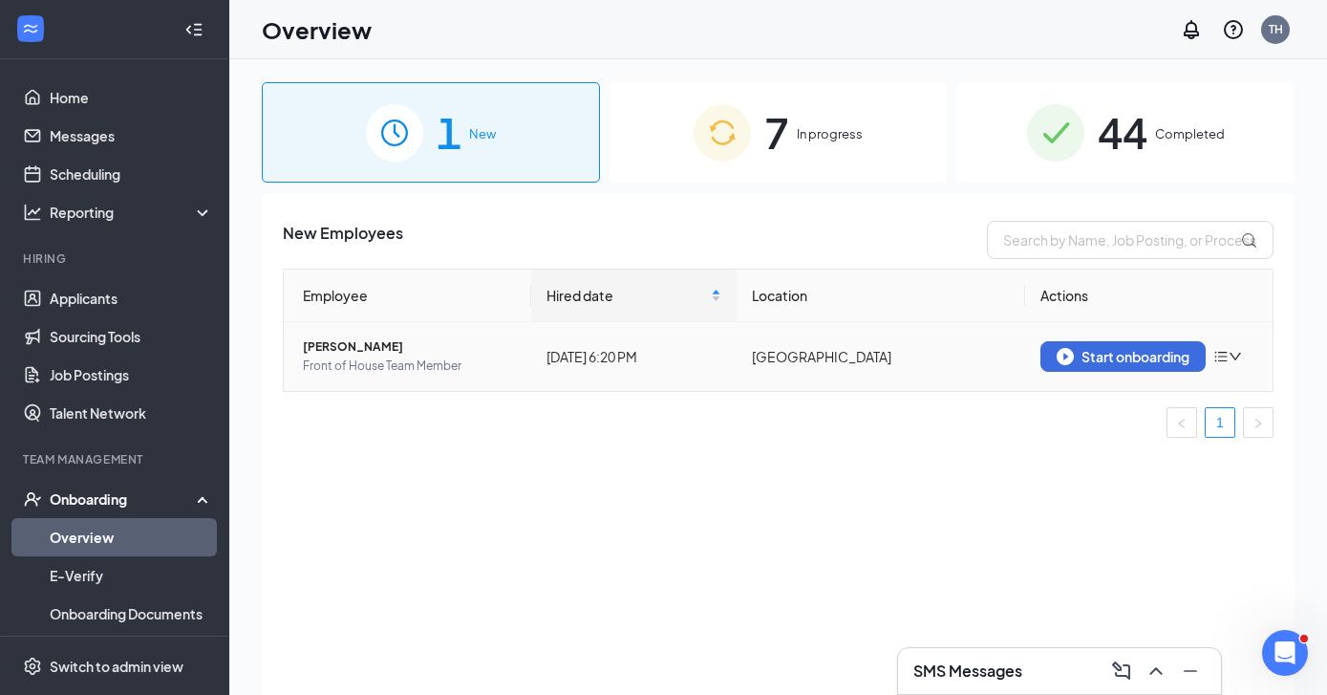
click at [1235, 352] on icon "down" at bounding box center [1235, 356] width 13 height 13
click at [1124, 397] on div "Remove from onboarding" at bounding box center [1129, 396] width 206 height 19
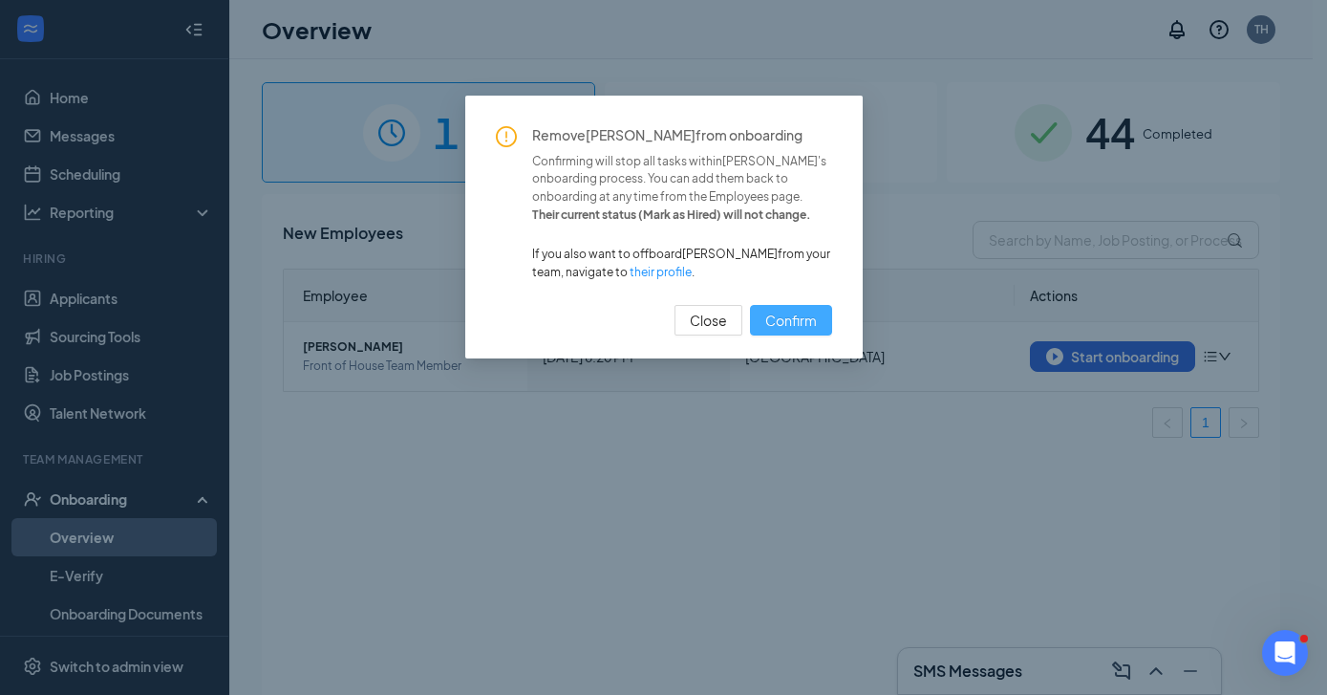
click at [783, 319] on span "Confirm" at bounding box center [791, 320] width 52 height 21
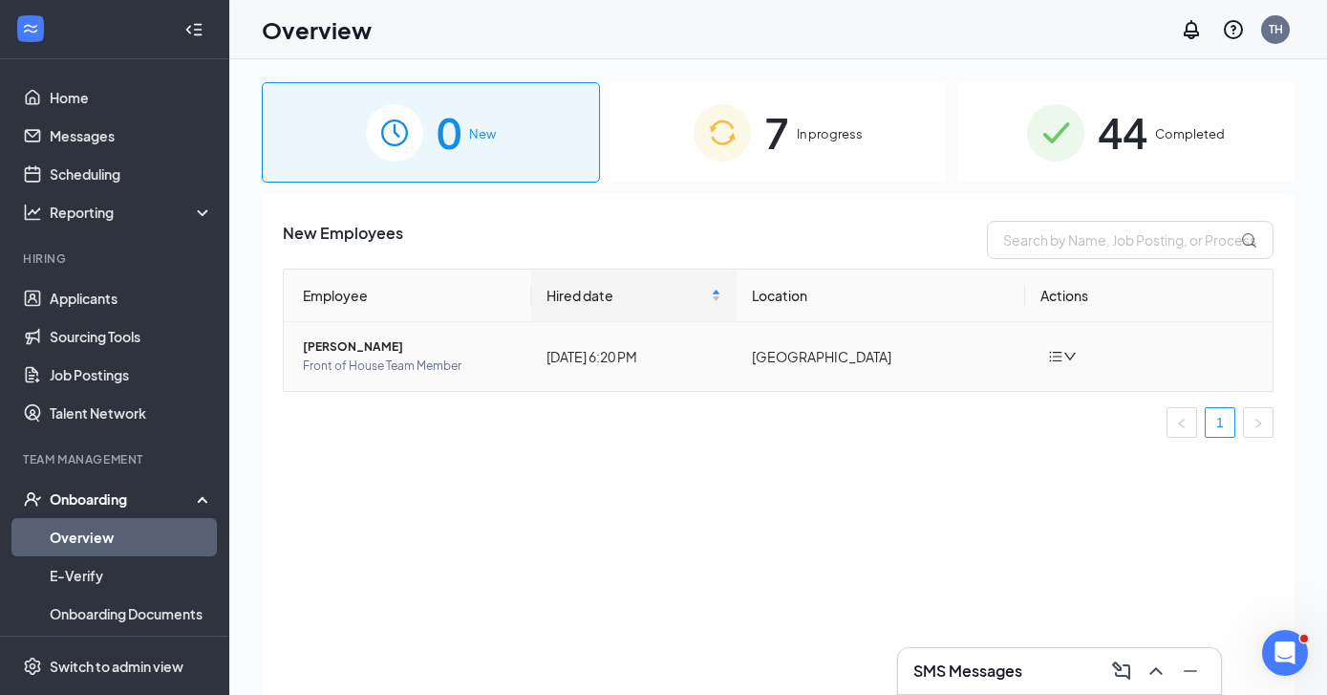
click at [342, 348] on span "Anthony Deas" at bounding box center [409, 346] width 213 height 19
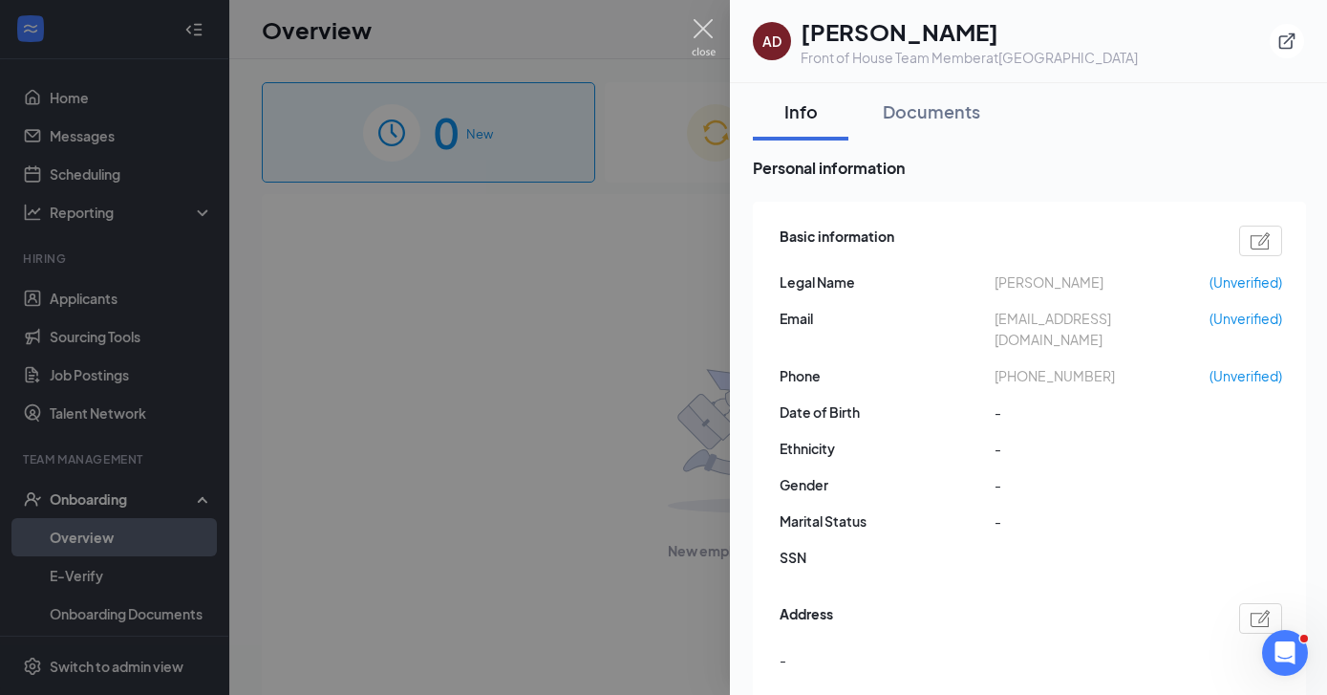
click at [691, 21] on div at bounding box center [663, 347] width 1327 height 695
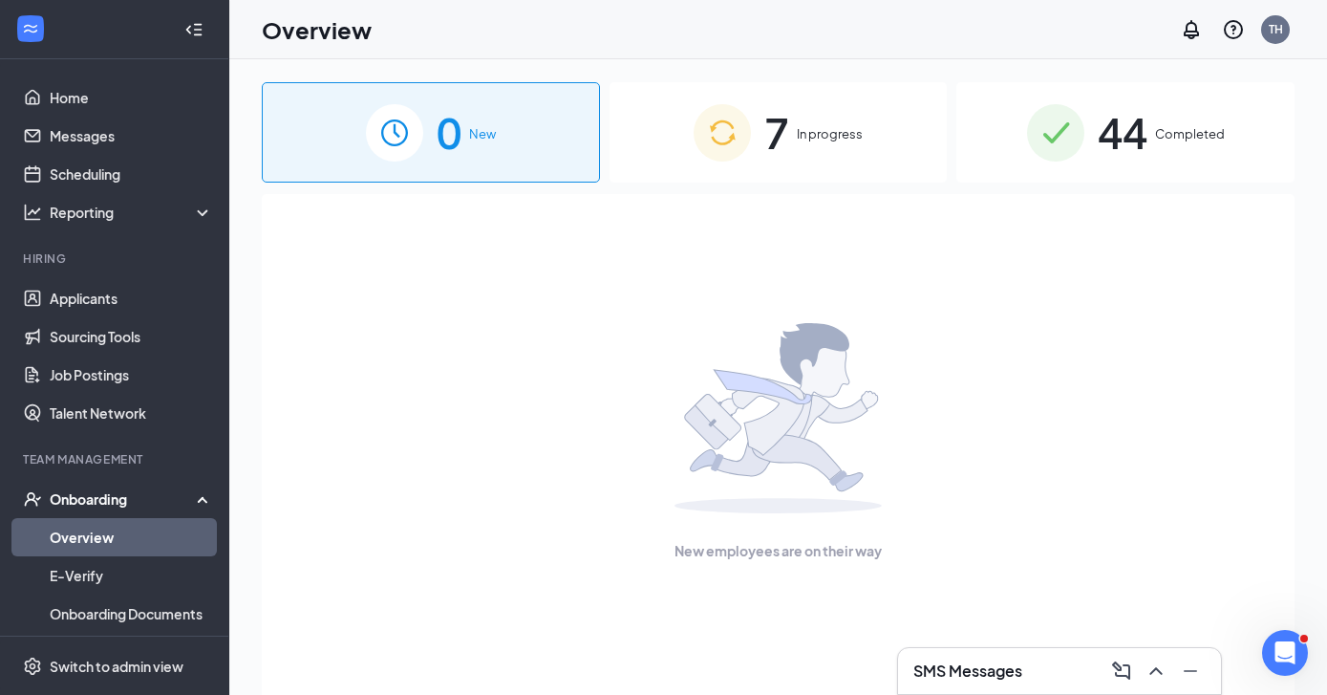
click at [814, 139] on span "In progress" at bounding box center [830, 133] width 66 height 19
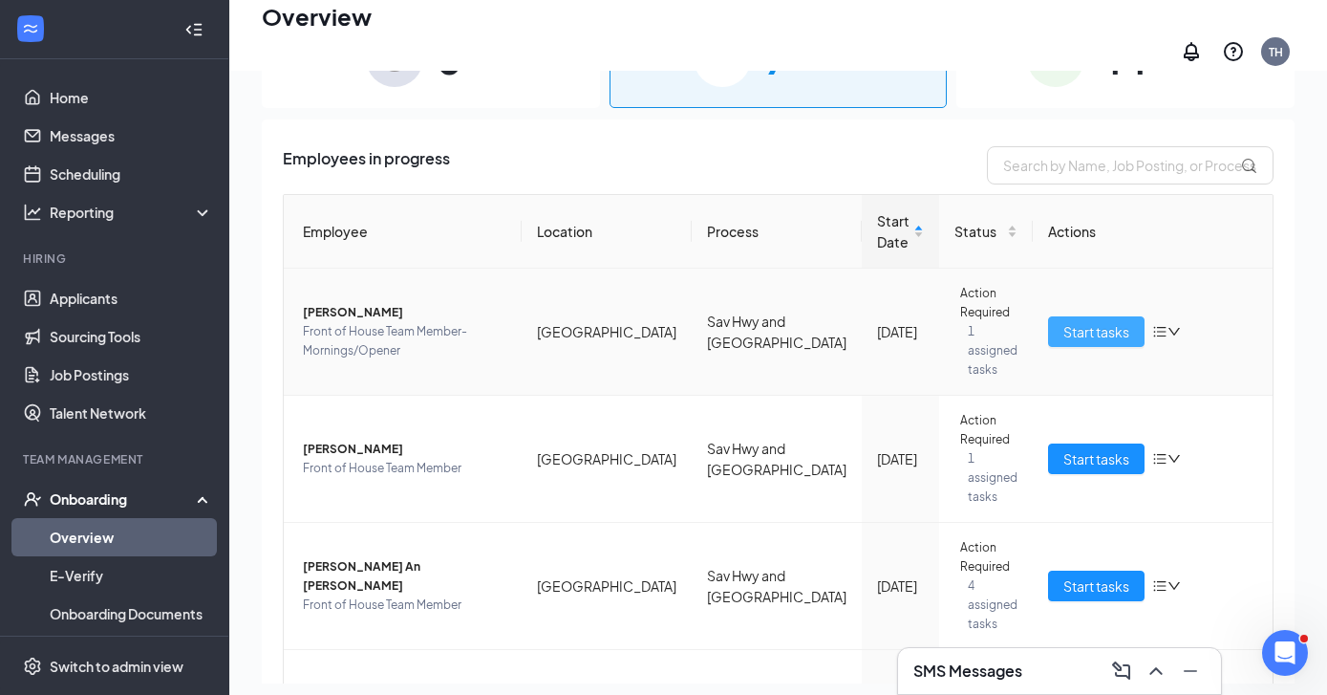
click at [1082, 321] on span "Start tasks" at bounding box center [1097, 331] width 66 height 21
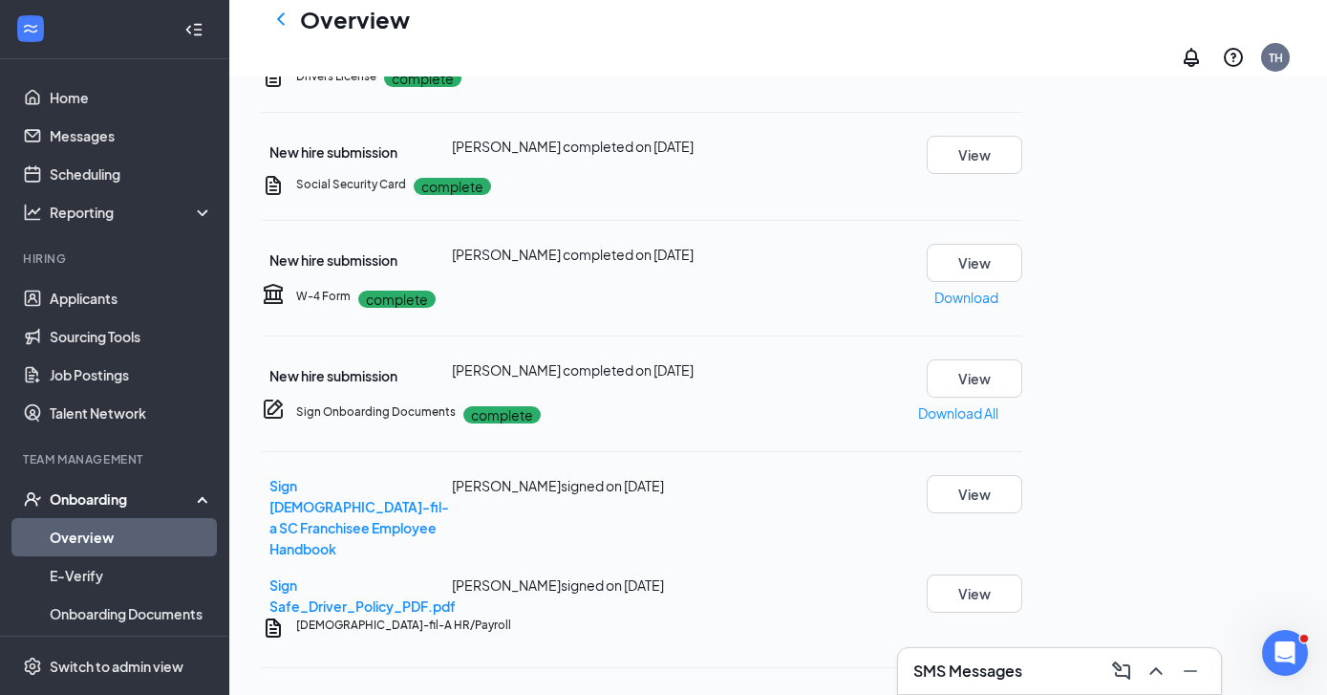
scroll to position [1107, 0]
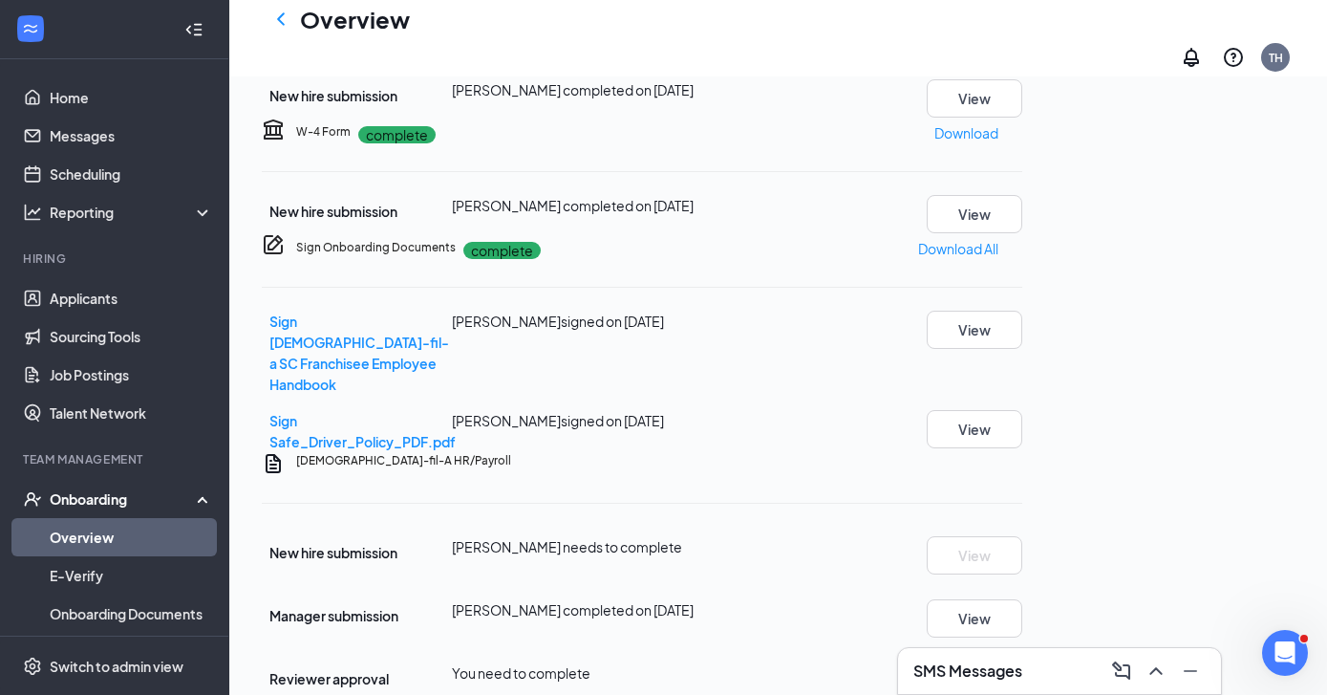
click at [1023, 662] on button "Start" at bounding box center [1006, 672] width 32 height 21
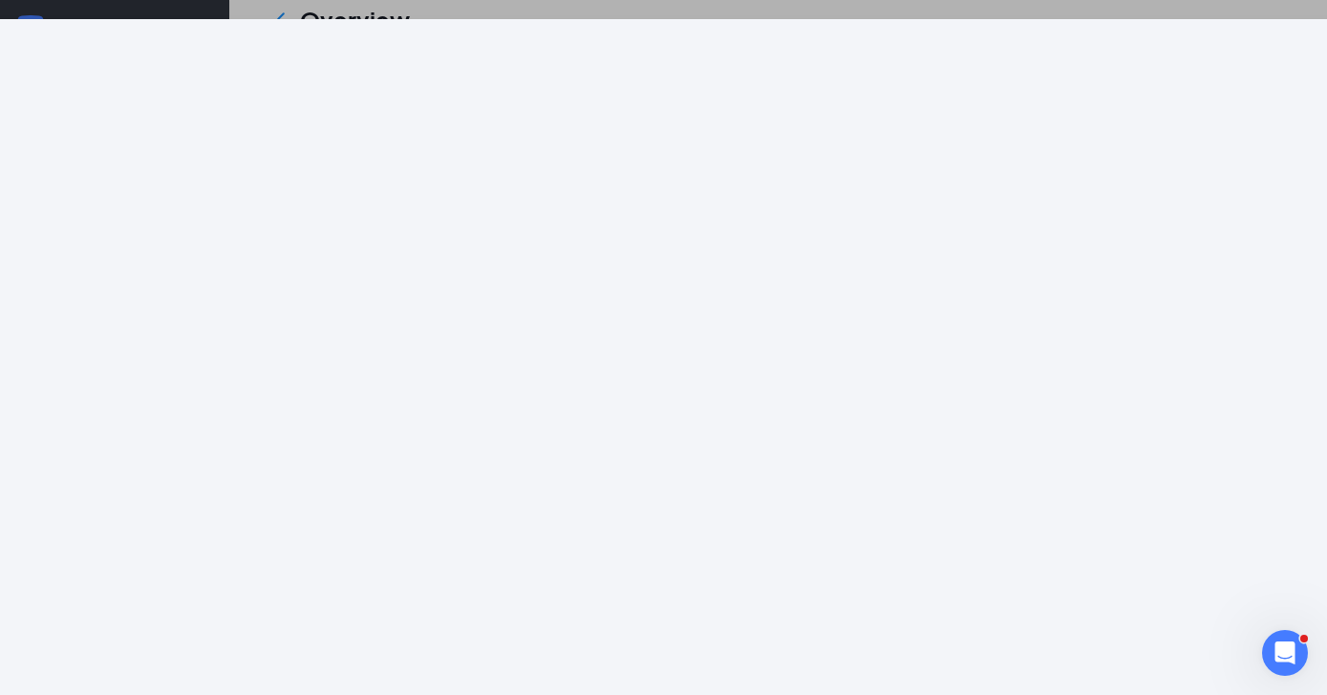
click at [1126, 5] on div at bounding box center [663, 347] width 1327 height 695
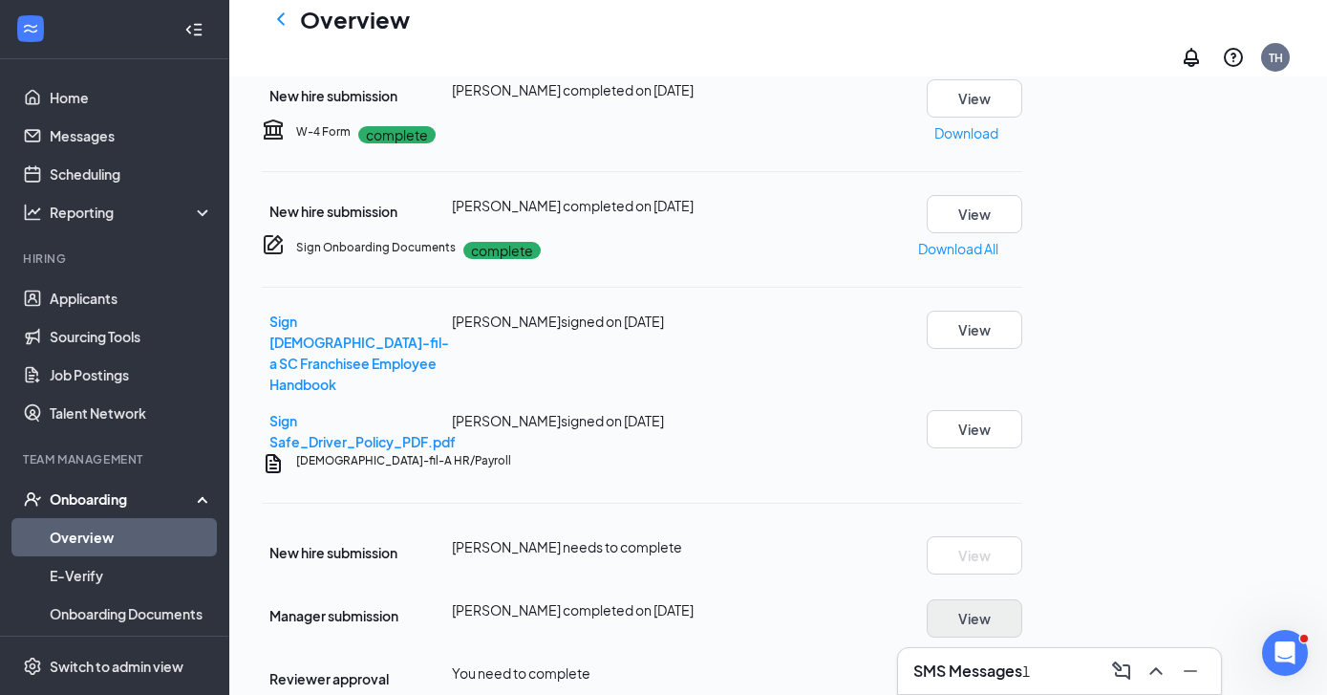
click at [1023, 599] on button "View" at bounding box center [975, 618] width 96 height 38
click at [1063, 674] on div "SMS Messages 1" at bounding box center [1060, 671] width 292 height 31
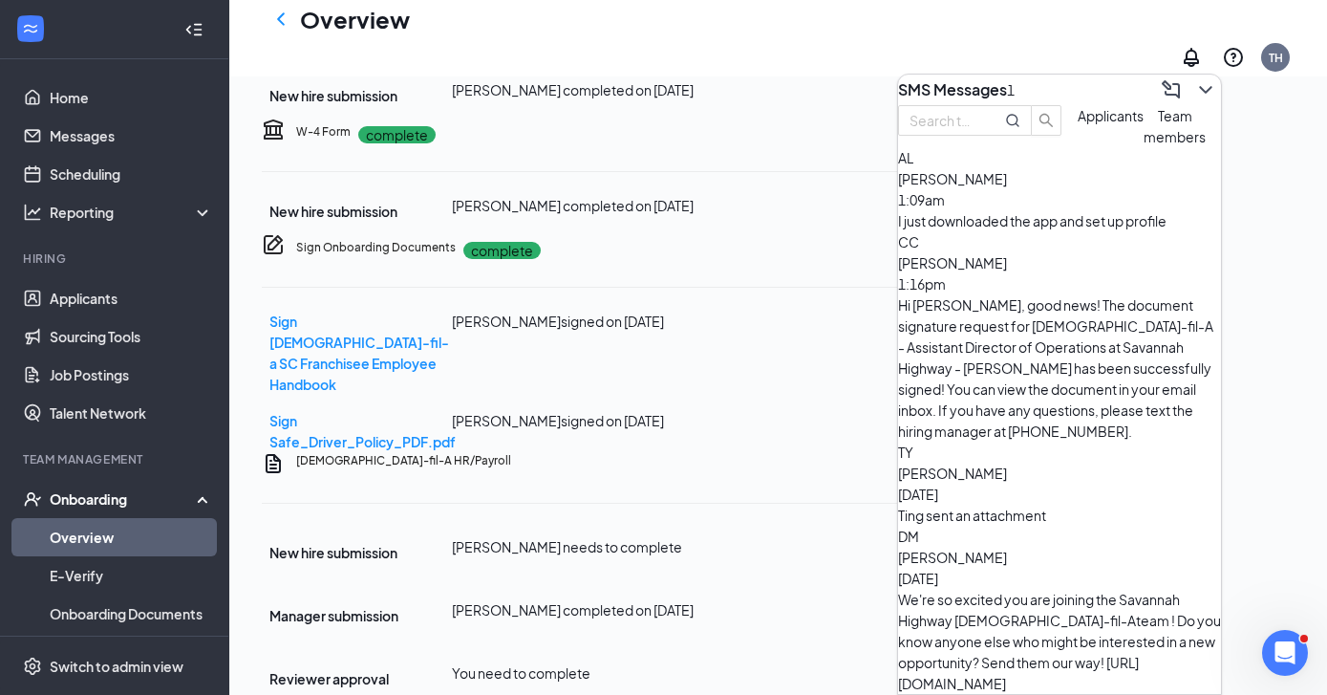
click at [1078, 124] on span "Applicants" at bounding box center [1111, 115] width 66 height 17
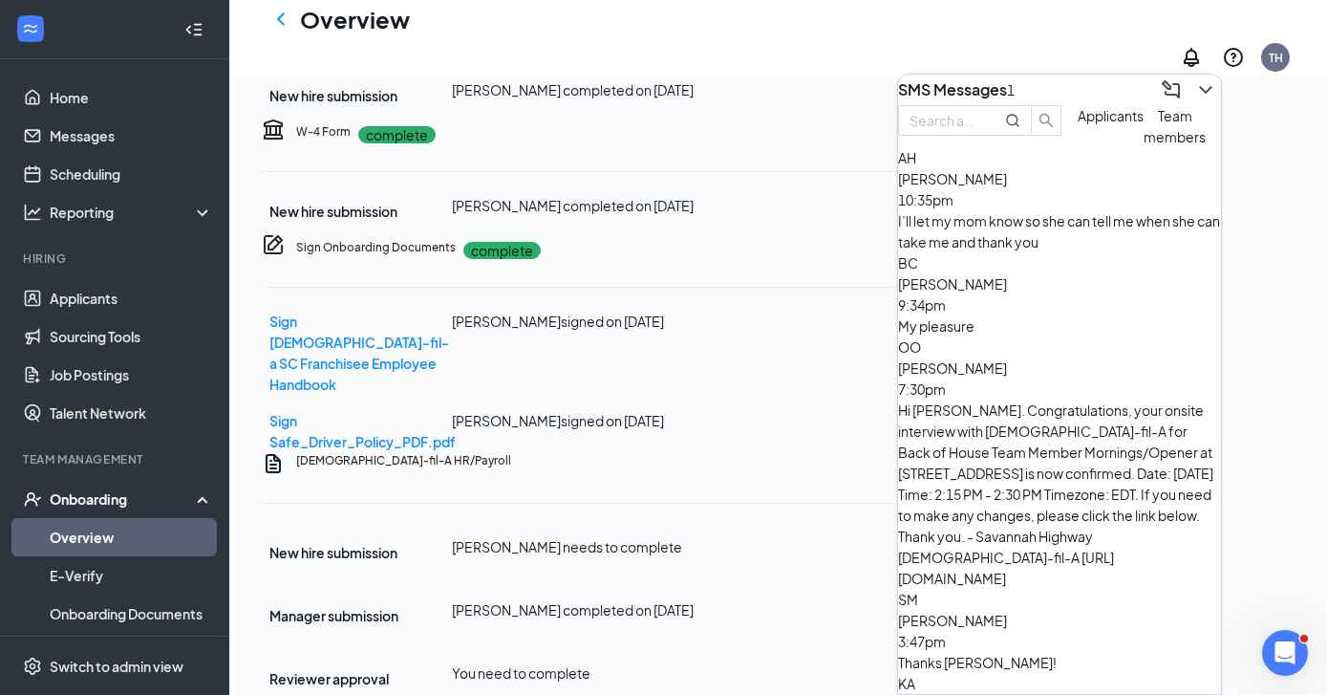
click at [1059, 251] on div "I’ll let my mom know so she can tell me when she can take me and thank you" at bounding box center [1059, 231] width 323 height 42
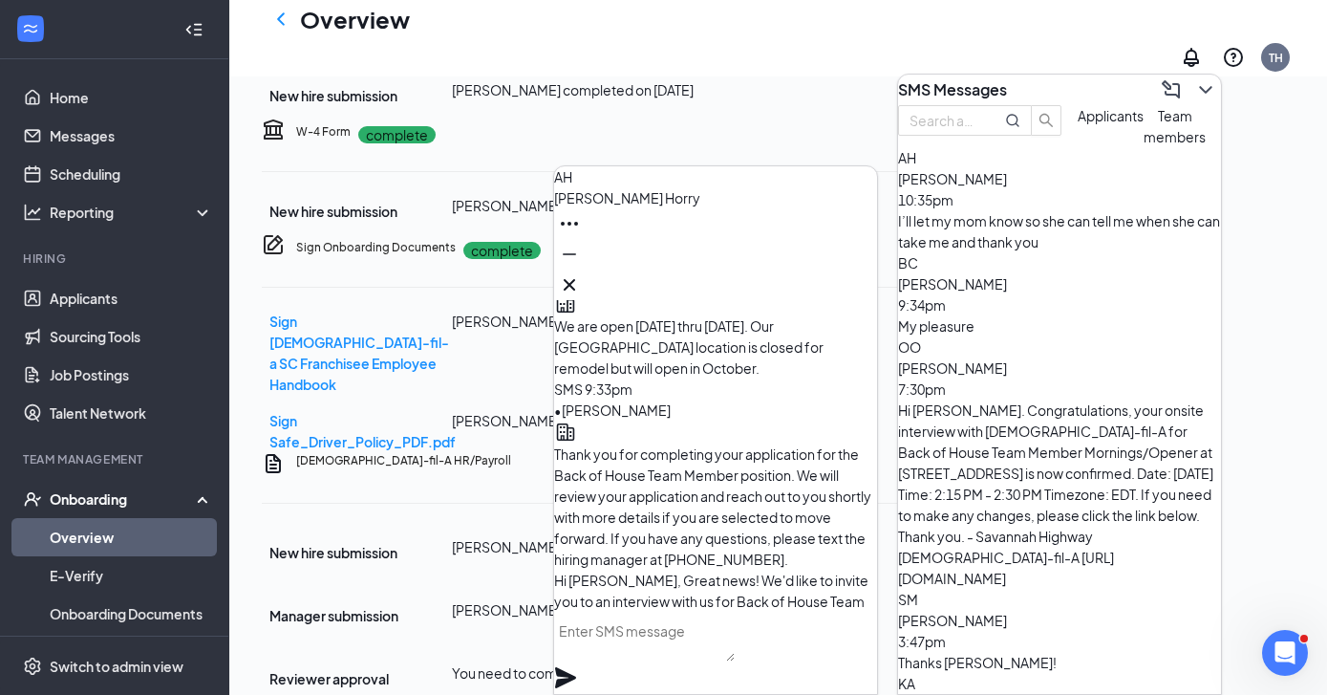
scroll to position [-115, 0]
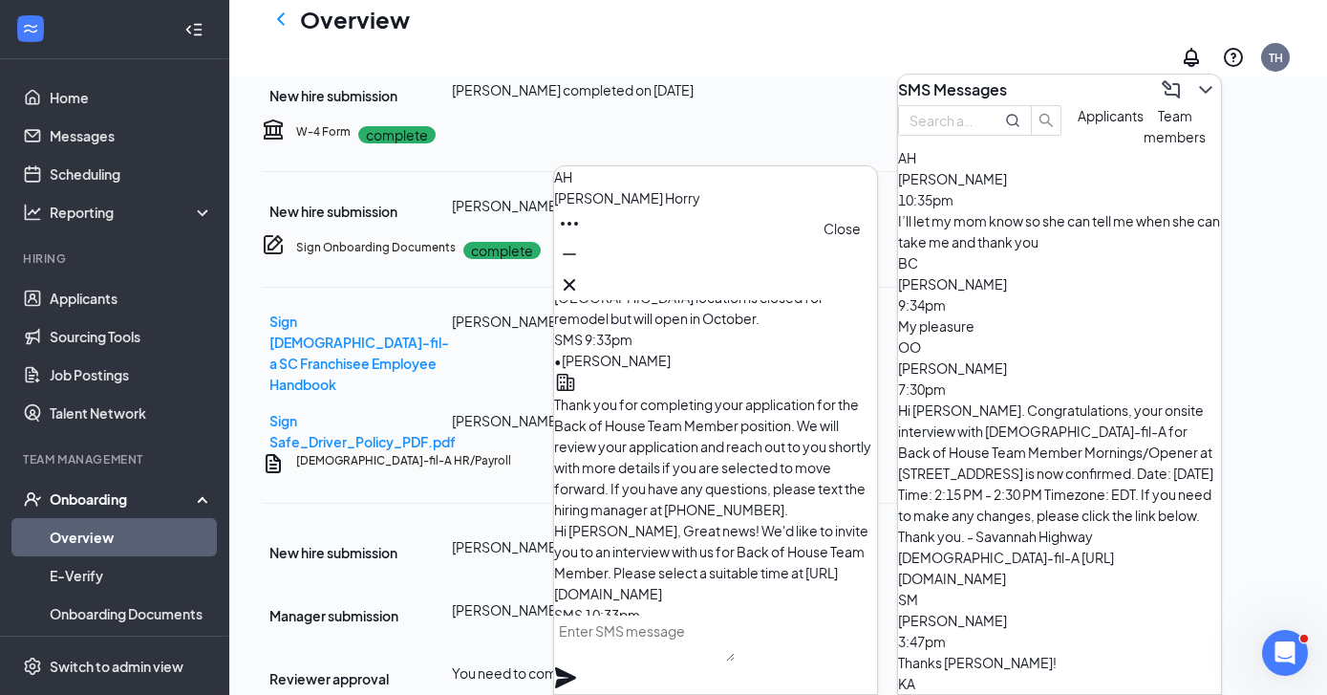
click at [581, 273] on icon "Cross" at bounding box center [569, 284] width 23 height 23
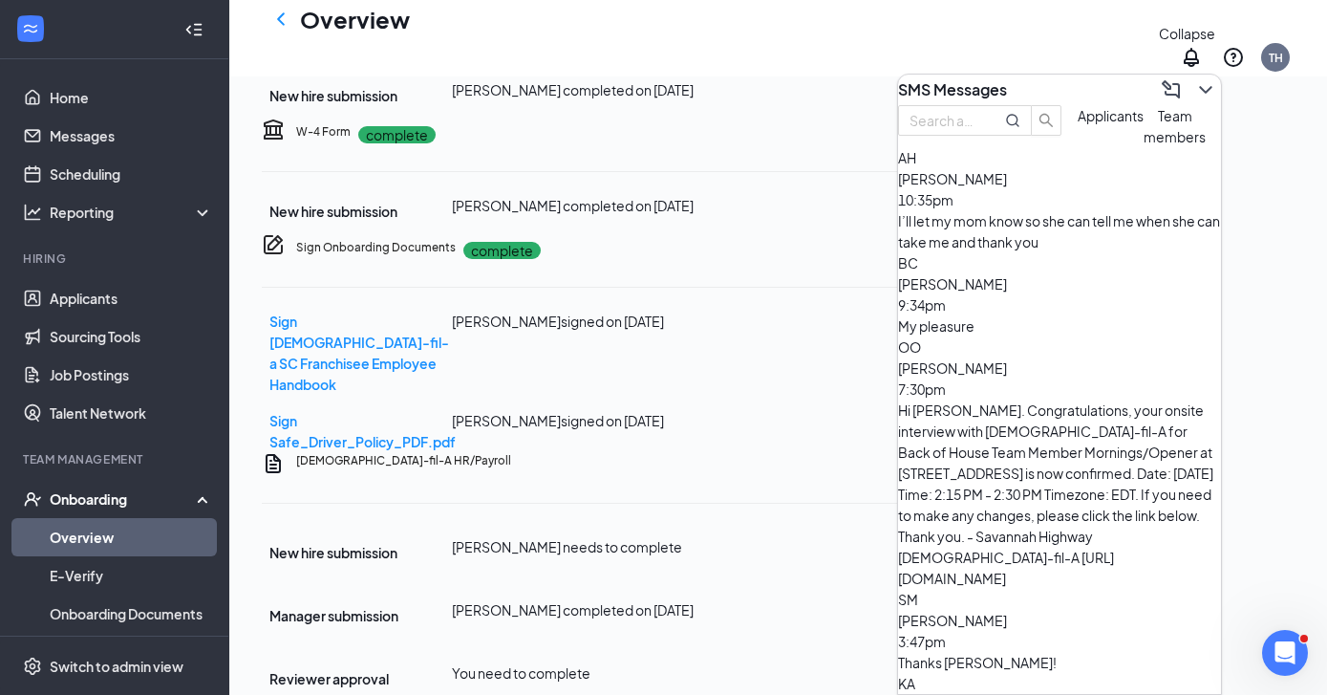
click at [1195, 84] on icon "ChevronDown" at bounding box center [1206, 89] width 23 height 23
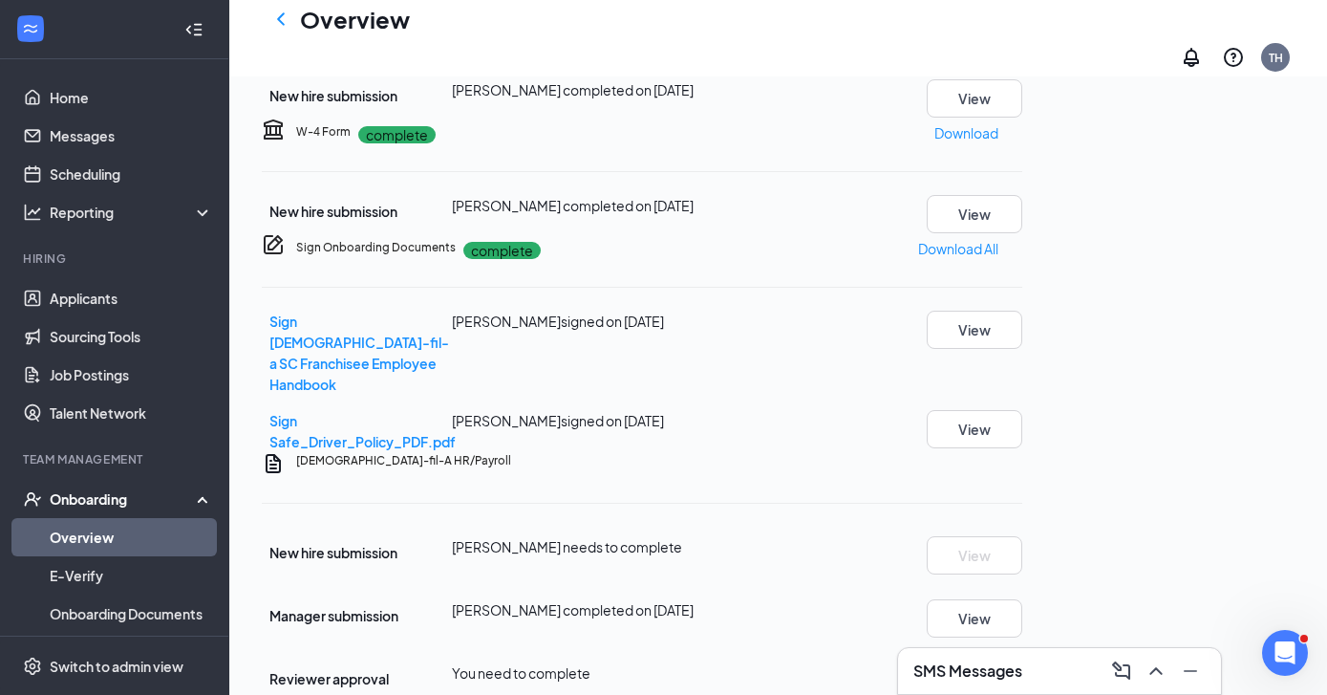
click at [1043, 470] on icon "Ellipses" at bounding box center [1033, 472] width 17 height 4
click at [1023, 599] on div "Manager submission Tommy Hargrove completed on Sep 11, 2025 View" at bounding box center [642, 618] width 761 height 38
click at [609, 538] on span "Ting Yang needs to complete" at bounding box center [567, 546] width 230 height 17
click at [78, 545] on link "Overview" at bounding box center [131, 537] width 163 height 38
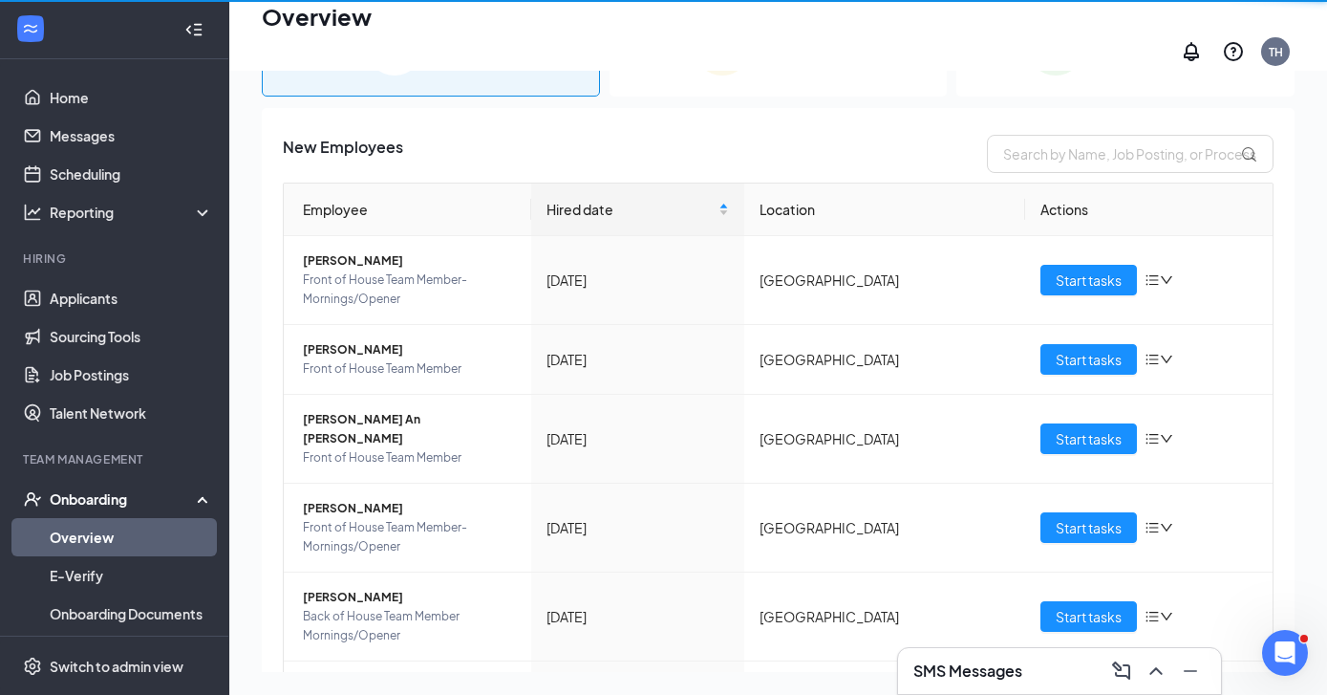
scroll to position [86, 0]
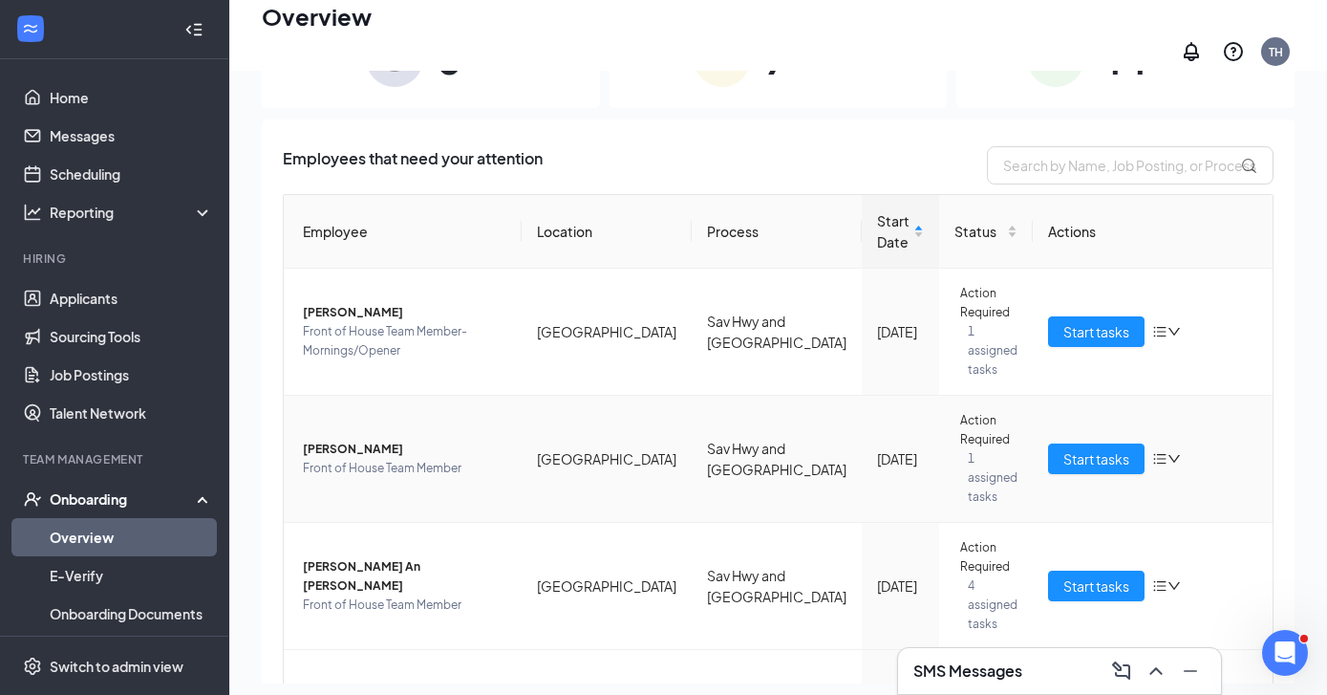
click at [360, 440] on span "Jose F Castillo" at bounding box center [405, 449] width 204 height 19
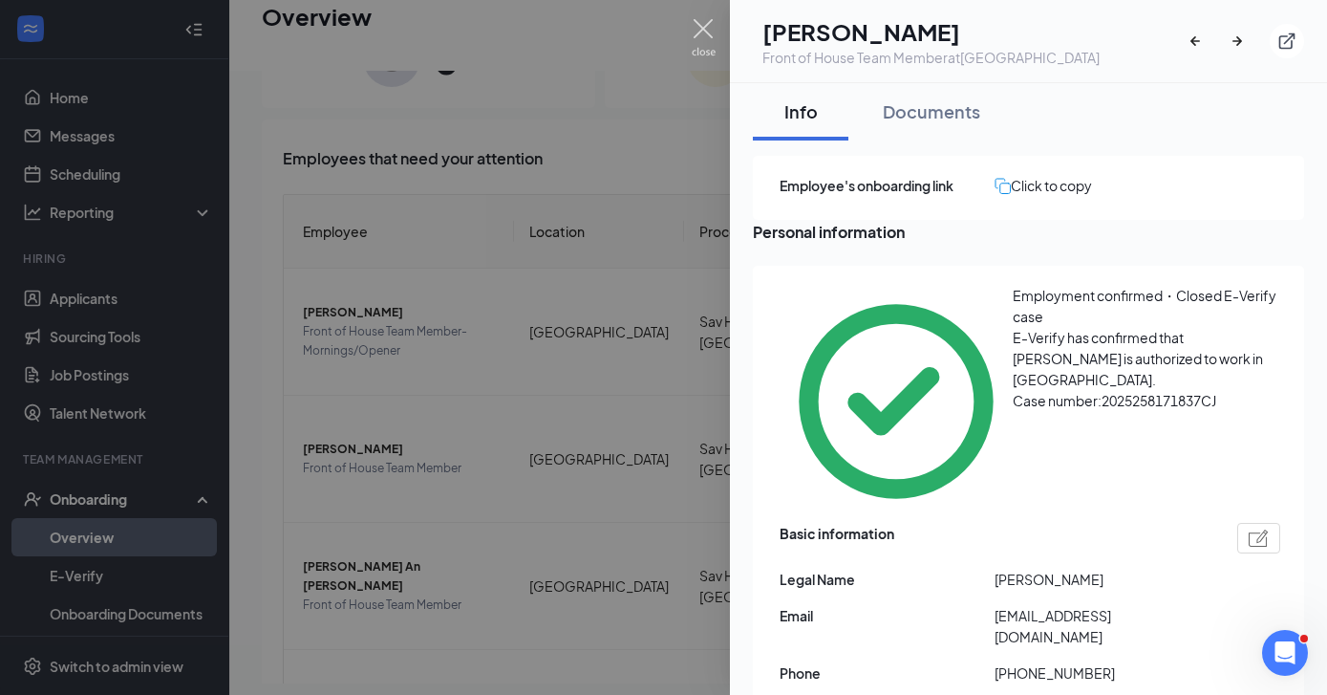
click at [708, 28] on img at bounding box center [704, 37] width 24 height 37
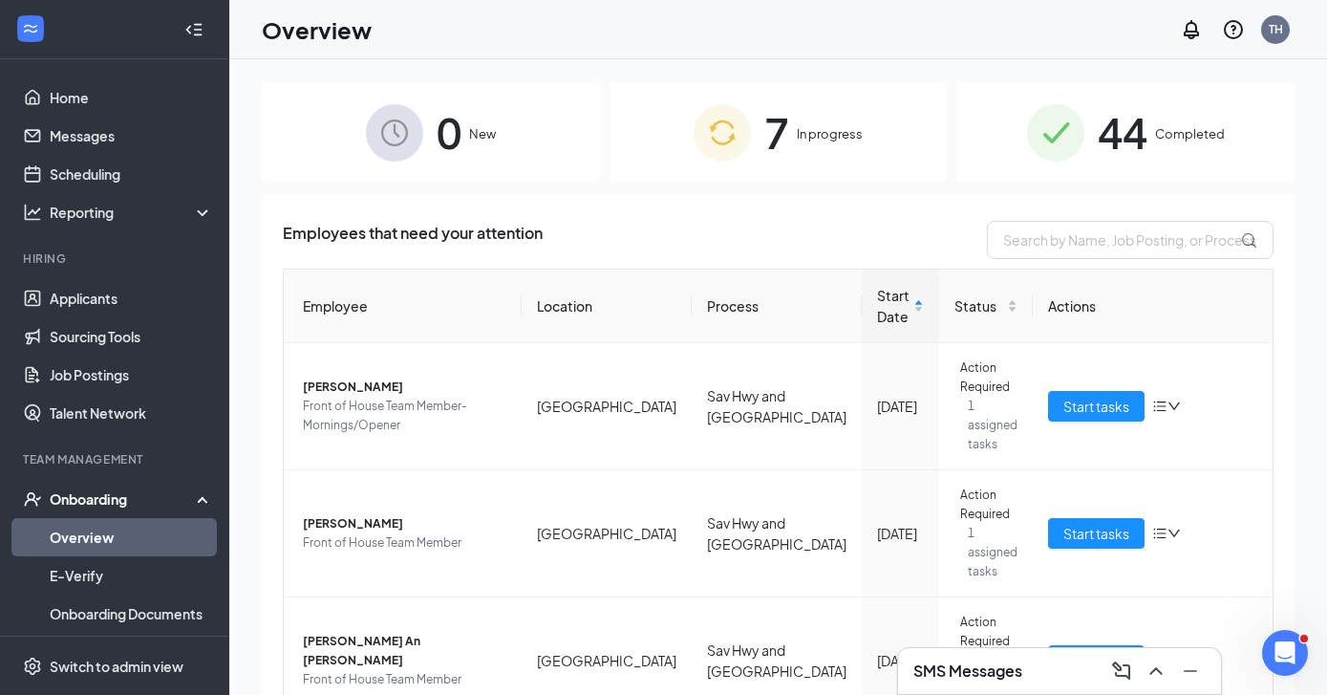
click at [804, 137] on span "In progress" at bounding box center [830, 133] width 66 height 19
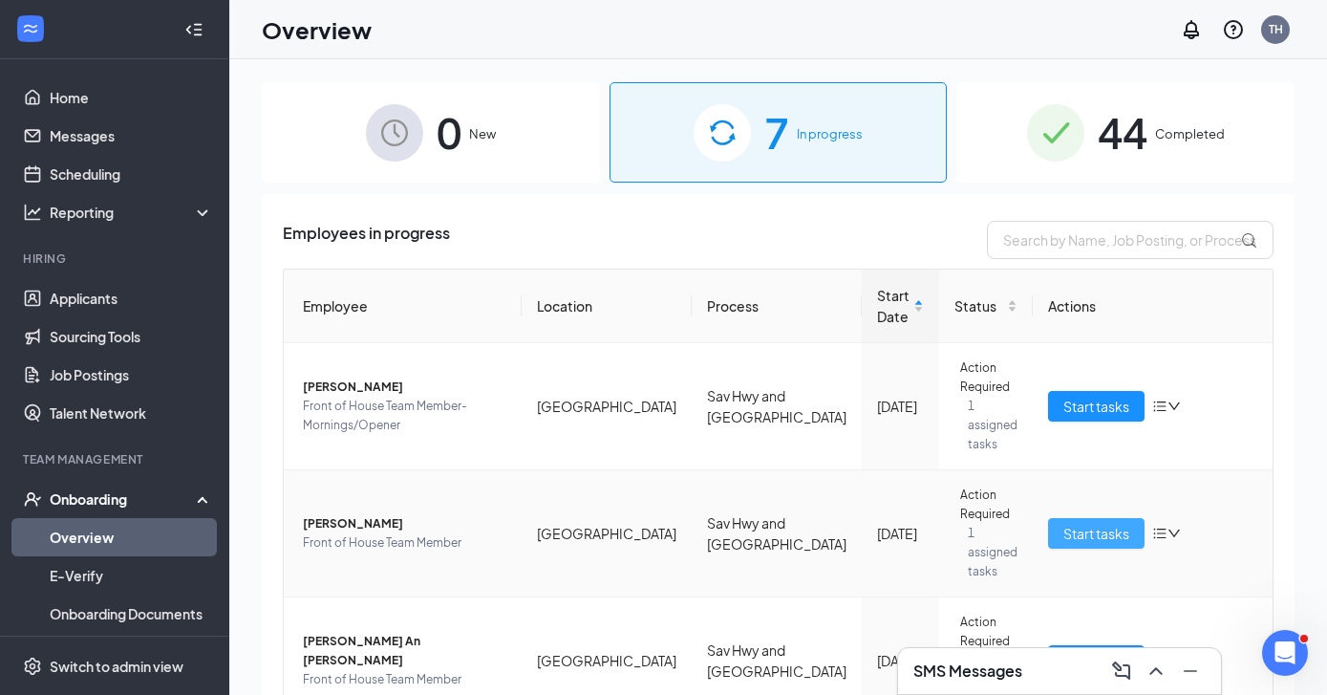
click at [1095, 523] on span "Start tasks" at bounding box center [1097, 533] width 66 height 21
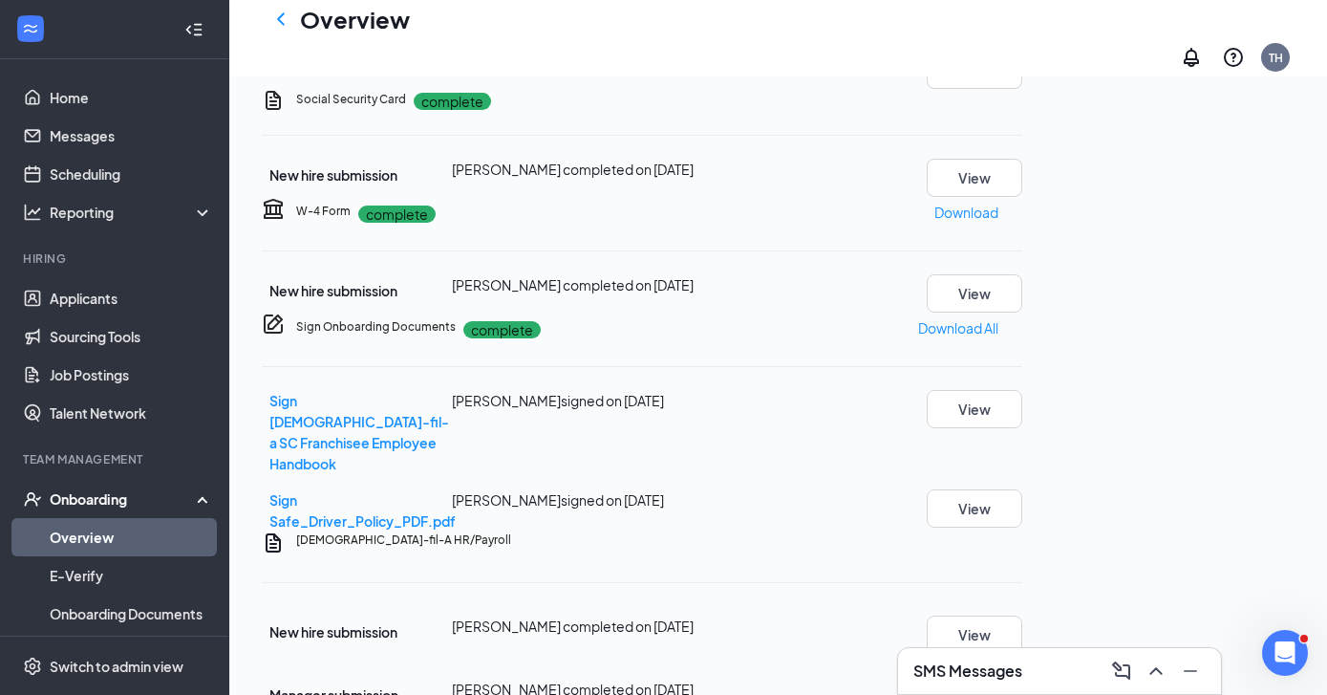
scroll to position [1107, 0]
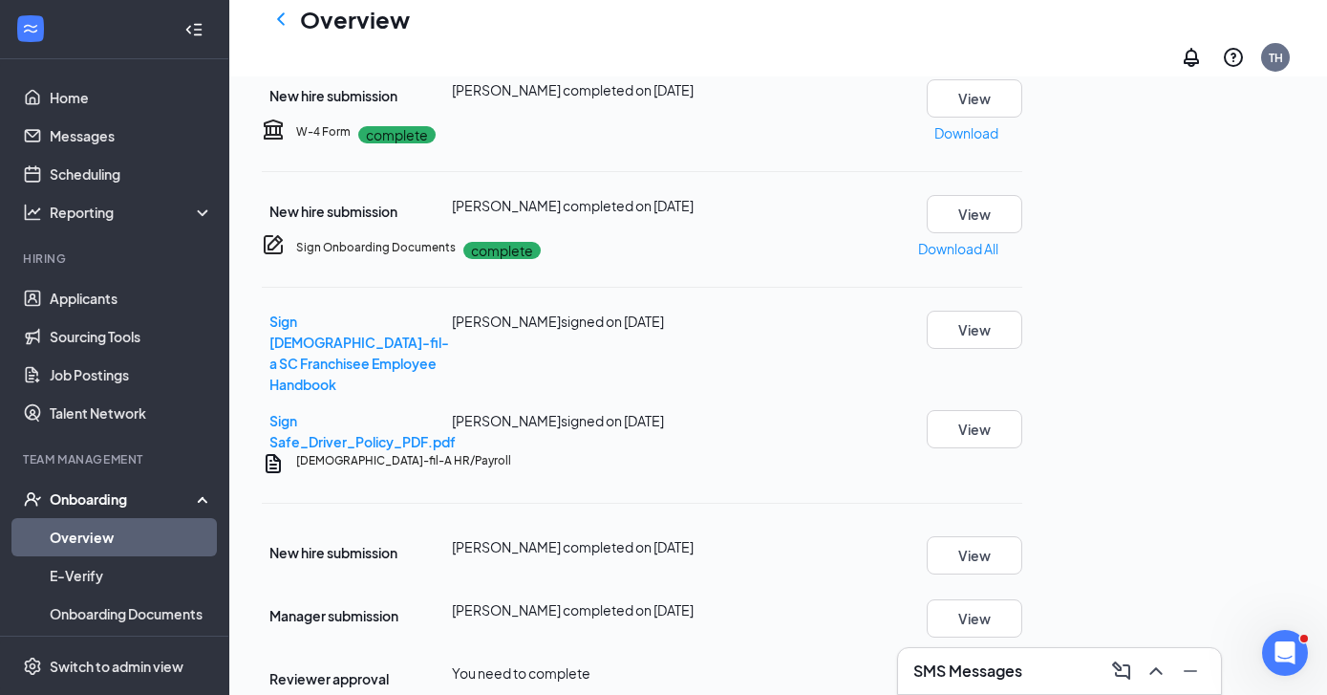
click at [1023, 662] on button "Start" at bounding box center [1006, 672] width 32 height 21
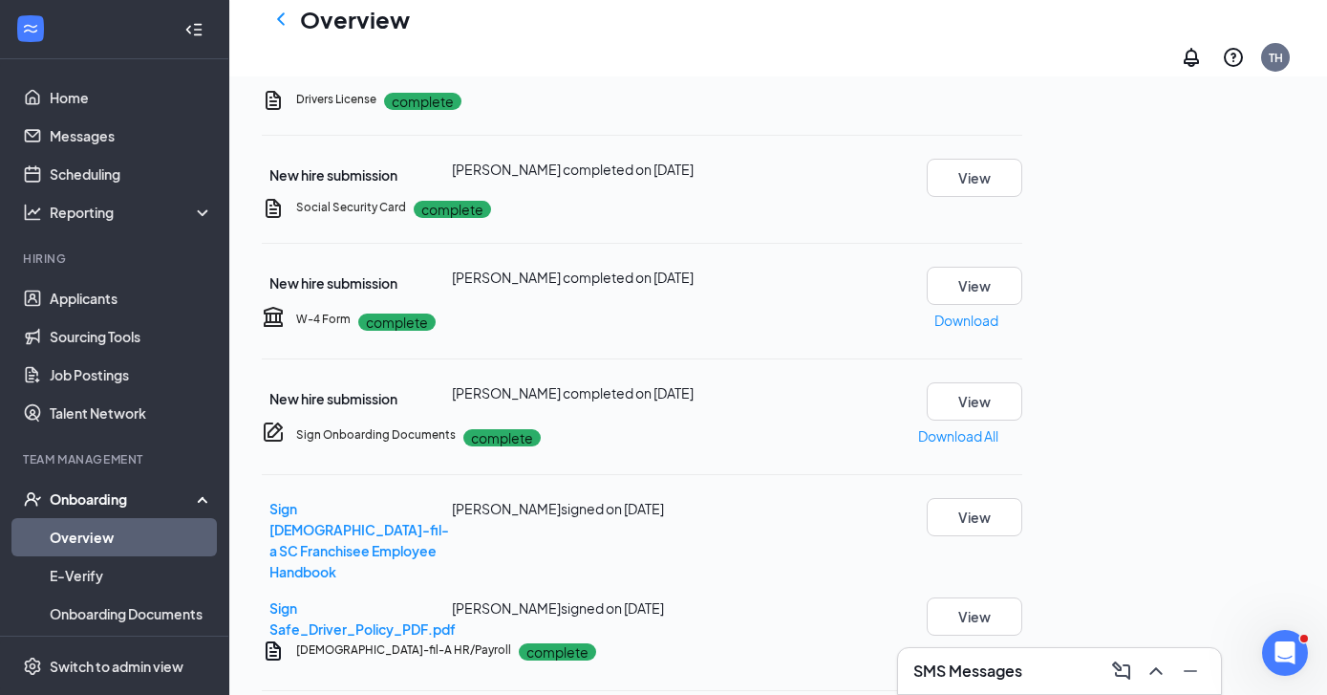
scroll to position [526, 0]
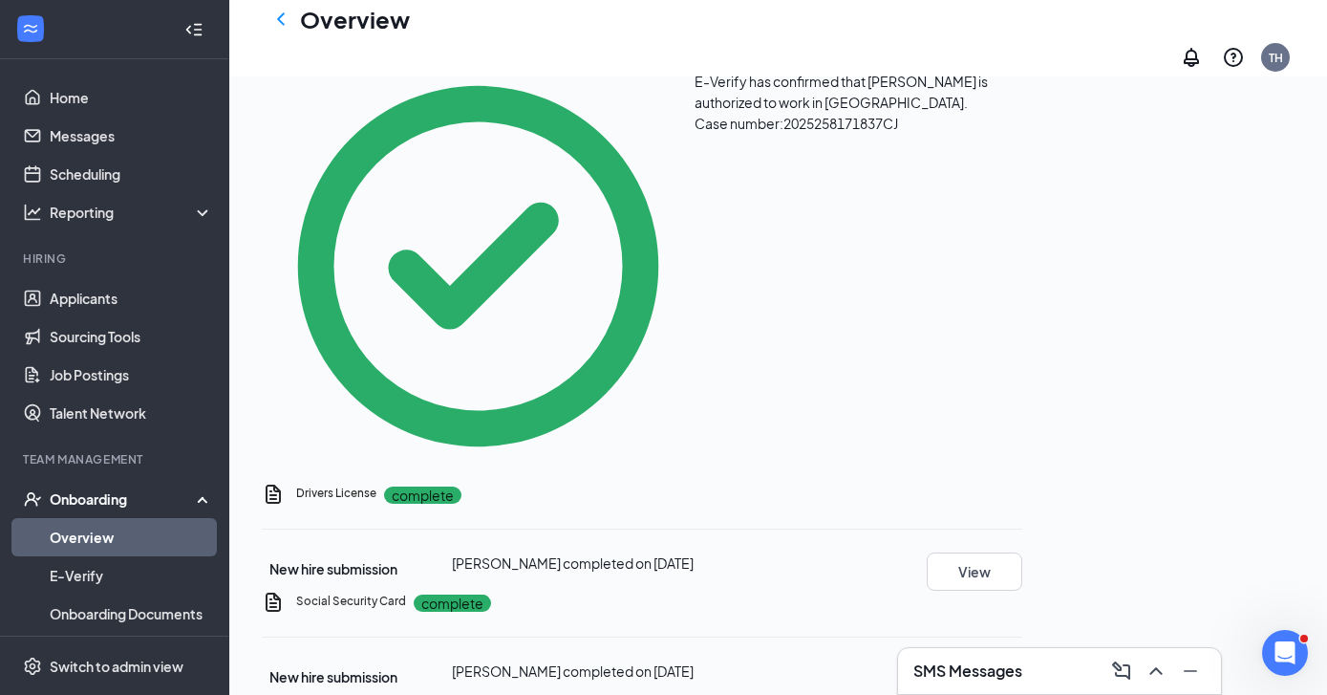
click at [80, 504] on div "Onboarding" at bounding box center [123, 498] width 147 height 19
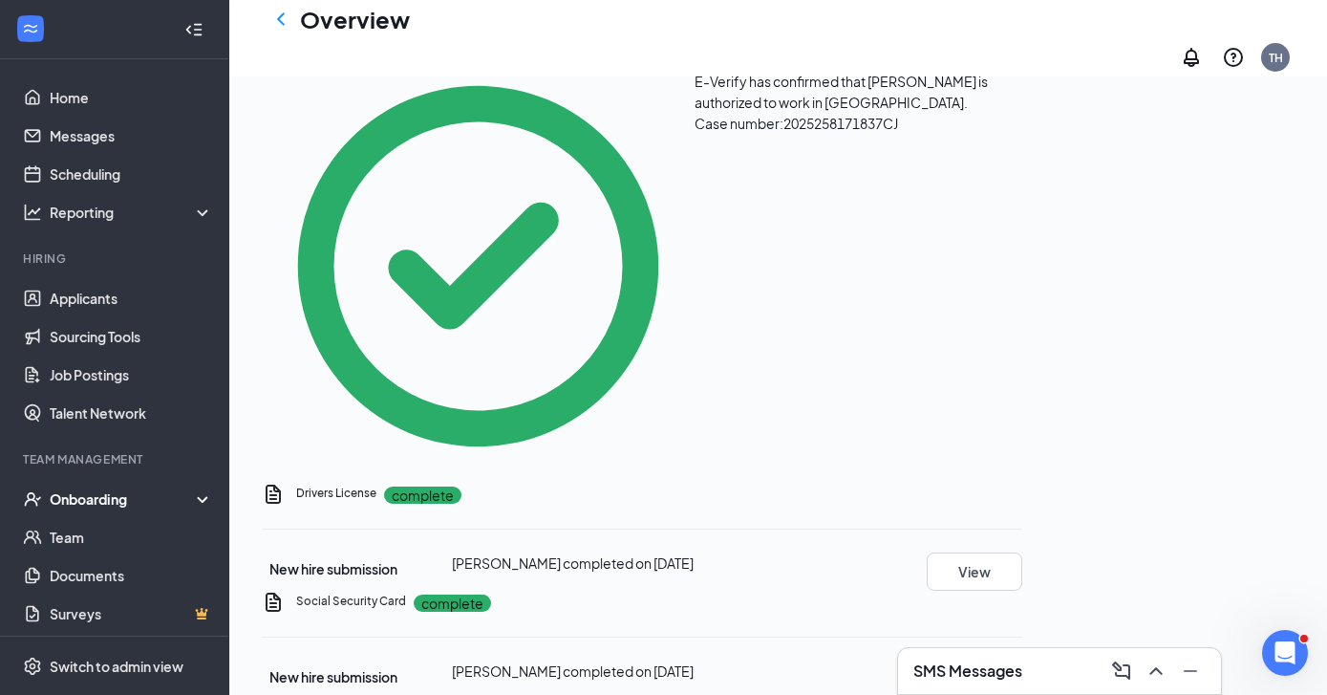
click at [79, 503] on div "Onboarding" at bounding box center [123, 498] width 147 height 19
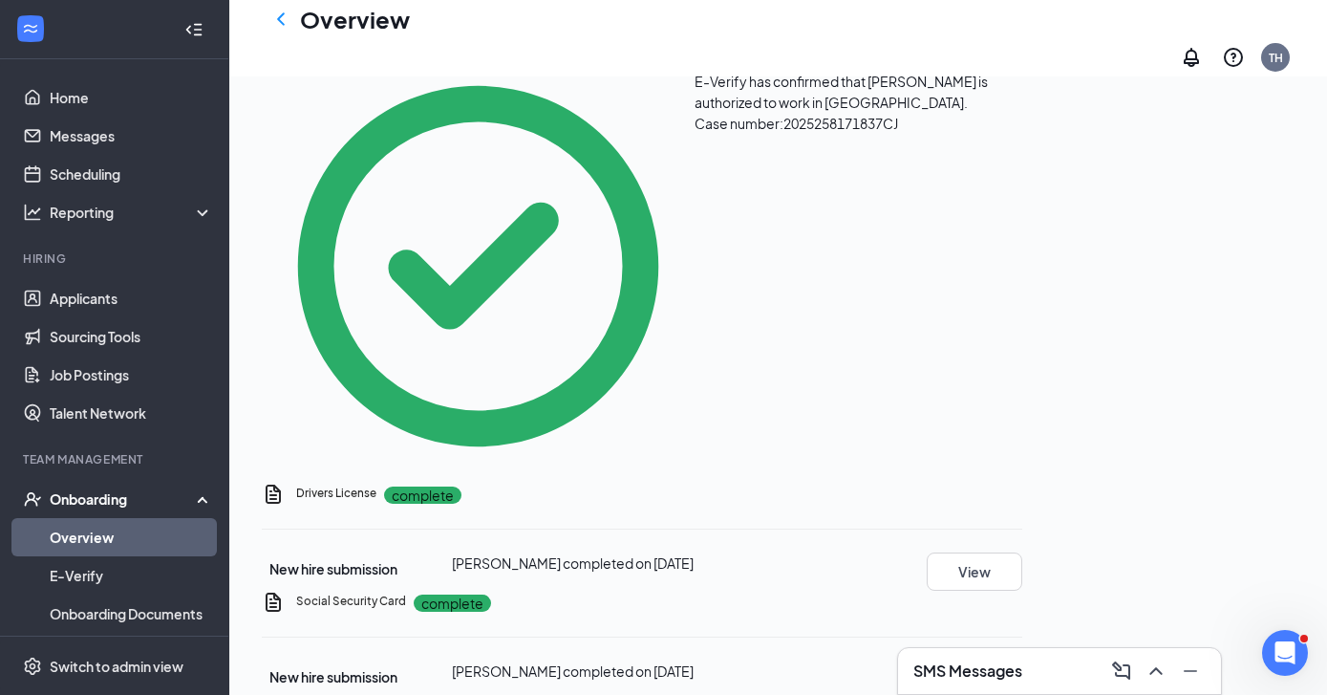
click at [76, 533] on link "Overview" at bounding box center [131, 537] width 163 height 38
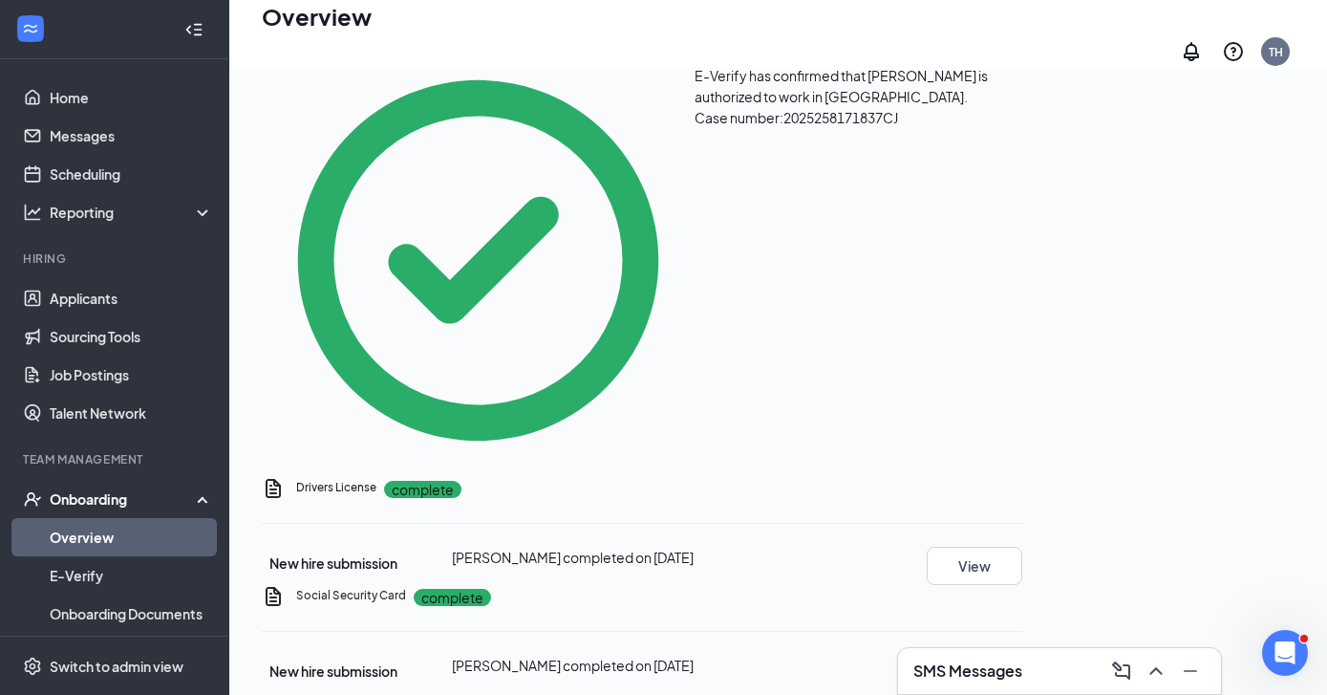
scroll to position [86, 0]
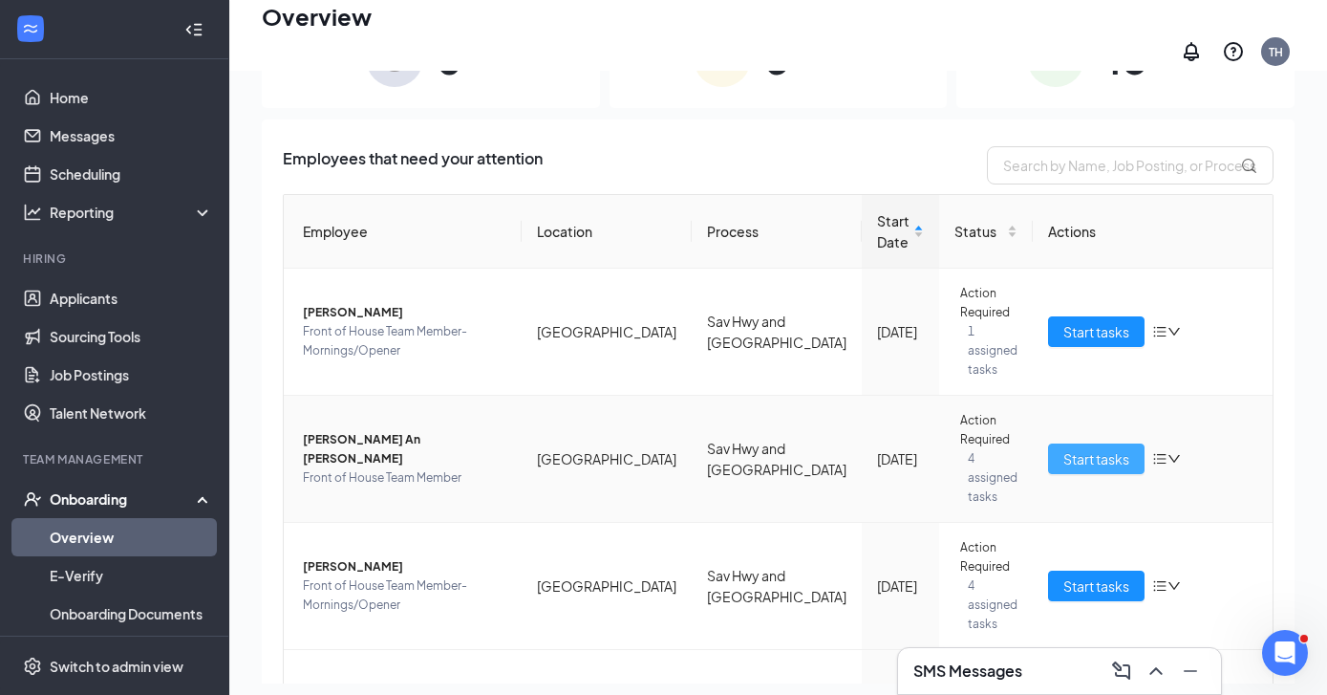
click at [1067, 448] on span "Start tasks" at bounding box center [1097, 458] width 66 height 21
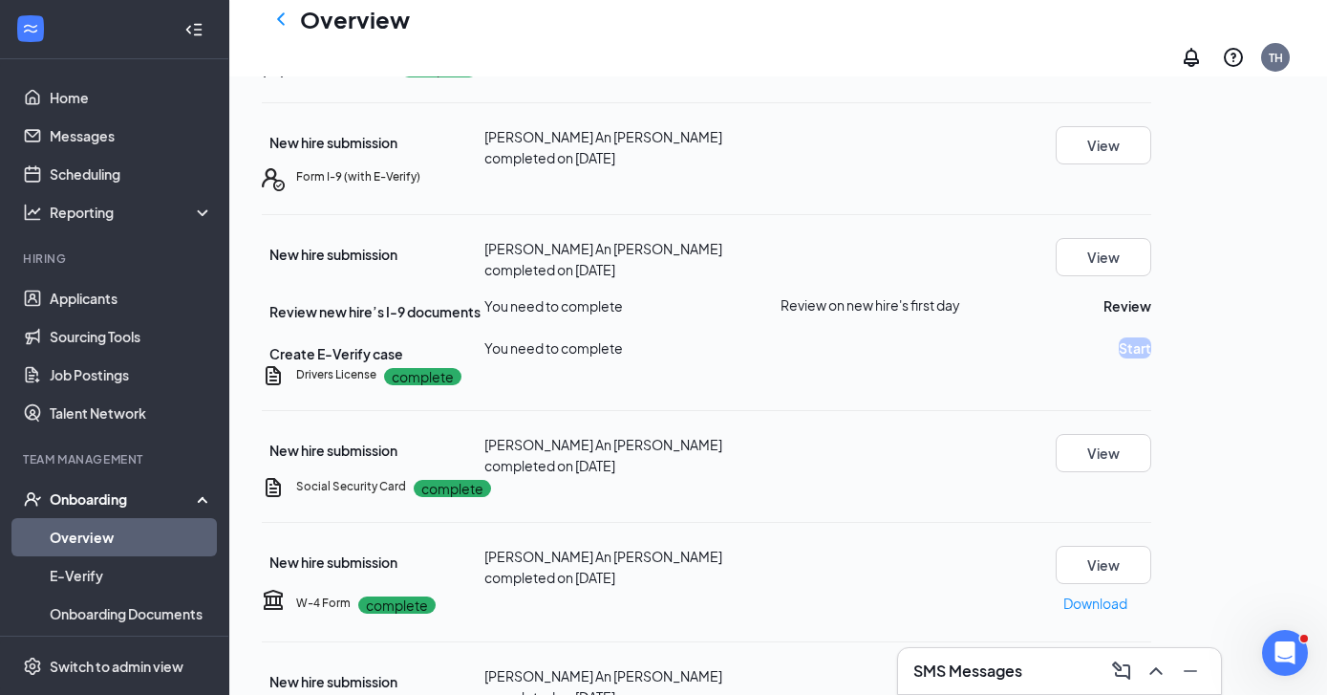
scroll to position [195, 0]
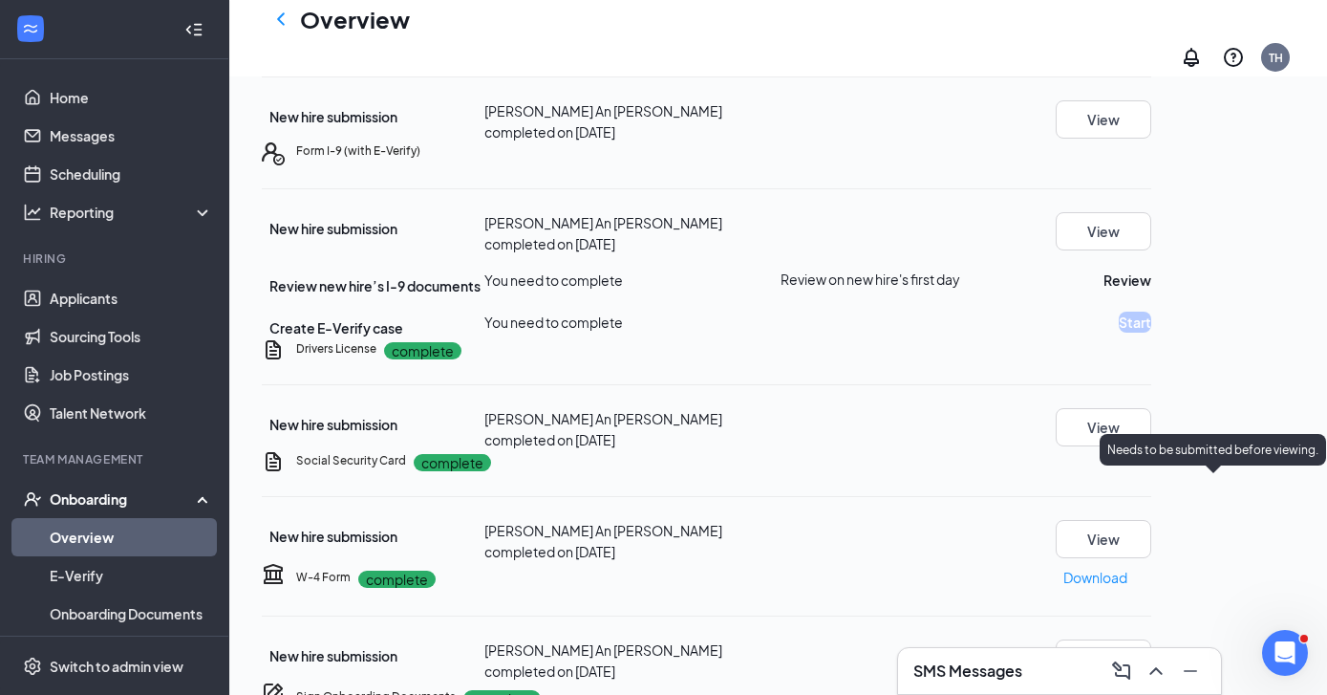
click at [1239, 450] on p "Needs to be submitted before viewing." at bounding box center [1213, 449] width 211 height 16
click at [1152, 291] on button "Review" at bounding box center [1128, 279] width 48 height 21
type input "09/13/2025"
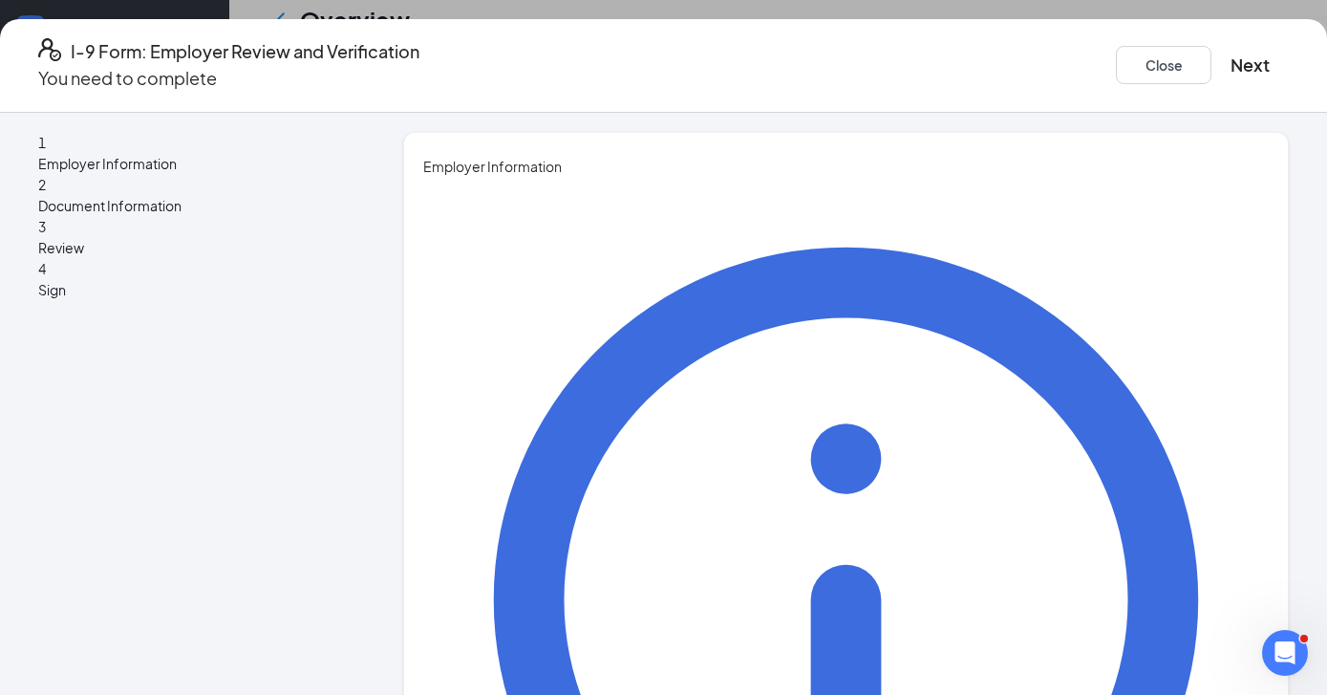
type input "Tommy"
type input "Hargrove"
type input "Chief People Officer"
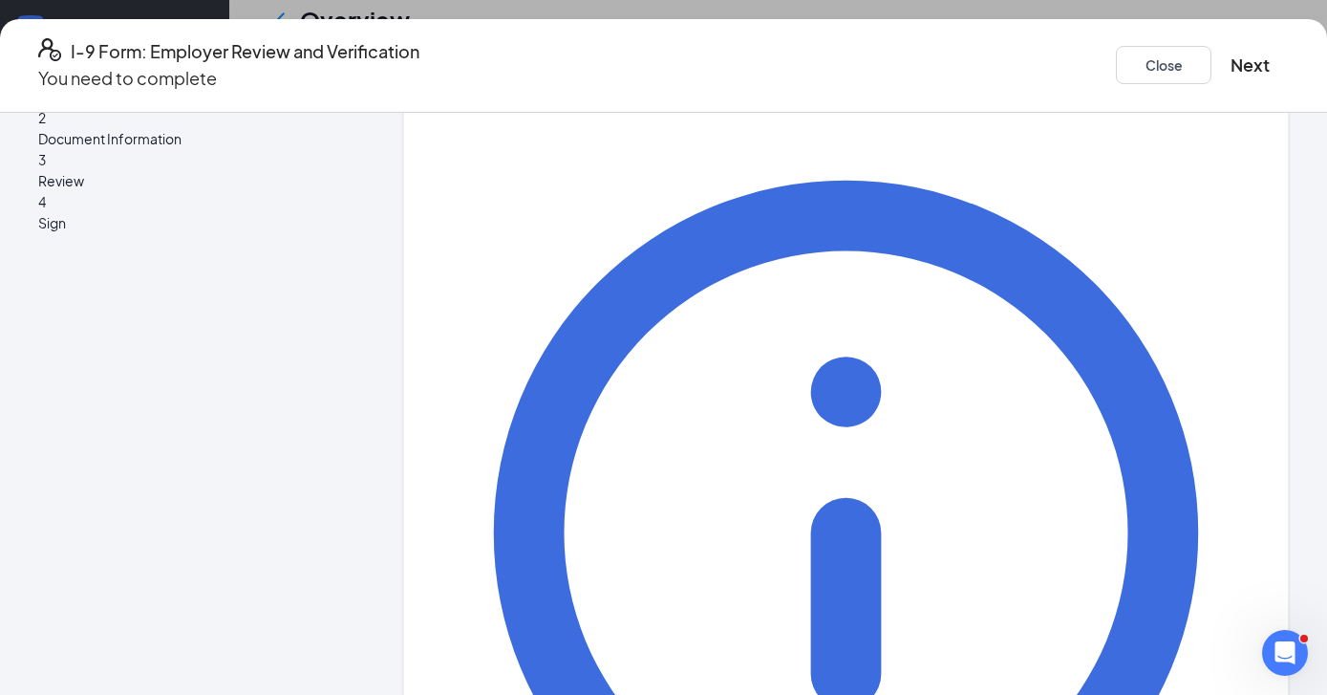
scroll to position [69, 0]
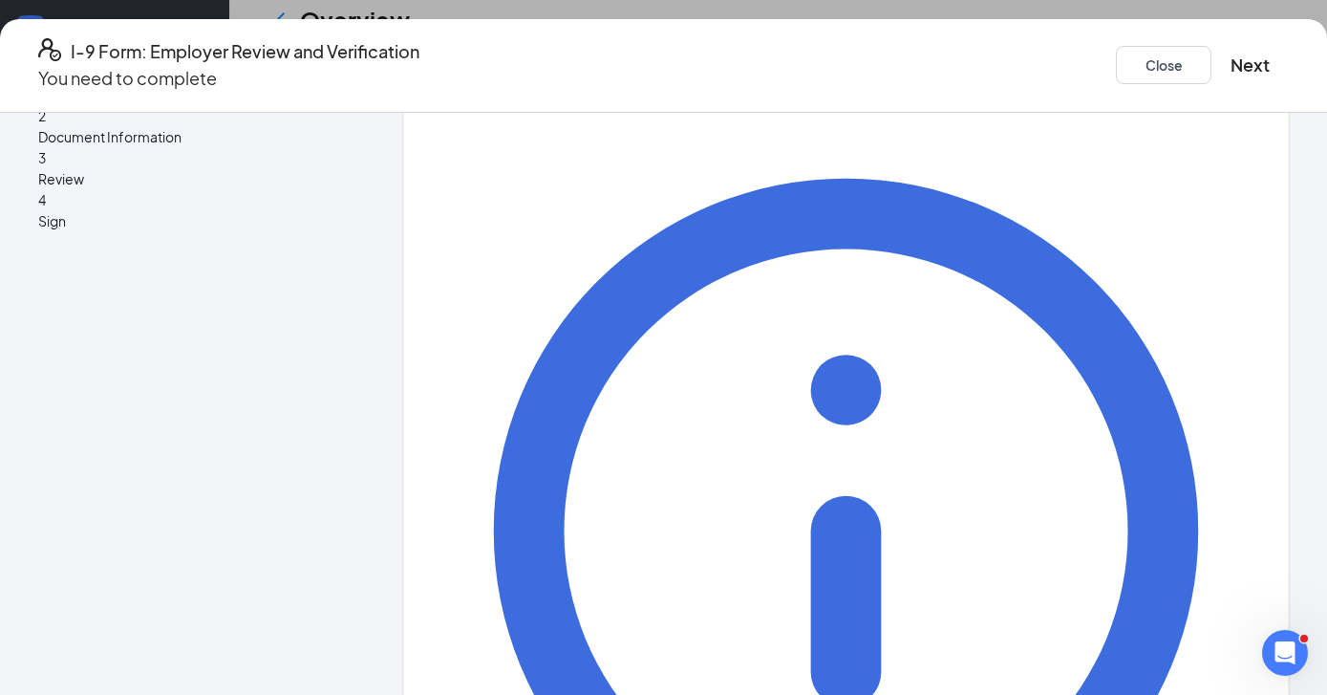
type input "02531@chick-fil-a.com"
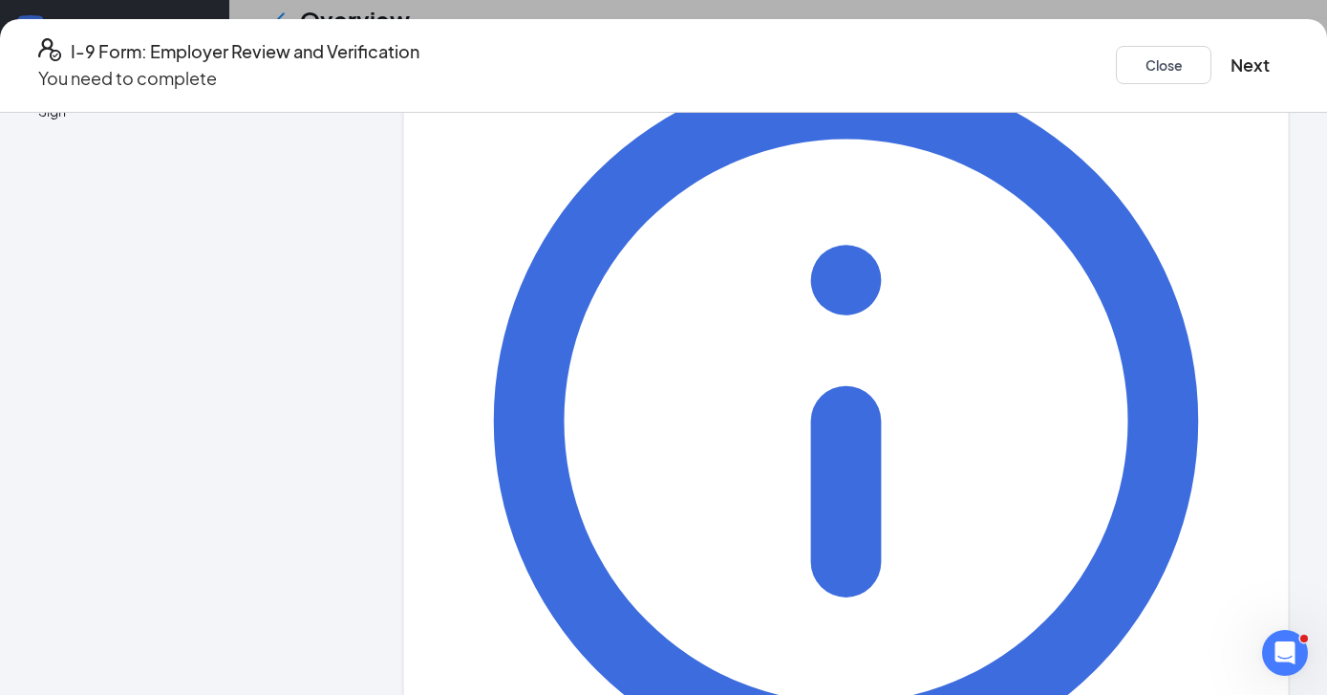
scroll to position [183, 0]
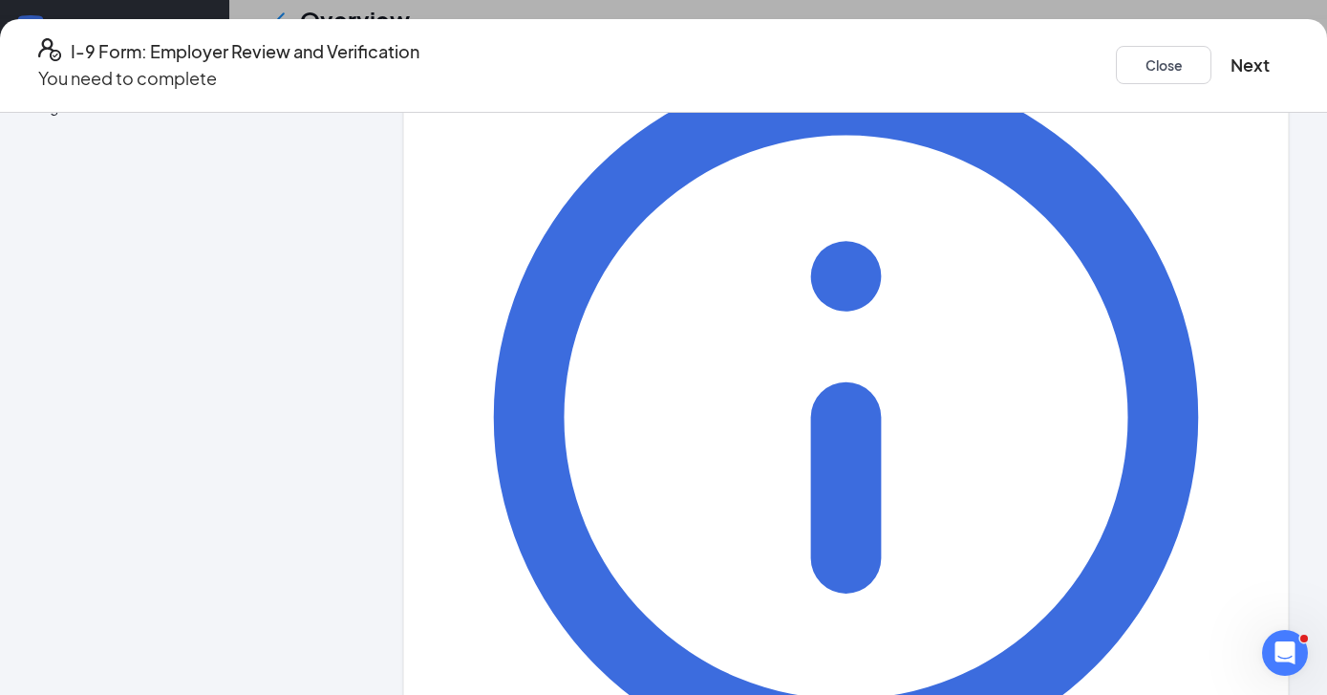
type input "8437664202"
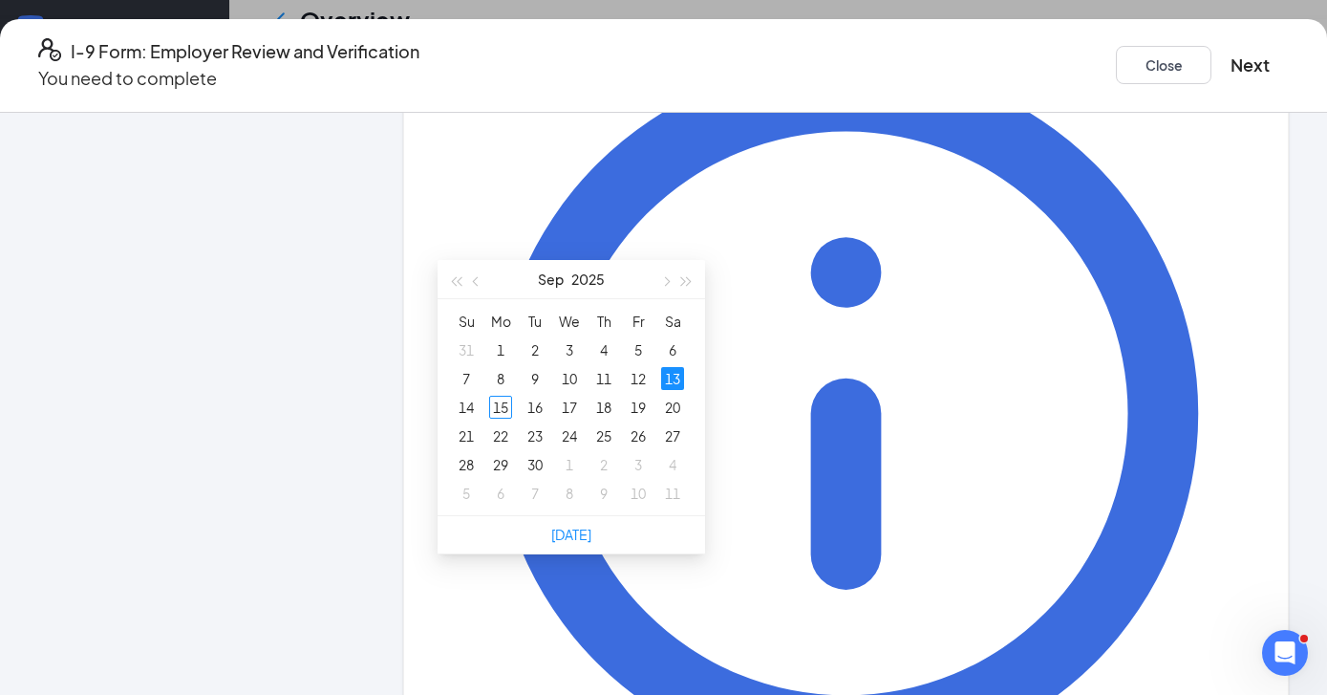
scroll to position [587, 0]
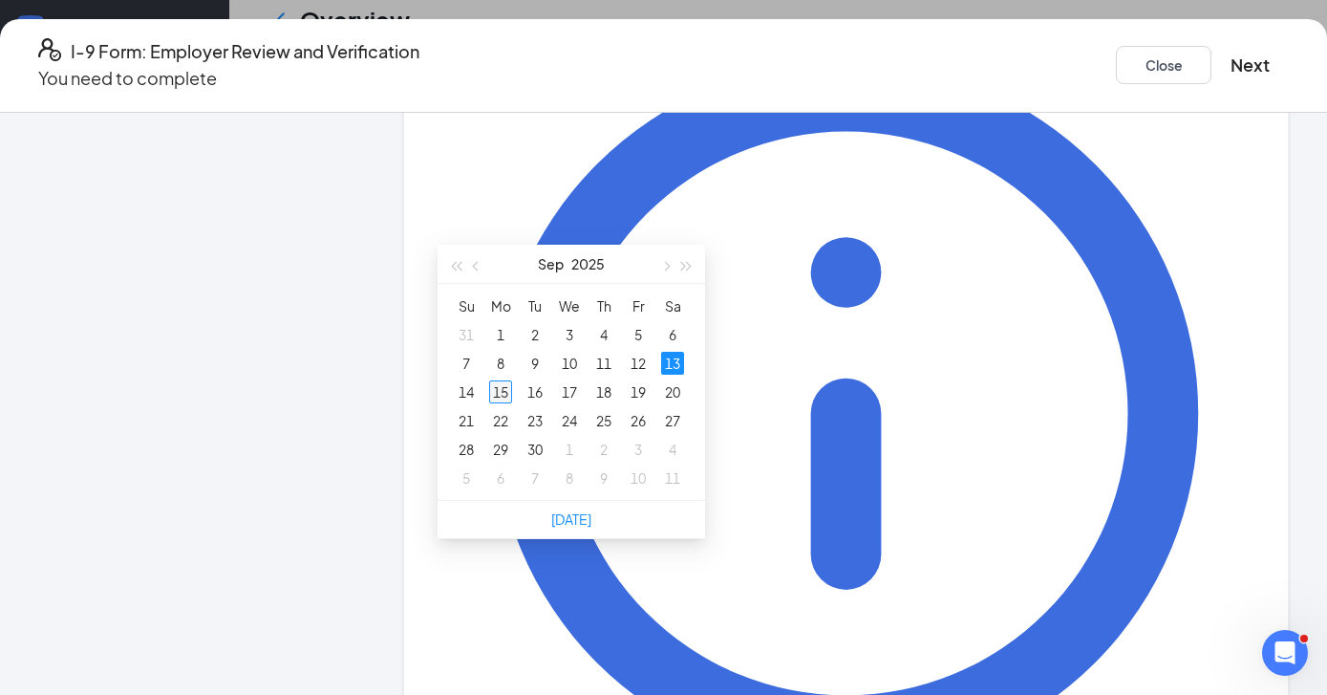
type input "09/15/2025"
click at [499, 391] on div "15" at bounding box center [500, 391] width 23 height 23
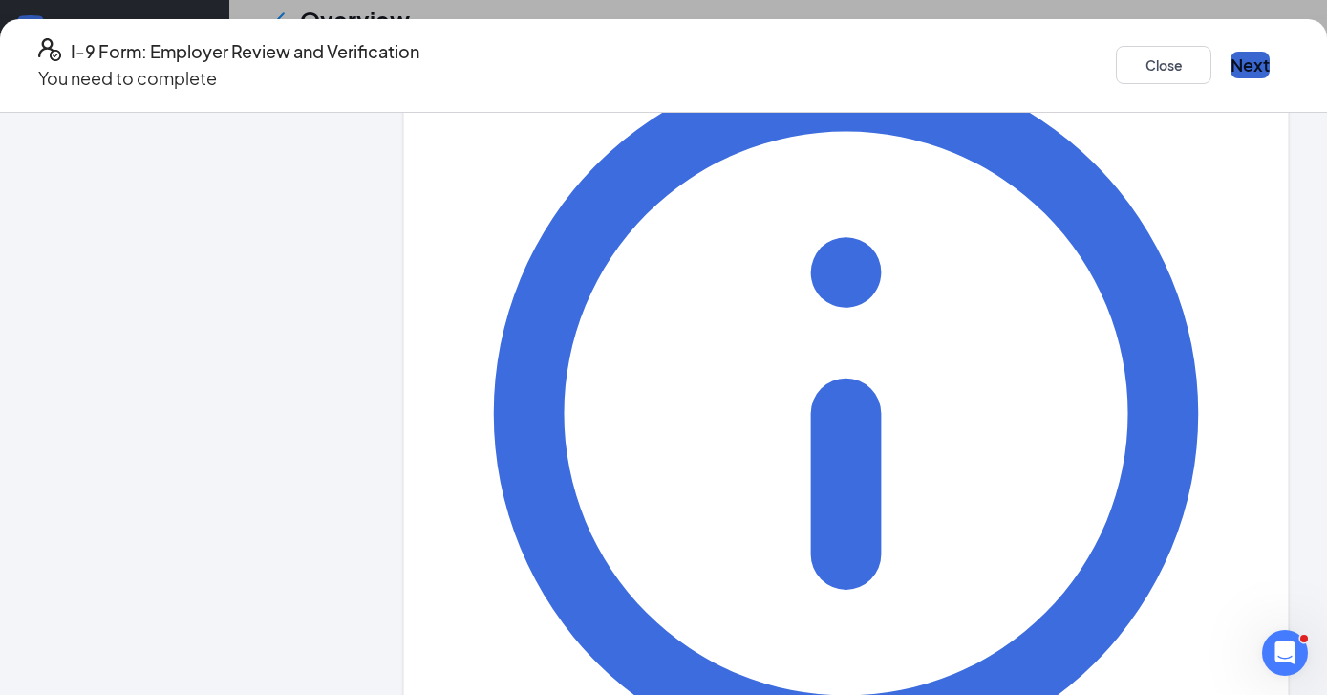
click at [1231, 54] on button "Next" at bounding box center [1250, 65] width 39 height 27
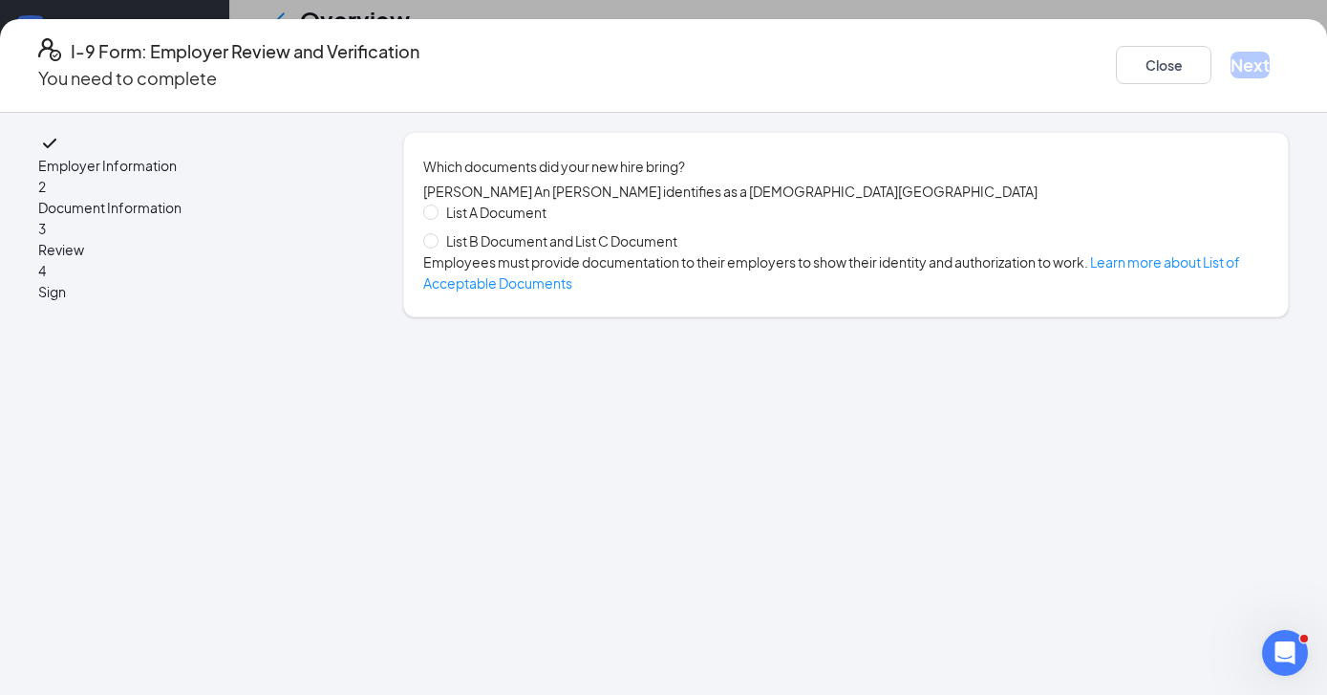
scroll to position [0, 0]
click at [437, 247] on input "List B Document and List C Document" at bounding box center [429, 239] width 13 height 13
radio input "true"
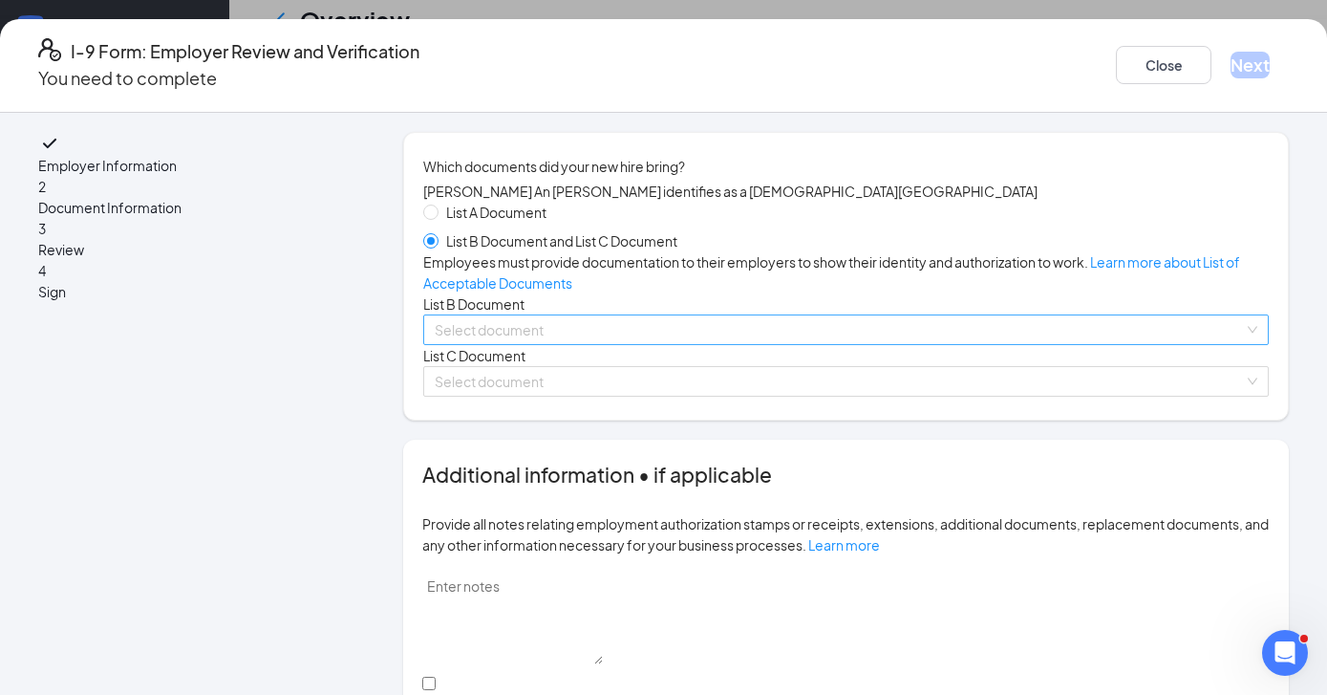
click at [504, 345] on div "Select document" at bounding box center [846, 329] width 846 height 31
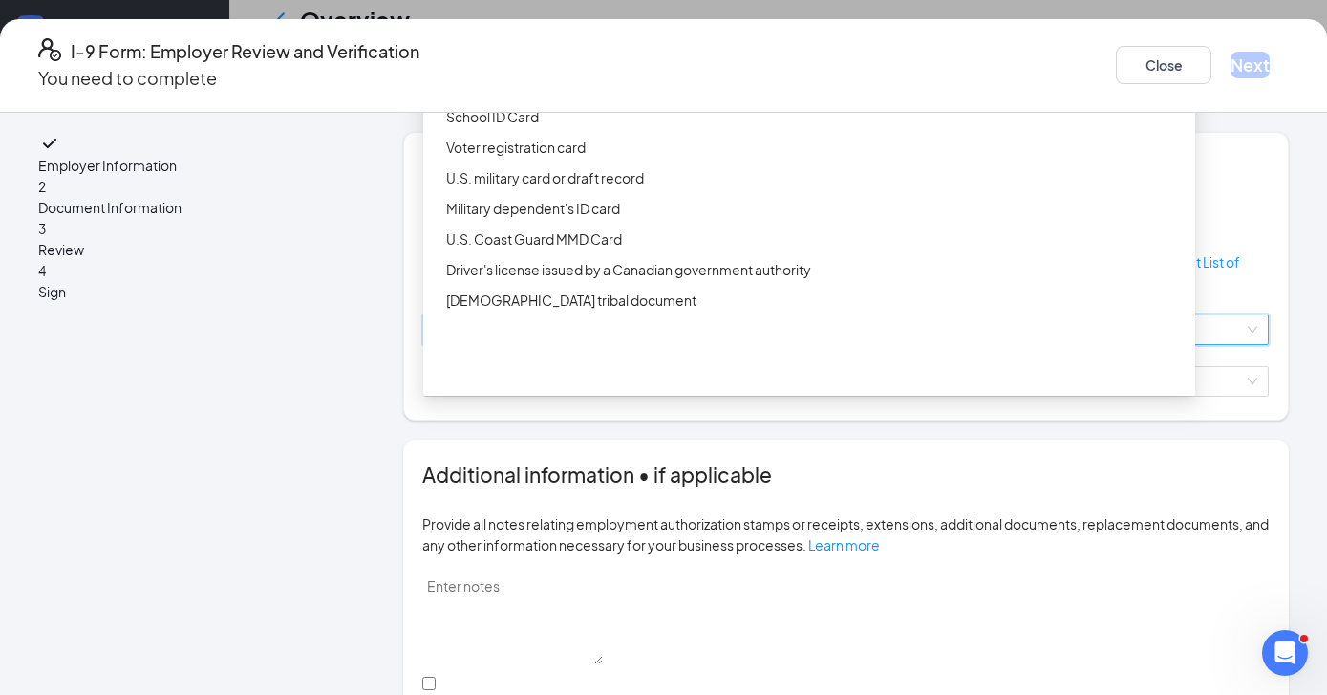
click at [511, 66] on div "Driver’s License issued by U.S State or outlying US possession" at bounding box center [815, 55] width 738 height 21
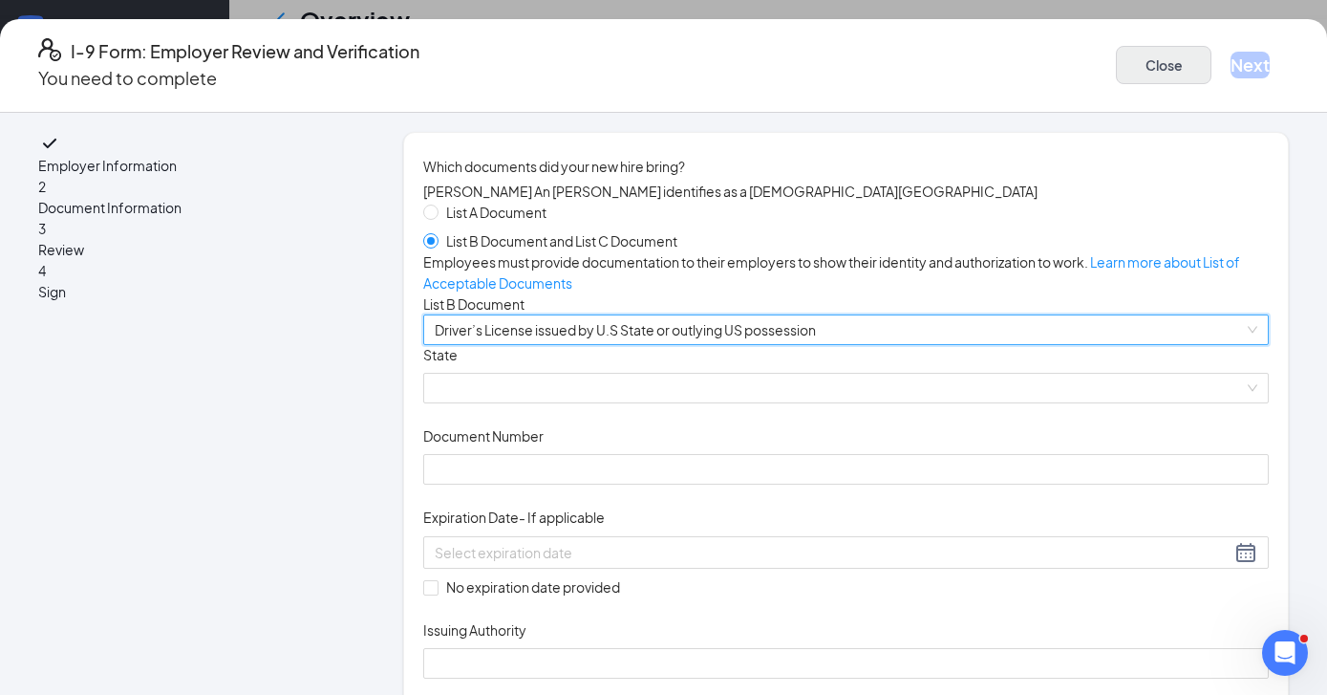
click at [1116, 55] on button "Close" at bounding box center [1164, 65] width 96 height 38
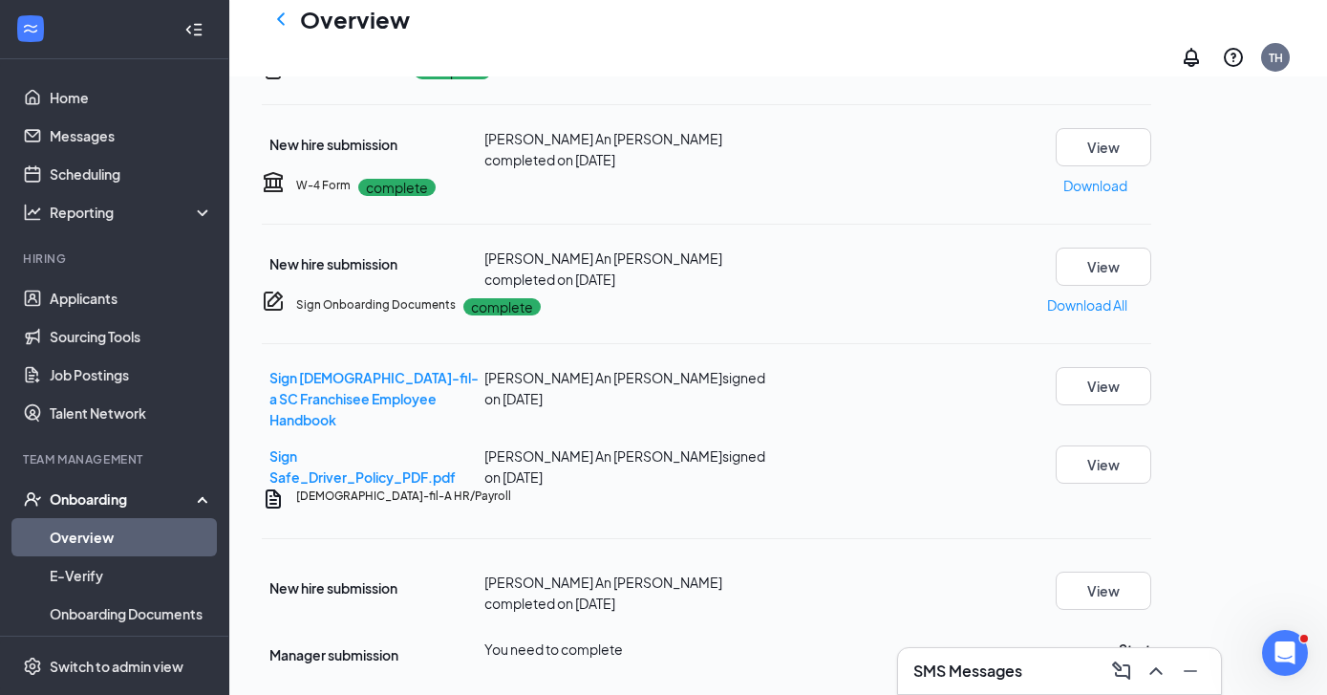
click at [1152, 54] on button "View" at bounding box center [1104, 35] width 96 height 38
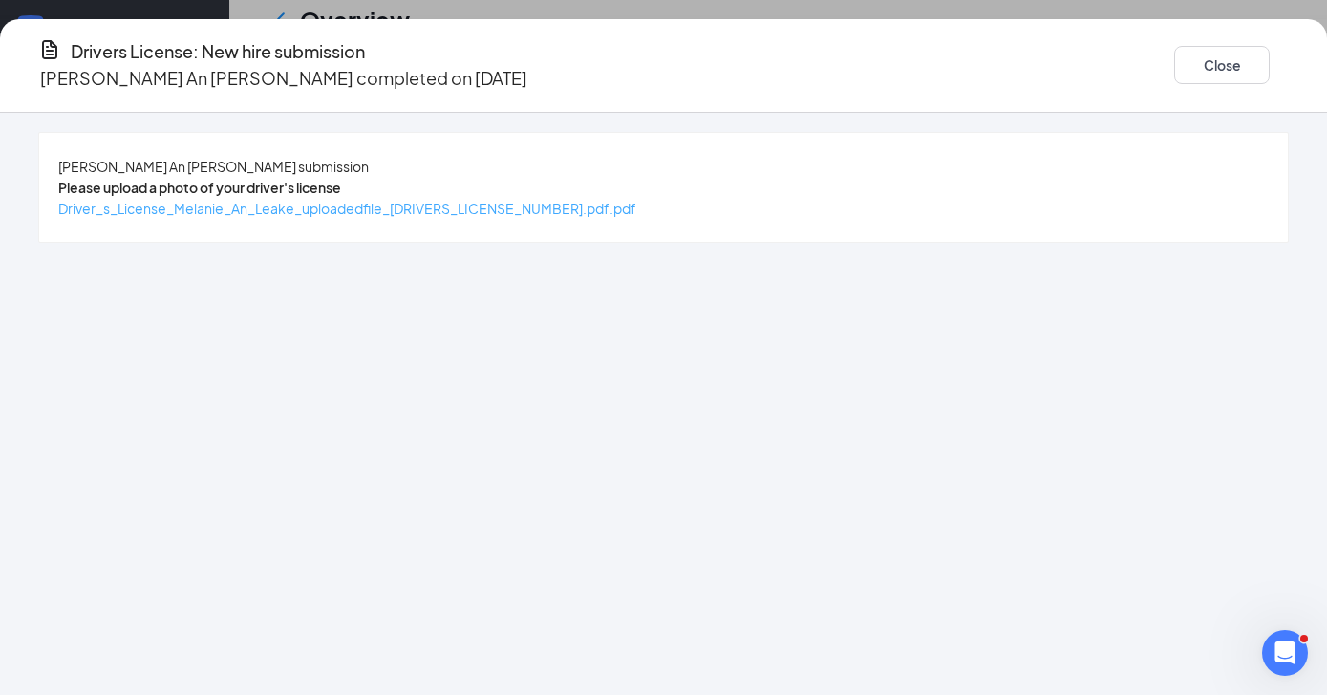
click at [576, 210] on span "Driver_s_License_Melanie_An_Leake_uploadedfile_20250913.pdf.pdf" at bounding box center [347, 208] width 578 height 17
click at [1174, 56] on button "Close" at bounding box center [1222, 65] width 96 height 38
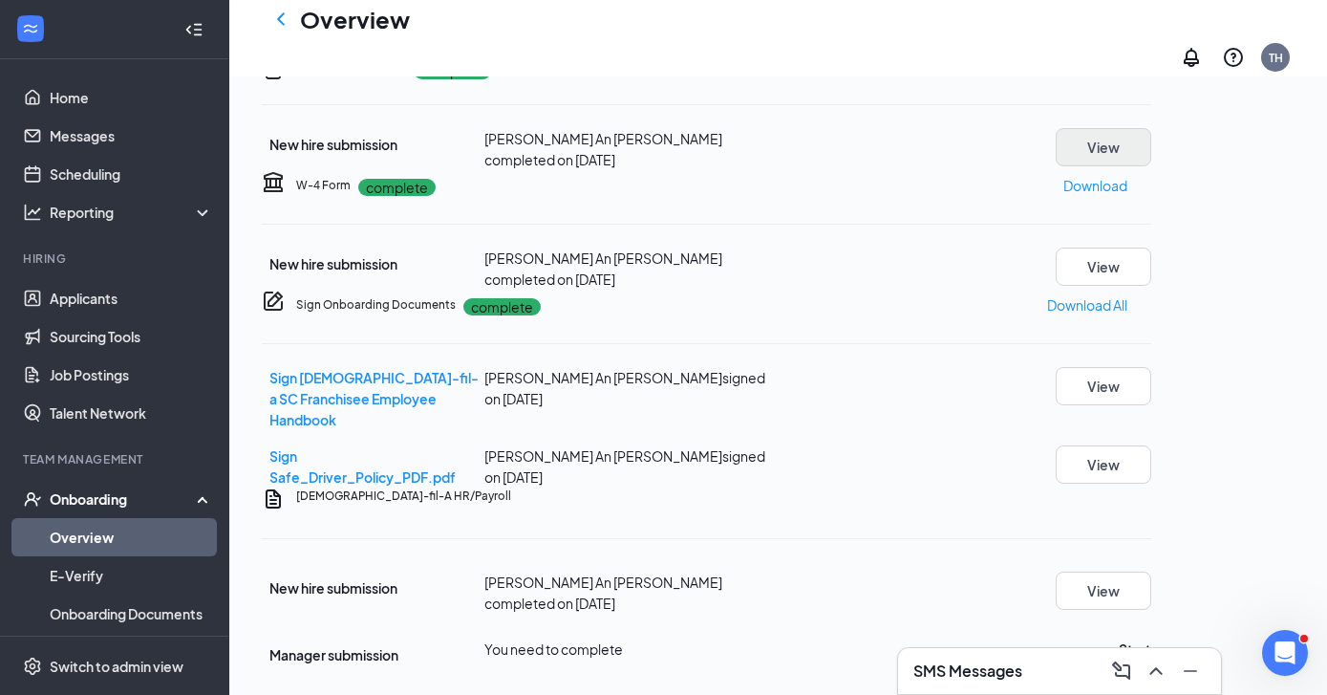
click at [1152, 166] on button "View" at bounding box center [1104, 147] width 96 height 38
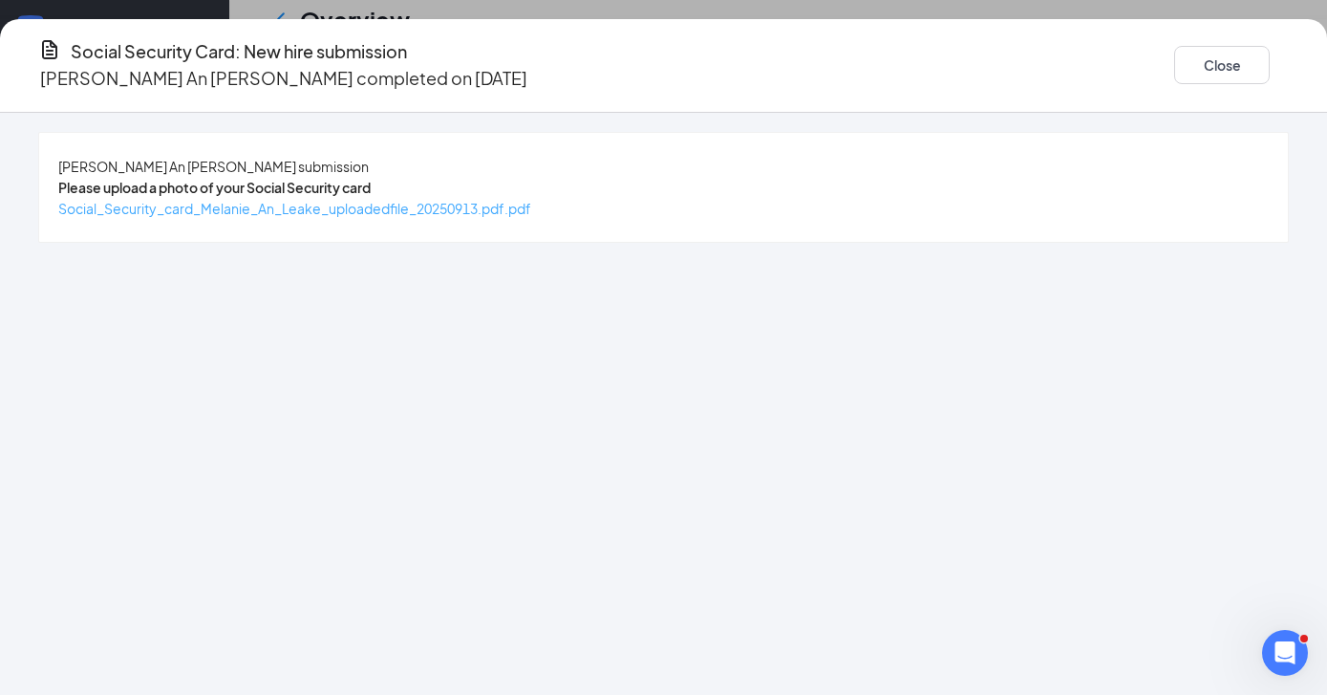
click at [531, 203] on span "Social_Security_card_Melanie_An_Leake_uploadedfile_20250913.pdf.pdf" at bounding box center [294, 208] width 473 height 17
click at [1174, 48] on button "Close" at bounding box center [1222, 65] width 96 height 38
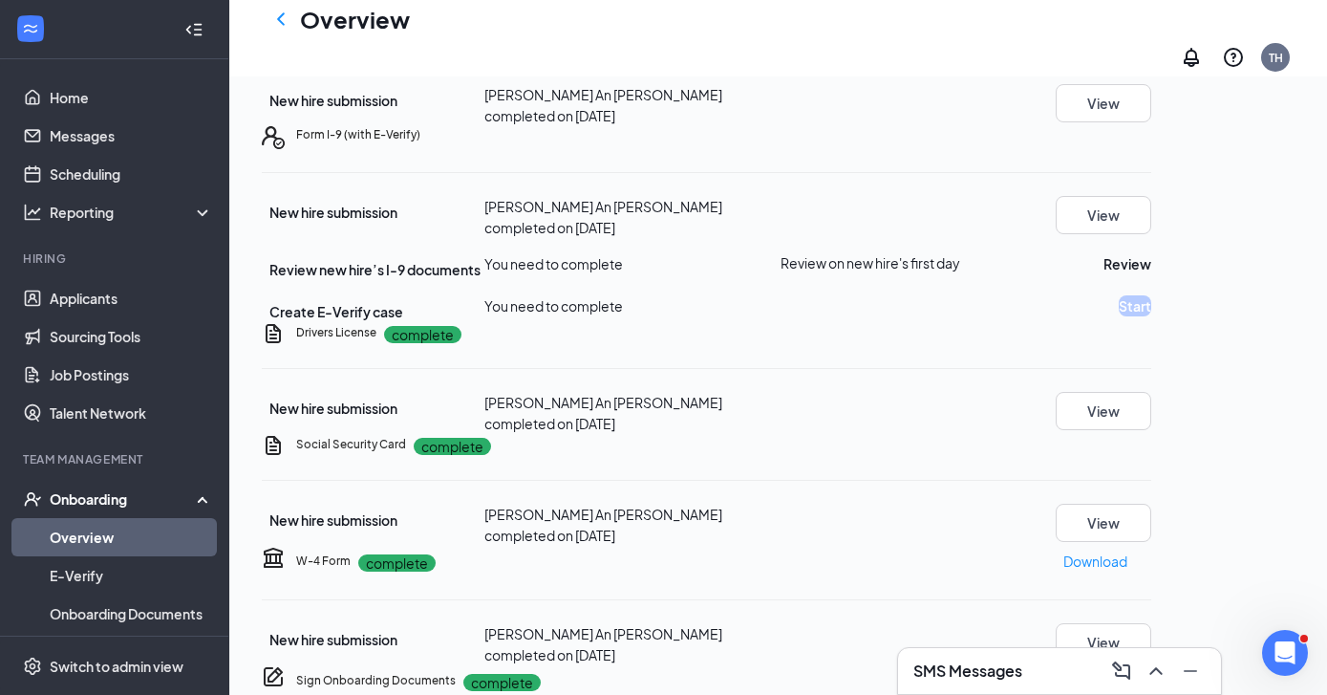
scroll to position [258, 0]
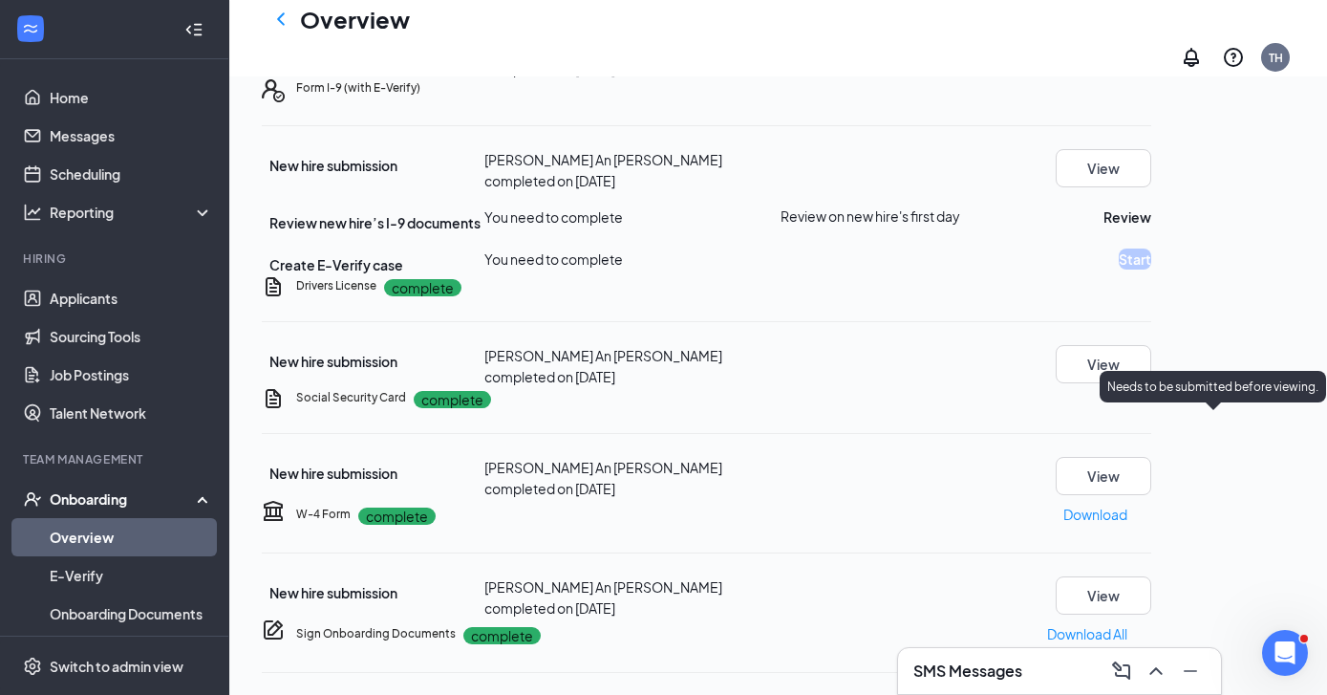
click at [1223, 377] on div "Needs to be submitted before viewing." at bounding box center [1213, 387] width 226 height 32
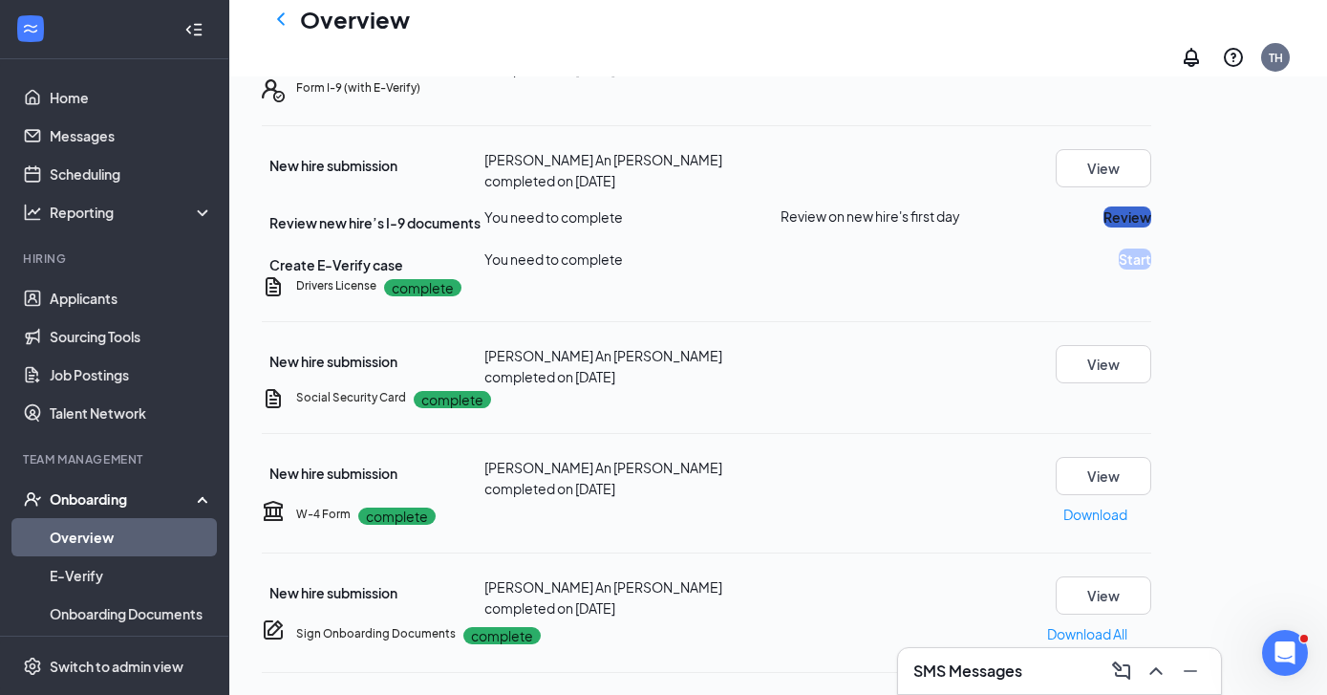
click at [1152, 227] on button "Review" at bounding box center [1128, 216] width 48 height 21
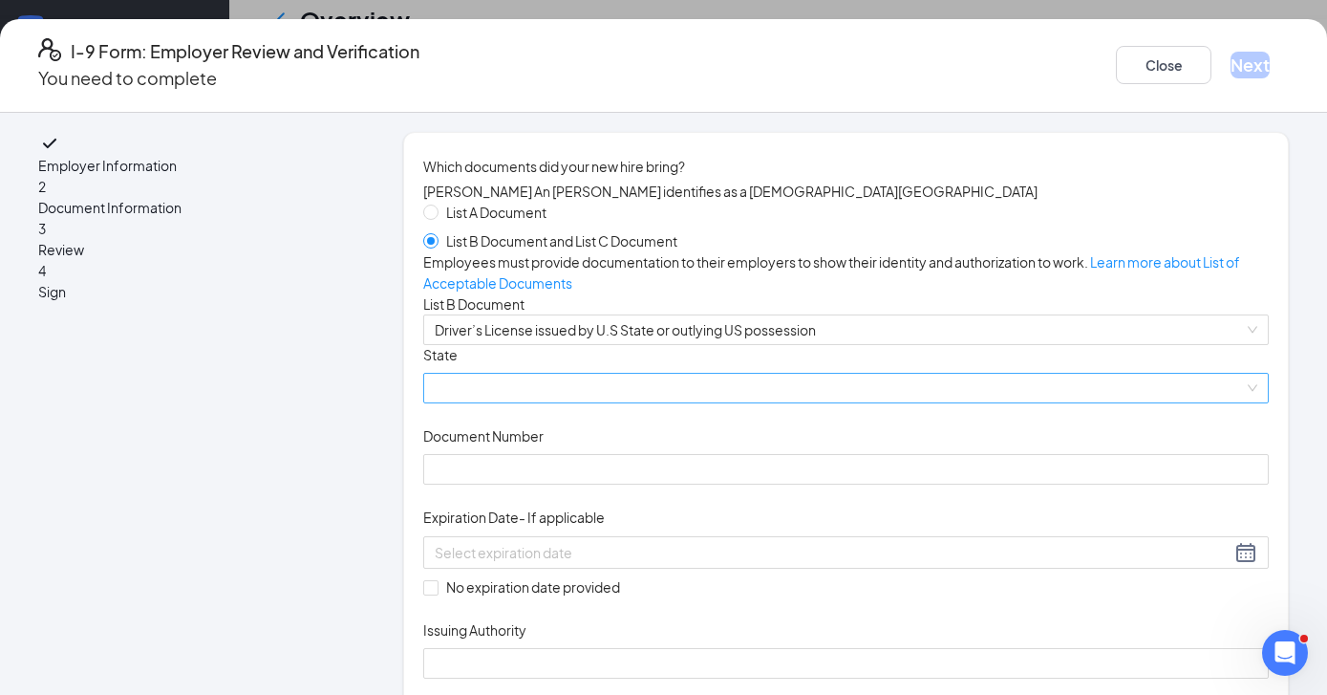
click at [614, 402] on span at bounding box center [846, 388] width 823 height 29
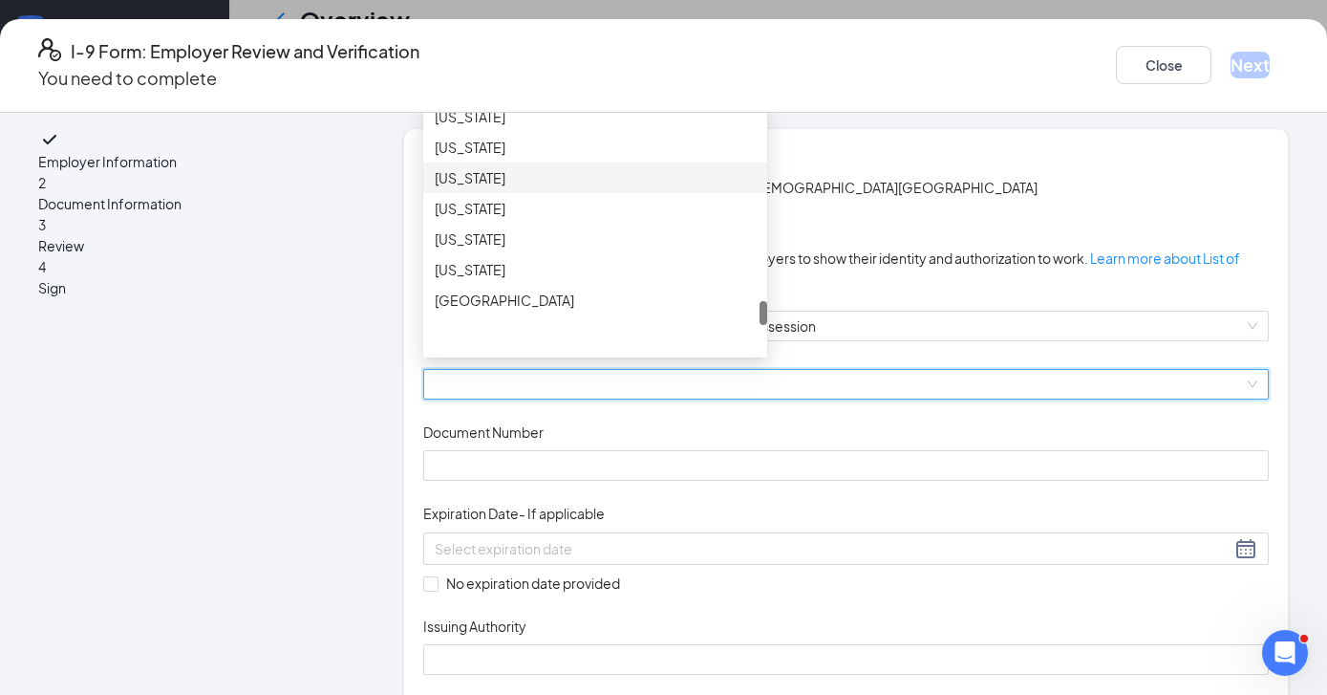
scroll to position [2058, 0]
click at [508, 190] on div "Virginia" at bounding box center [595, 179] width 321 height 21
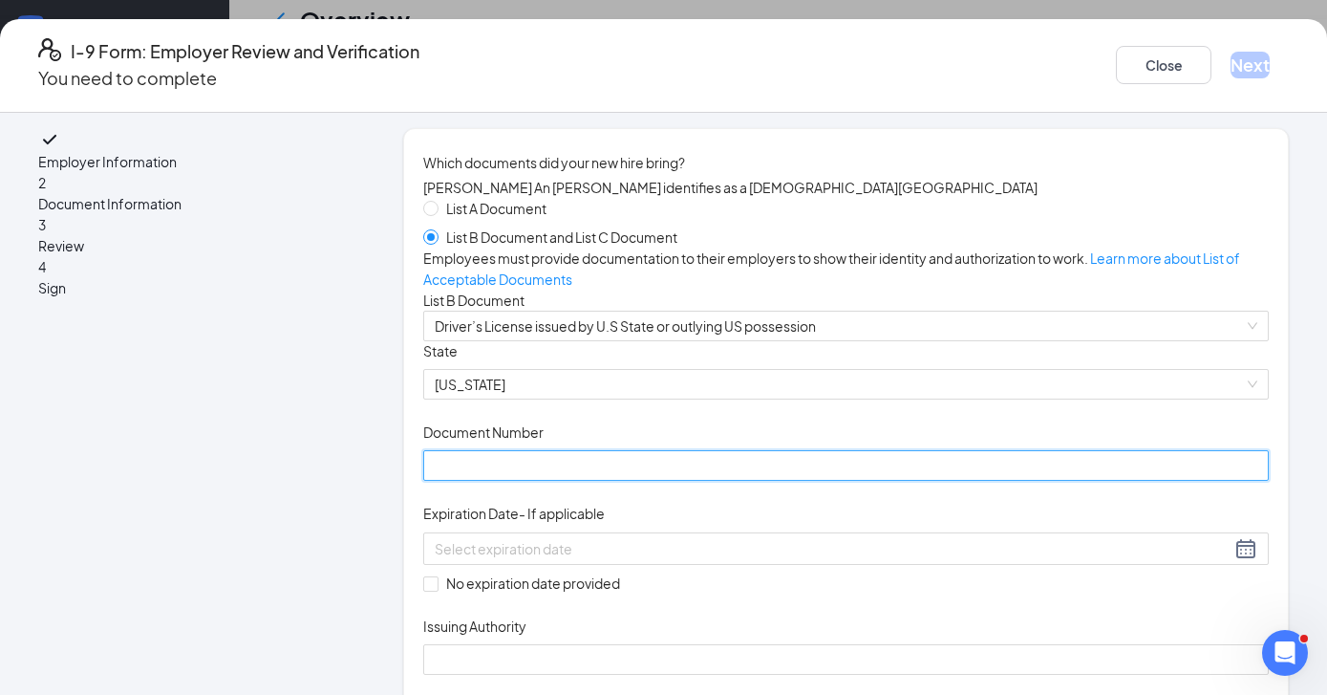
click at [496, 481] on input "Document Number" at bounding box center [846, 465] width 846 height 31
type input "&"
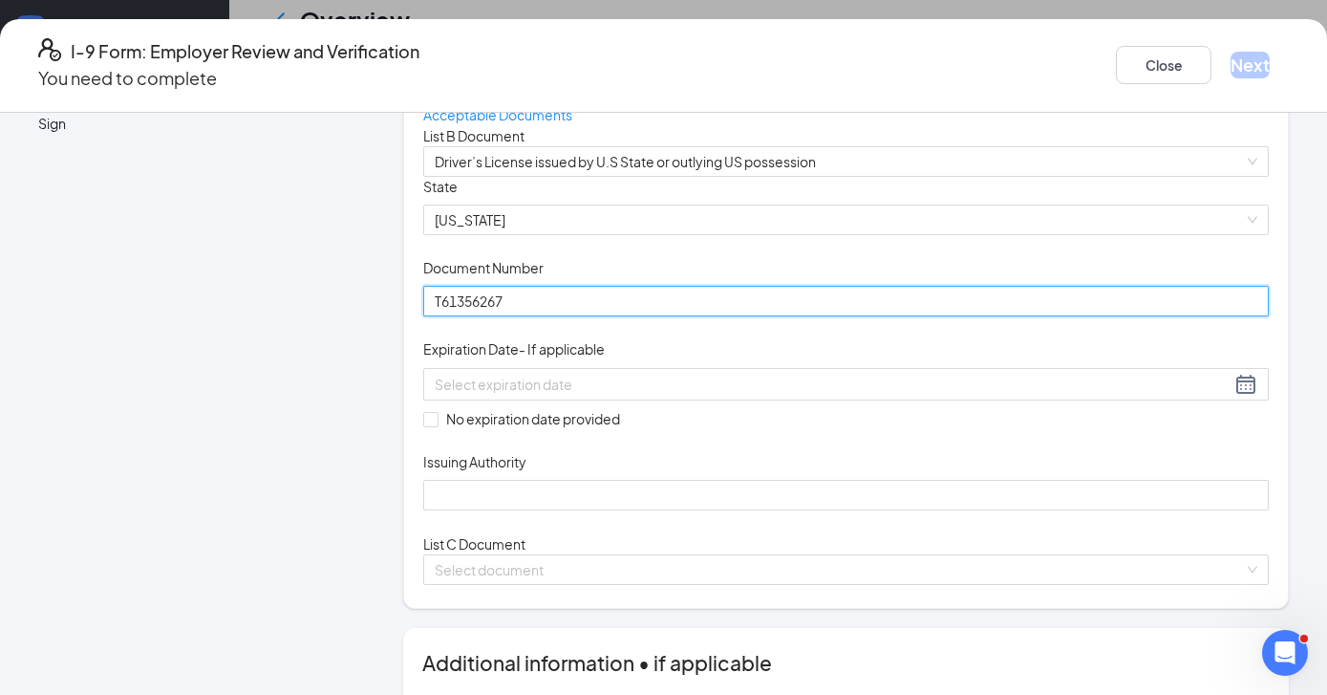
scroll to position [314, 0]
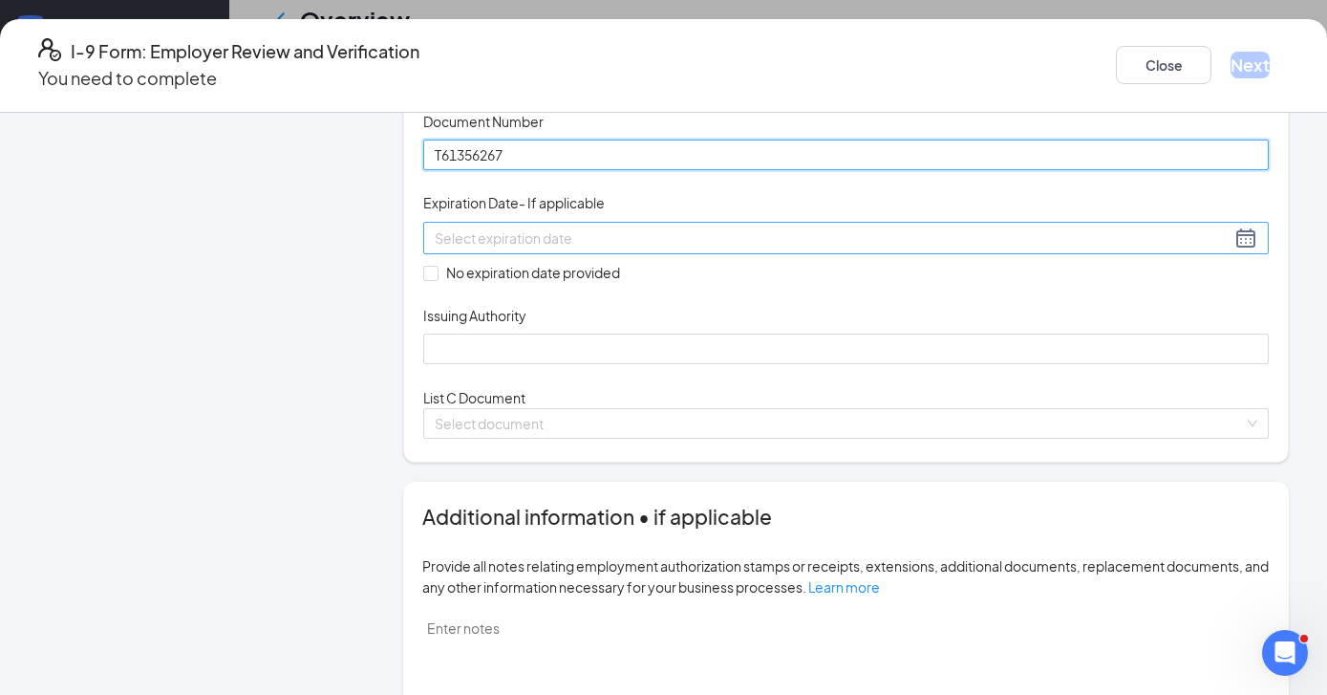
type input "T61356267"
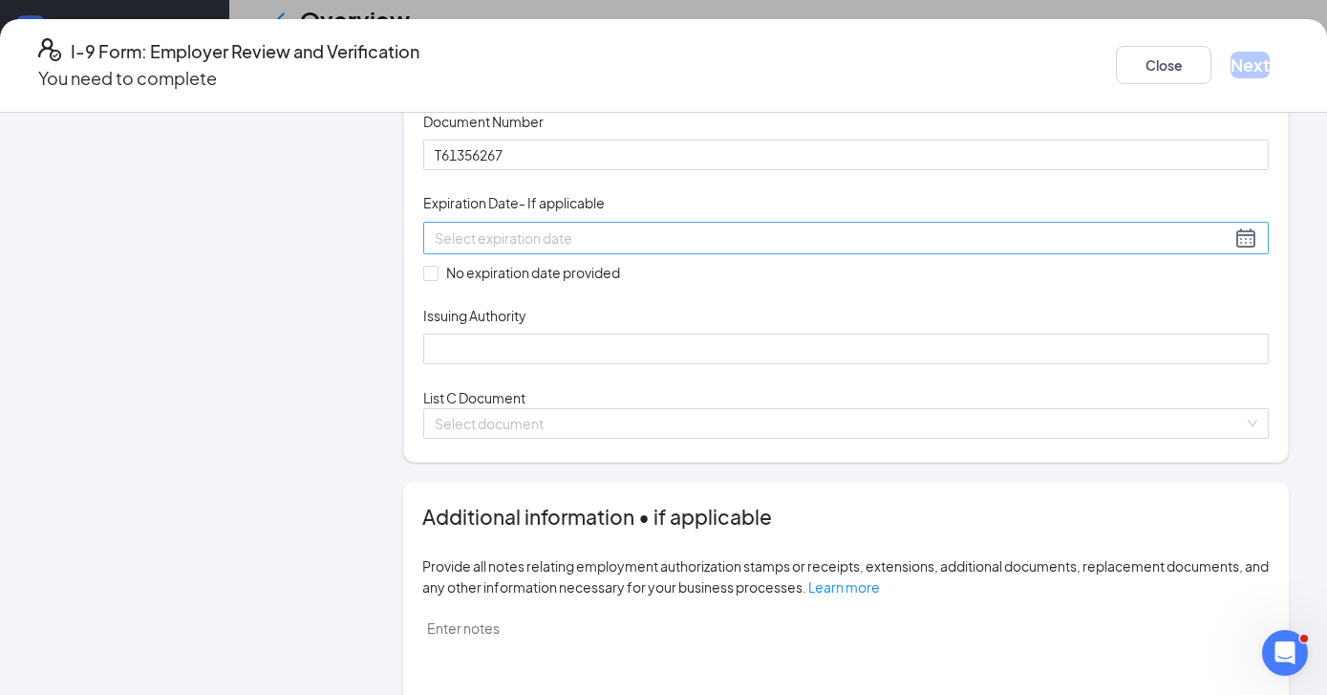
click at [752, 249] on div at bounding box center [846, 237] width 823 height 23
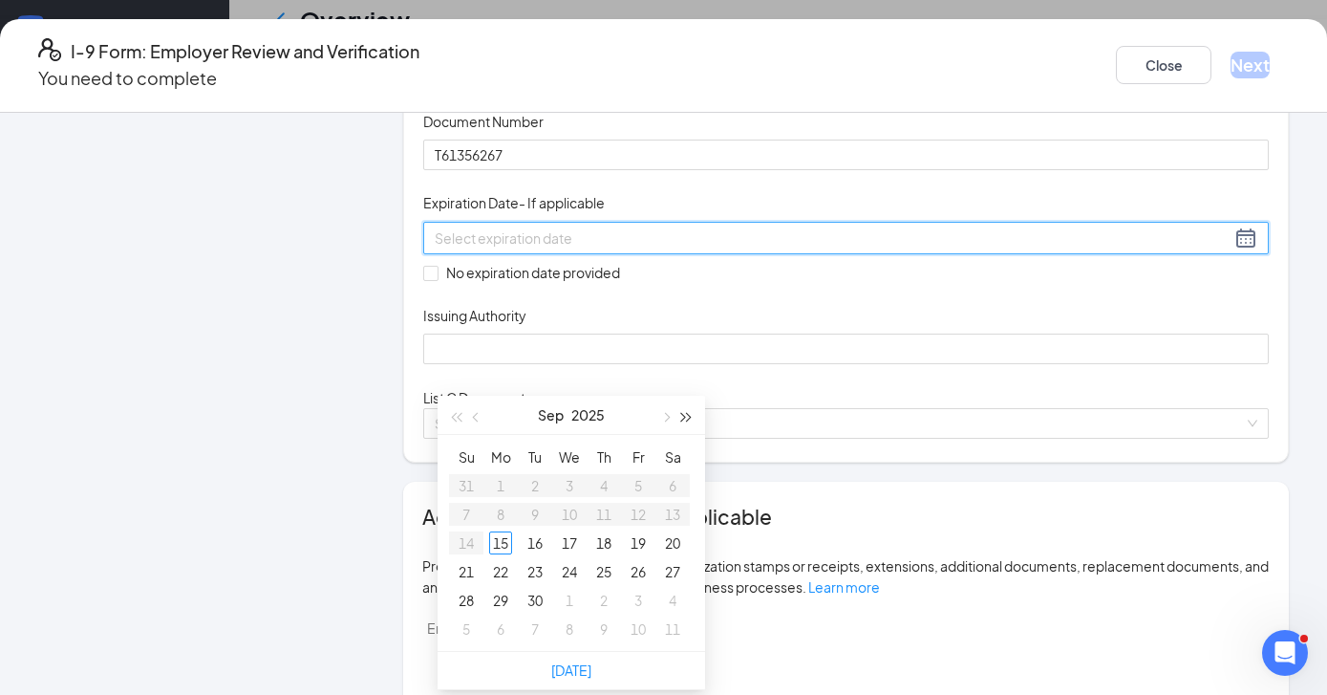
click at [692, 415] on button "button" at bounding box center [687, 415] width 21 height 38
click at [692, 414] on button "button" at bounding box center [687, 415] width 21 height 38
click at [691, 414] on button "button" at bounding box center [687, 415] width 21 height 38
type input "08/31/2029"
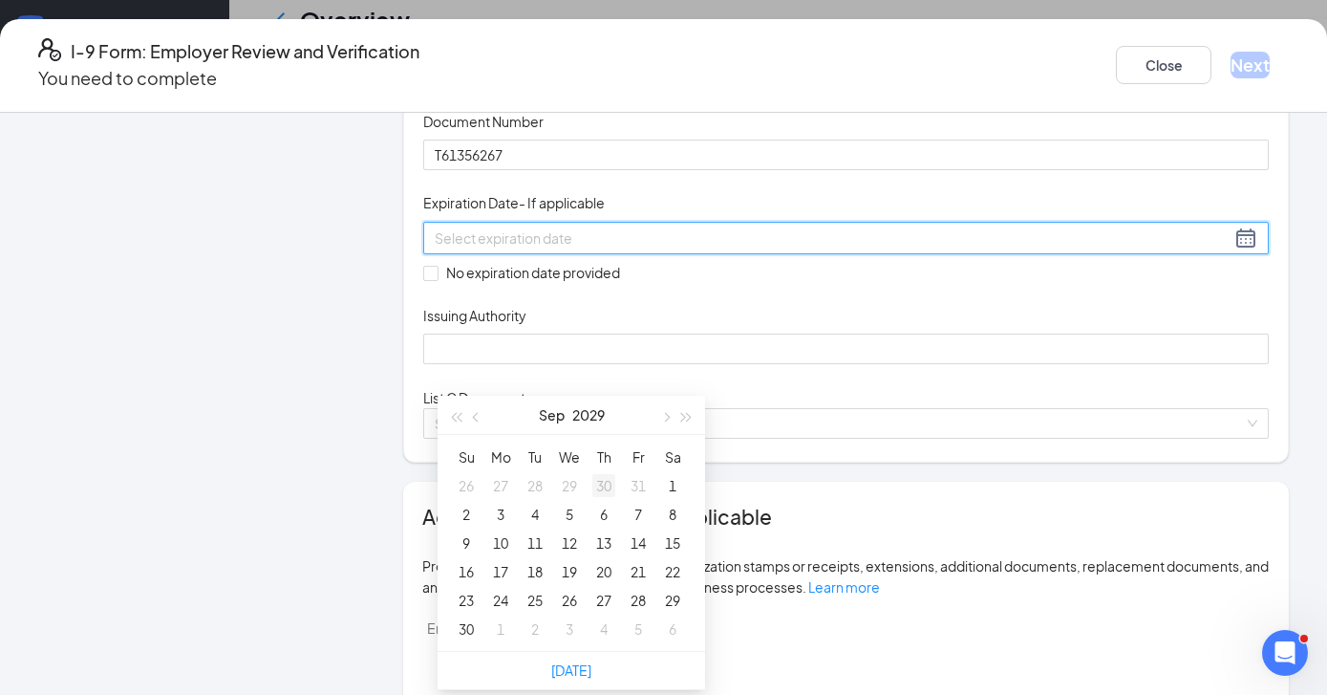
type input "08/30/2029"
click at [477, 420] on span "button" at bounding box center [478, 418] width 10 height 10
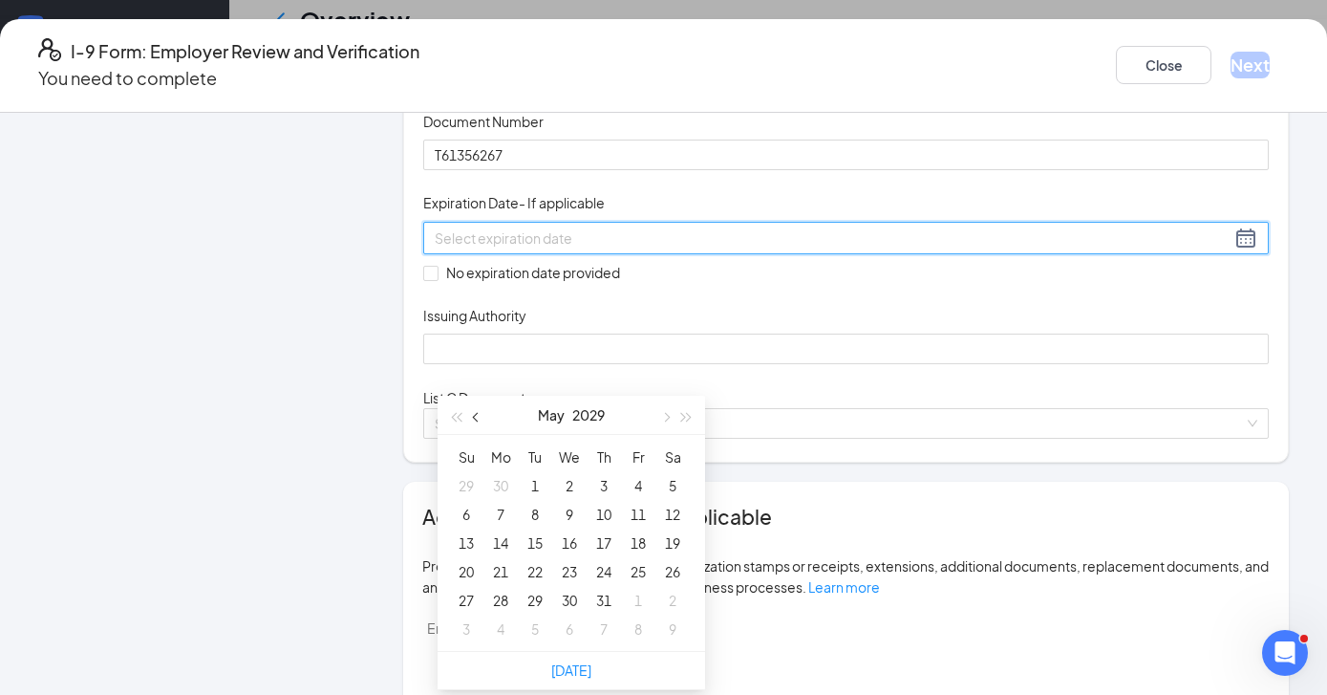
click at [477, 420] on span "button" at bounding box center [478, 418] width 10 height 10
type input "01/30/2029"
type input "02/07/2029"
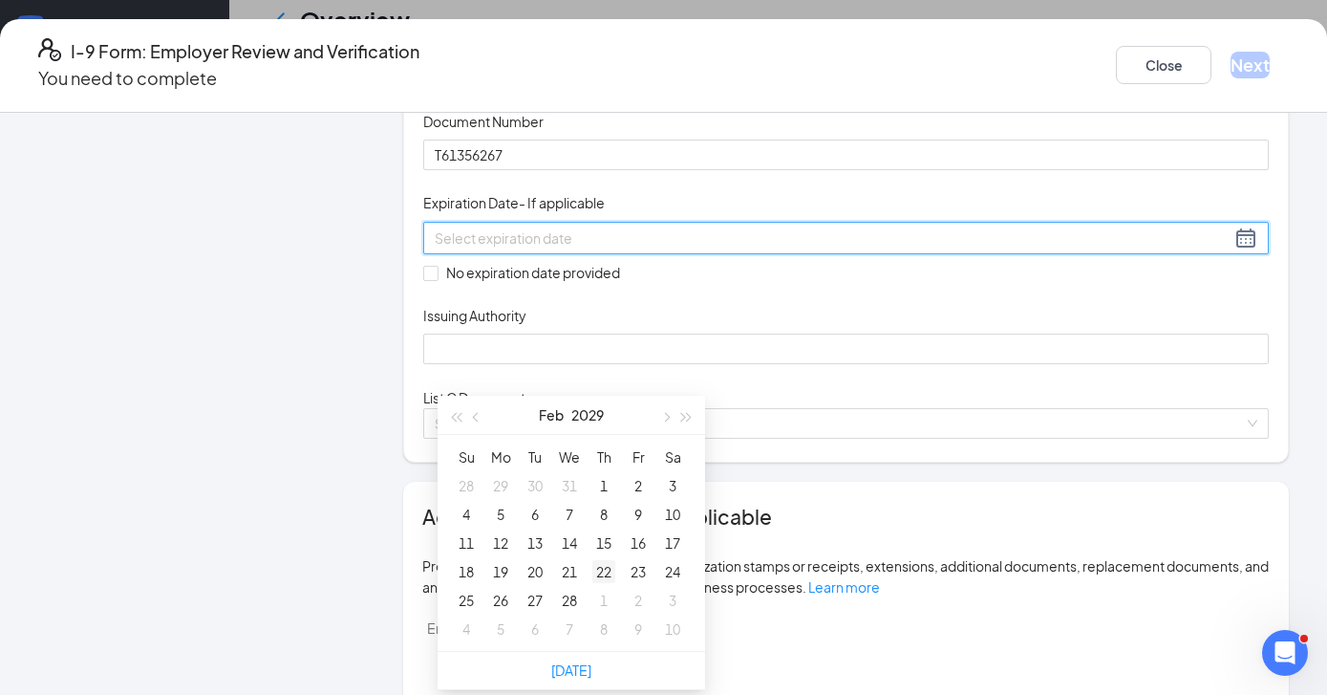
type input "02/14/2029"
type input "02/22/2029"
type input "02/23/2029"
click at [635, 572] on div "23" at bounding box center [638, 571] width 23 height 23
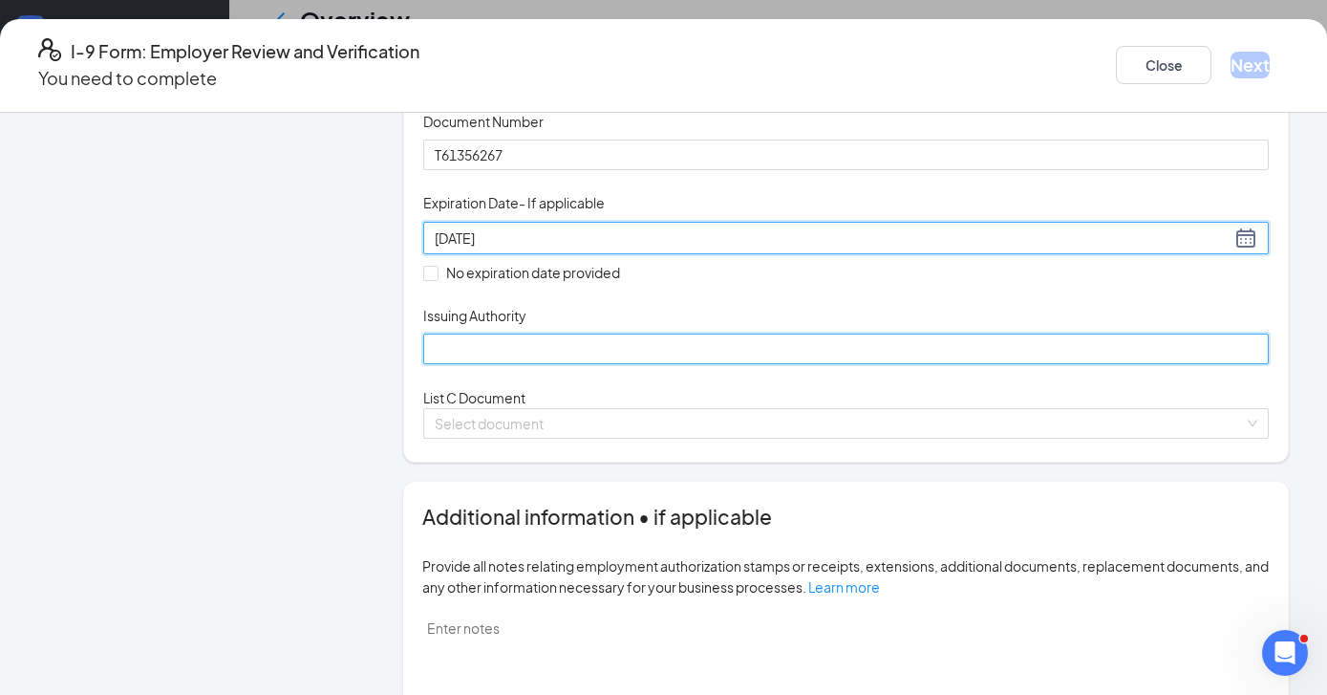
click at [476, 364] on input "Issuing Authority" at bounding box center [846, 349] width 846 height 31
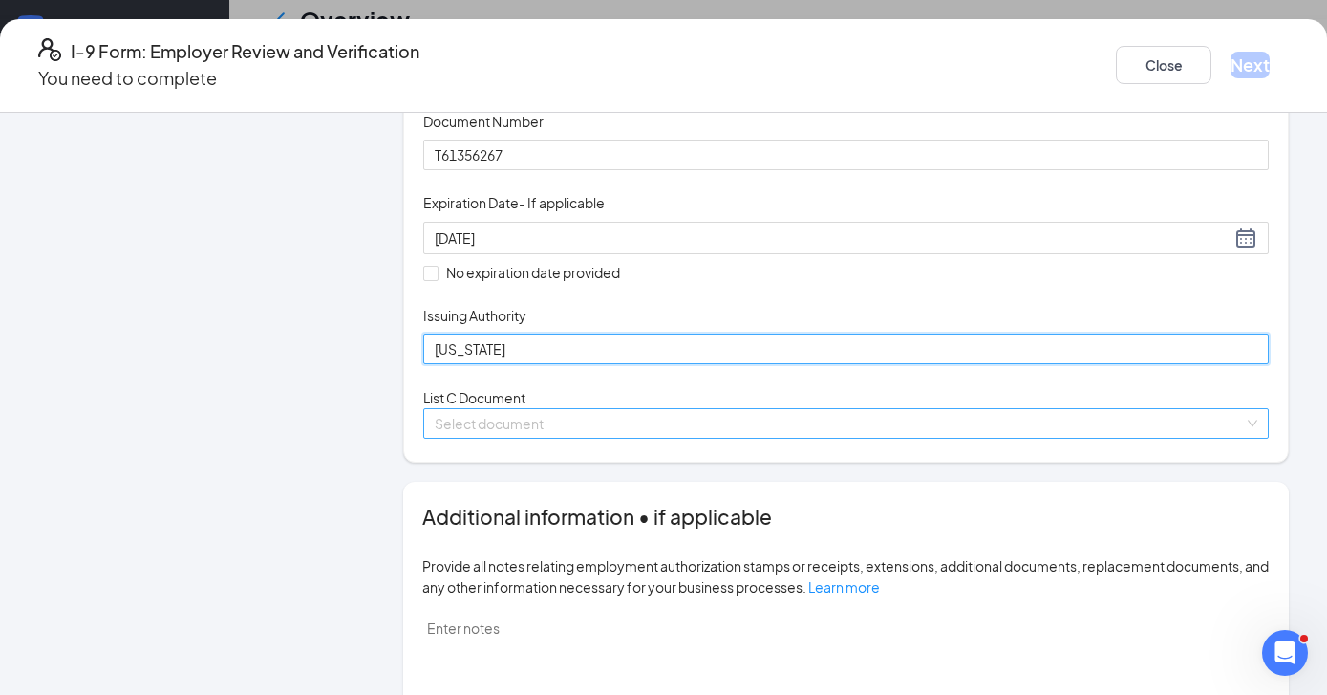
click at [614, 438] on span at bounding box center [839, 423] width 809 height 29
type input "Virginia"
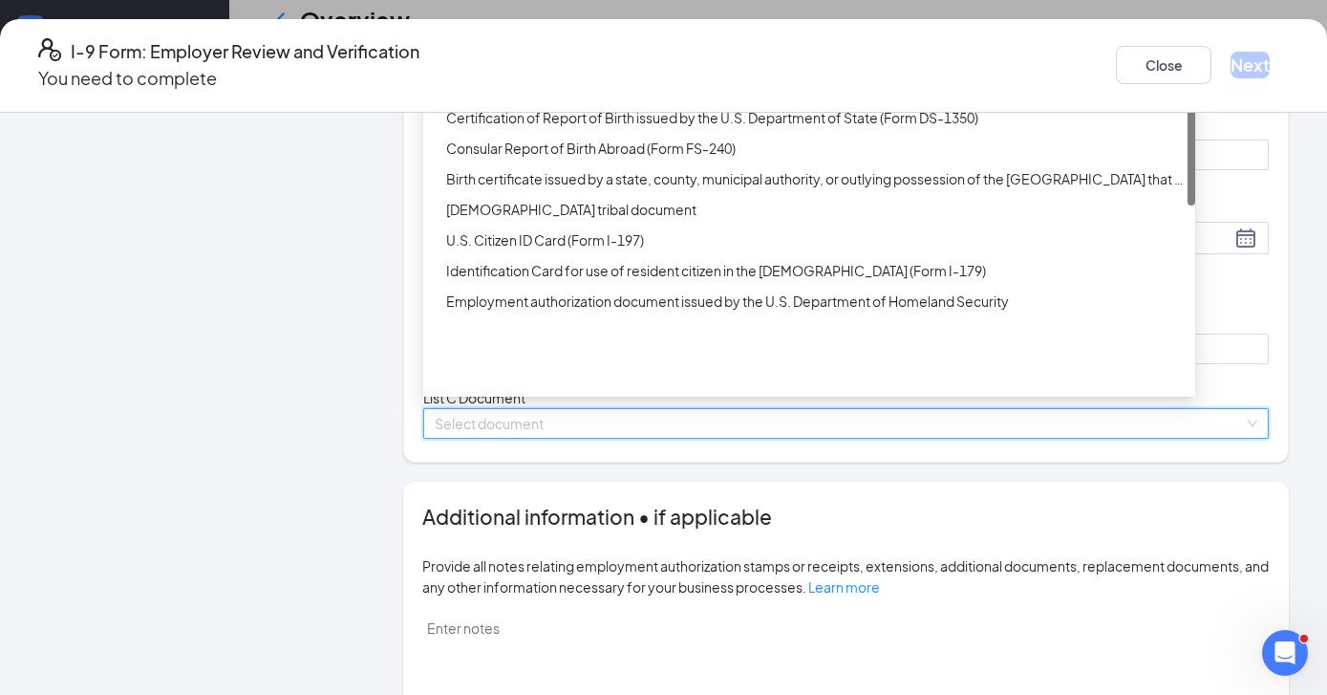
click at [546, 67] on div "Unrestricted Social Security Card" at bounding box center [815, 56] width 738 height 21
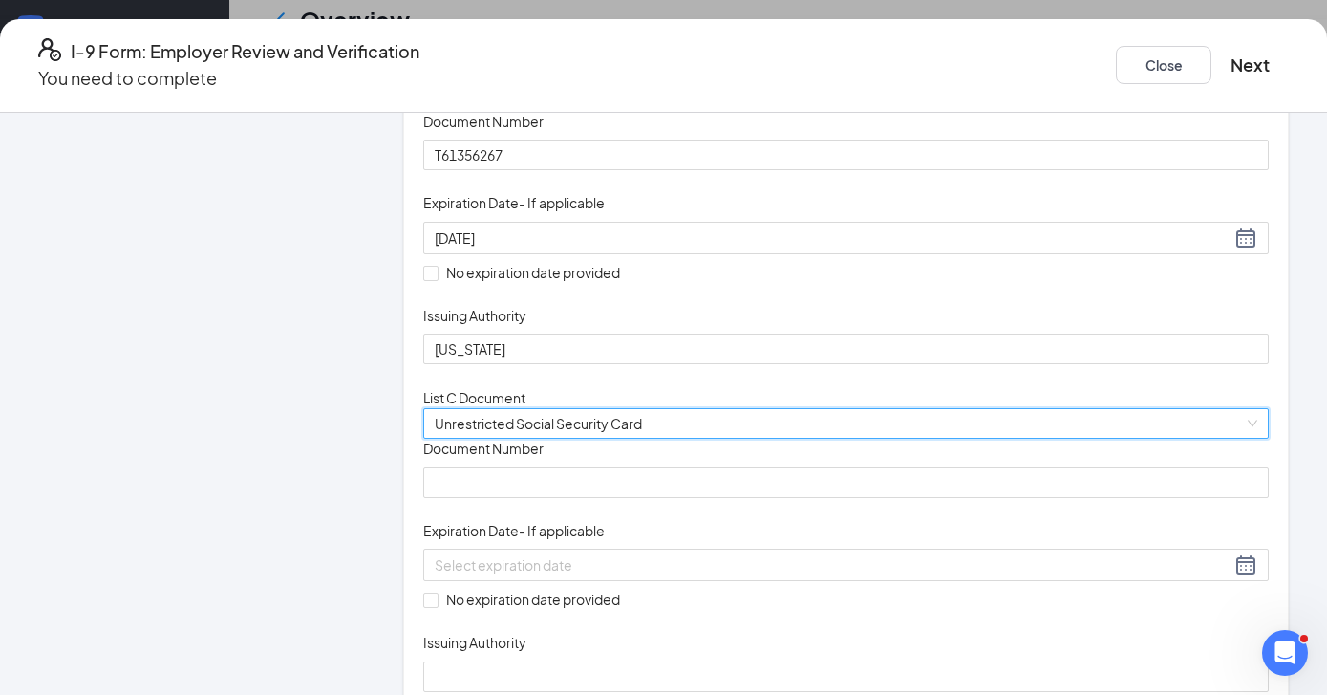
scroll to position [477, 0]
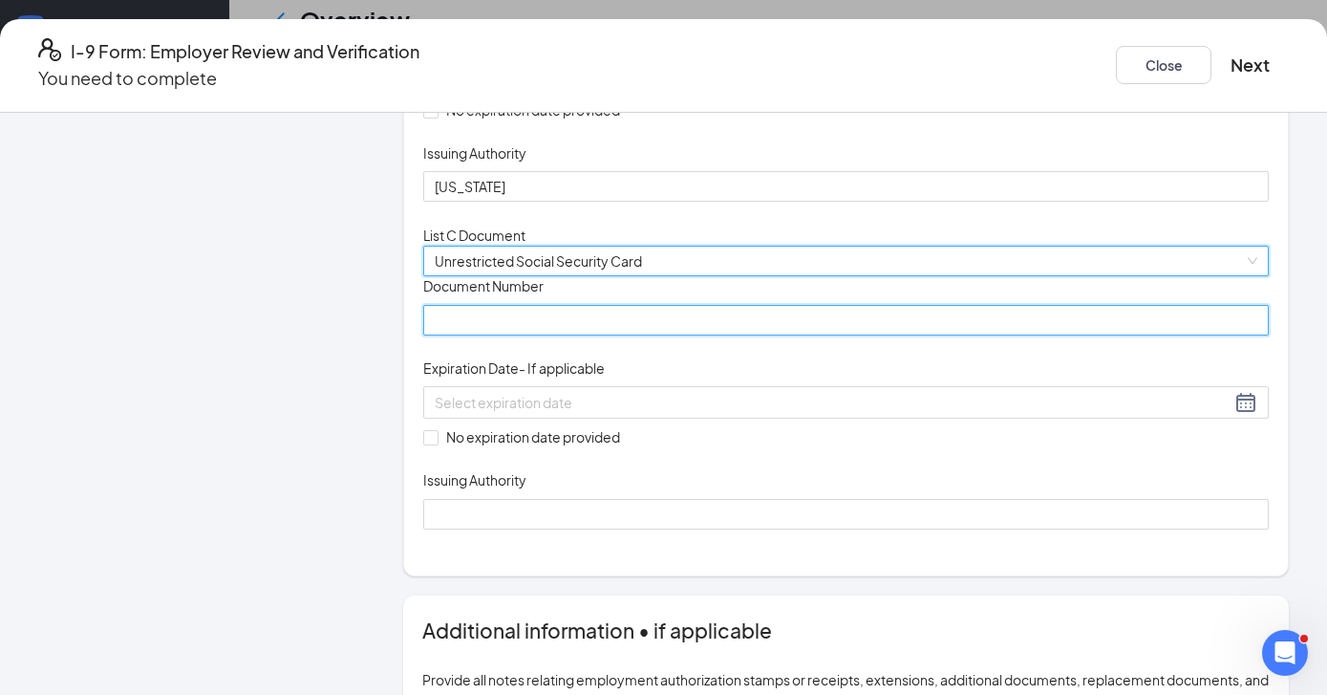
click at [551, 335] on input "Document Number" at bounding box center [846, 320] width 846 height 31
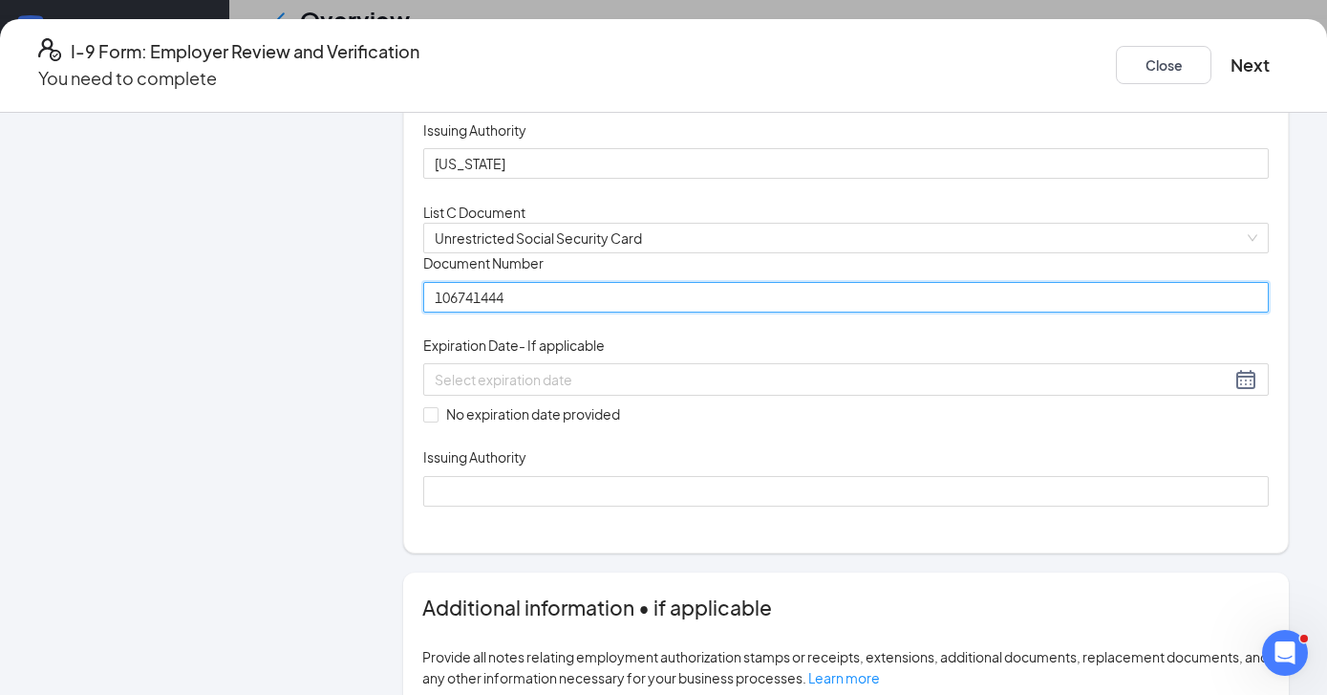
scroll to position [645, 0]
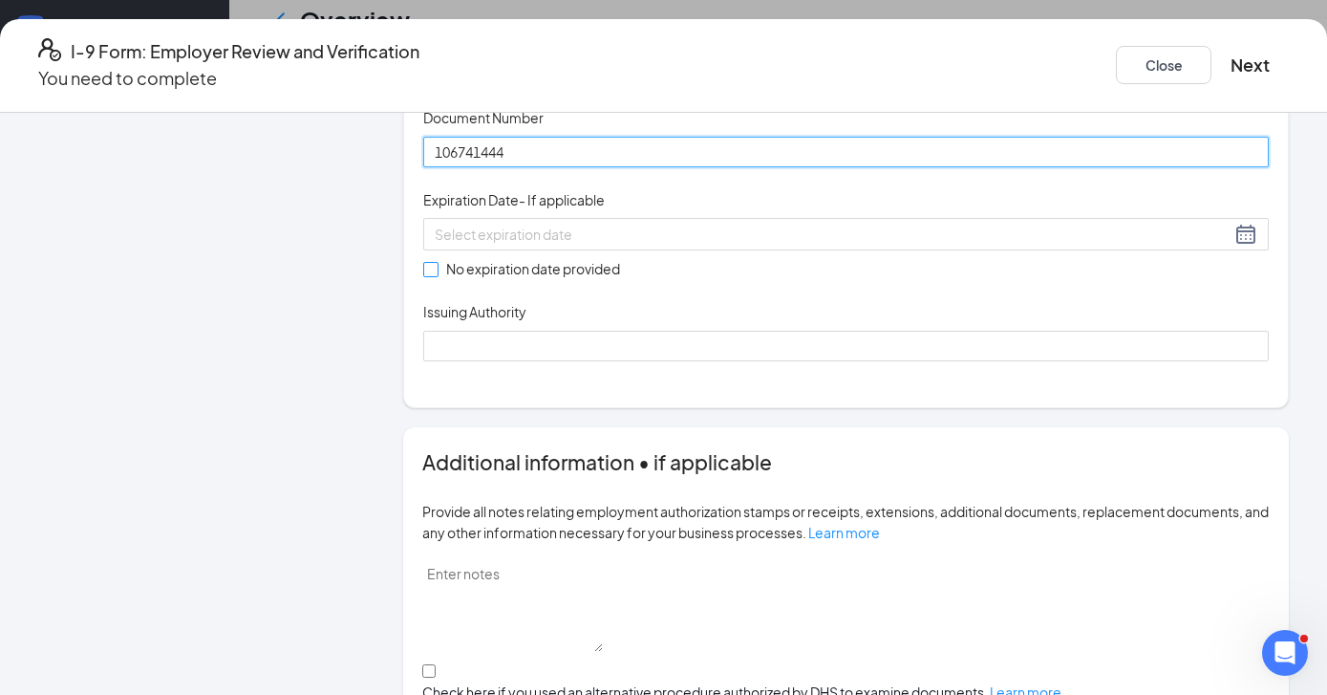
type input "106741444"
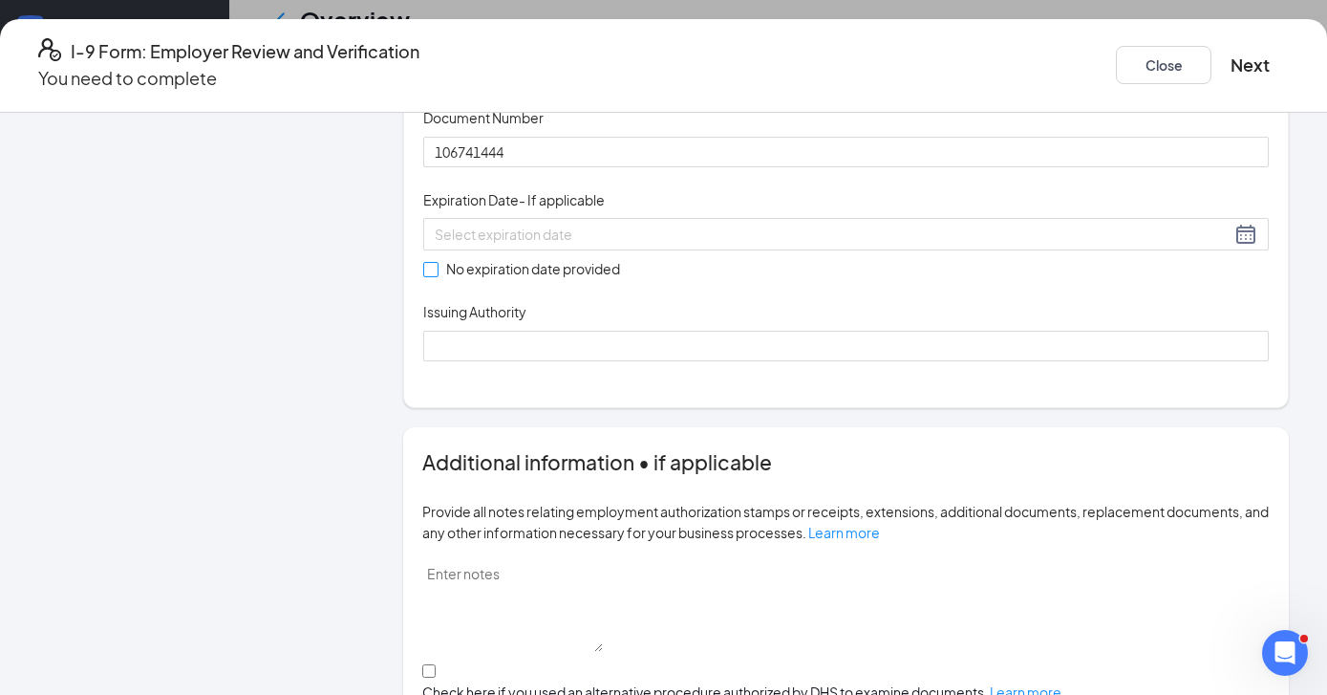
click at [437, 275] on input "No expiration date provided" at bounding box center [429, 268] width 13 height 13
checkbox input "true"
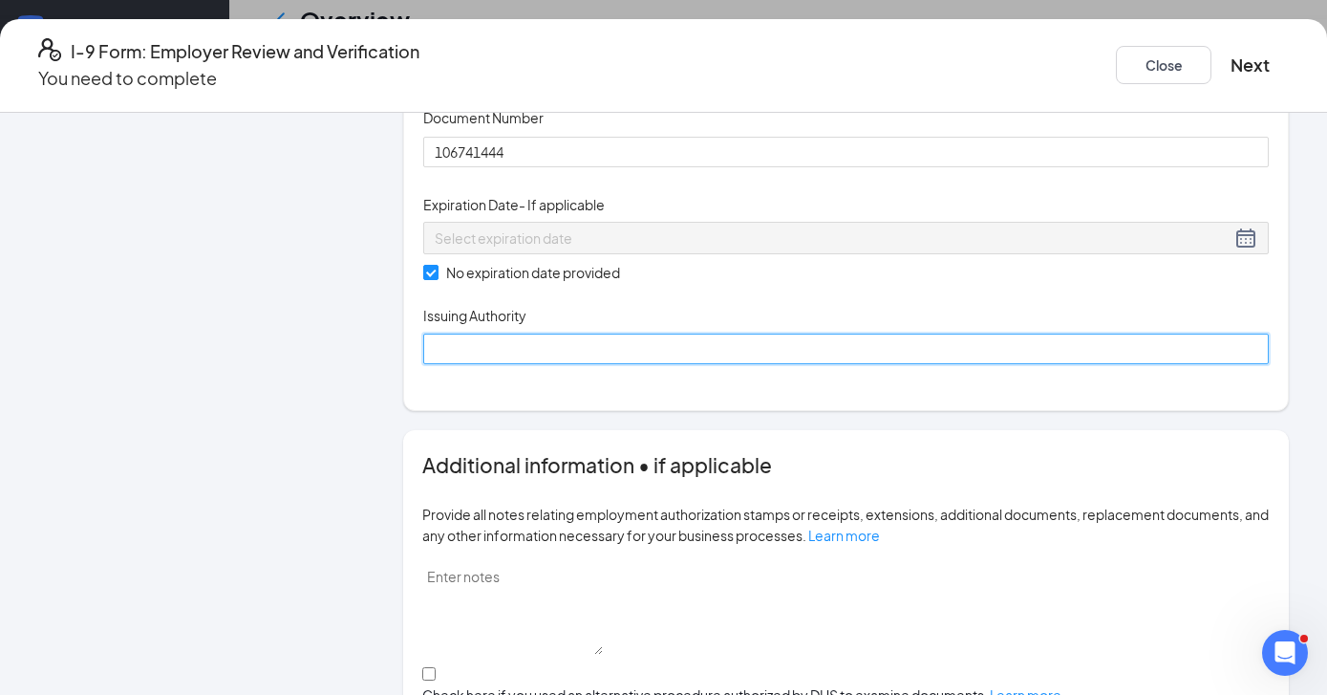
click at [550, 364] on input "Issuing Authority" at bounding box center [846, 349] width 846 height 31
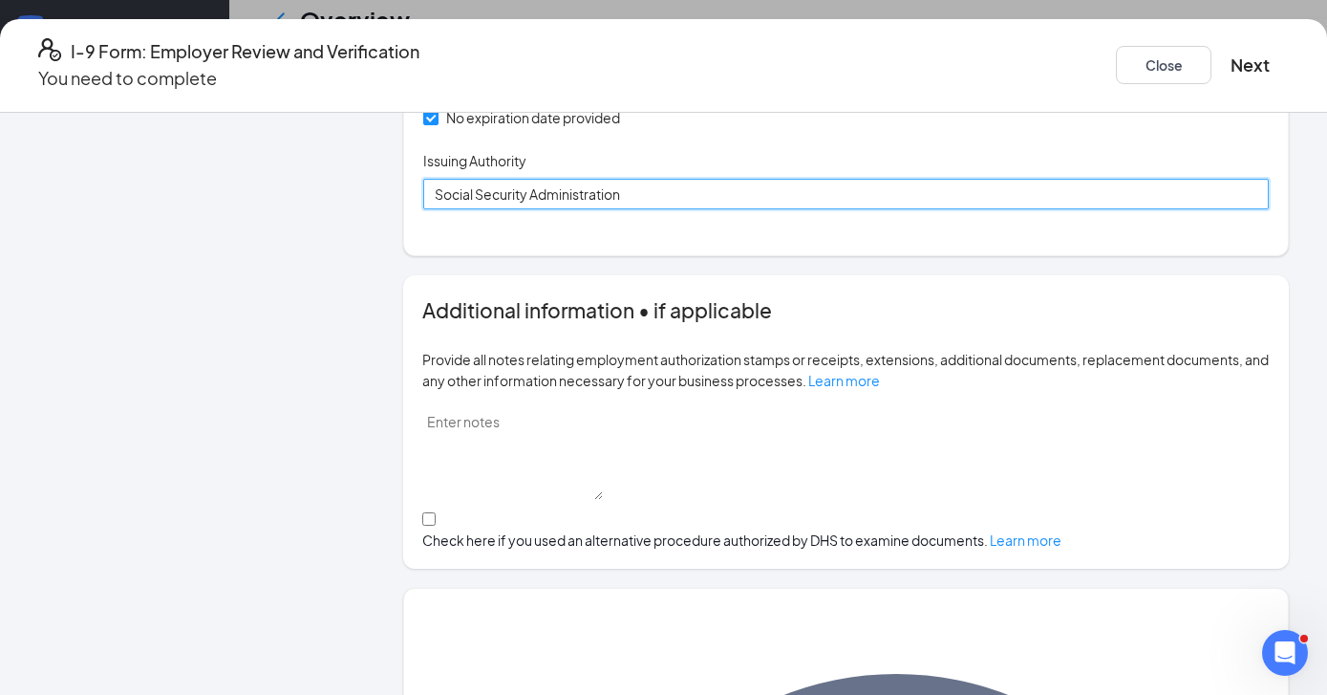
scroll to position [946, 0]
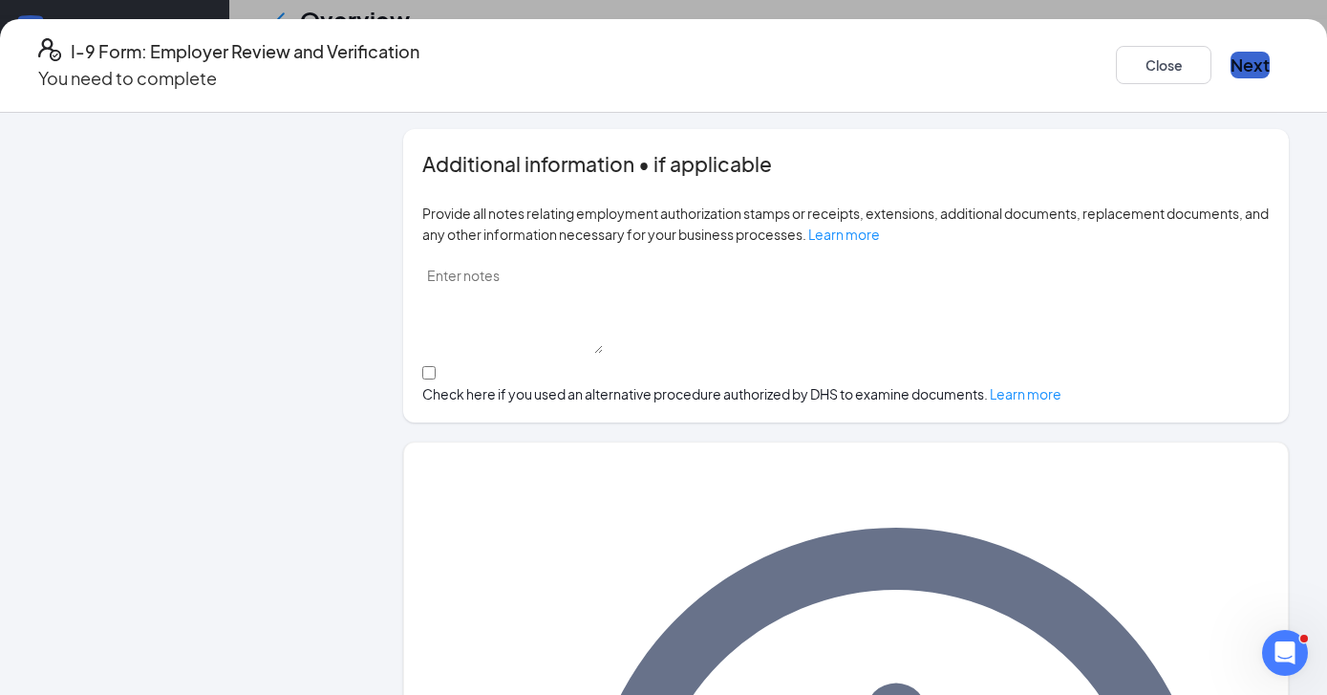
type input "Social Security Administration"
click at [1231, 58] on button "Next" at bounding box center [1250, 65] width 39 height 27
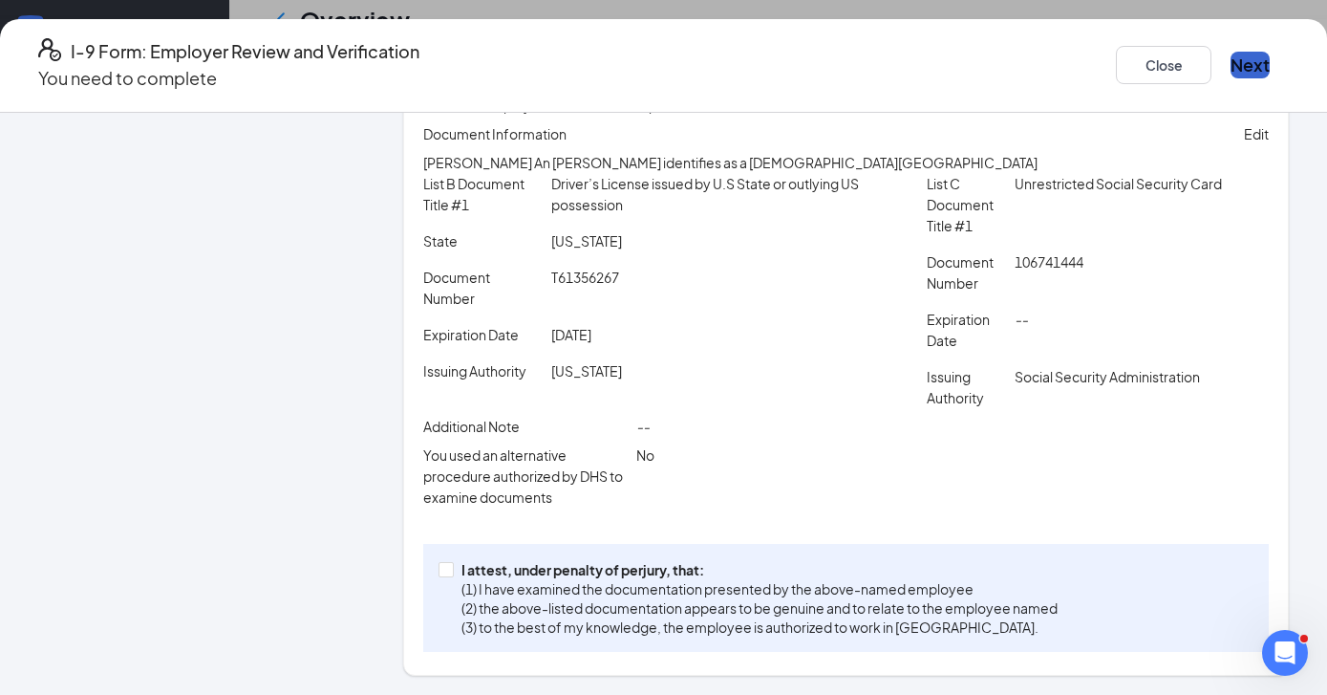
scroll to position [495, 0]
click at [454, 569] on span at bounding box center [446, 569] width 15 height 15
click at [452, 569] on input "I attest, under penalty of perjury, that: (1) I have examined the documentation…" at bounding box center [445, 568] width 13 height 13
checkbox input "true"
click at [1231, 52] on button "Next" at bounding box center [1250, 65] width 39 height 27
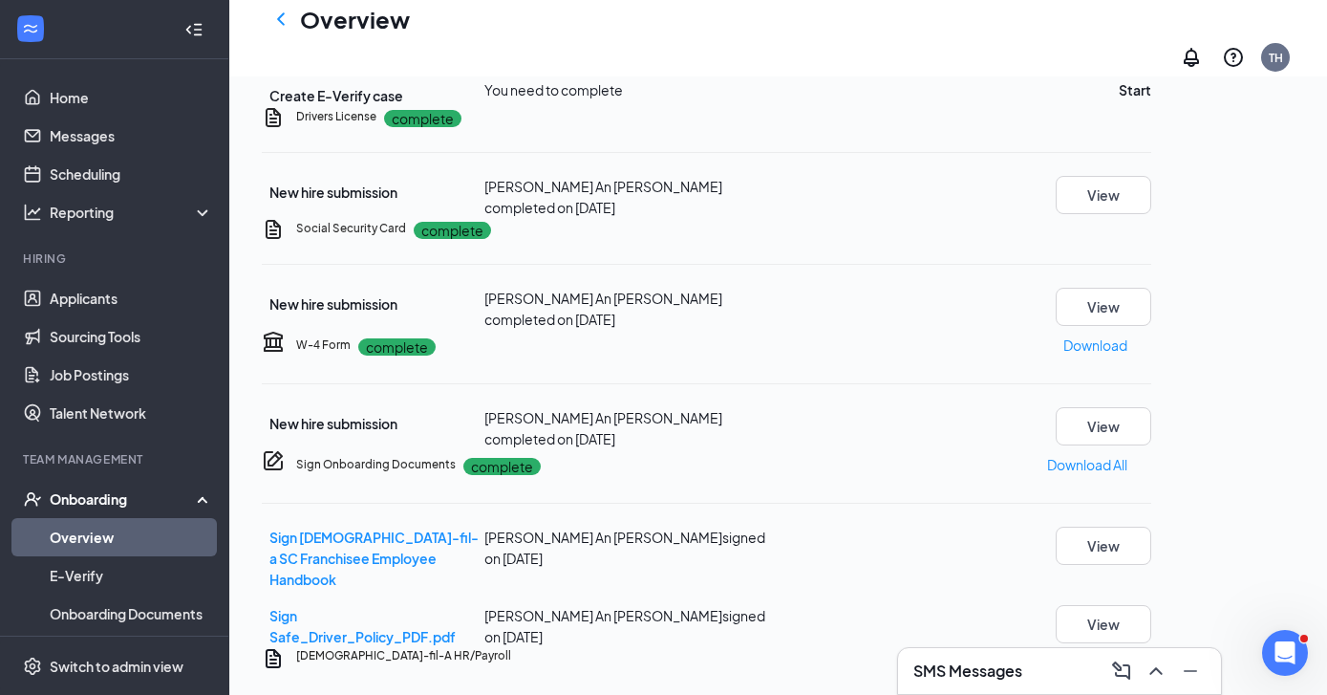
scroll to position [382, 0]
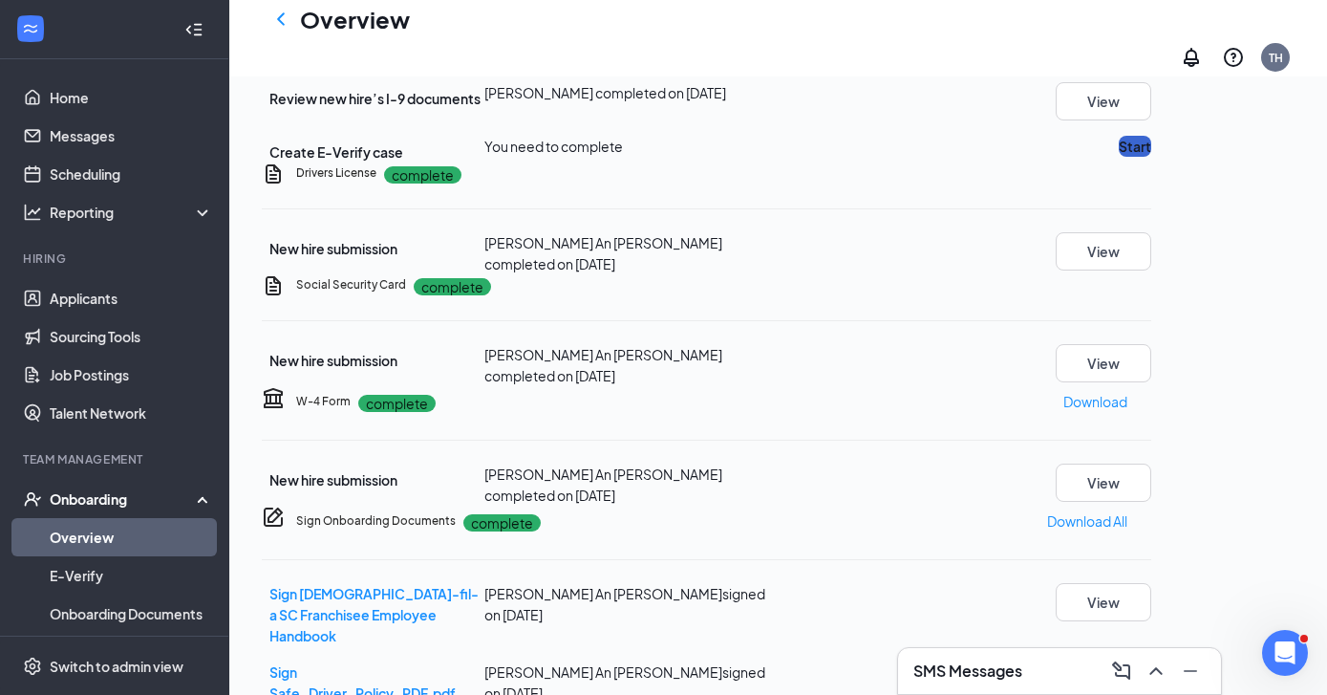
click at [1152, 157] on button "Start" at bounding box center [1135, 146] width 32 height 21
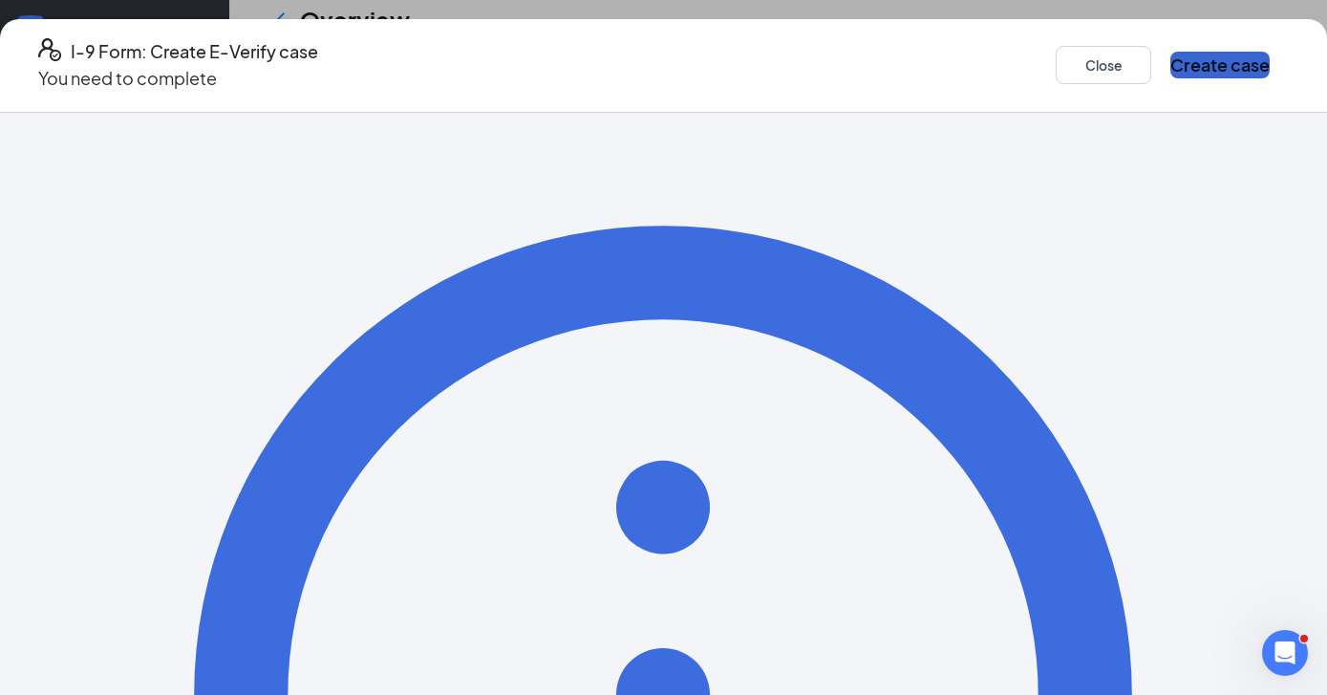
click at [1171, 67] on button "Create case" at bounding box center [1220, 65] width 99 height 27
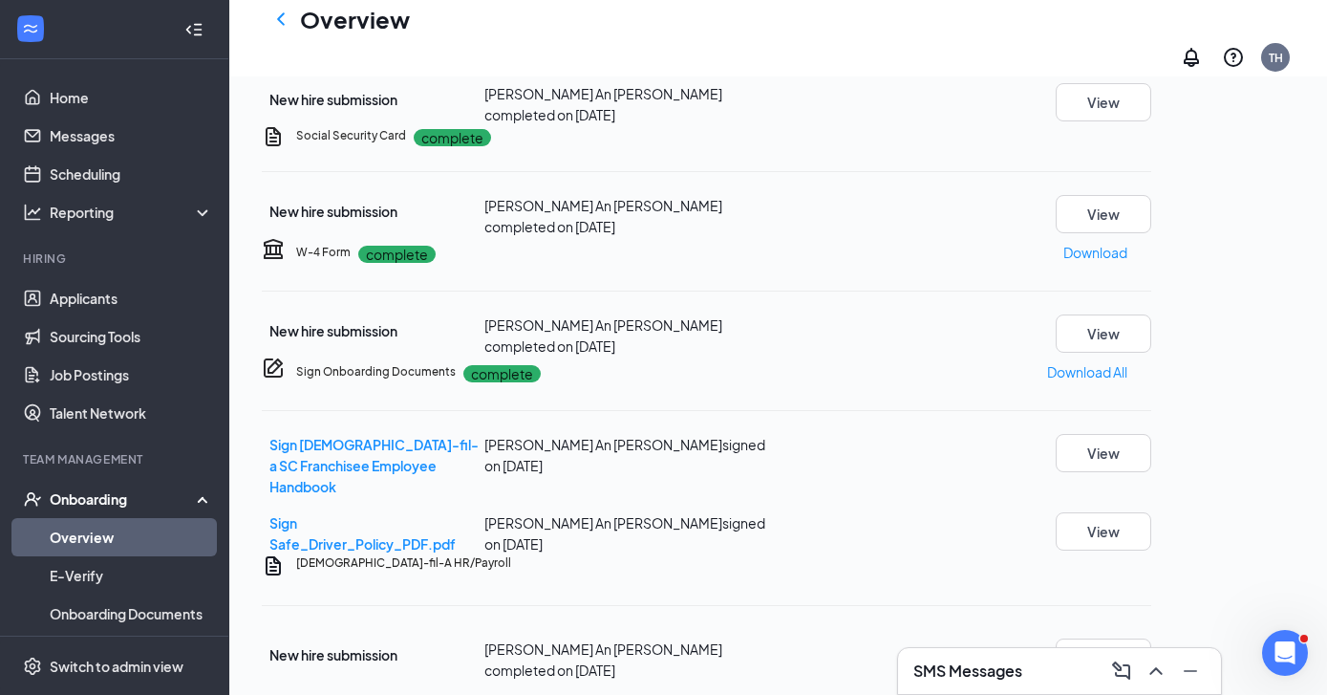
scroll to position [1099, 0]
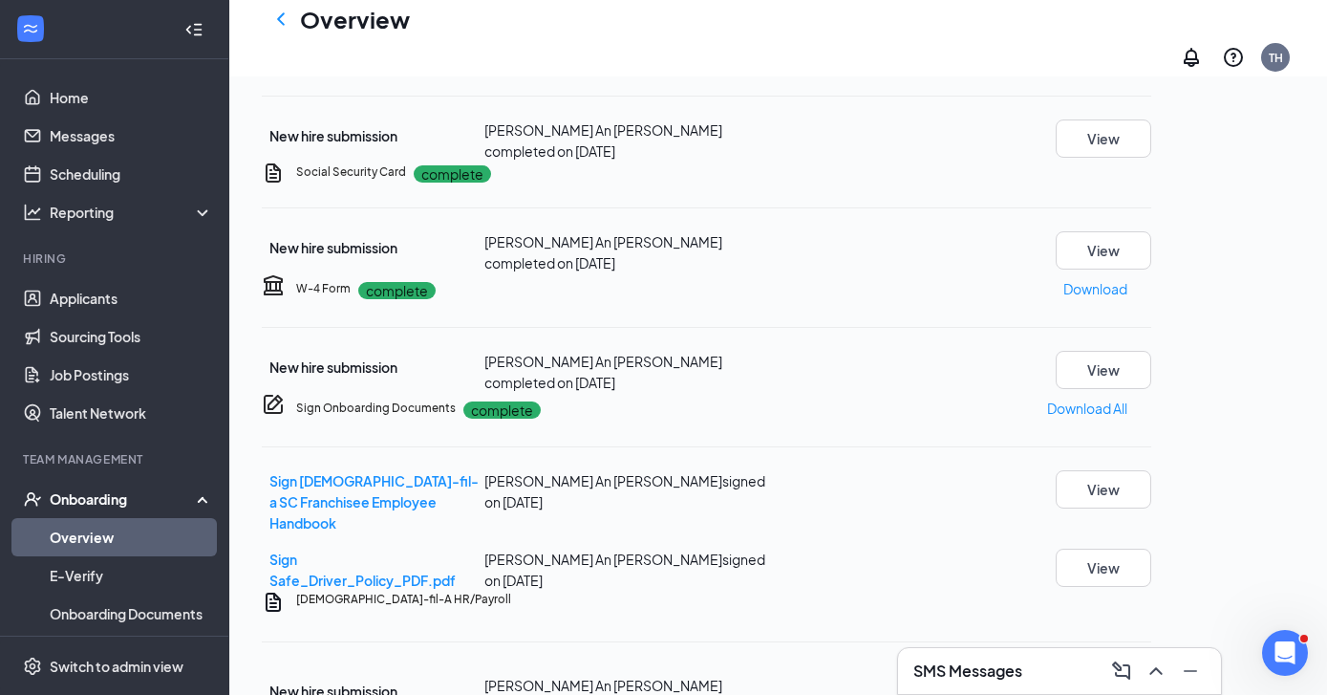
scroll to position [1107, 0]
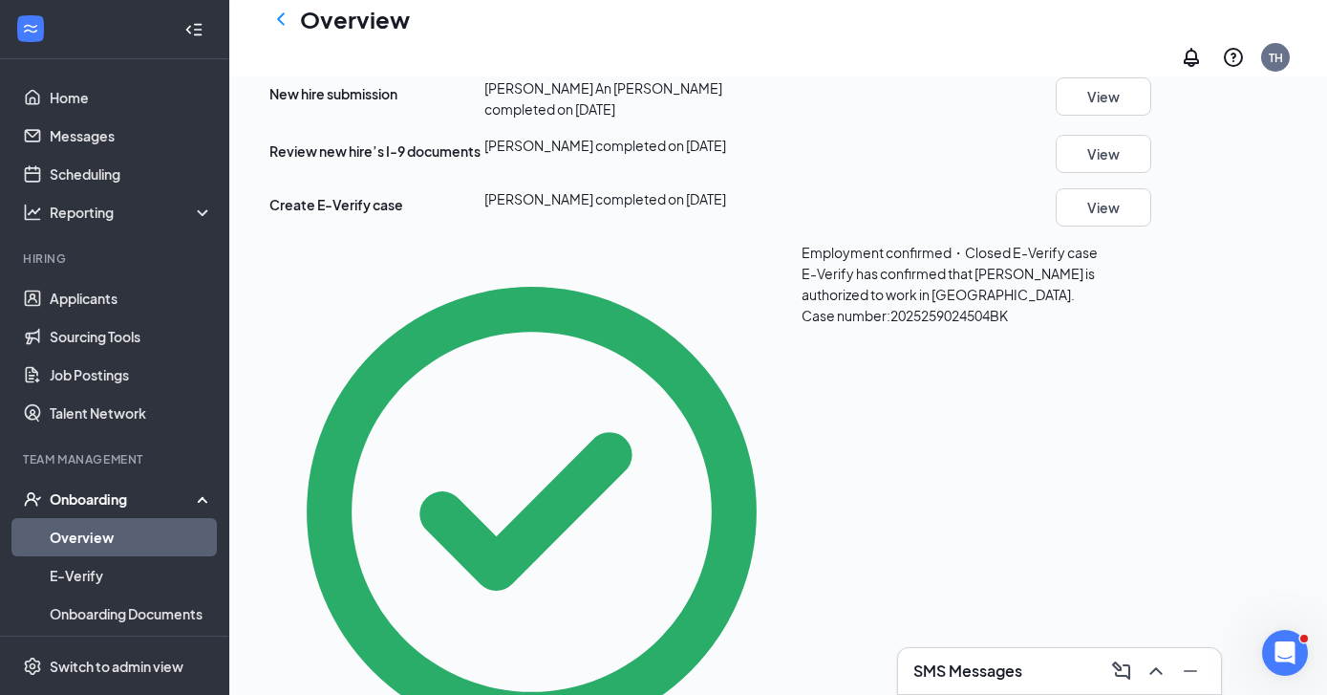
click at [92, 498] on div "Onboarding" at bounding box center [123, 498] width 147 height 19
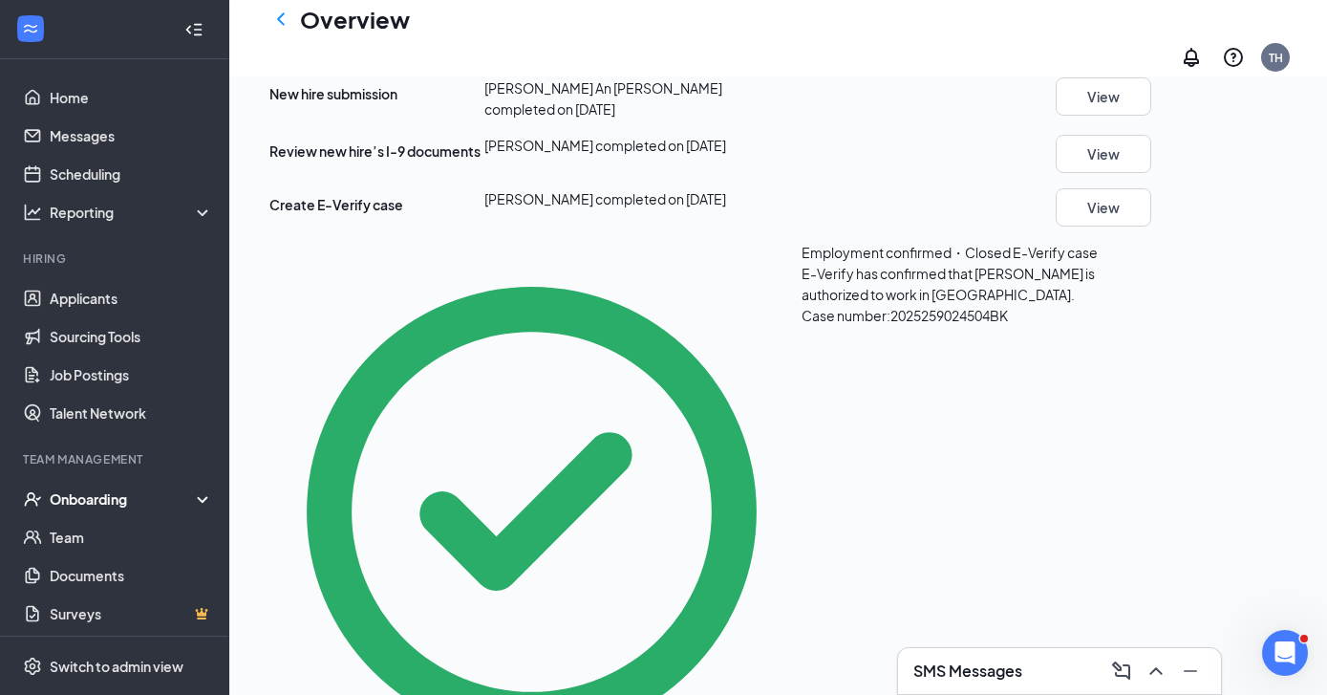
click at [92, 498] on div "Onboarding" at bounding box center [123, 498] width 147 height 19
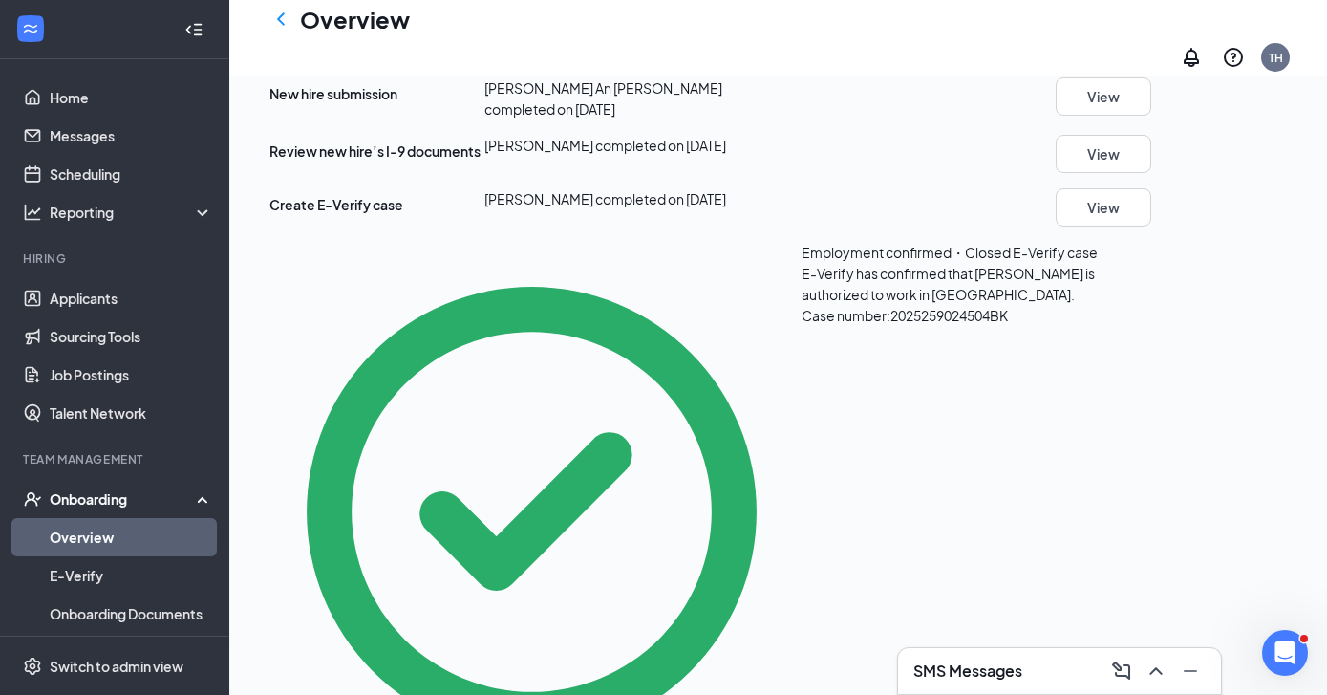
click at [87, 536] on link "Overview" at bounding box center [131, 537] width 163 height 38
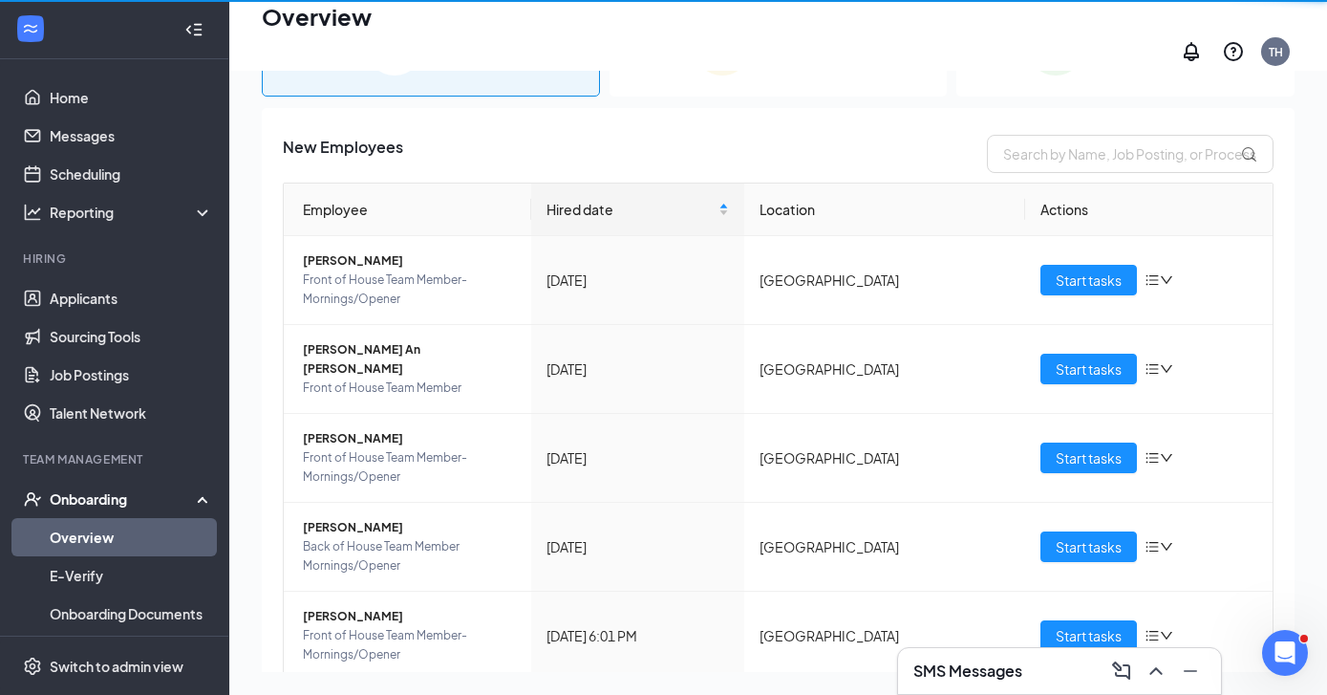
scroll to position [86, 0]
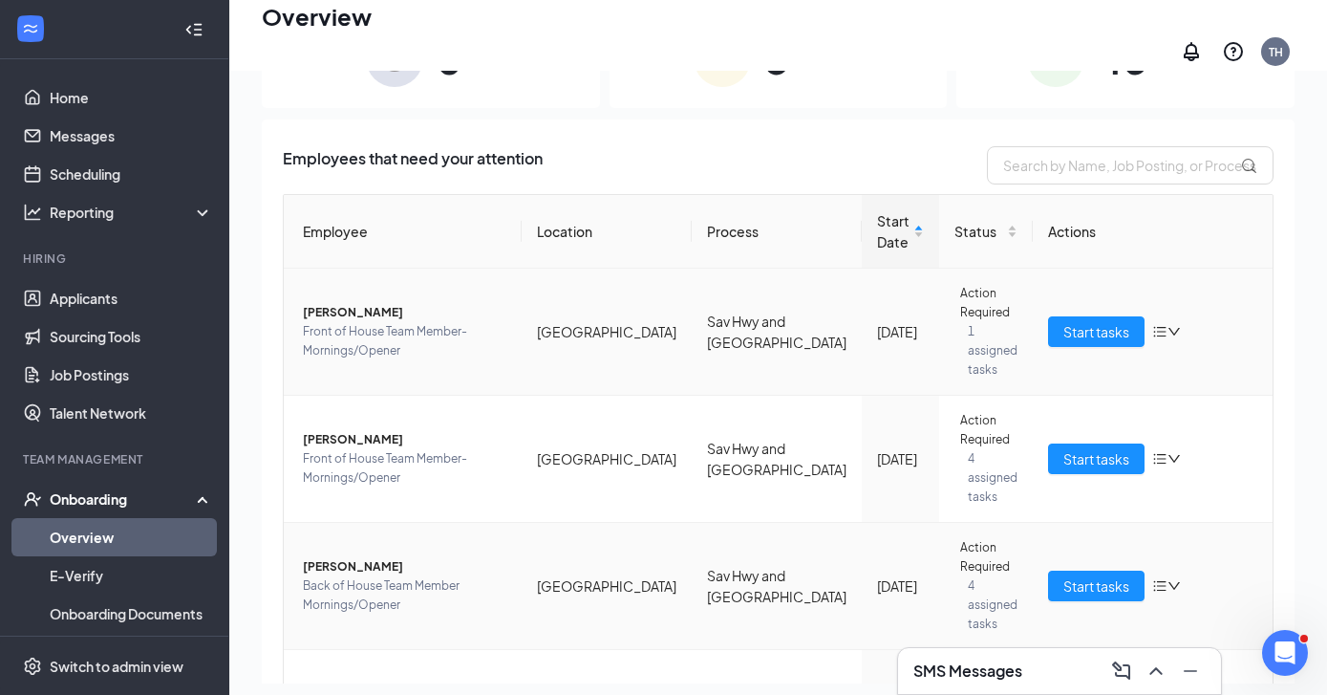
scroll to position [254, 0]
